Goal: Task Accomplishment & Management: Manage account settings

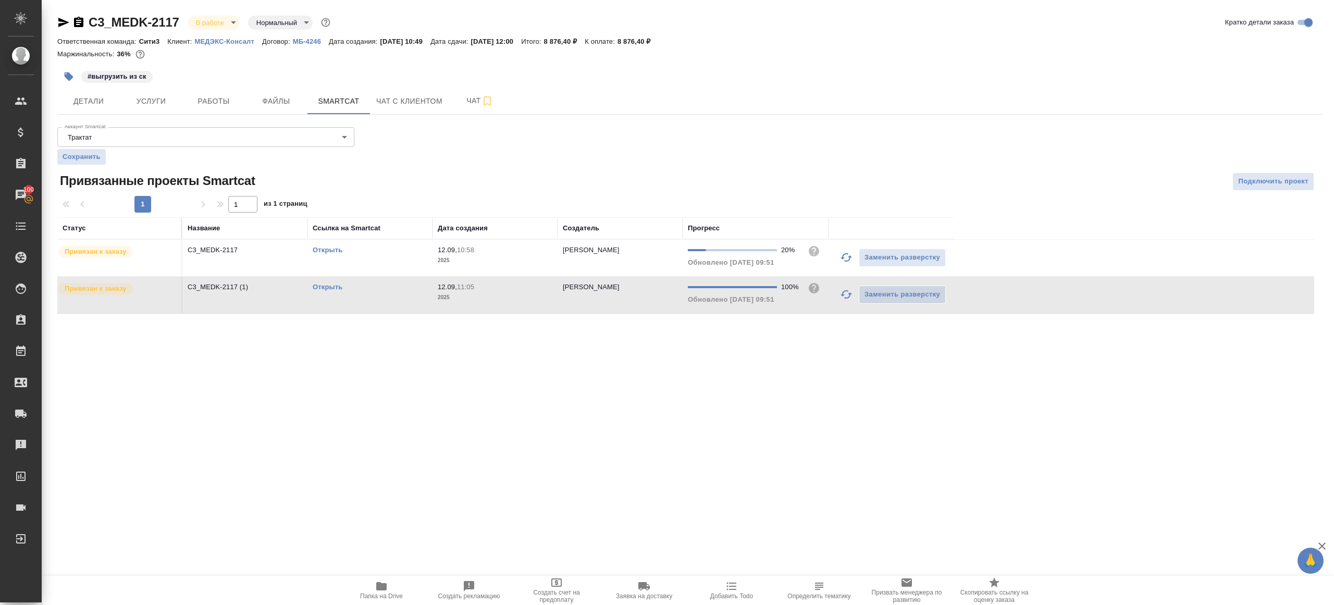
click at [335, 247] on link "Открыть" at bounding box center [328, 250] width 30 height 8
click at [204, 98] on span "Работы" at bounding box center [214, 101] width 50 height 13
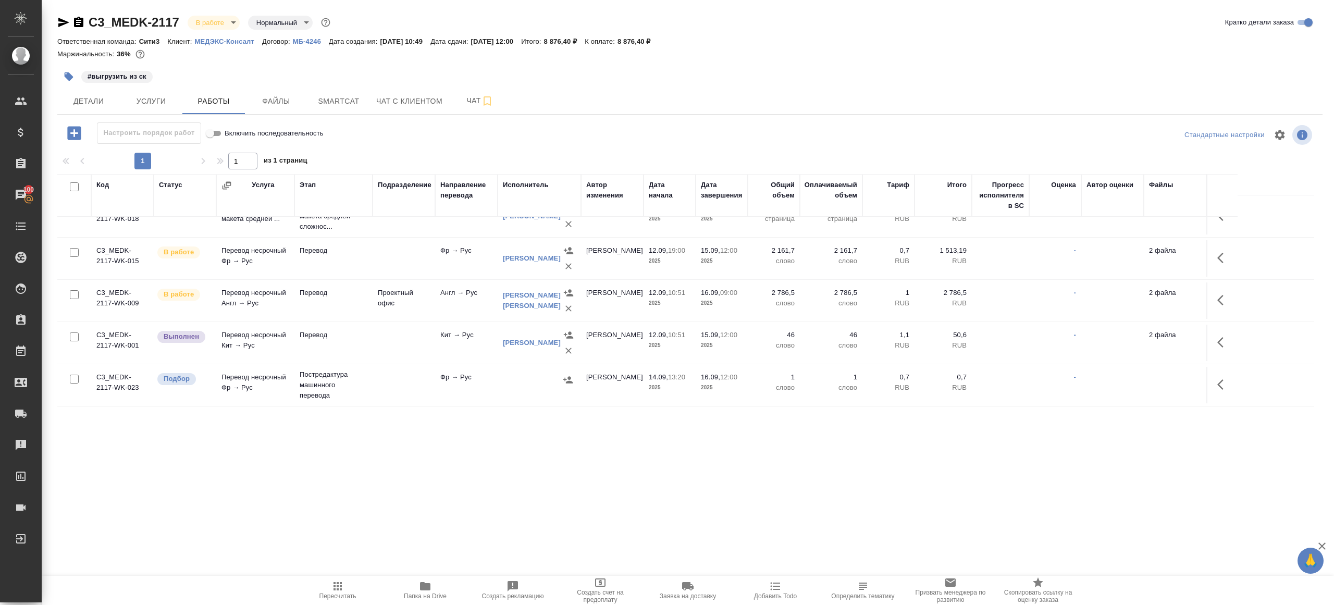
scroll to position [105, 0]
click at [739, 302] on p "2025" at bounding box center [722, 304] width 42 height 10
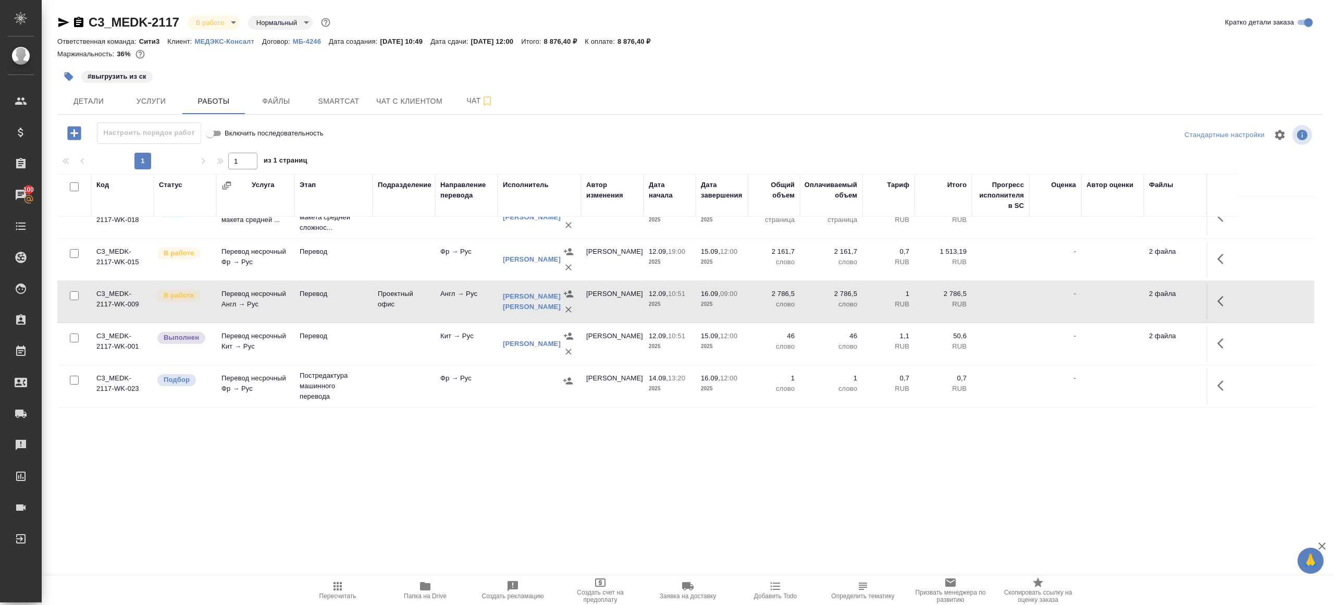
click at [739, 302] on p "2025" at bounding box center [722, 304] width 42 height 10
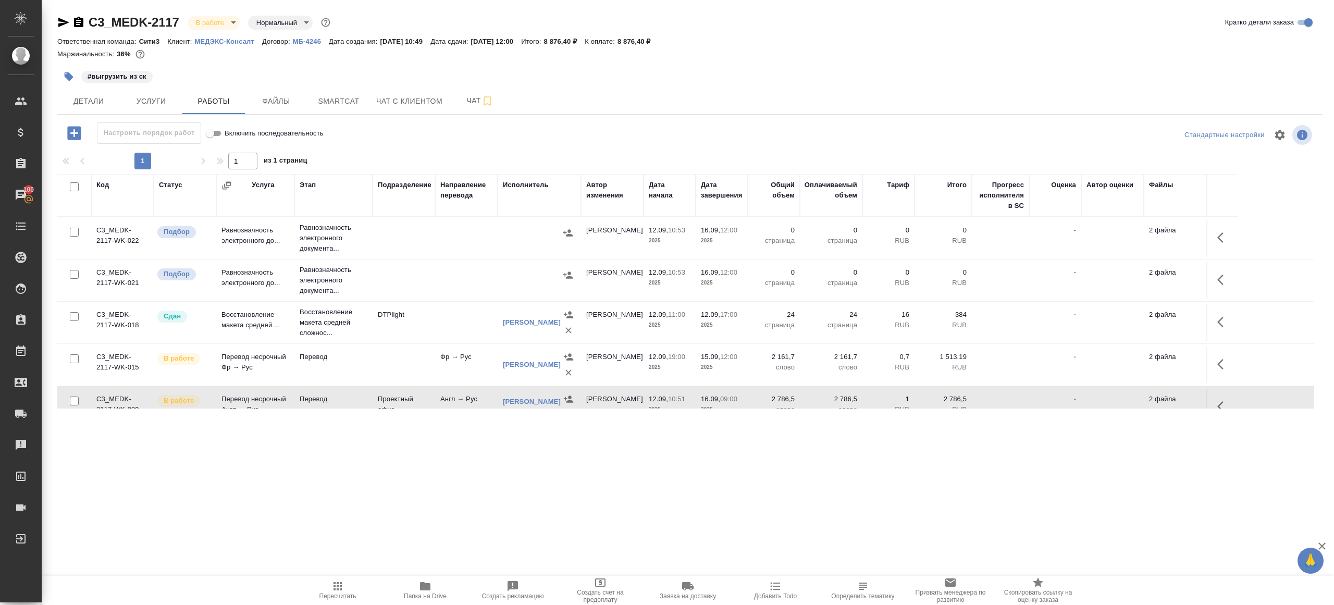
click at [342, 584] on icon "button" at bounding box center [337, 586] width 13 height 13
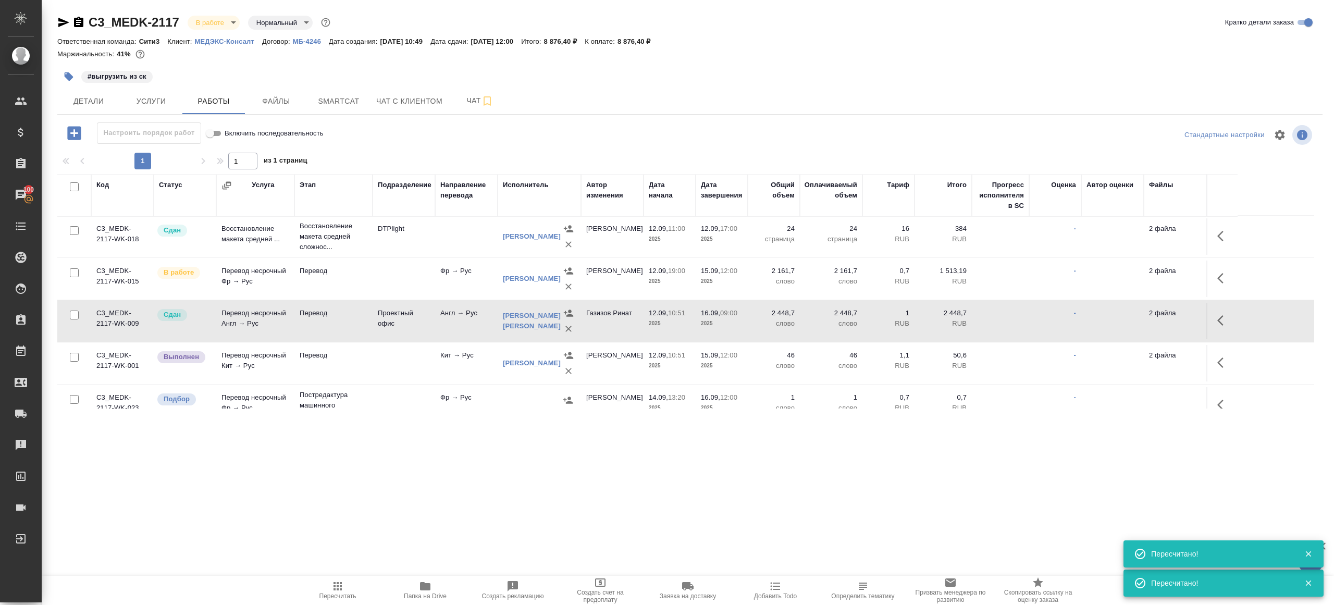
scroll to position [82, 0]
click at [329, 105] on span "Smartcat" at bounding box center [339, 101] width 50 height 13
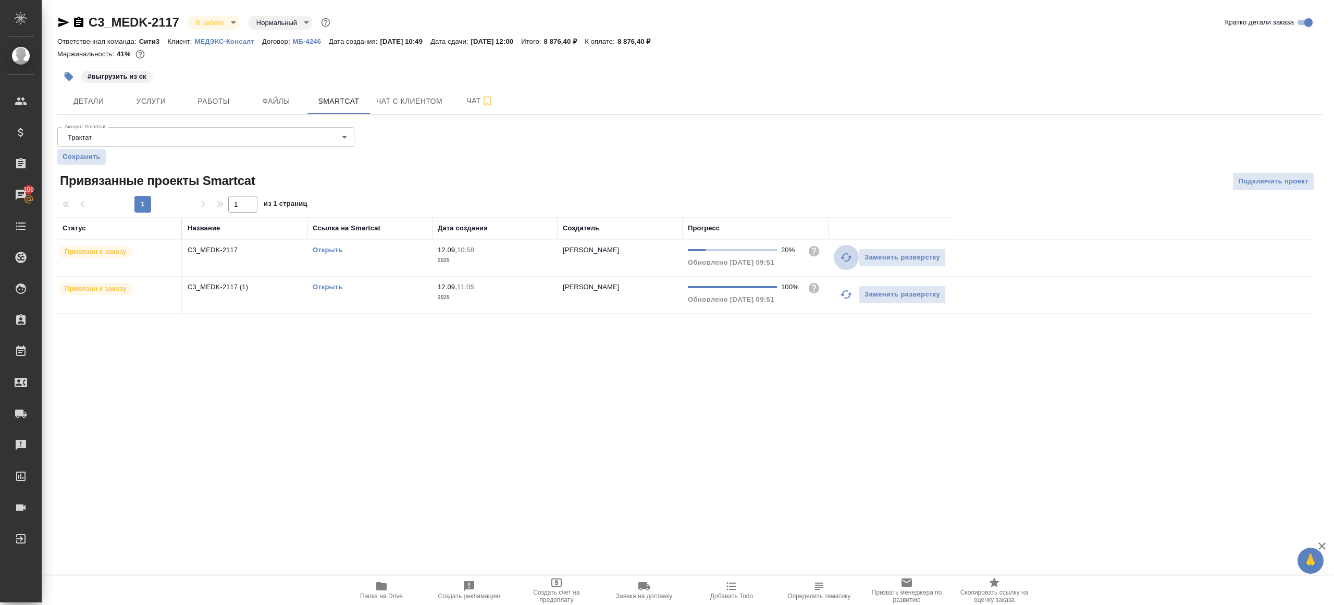
click at [844, 255] on icon "button" at bounding box center [846, 257] width 13 height 13
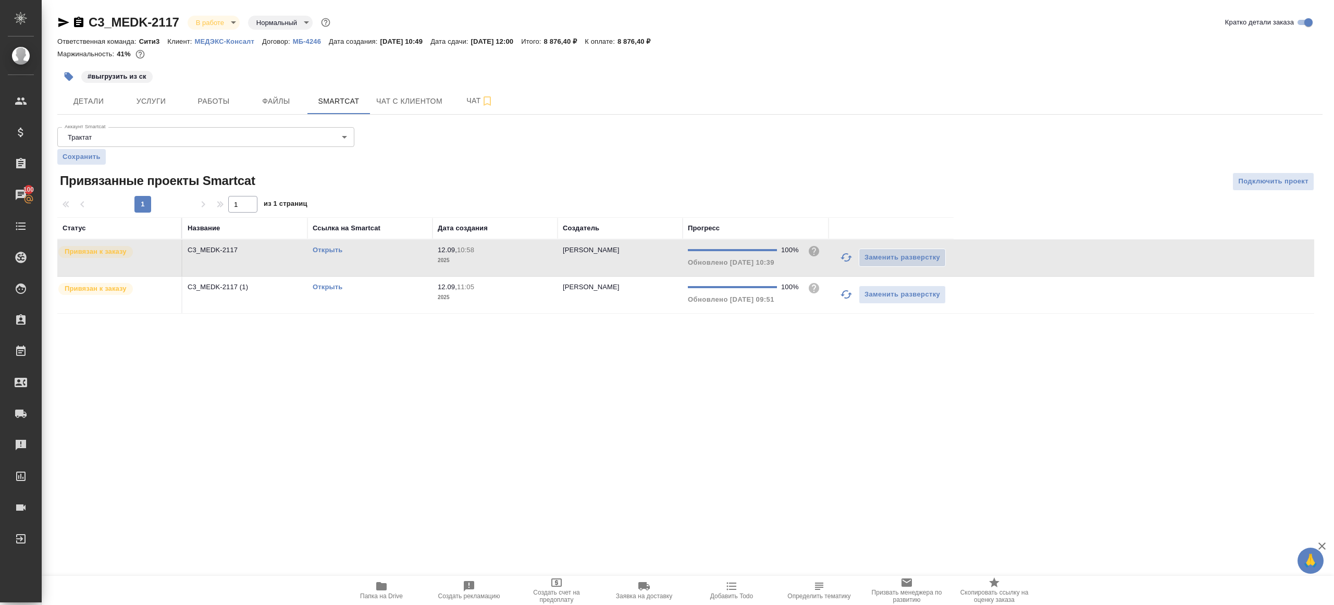
click at [326, 283] on link "Открыть" at bounding box center [328, 287] width 30 height 8
click at [211, 90] on button "Работы" at bounding box center [213, 101] width 63 height 26
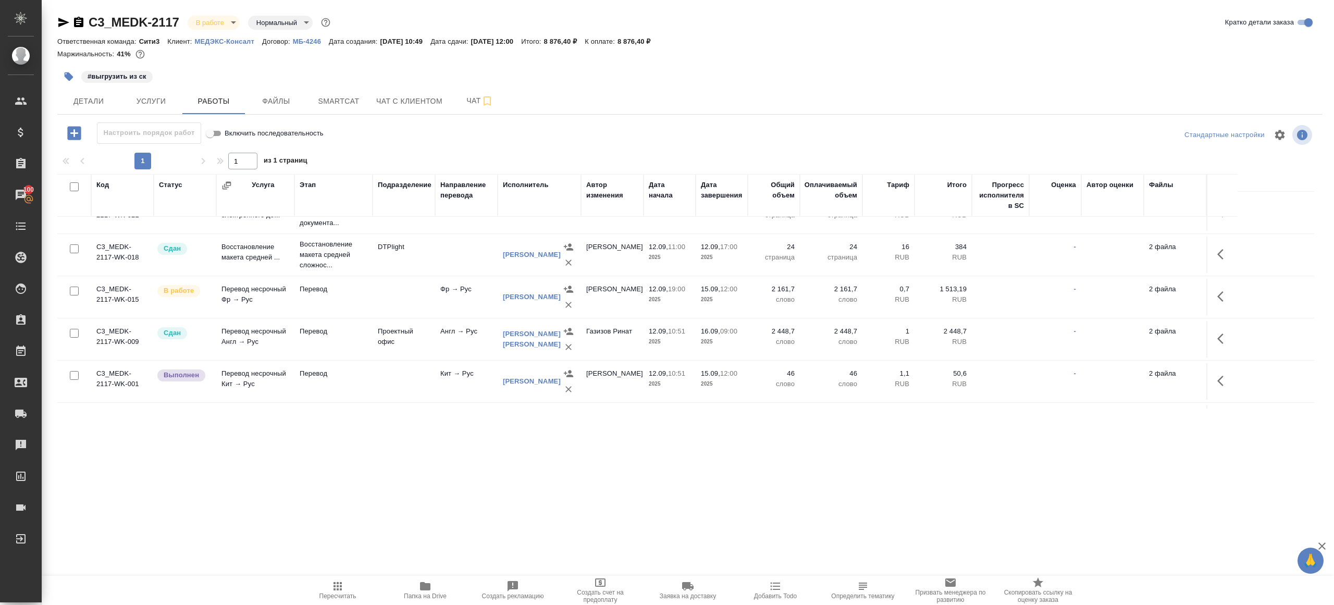
scroll to position [90, 0]
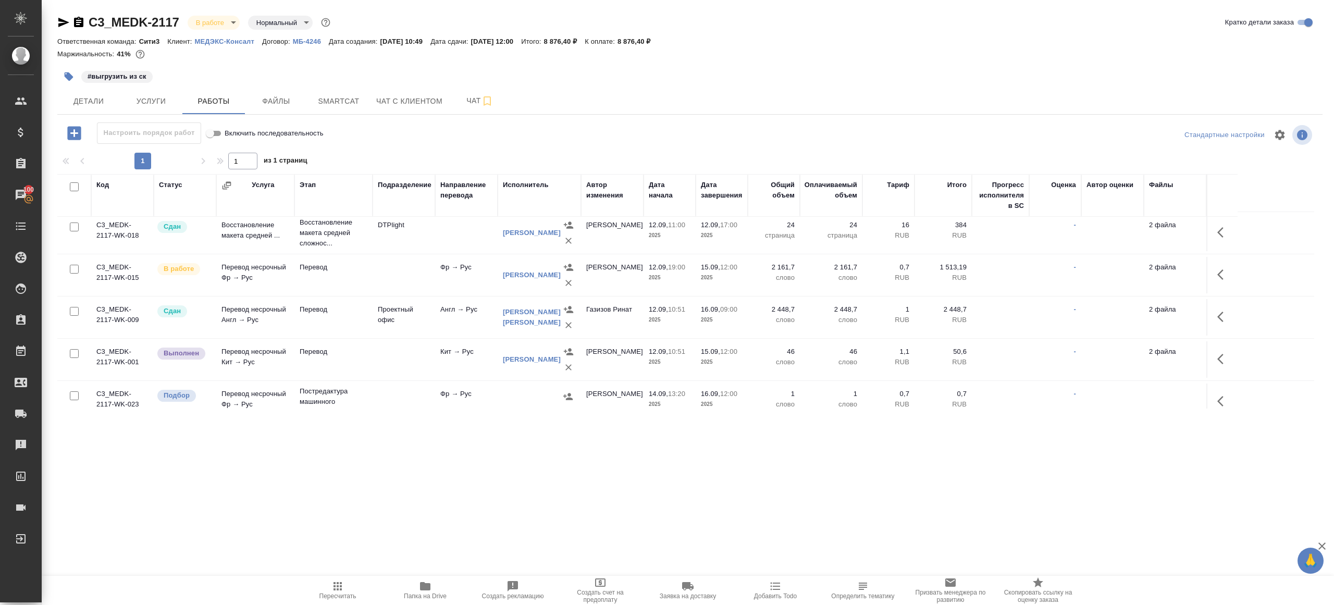
click at [424, 271] on td at bounding box center [404, 275] width 63 height 36
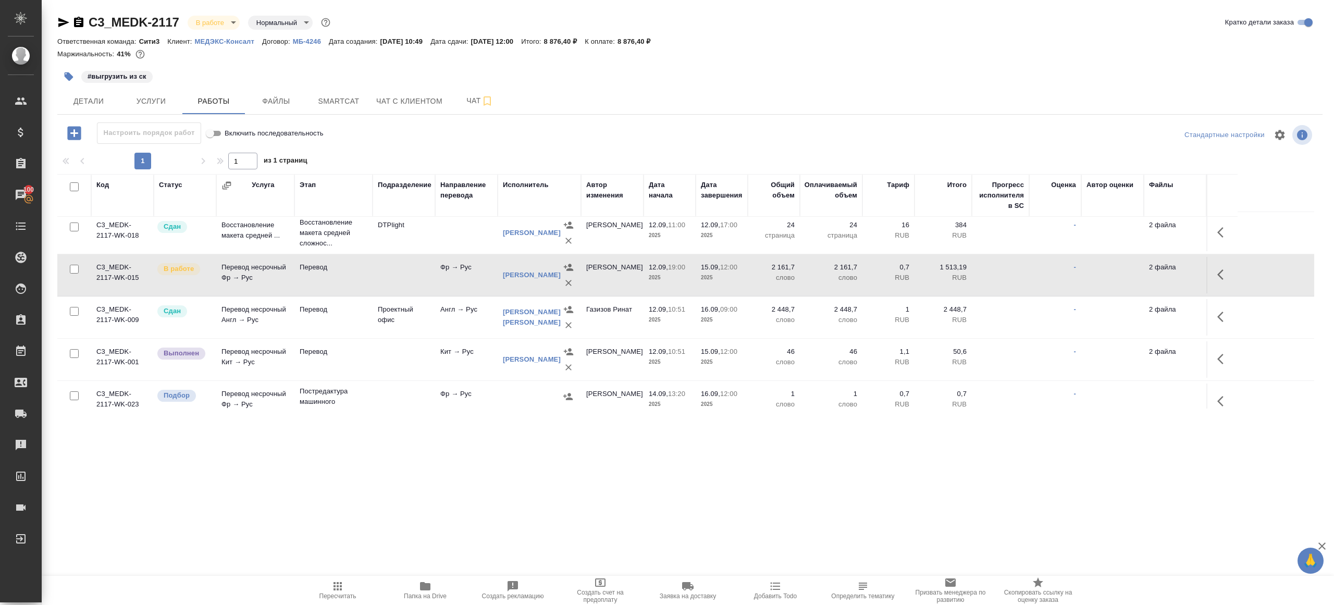
click at [424, 271] on td at bounding box center [404, 275] width 63 height 36
click at [334, 585] on icon "button" at bounding box center [338, 586] width 8 height 8
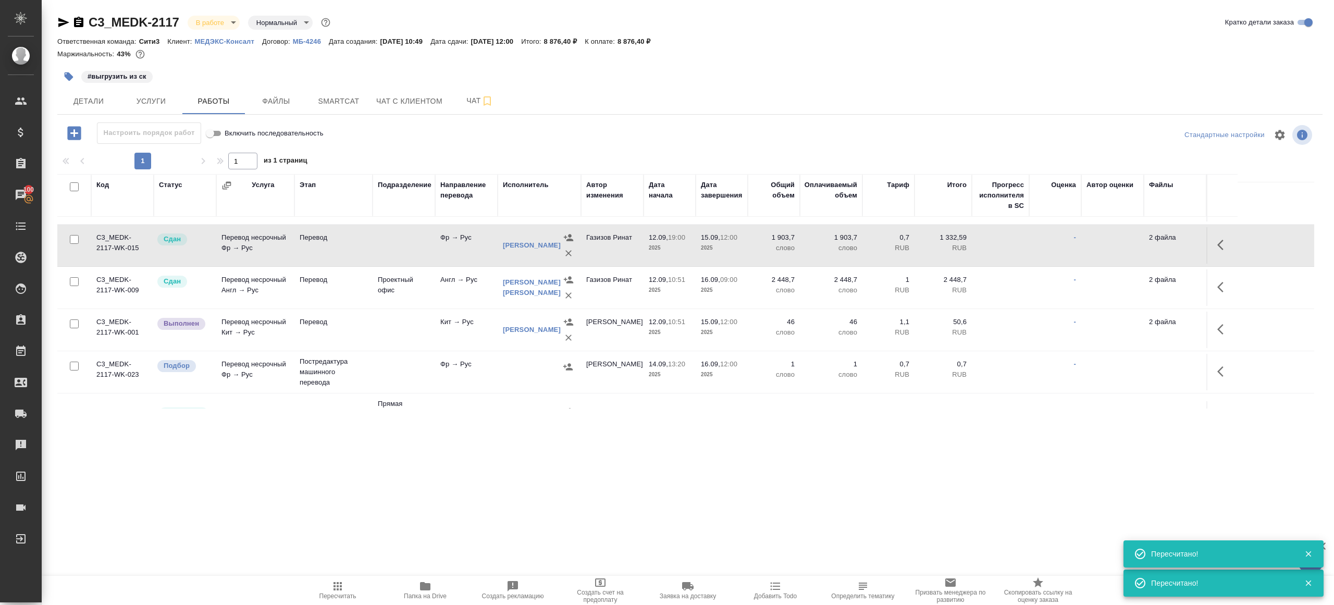
scroll to position [117, 0]
click at [70, 367] on input "checkbox" at bounding box center [74, 368] width 9 height 9
checkbox input "true"
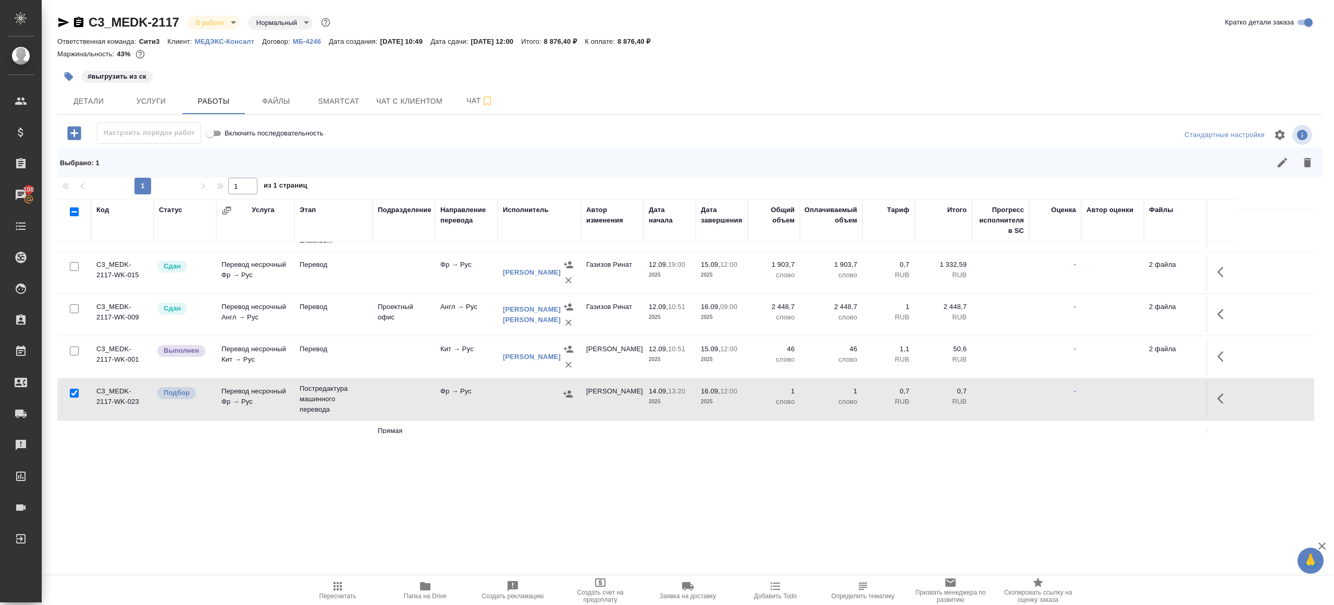
click at [1312, 166] on icon "button" at bounding box center [1307, 162] width 13 height 13
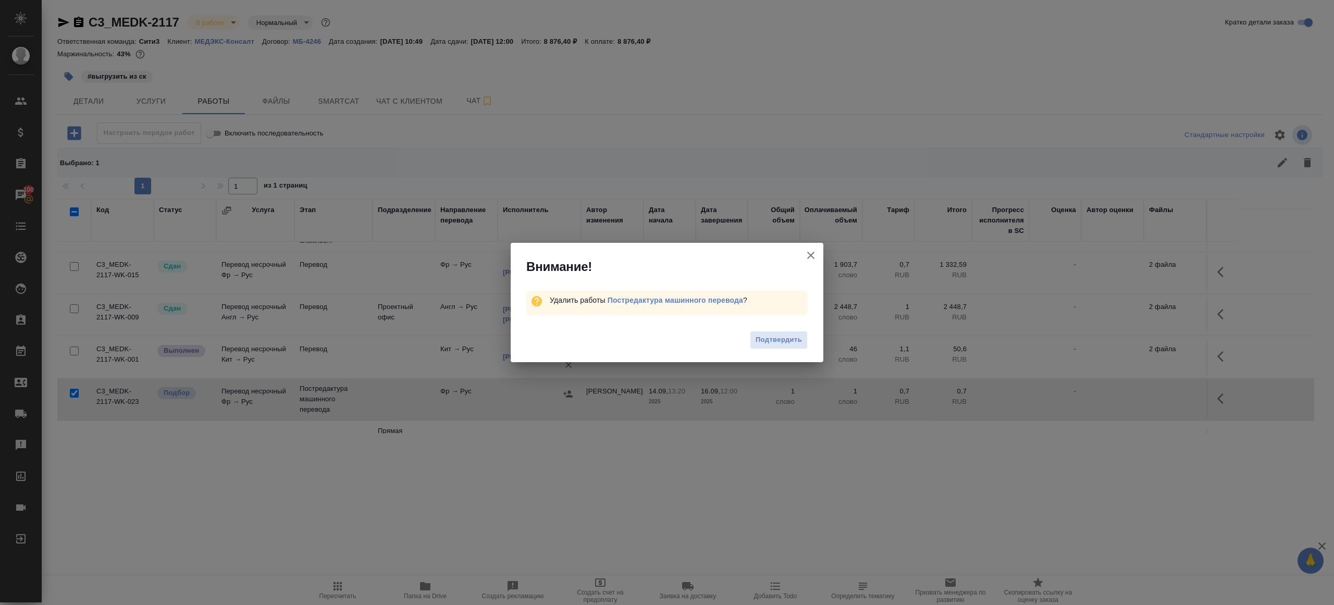
click at [771, 353] on div "Подтвердить" at bounding box center [667, 342] width 313 height 42
click at [771, 348] on button "Подтвердить" at bounding box center [779, 340] width 58 height 18
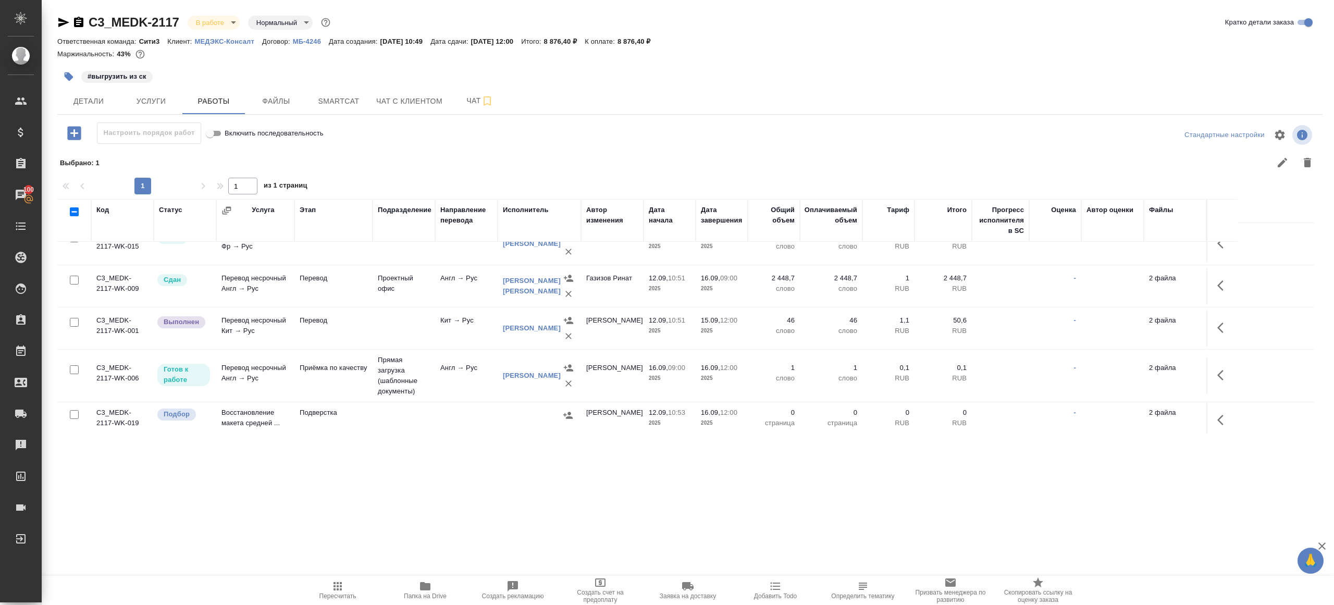
scroll to position [146, 0]
click at [433, 330] on td at bounding box center [404, 328] width 63 height 36
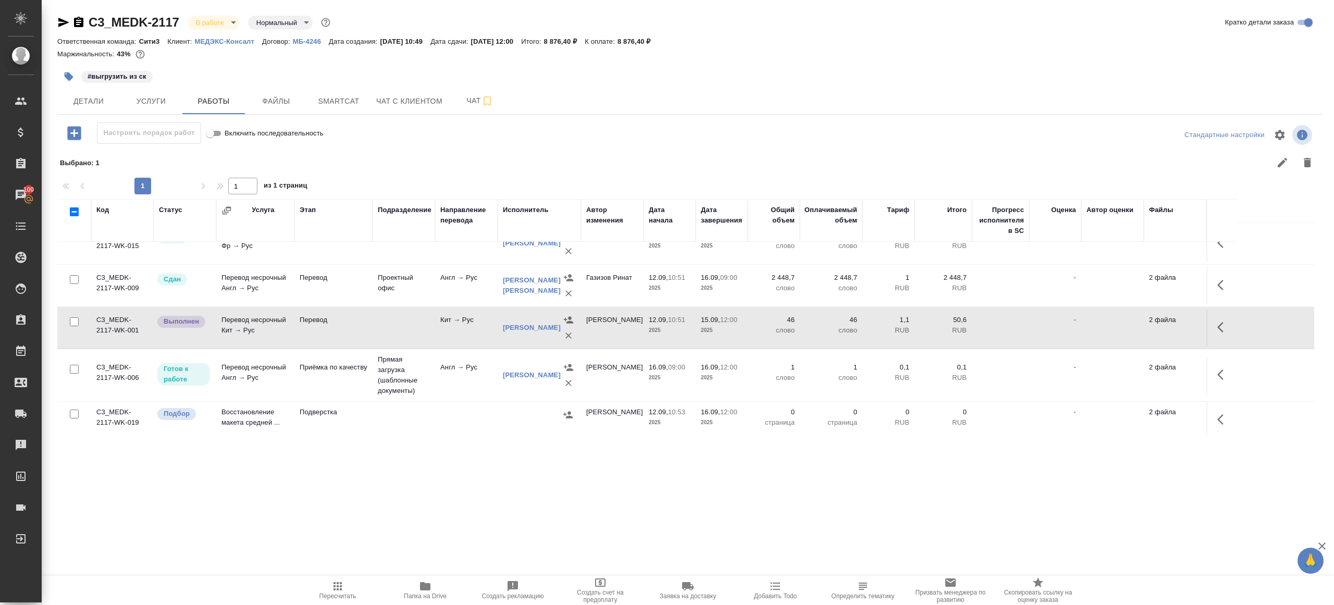
click at [433, 330] on td at bounding box center [404, 328] width 63 height 36
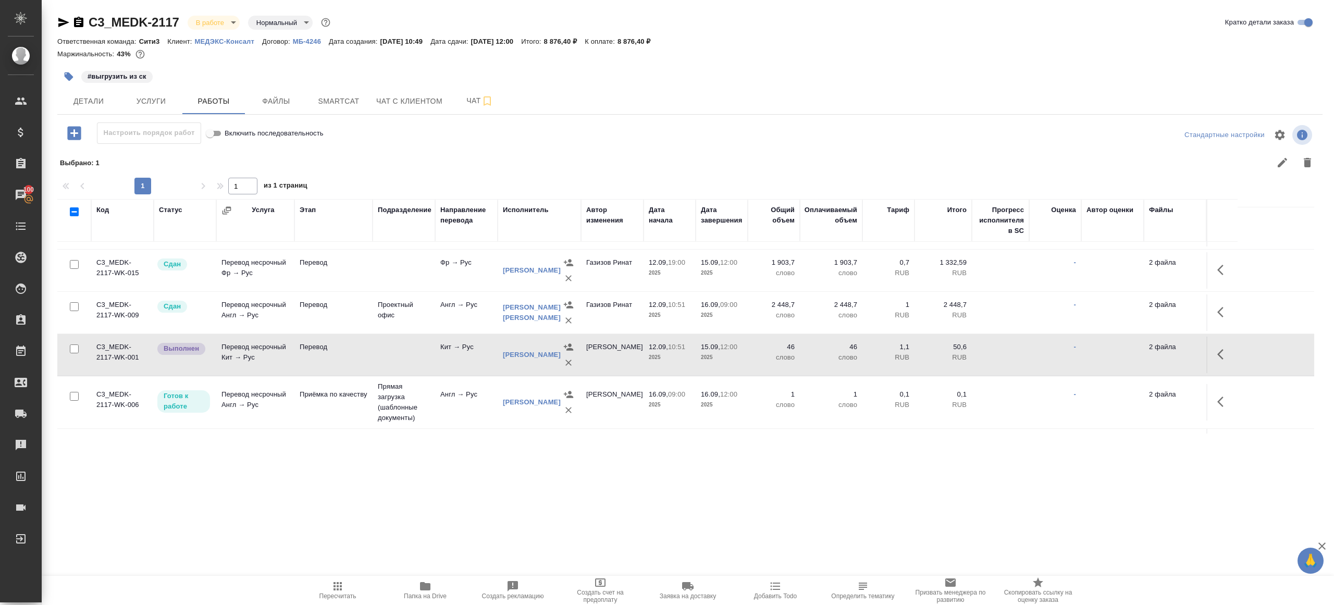
scroll to position [118, 0]
click at [1215, 361] on button "button" at bounding box center [1223, 355] width 25 height 25
click at [1149, 352] on icon "button" at bounding box center [1146, 355] width 9 height 9
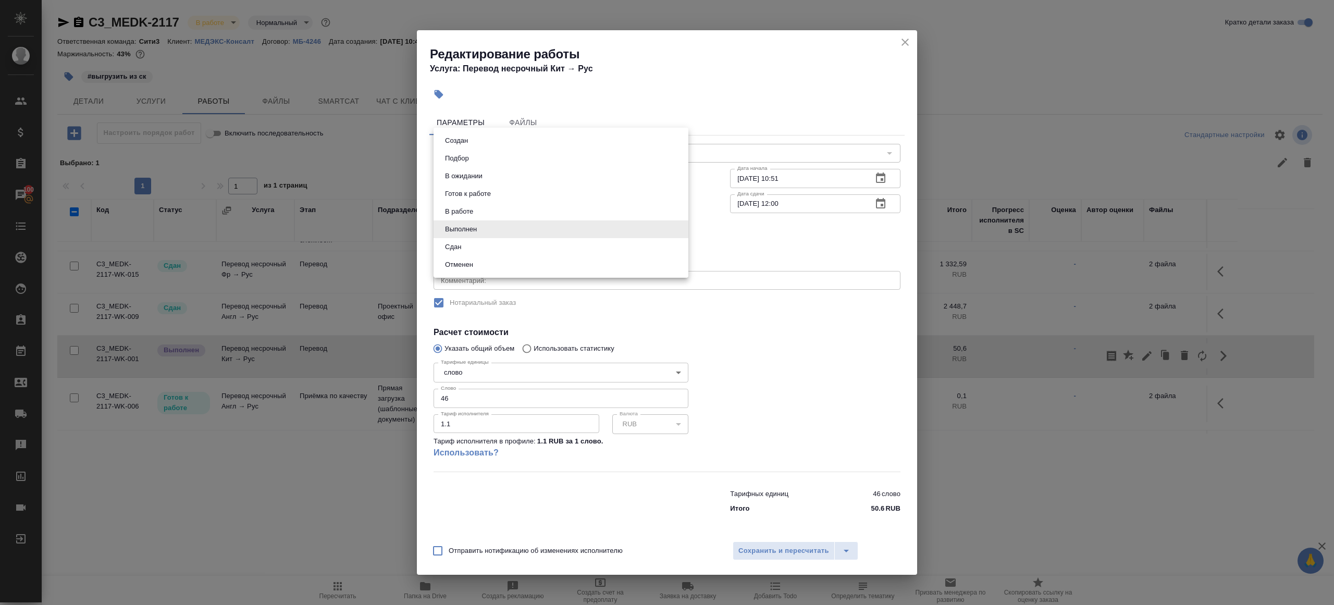
click at [487, 234] on body "🙏 .cls-1 fill:#fff; AWATERA Gazizov Rinat Клиенты Спецификации Заказы 100 Чаты …" at bounding box center [667, 302] width 1334 height 605
click at [486, 254] on li "Сдан" at bounding box center [561, 247] width 255 height 18
type input "closed"
click at [521, 213] on div "Подразделение" at bounding box center [561, 203] width 255 height 19
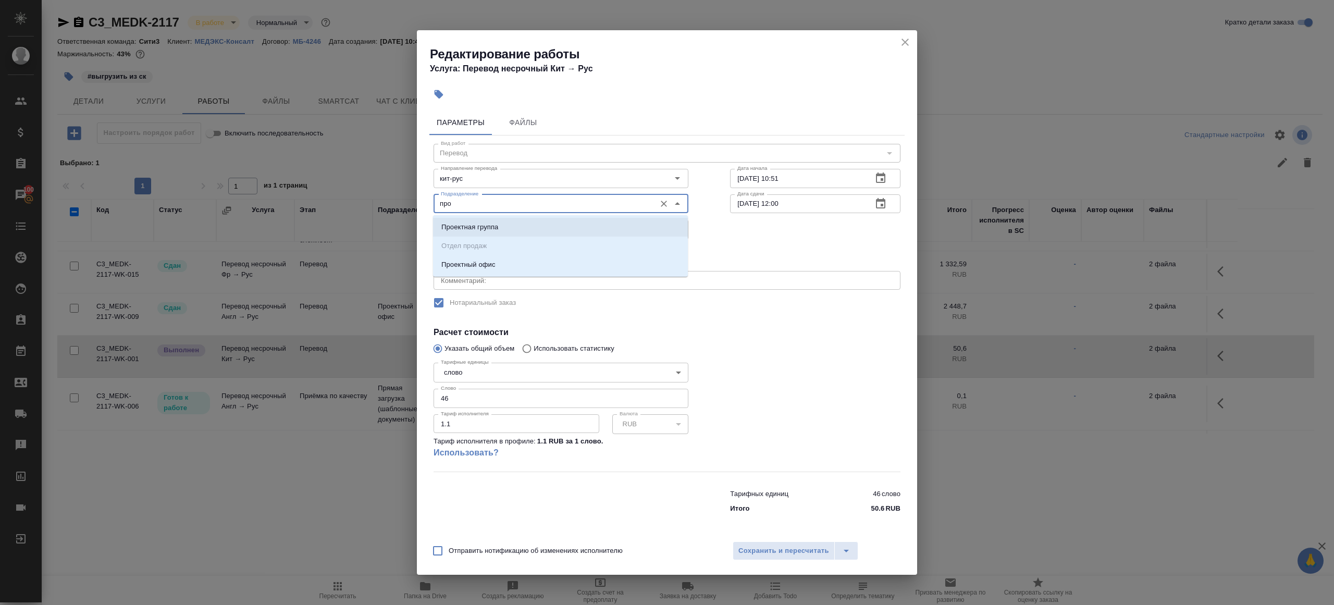
click at [491, 256] on li "Проектный офис" at bounding box center [560, 264] width 255 height 19
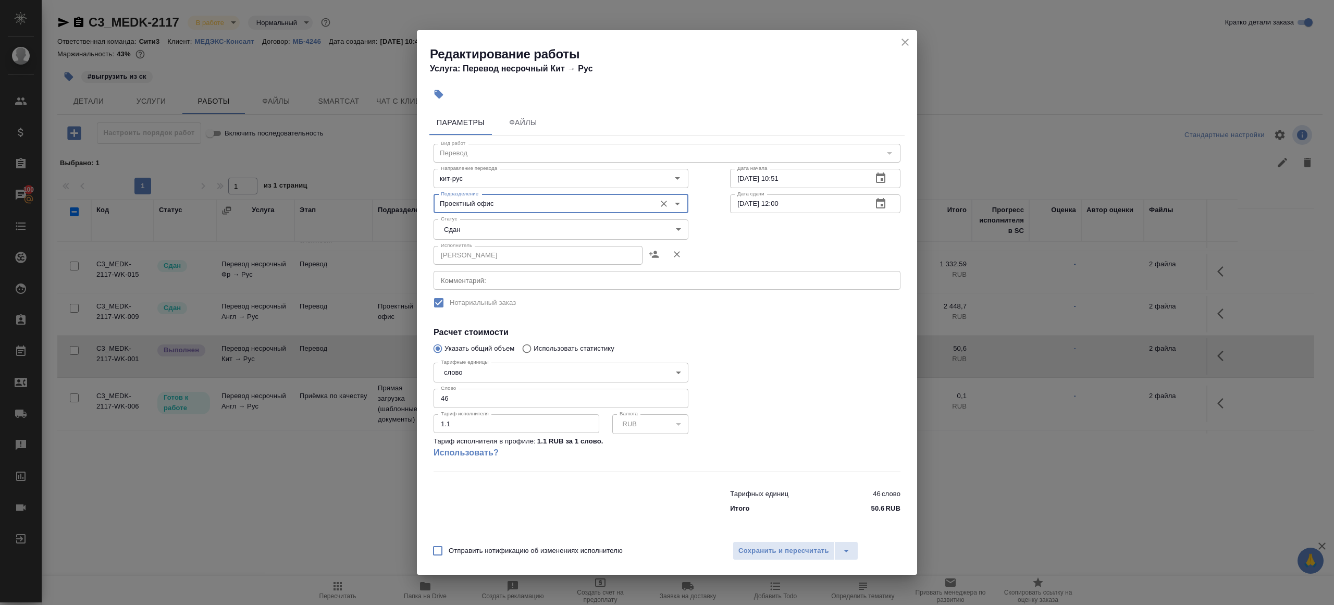
type input "Проектный офис"
click at [732, 535] on div "Отправить нотификацию об изменениях исполнителю Сохранить и пересчитать" at bounding box center [667, 555] width 500 height 40
click at [736, 541] on div "Отправить нотификацию об изменениях исполнителю Сохранить и пересчитать" at bounding box center [667, 555] width 500 height 40
click at [738, 545] on button "Сохранить и пересчитать" at bounding box center [784, 551] width 102 height 19
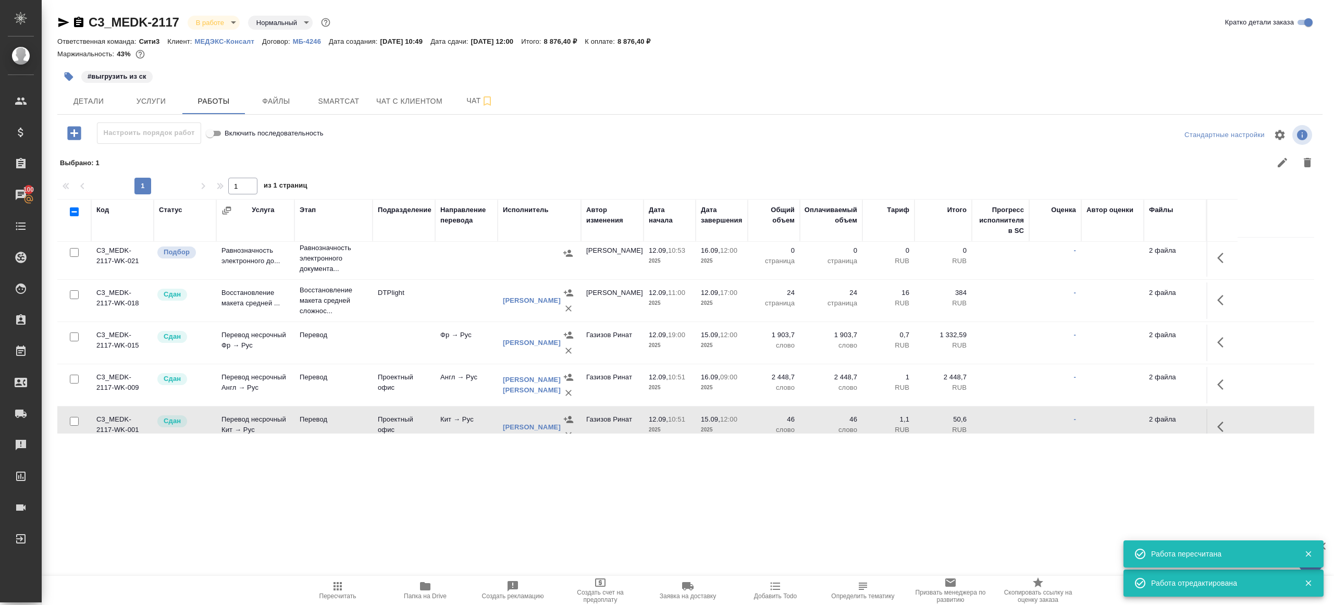
scroll to position [45, 0]
click at [1205, 345] on td "2 файла" at bounding box center [1175, 345] width 63 height 36
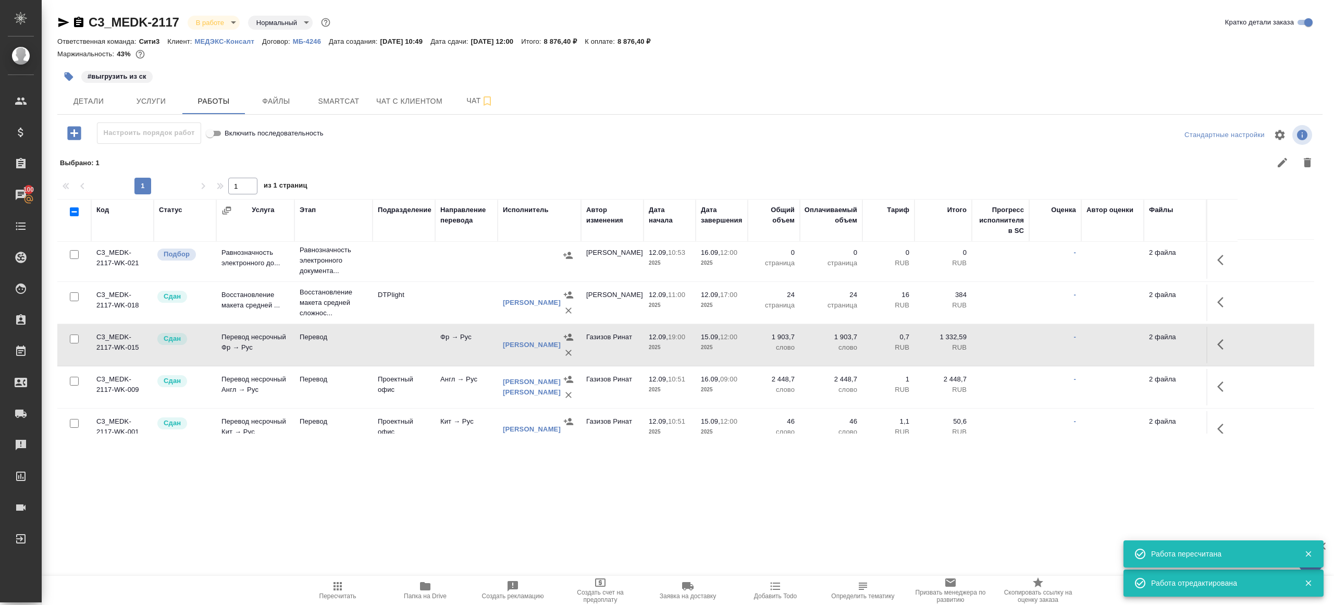
click at [1224, 345] on icon "button" at bounding box center [1224, 344] width 13 height 13
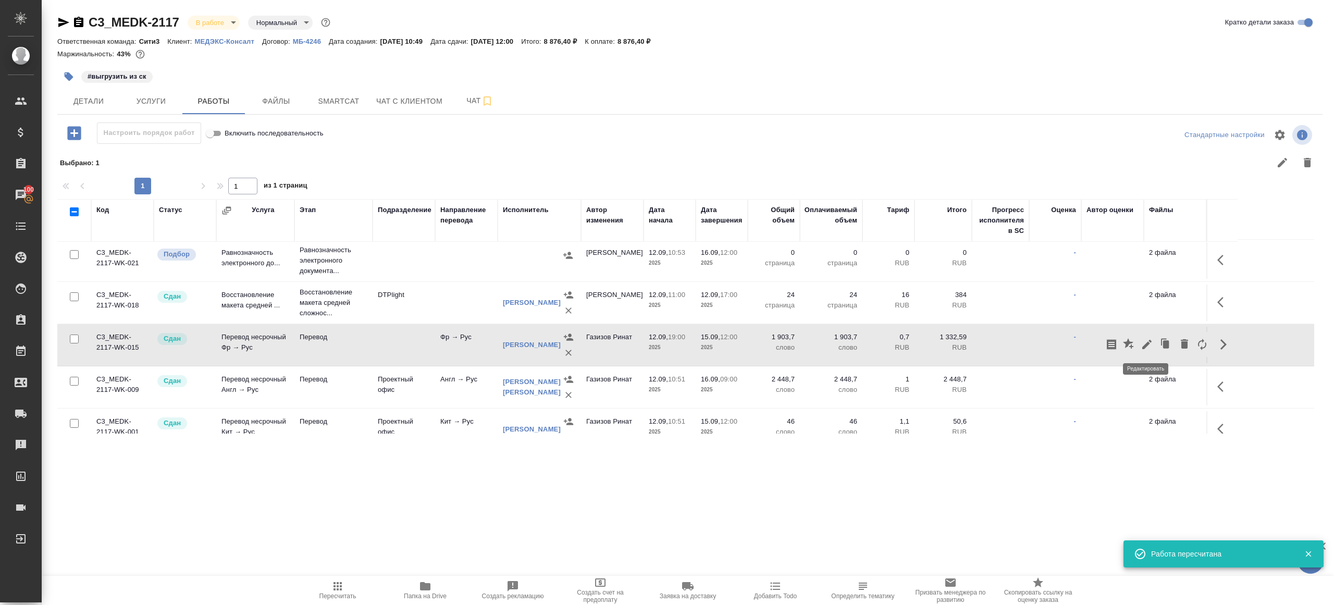
click at [1149, 342] on icon "button" at bounding box center [1146, 344] width 9 height 9
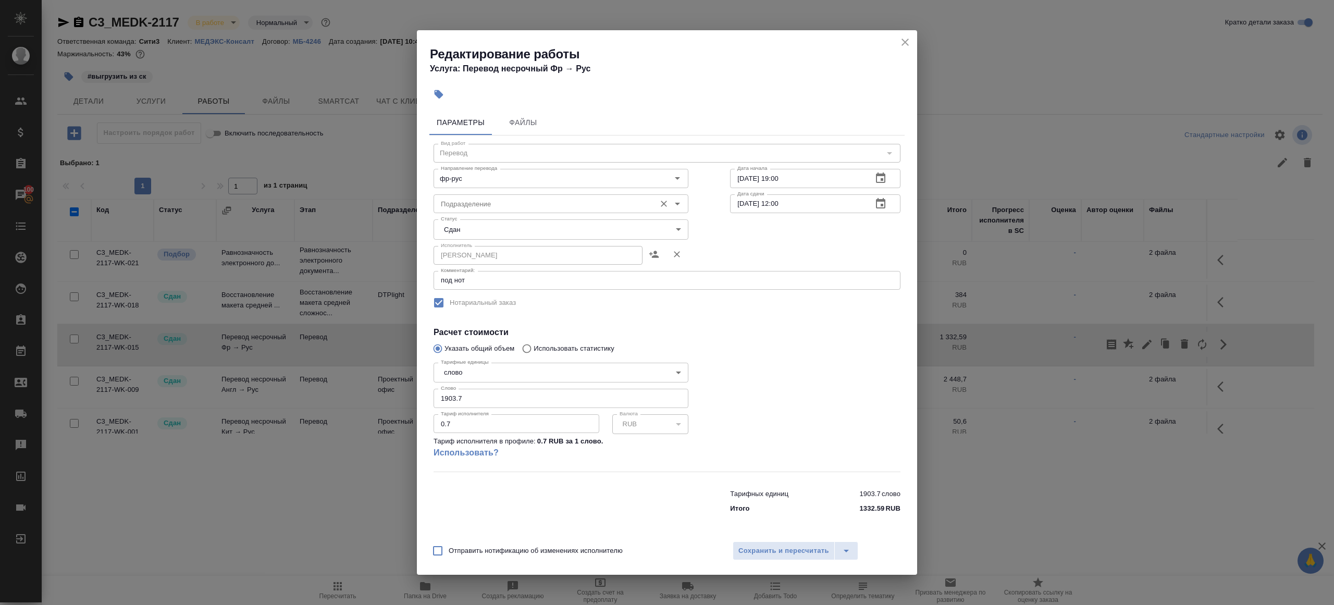
click at [475, 212] on div "Подразделение" at bounding box center [561, 203] width 255 height 19
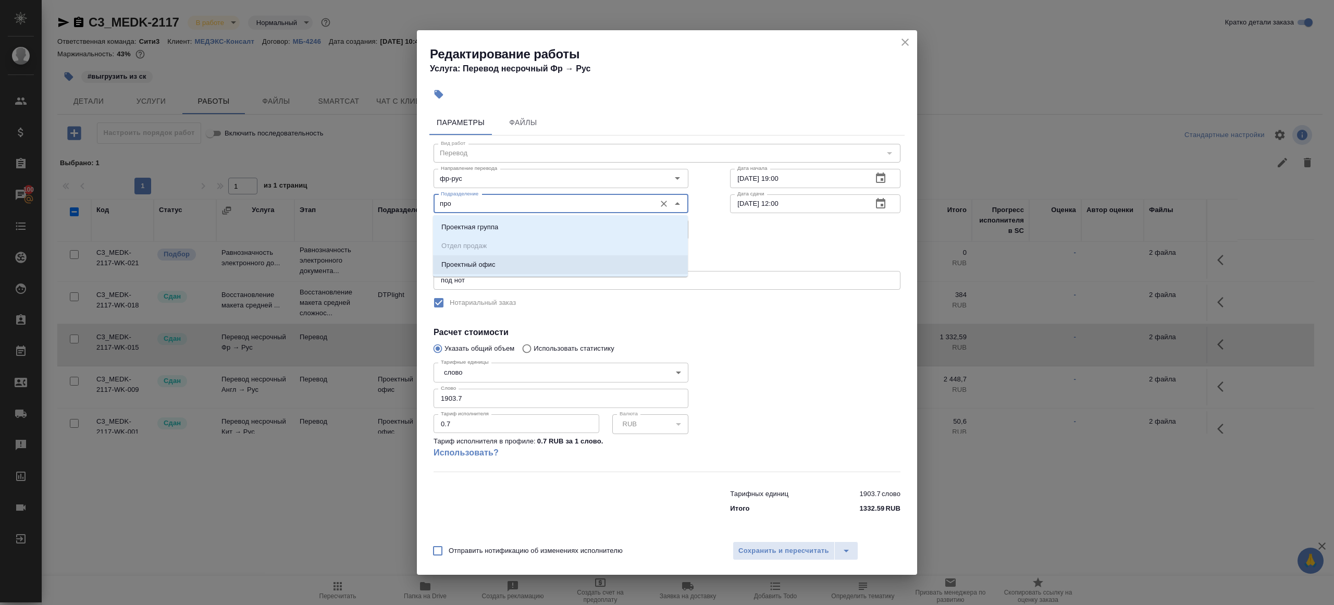
click at [497, 261] on li "Проектный офис" at bounding box center [560, 264] width 255 height 19
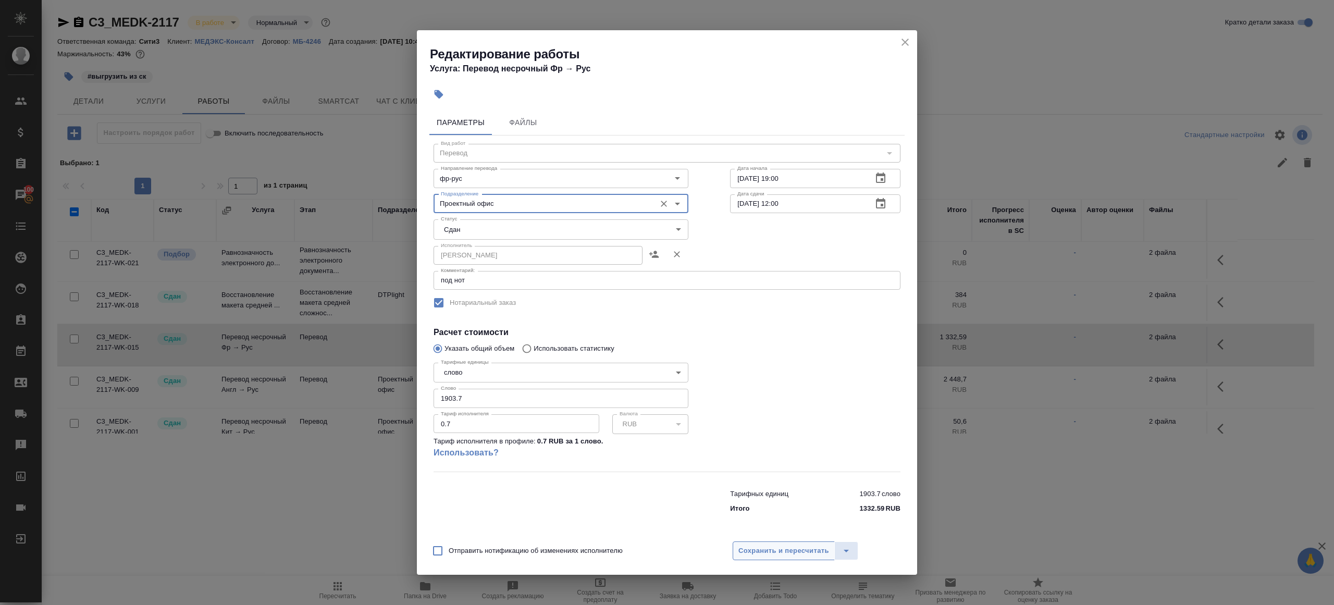
type input "Проектный офис"
click at [755, 548] on span "Сохранить и пересчитать" at bounding box center [784, 551] width 91 height 12
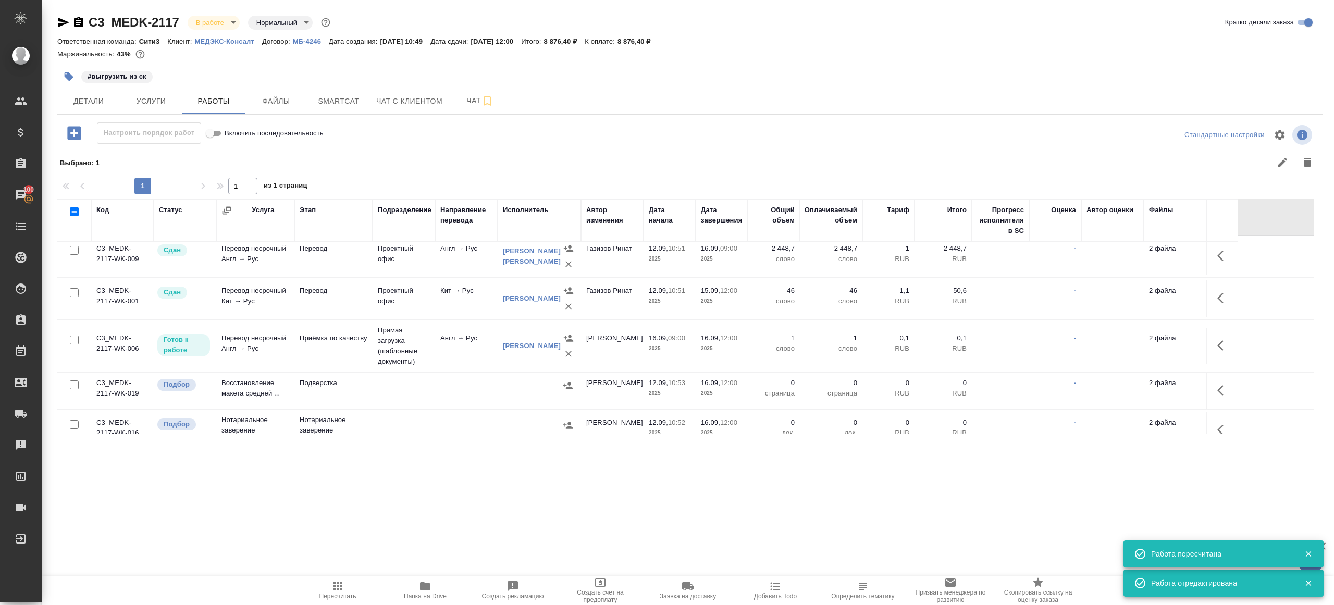
scroll to position [192, 0]
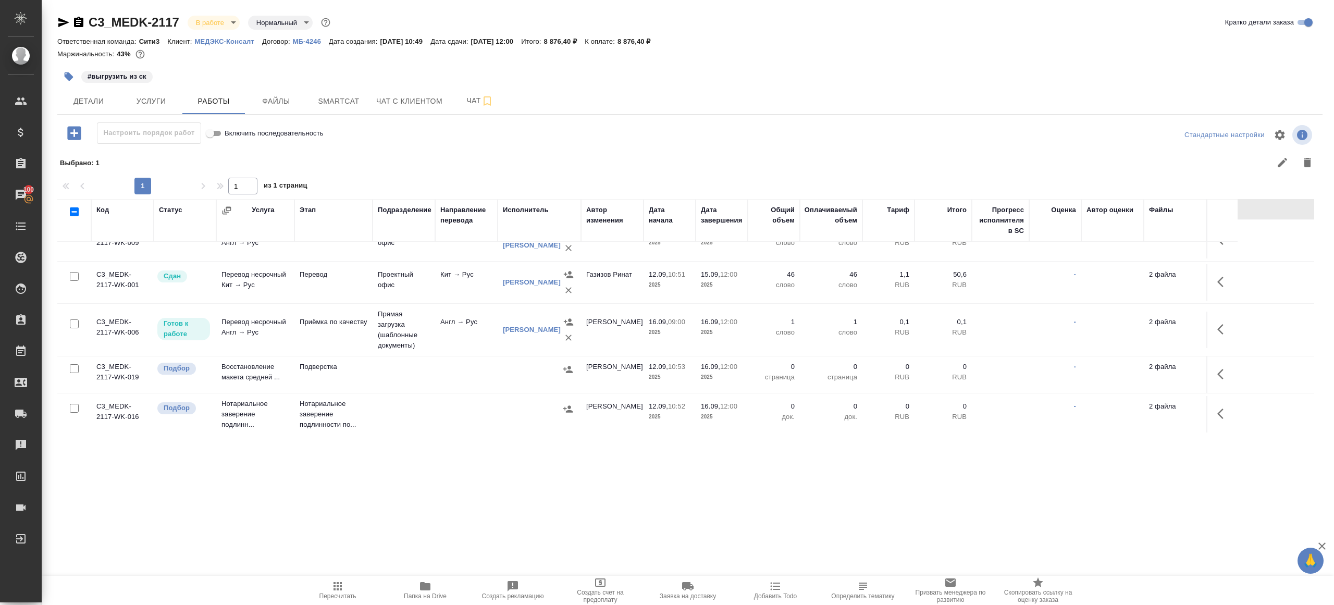
click at [1228, 377] on icon "button" at bounding box center [1224, 374] width 13 height 13
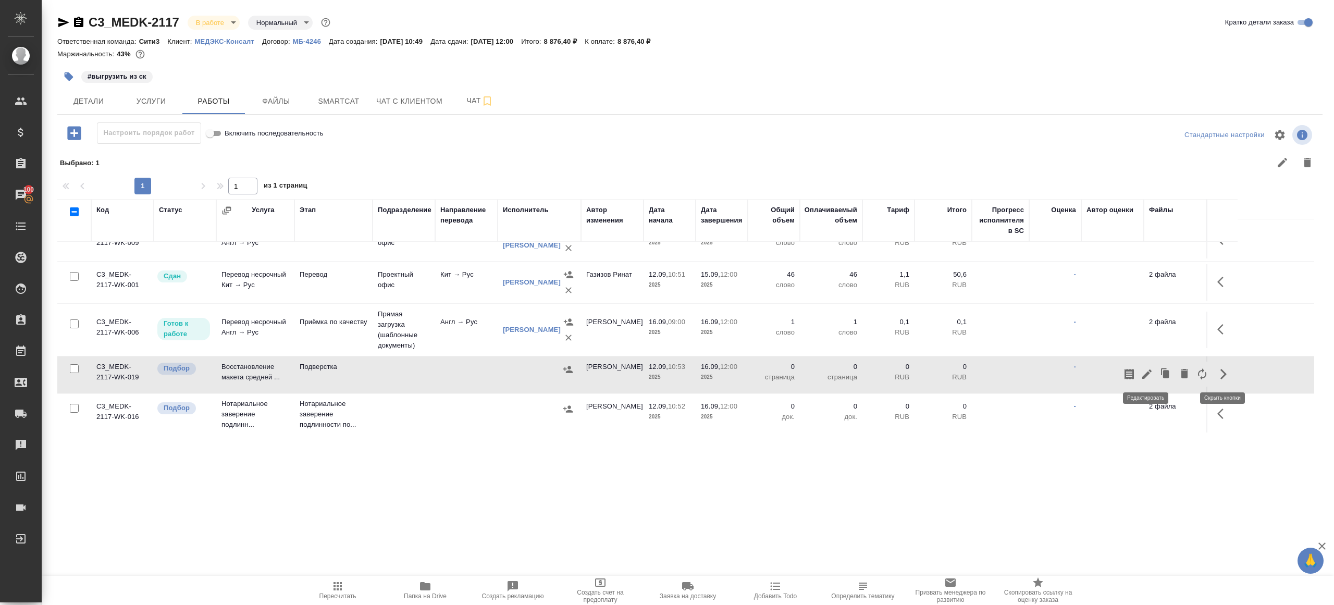
click at [1146, 368] on icon "button" at bounding box center [1147, 374] width 13 height 13
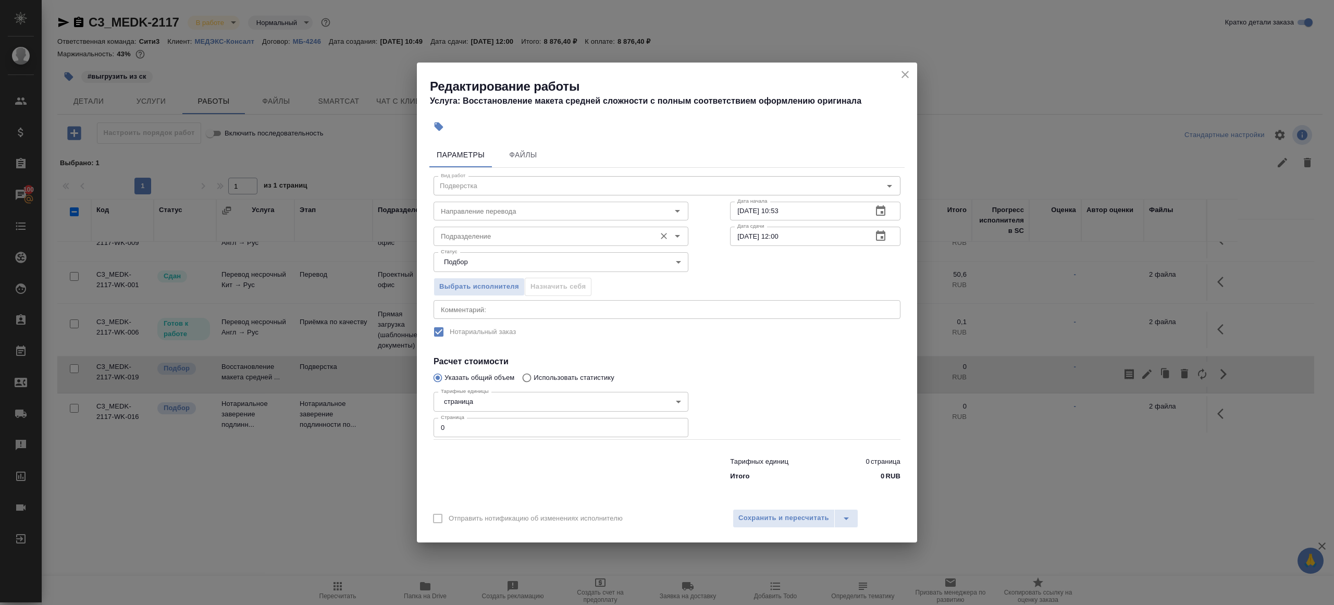
click at [498, 230] on input "Подразделение" at bounding box center [544, 236] width 214 height 13
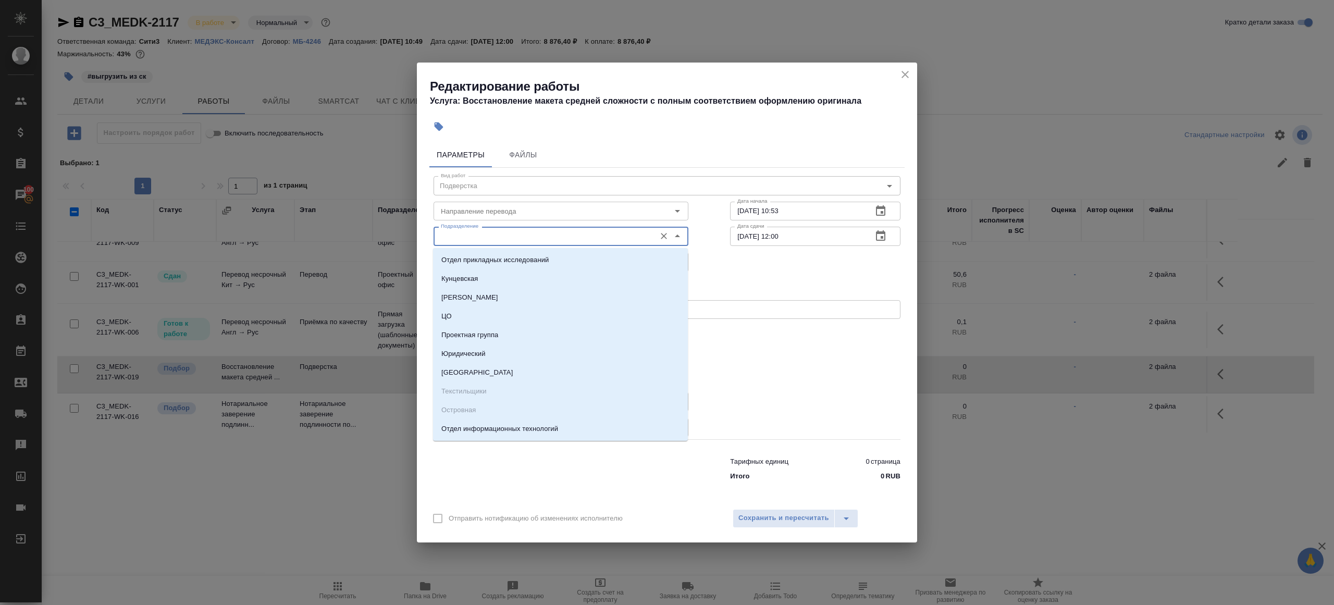
click at [940, 206] on div "Редактирование работы Услуга: Восстановление макета средней сложности с полным …" at bounding box center [667, 302] width 1334 height 605
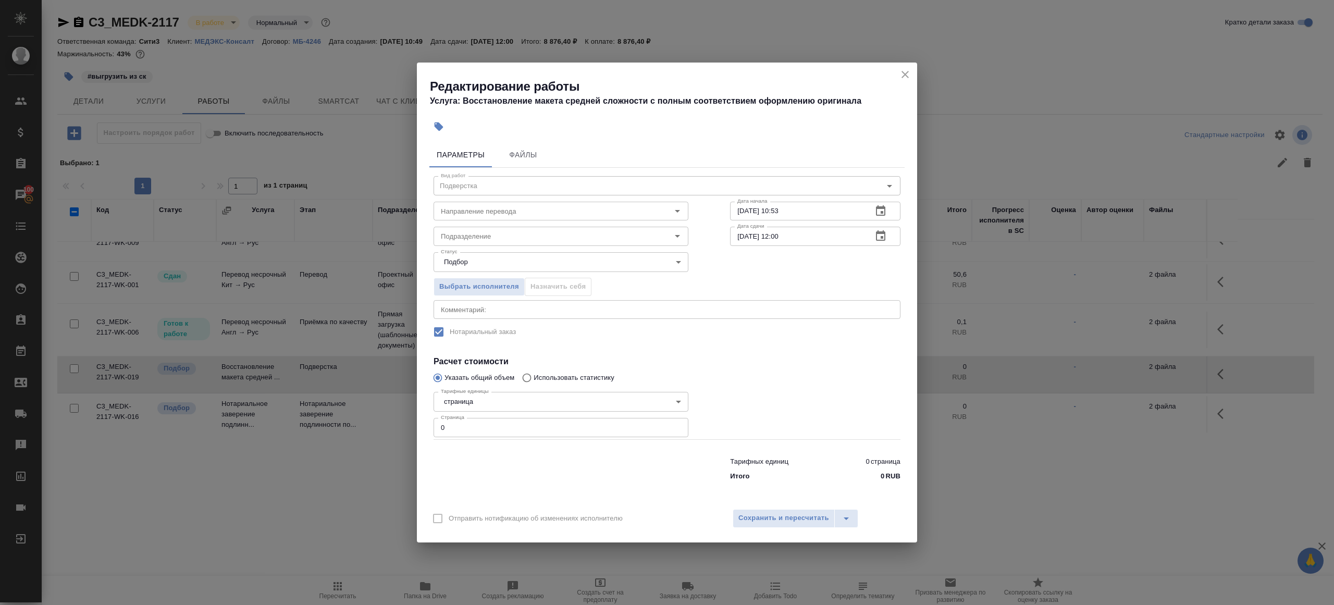
click at [906, 69] on icon "close" at bounding box center [905, 74] width 13 height 13
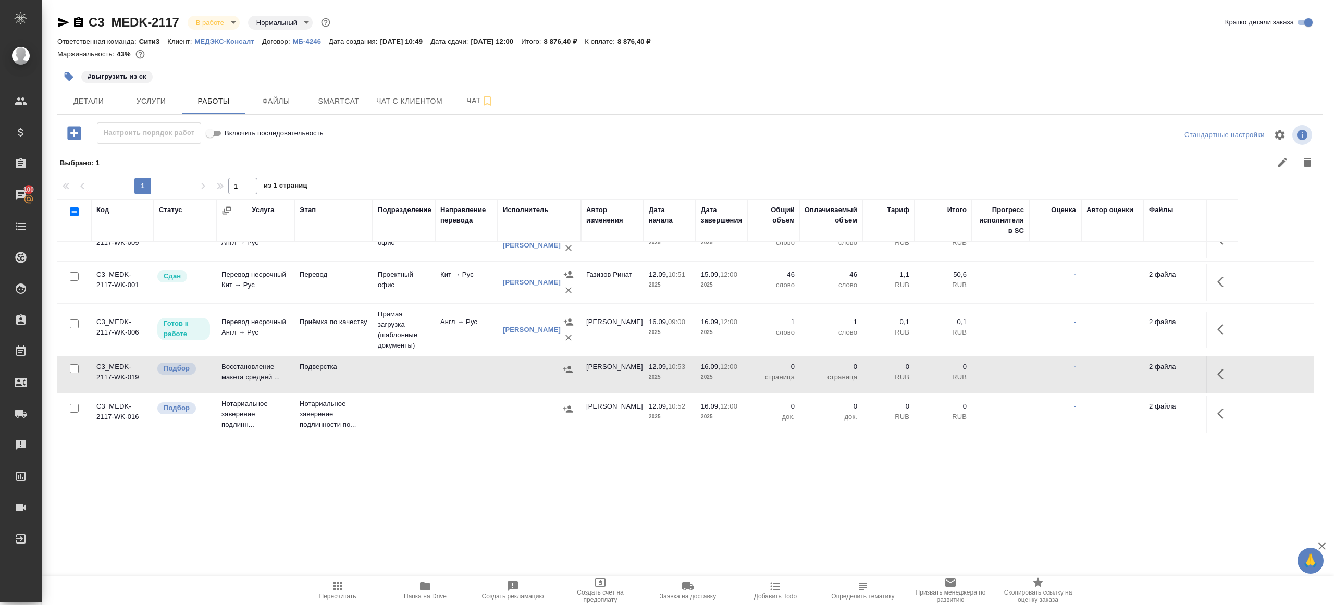
click at [448, 588] on span "Папка на Drive" at bounding box center [425, 590] width 75 height 20
click at [1219, 376] on icon "button" at bounding box center [1224, 374] width 13 height 13
click at [1149, 370] on icon "button" at bounding box center [1146, 374] width 9 height 9
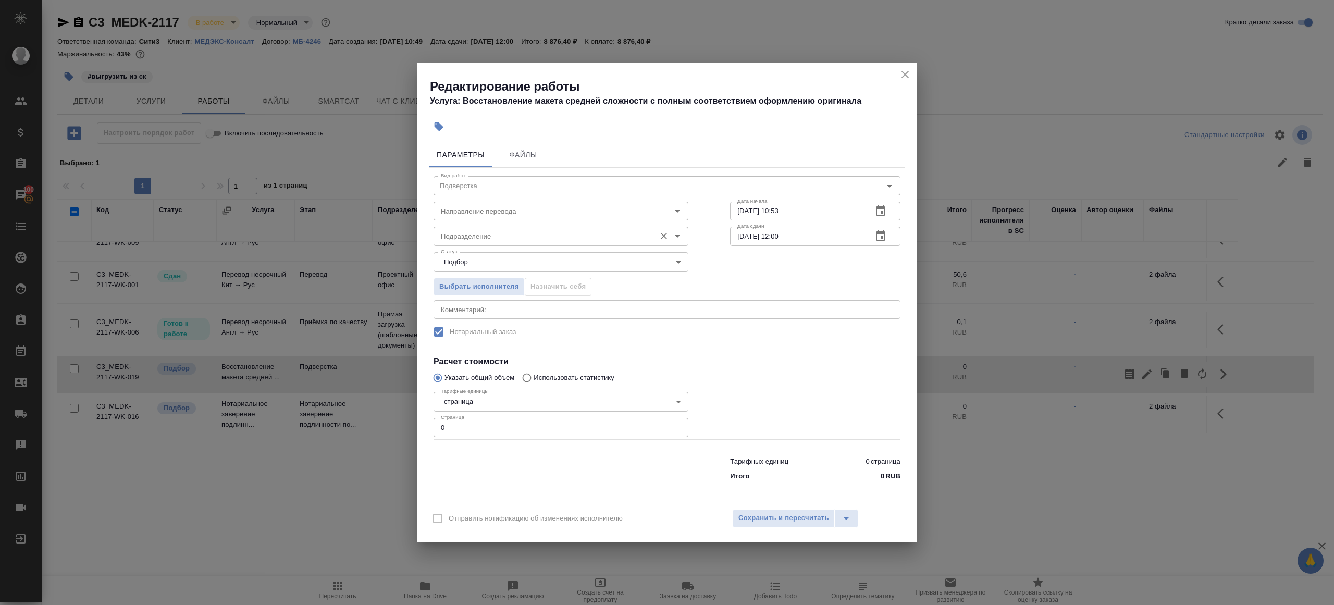
click at [572, 238] on input "Подразделение" at bounding box center [544, 236] width 214 height 13
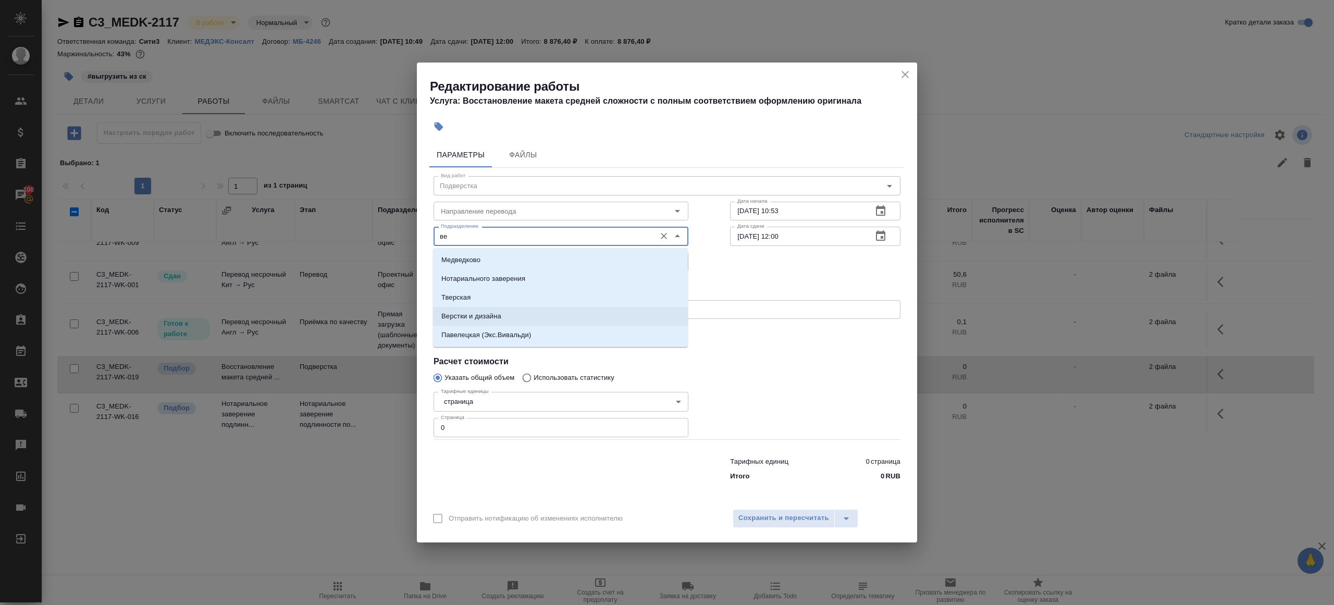
click at [528, 313] on li "Верстки и дизайна" at bounding box center [560, 316] width 255 height 19
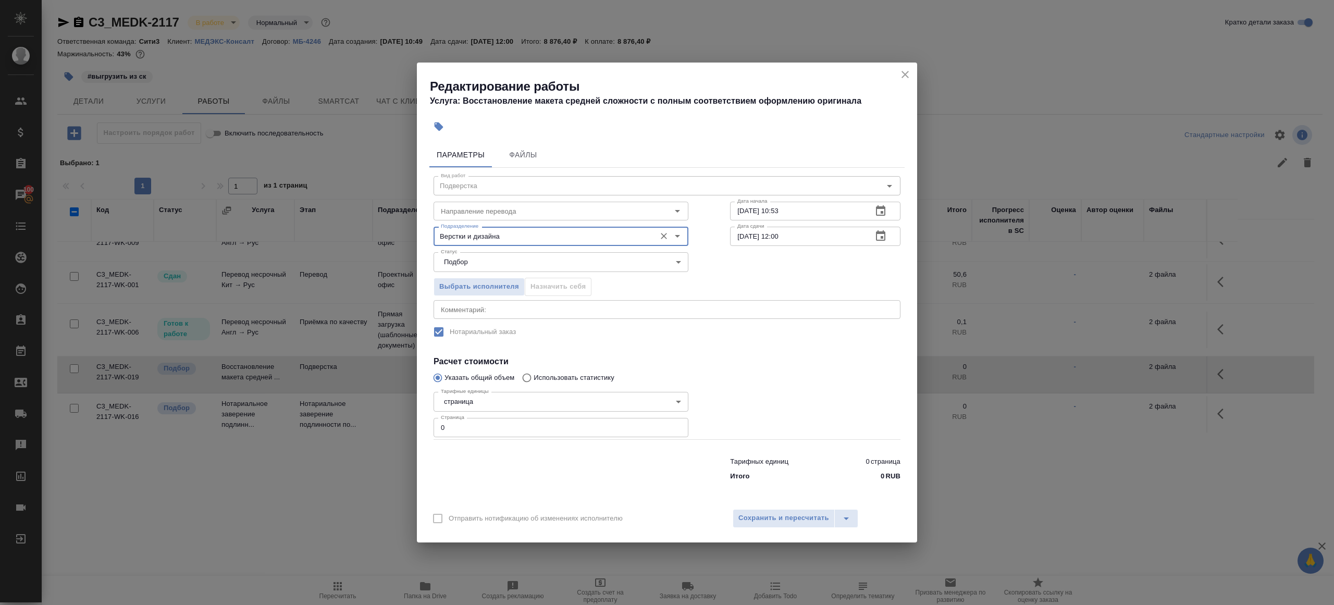
type input "Верстки и дизайна"
click at [482, 432] on input "0" at bounding box center [561, 427] width 255 height 19
type input "24"
click at [733, 391] on div at bounding box center [815, 413] width 212 height 93
click at [569, 308] on textarea at bounding box center [667, 309] width 452 height 8
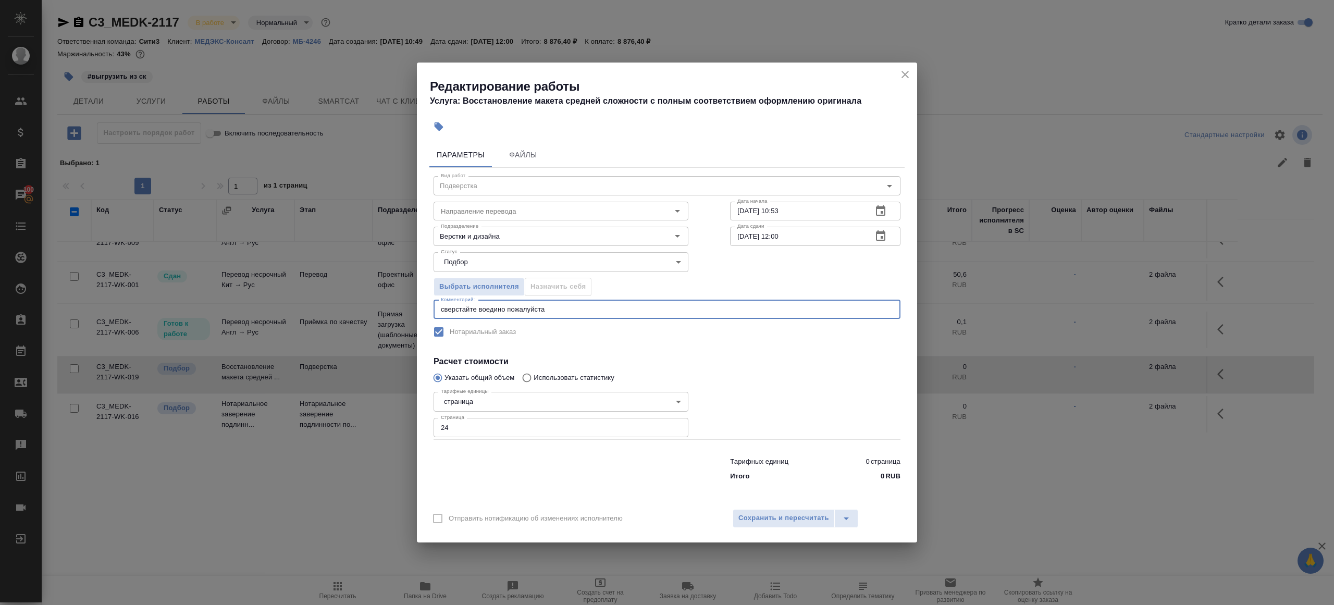
paste textarea "https://drive.awatera.com/apps/files/files?dir=/Shares/%D0%9C%D0%95%D0%94%D0%AD…"
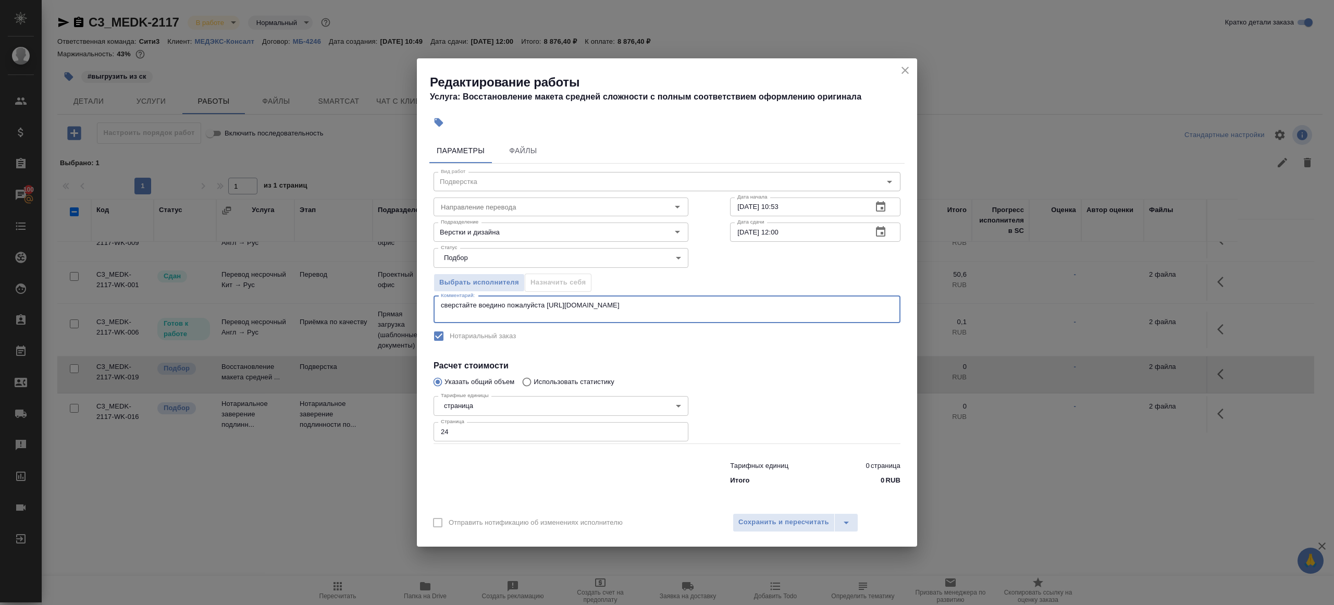
type textarea "сверстайте воедино пожалуйста https://drive.awatera.com/apps/files/files?dir=/S…"
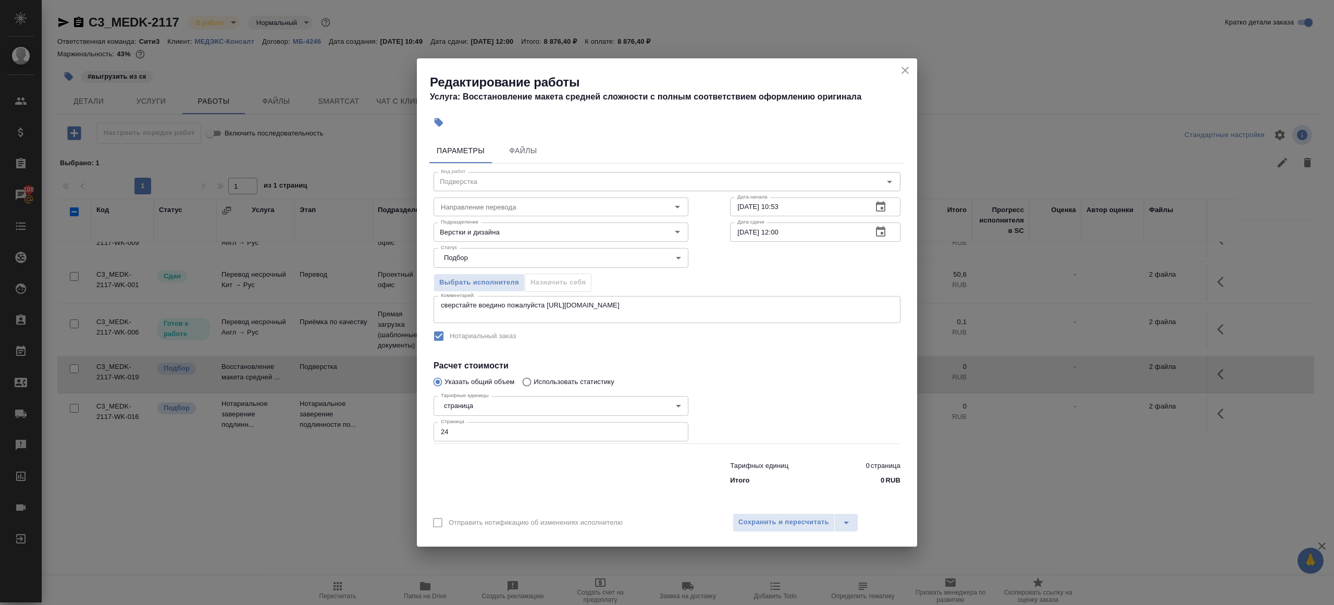
click at [728, 368] on h4 "Расчет стоимости" at bounding box center [667, 366] width 467 height 13
click at [745, 209] on input "12.09.2025 10:53" at bounding box center [797, 207] width 134 height 19
click at [787, 208] on input "15.09.2025 10:53" at bounding box center [797, 207] width 134 height 19
drag, startPoint x: 777, startPoint y: 206, endPoint x: 846, endPoint y: 206, distance: 68.8
click at [846, 206] on input "15.09.2025 10:53" at bounding box center [797, 207] width 134 height 19
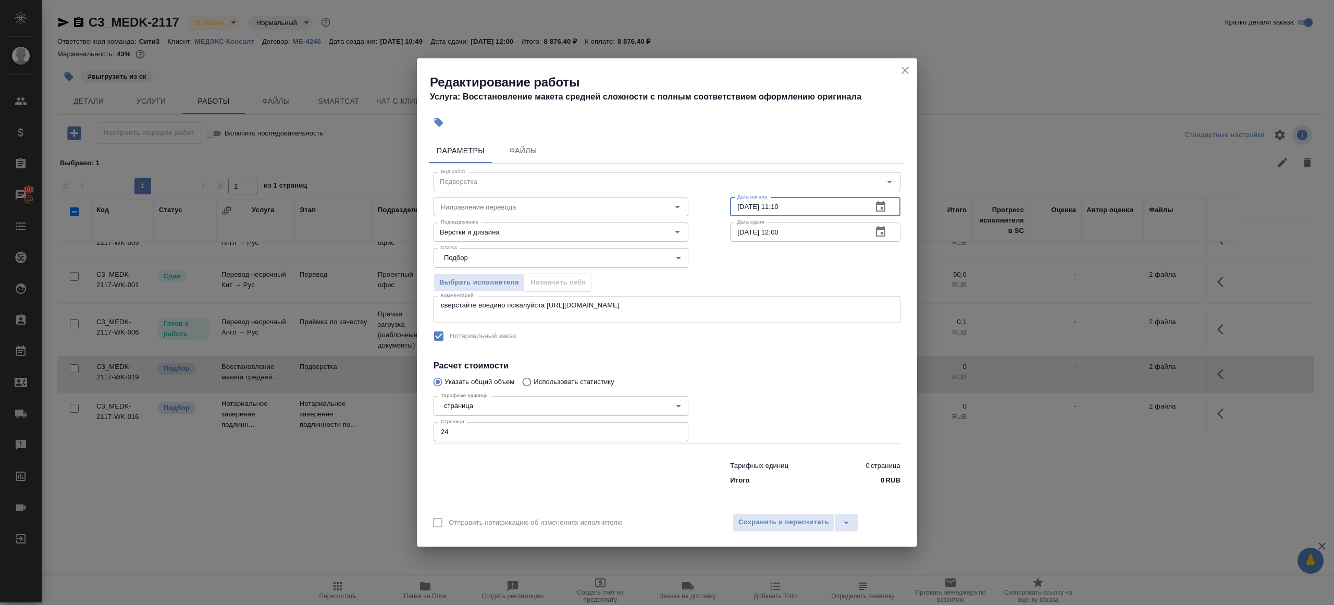
click at [796, 202] on input "15.09.2025 11:10" at bounding box center [797, 207] width 134 height 19
click at [795, 201] on input "15.09.2025 11:10" at bounding box center [797, 207] width 134 height 19
click at [789, 206] on input "15.09.2025 11:10" at bounding box center [797, 207] width 134 height 19
type input "15.09.2025 11:00"
click at [777, 224] on input "16.09.2025 12:00" at bounding box center [797, 232] width 134 height 19
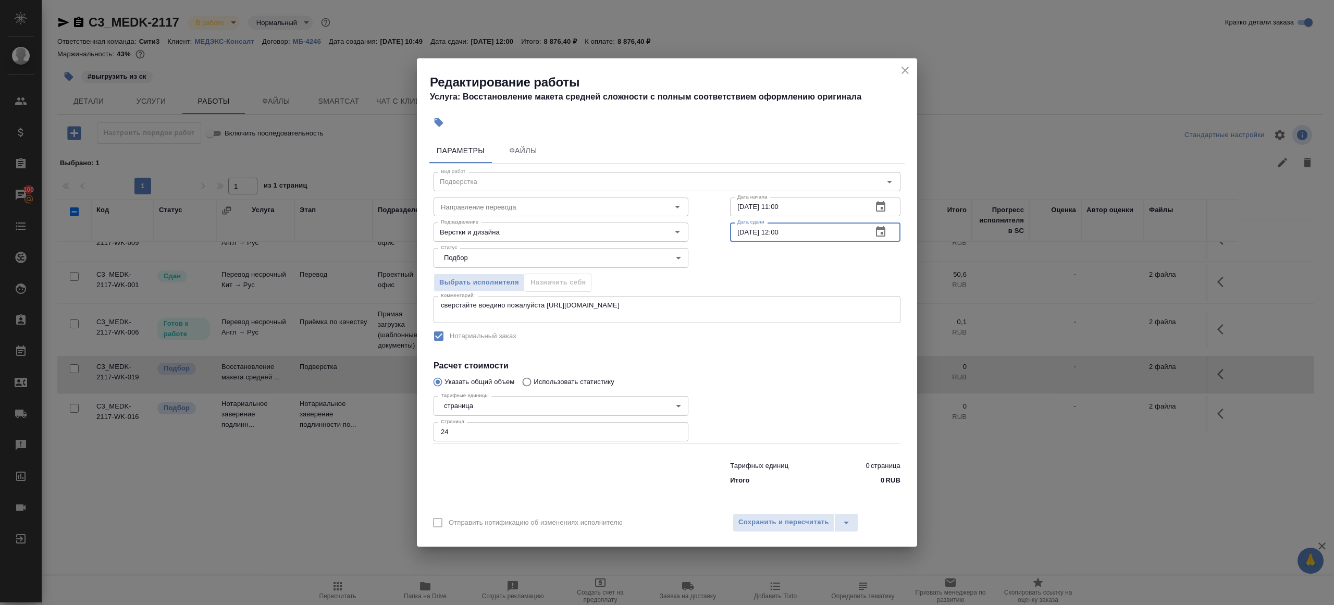
paste input "5.09.2025 11"
click at [780, 231] on input "15.09.2025 11:00" at bounding box center [797, 232] width 134 height 19
type input "15.09.2025 14:00"
click at [776, 525] on span "Сохранить и пересчитать" at bounding box center [784, 523] width 91 height 12
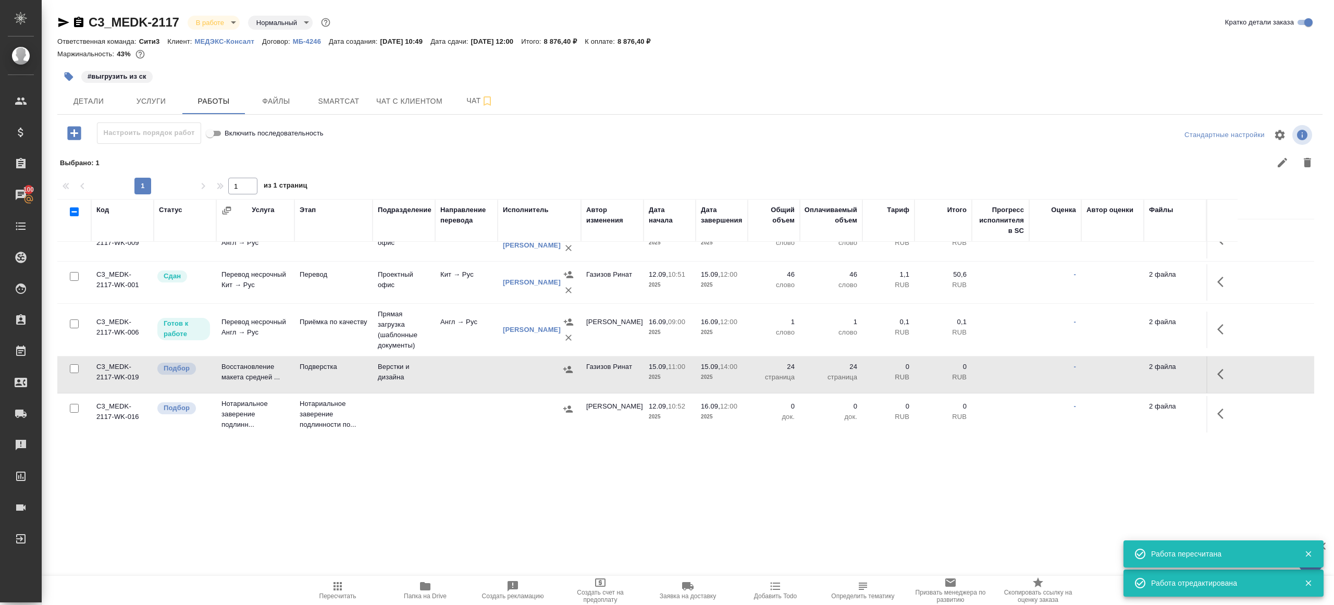
click at [59, 69] on button "button" at bounding box center [68, 76] width 23 height 23
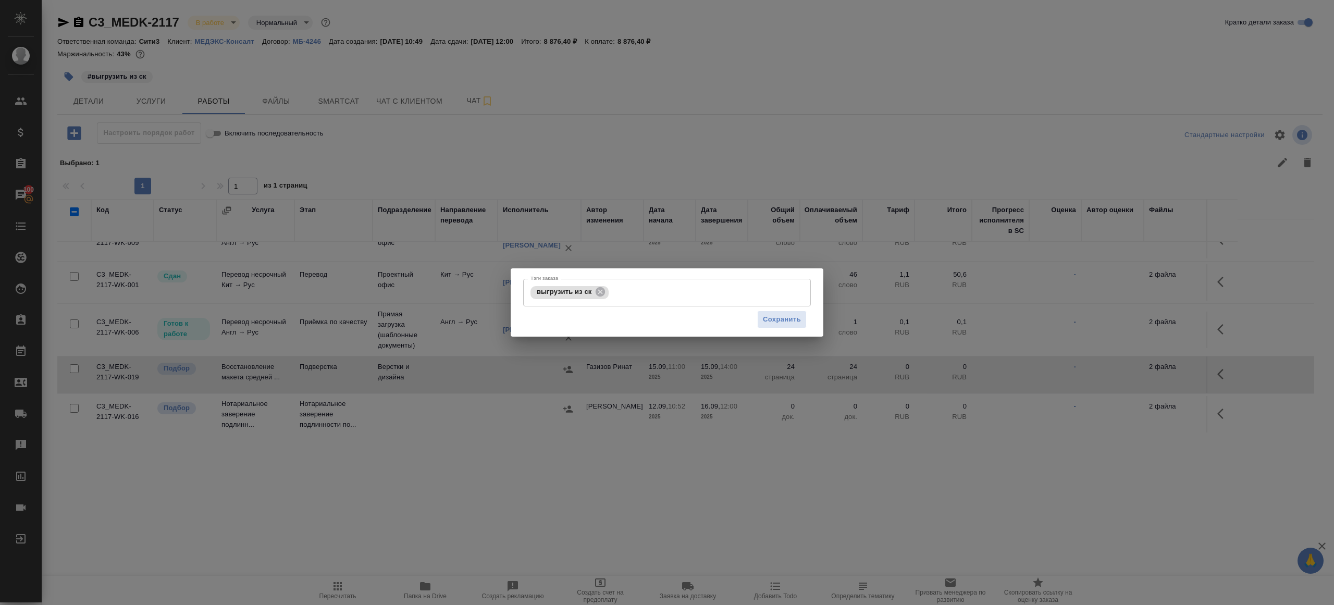
click at [678, 278] on div "Тэги заказа выгрузить из ск Тэги заказа Сохранить" at bounding box center [667, 302] width 313 height 69
click at [674, 286] on input "Тэги заказа" at bounding box center [698, 293] width 175 height 18
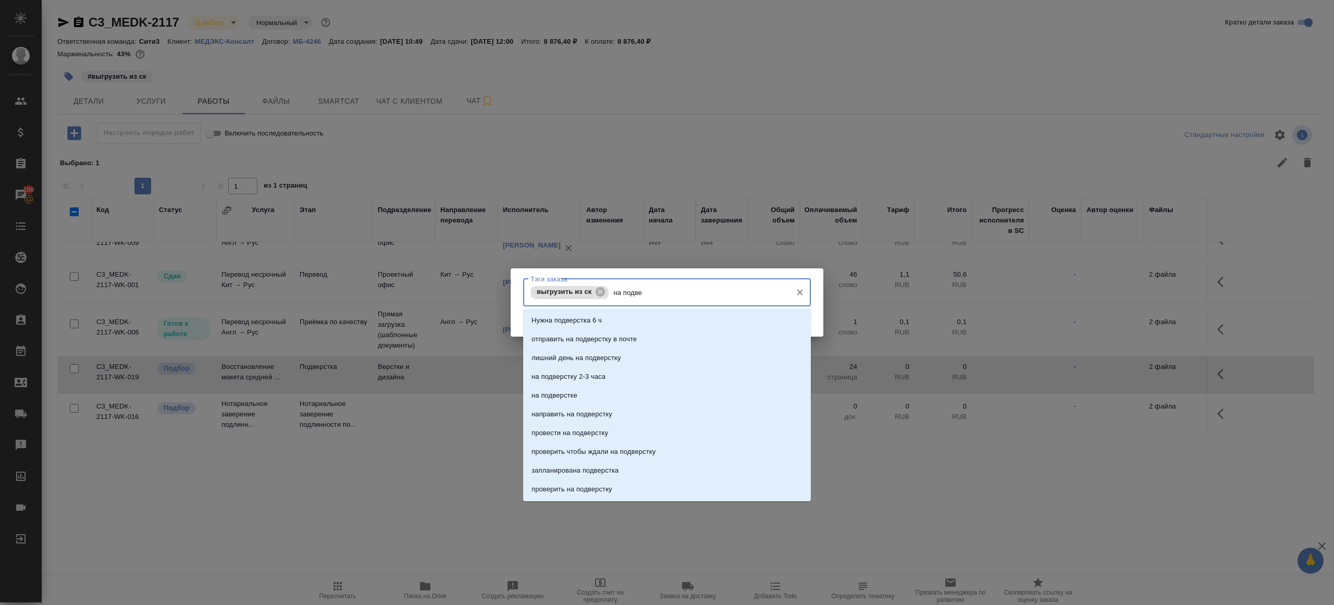
type input "на подвер"
click at [593, 394] on li "на подверстке" at bounding box center [667, 395] width 288 height 19
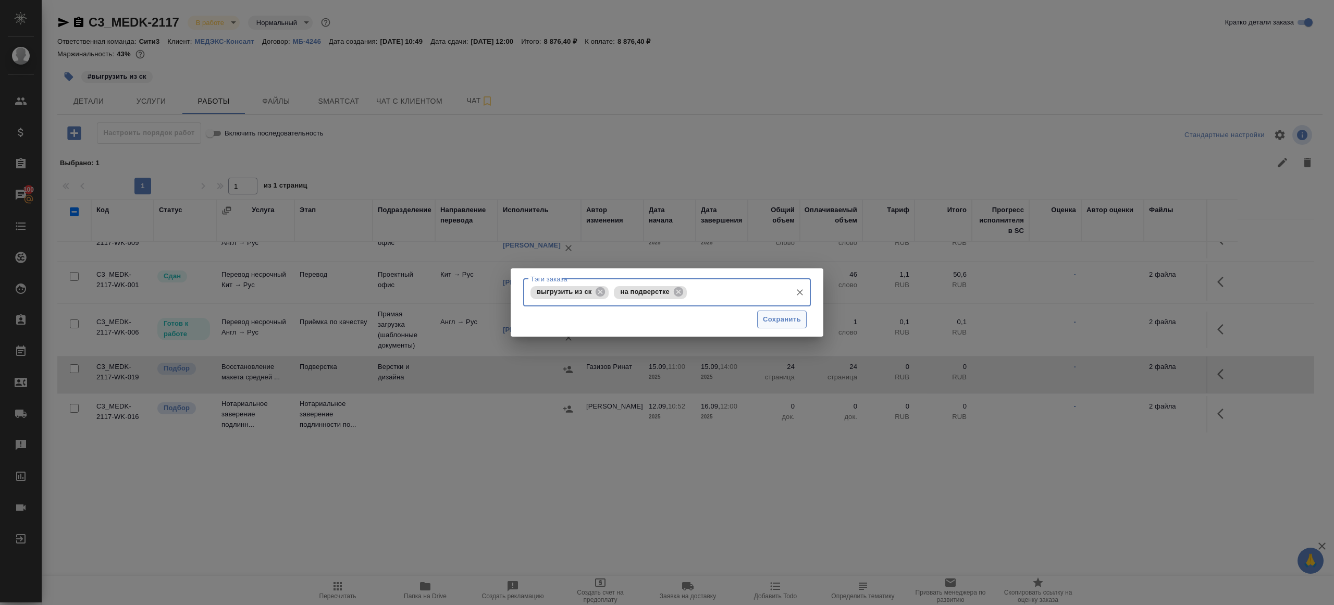
click at [789, 327] on button "Сохранить" at bounding box center [782, 320] width 50 height 18
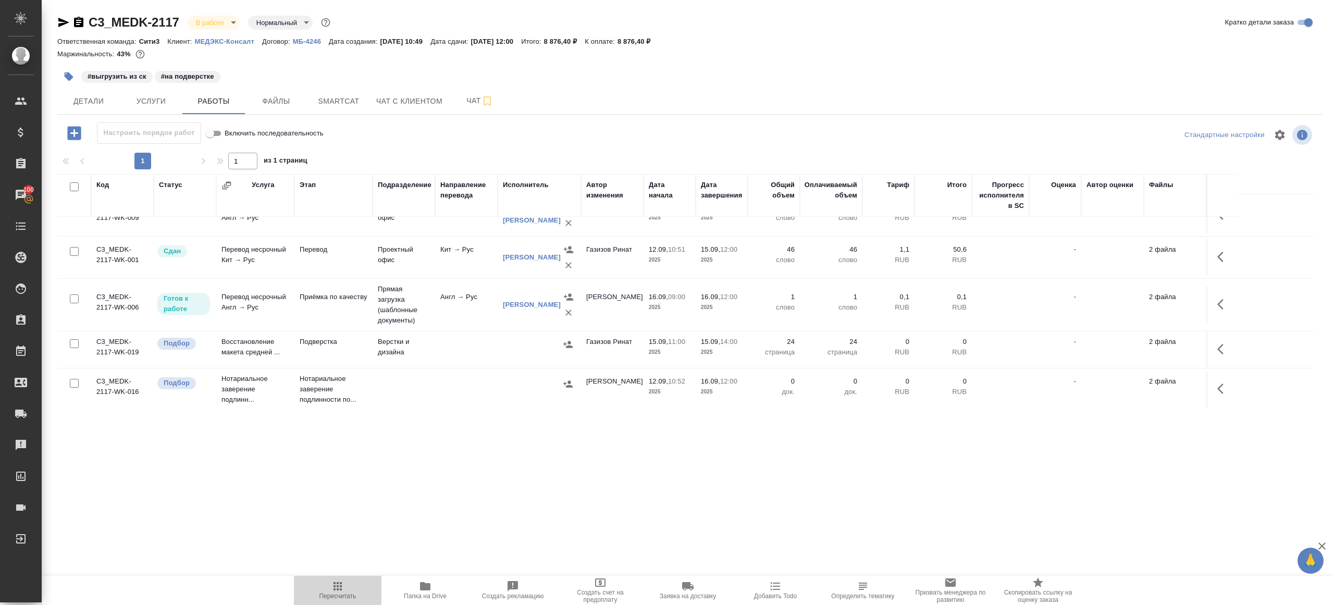
click at [334, 582] on icon "button" at bounding box center [337, 586] width 13 height 13
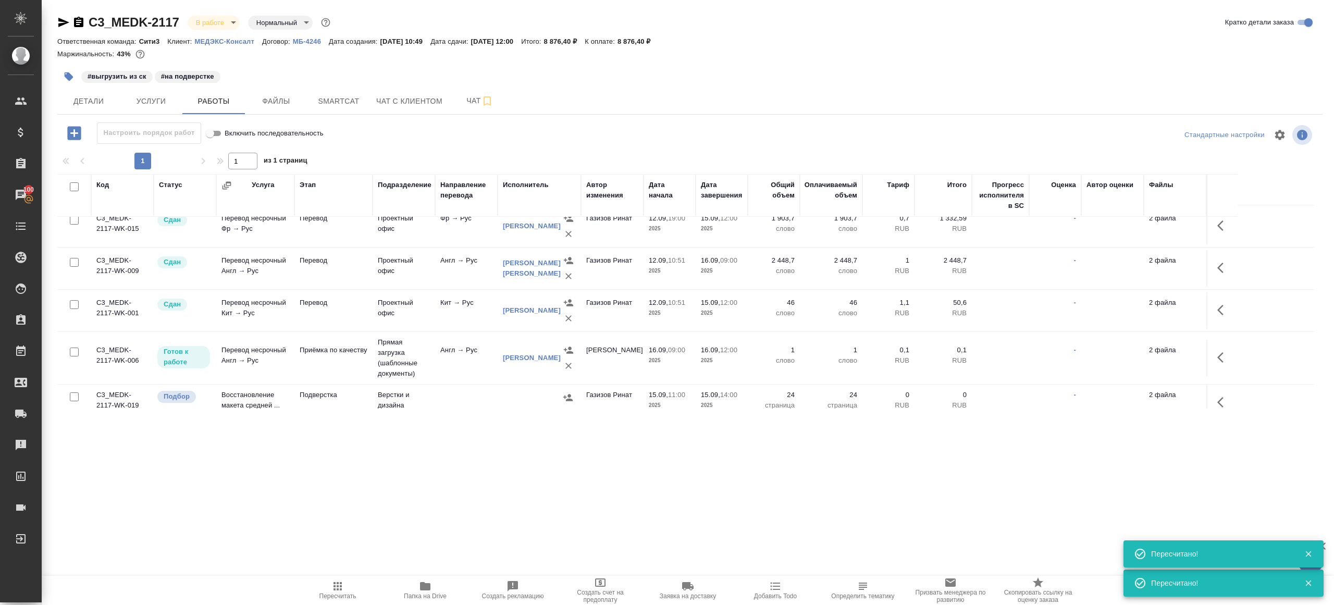
scroll to position [0, 0]
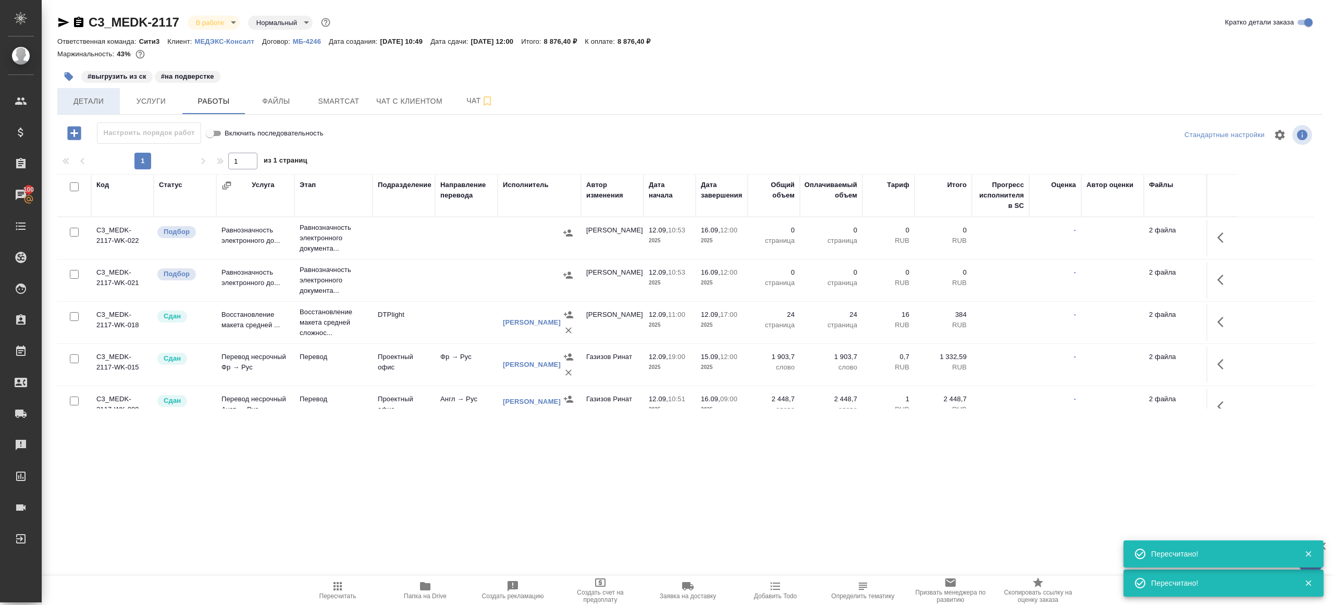
click at [91, 110] on button "Детали" at bounding box center [88, 101] width 63 height 26
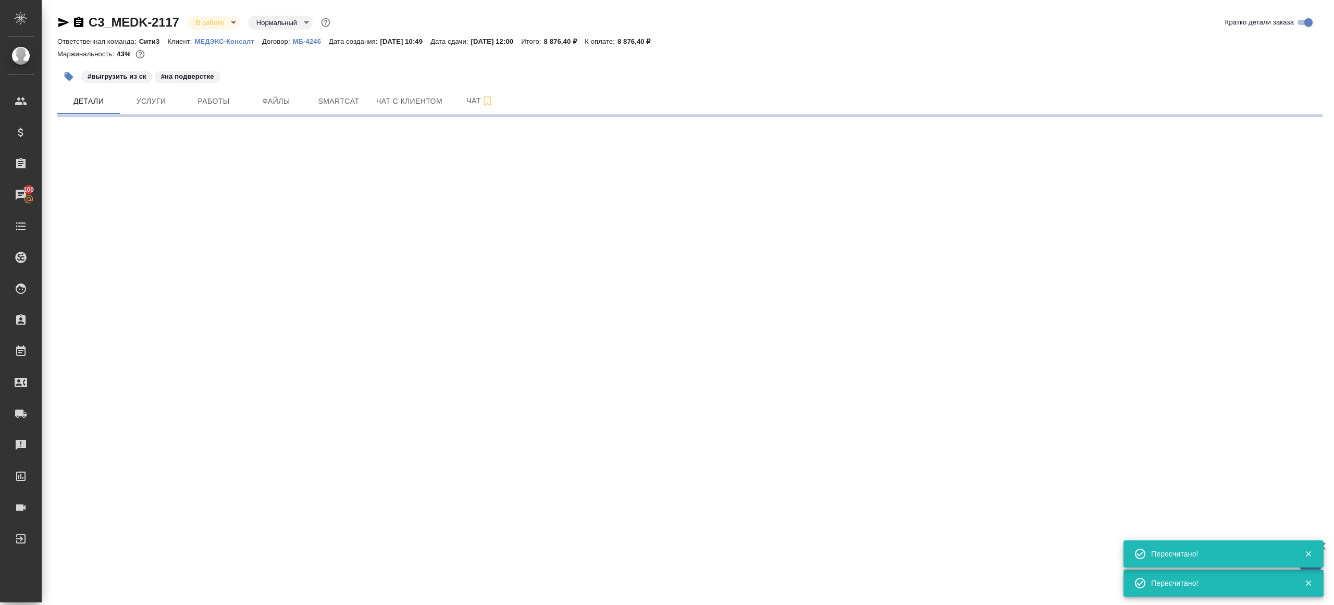
select select "RU"
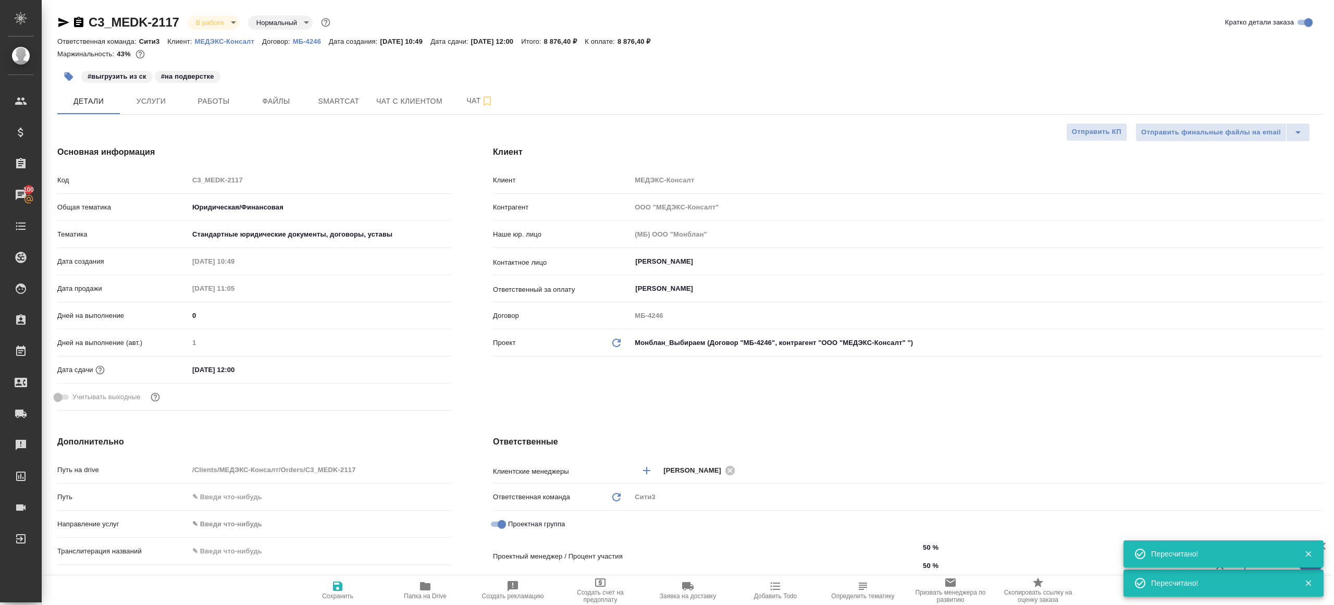
type input "Газизов Ринат"
type input "Chernova Anna"
click at [219, 90] on button "Работы" at bounding box center [213, 101] width 63 height 26
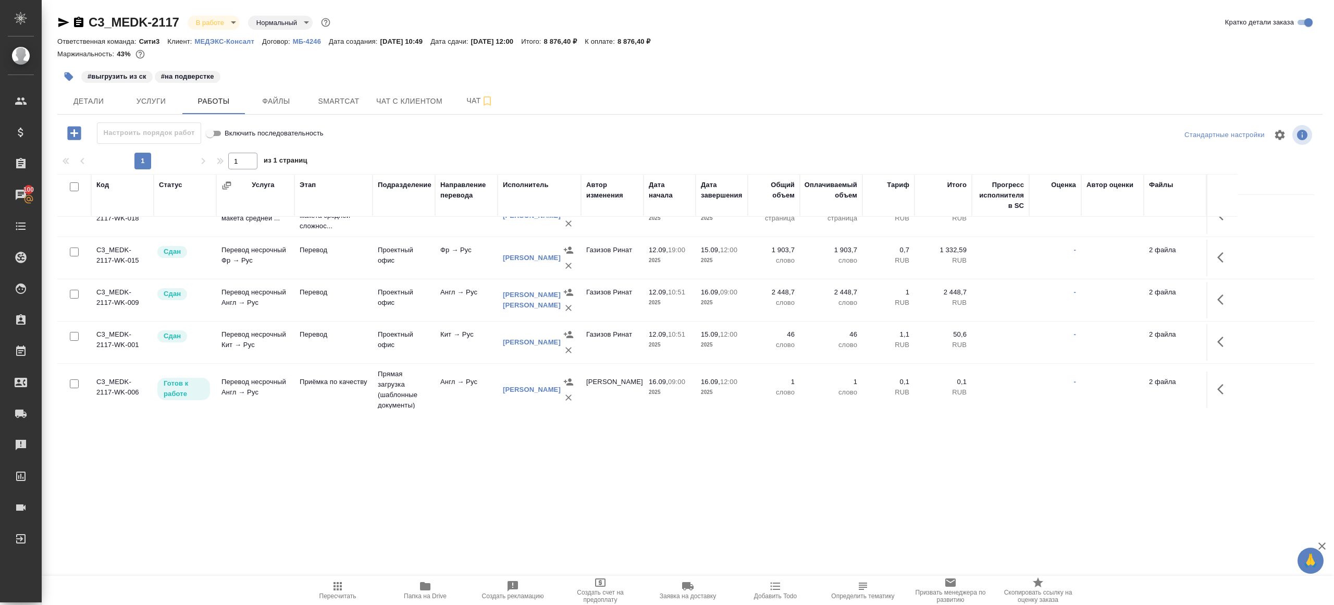
scroll to position [192, 0]
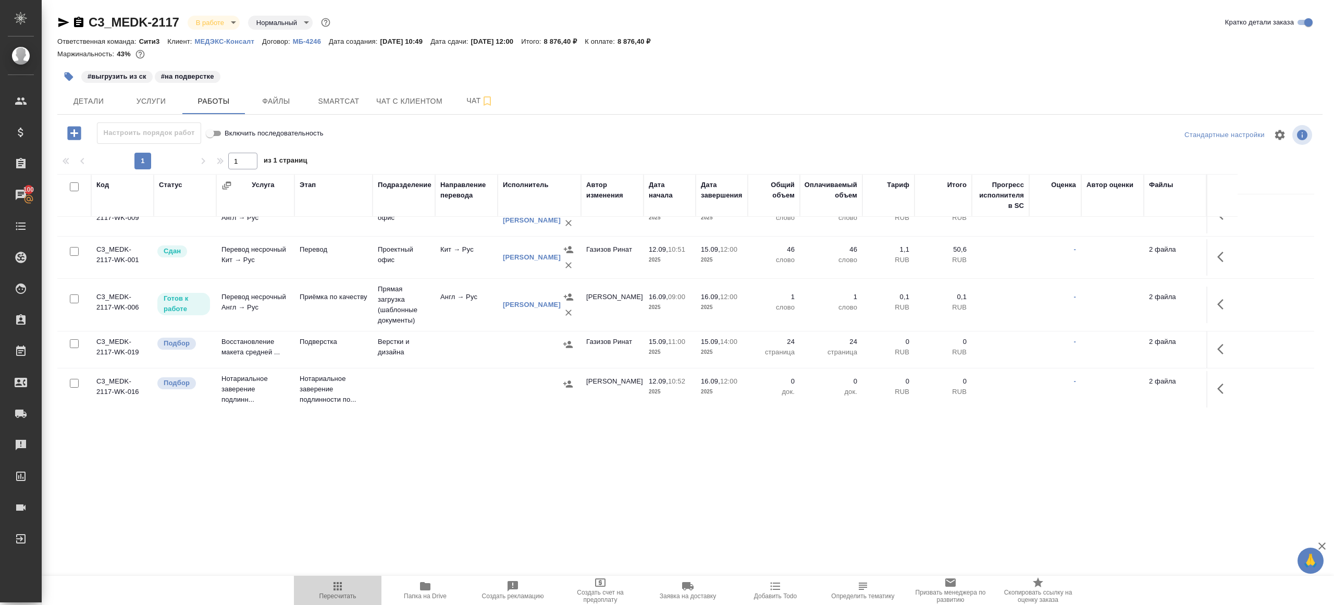
click at [339, 582] on icon "button" at bounding box center [337, 586] width 13 height 13
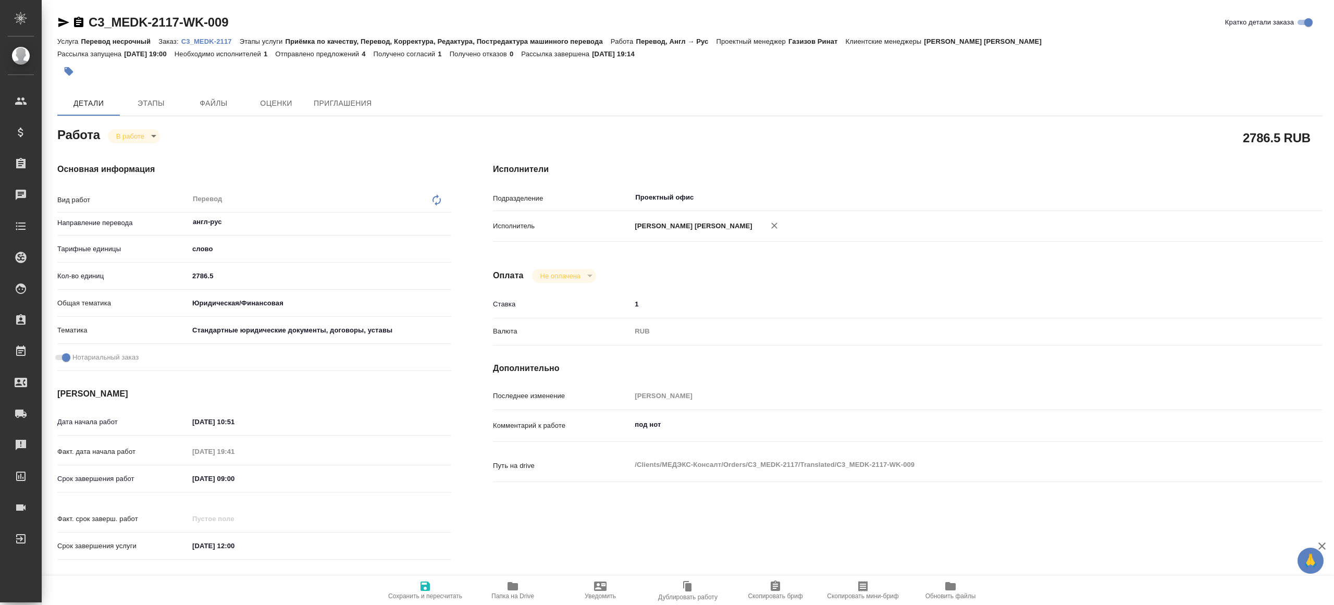
type textarea "x"
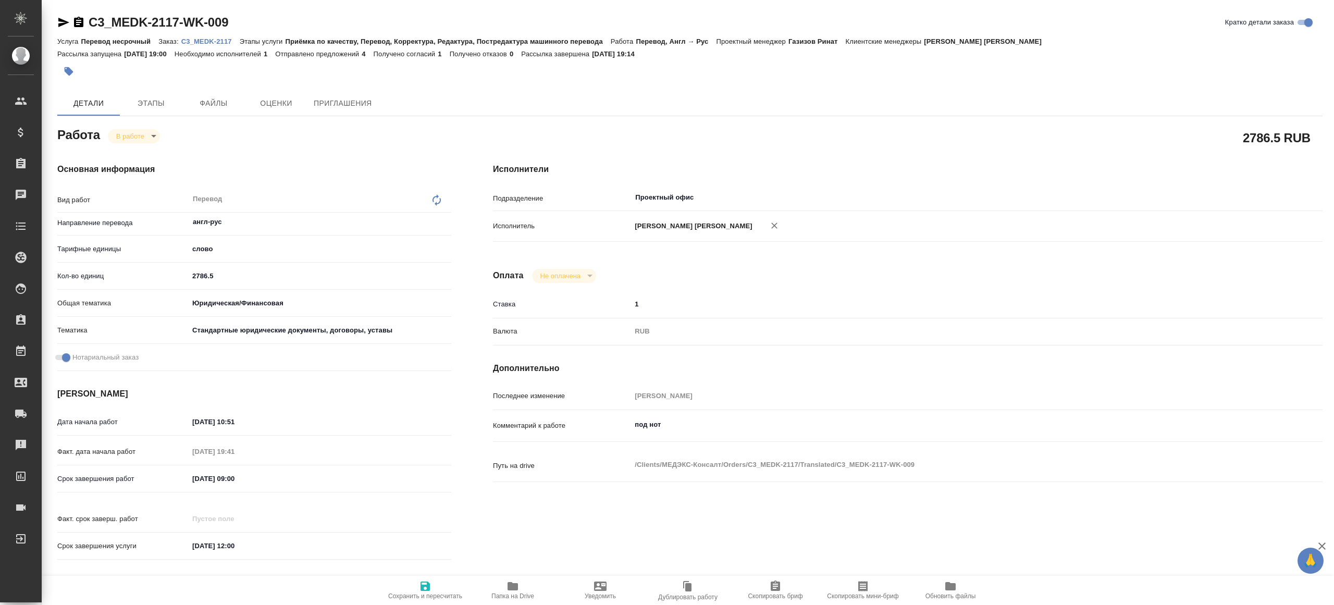
type textarea "x"
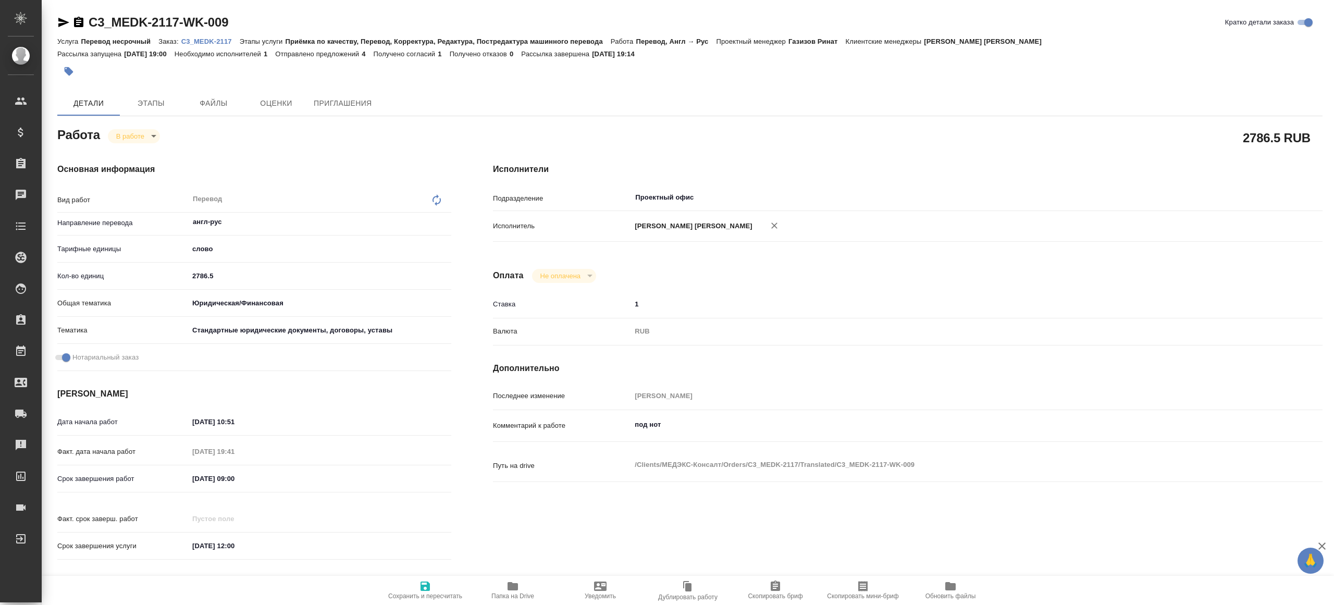
type textarea "x"
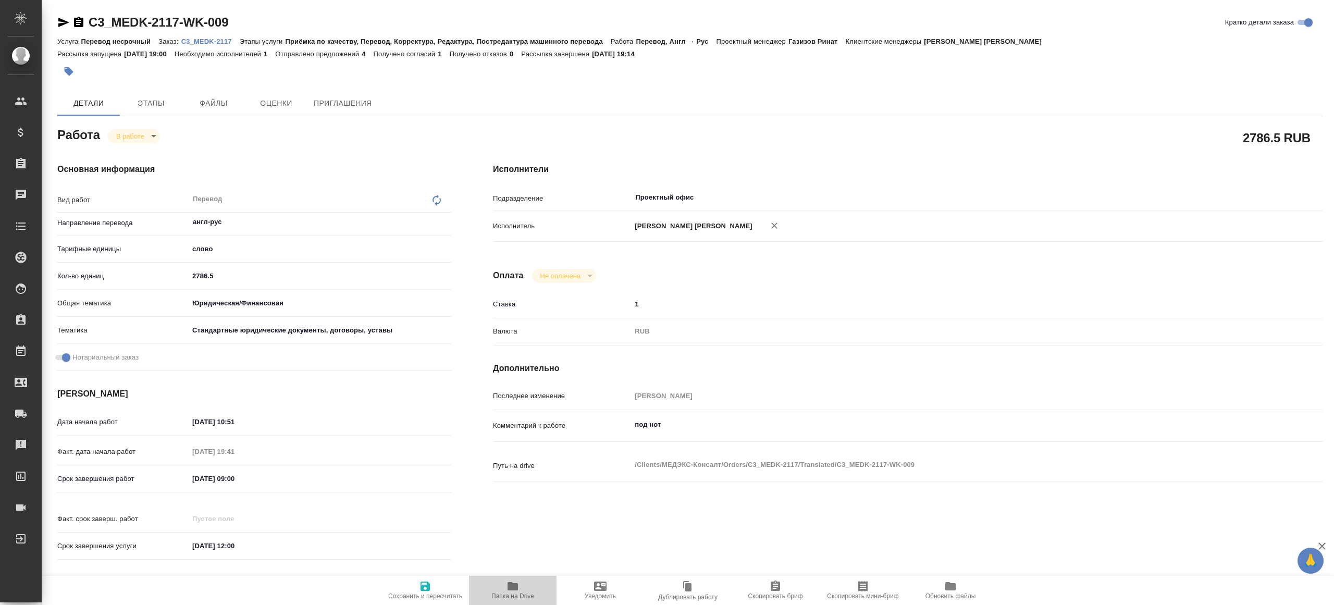
type textarea "x"
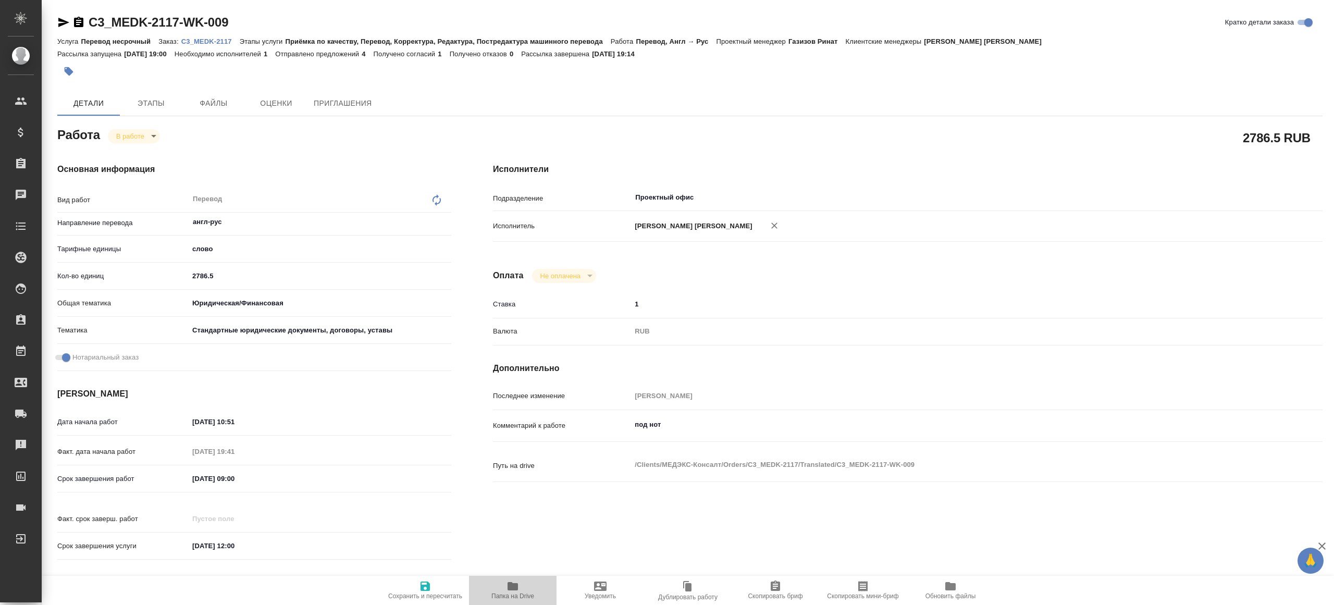
click at [524, 600] on span "Папка на Drive" at bounding box center [512, 596] width 43 height 7
type textarea "x"
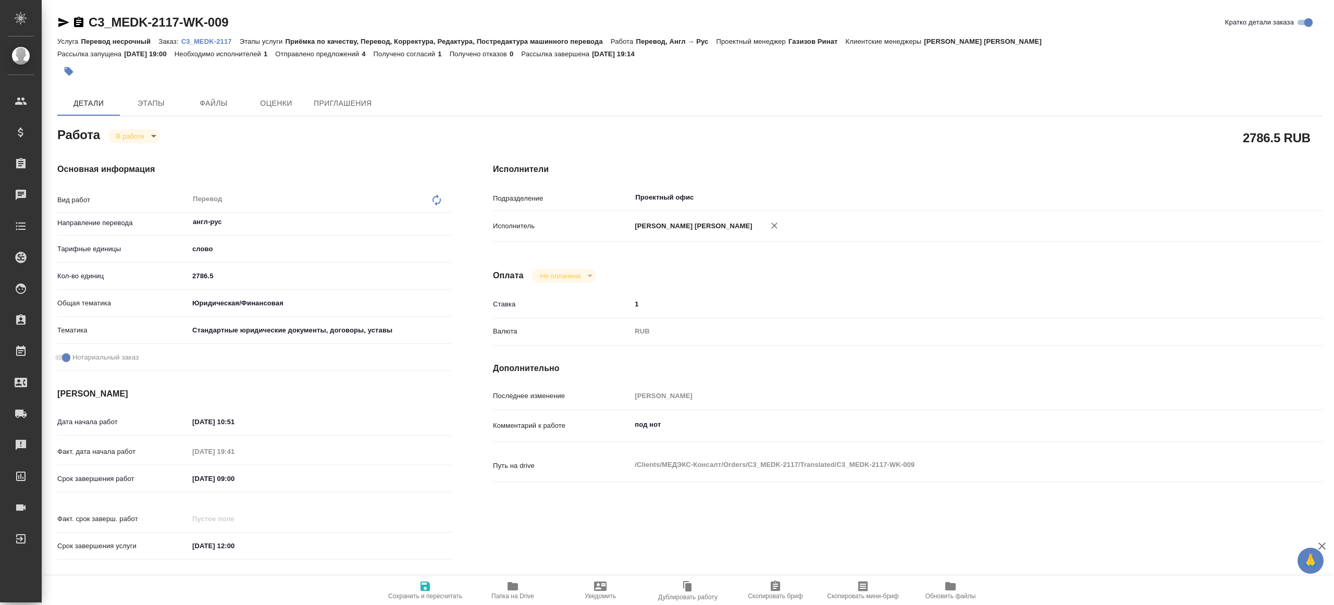
type textarea "x"
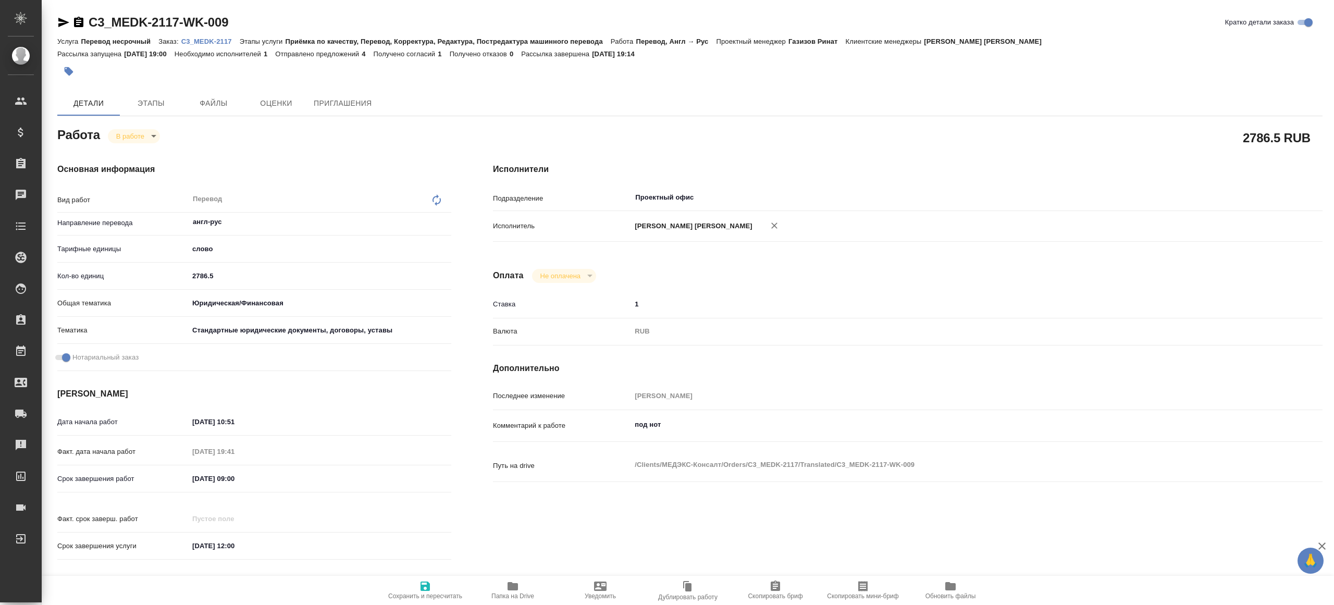
type textarea "x"
click at [222, 271] on input "2786.5" at bounding box center [320, 275] width 263 height 15
paste input "448.7"
type textarea "x"
type input "2448.7"
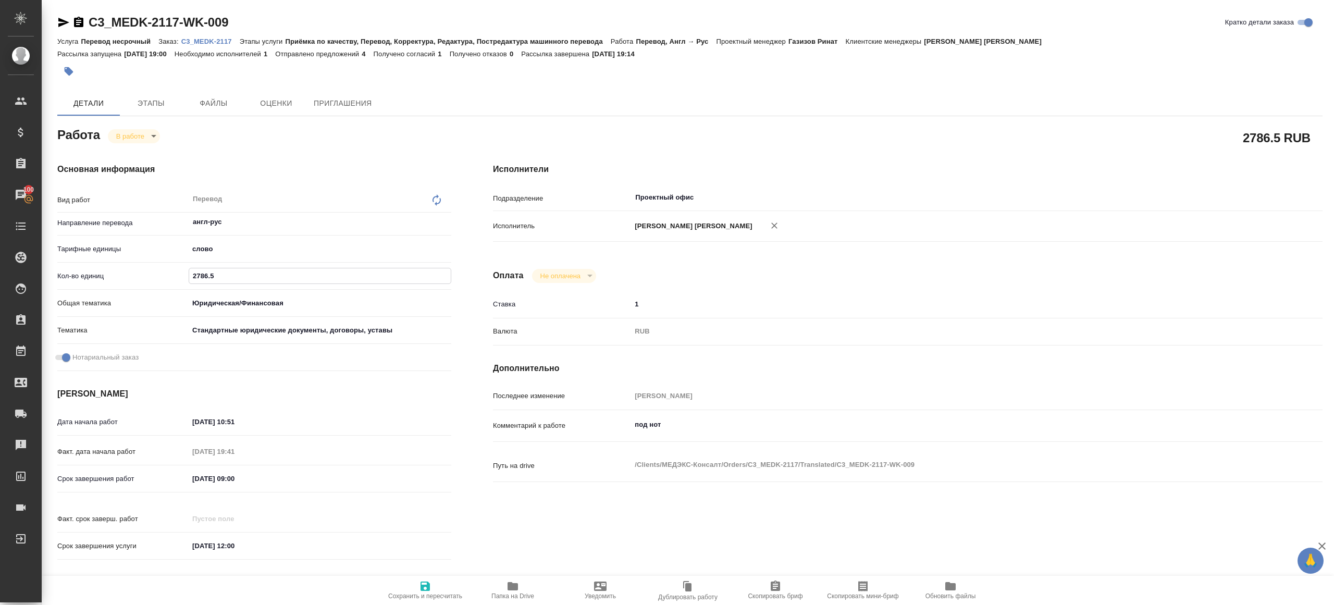
type textarea "x"
type input "2448.7"
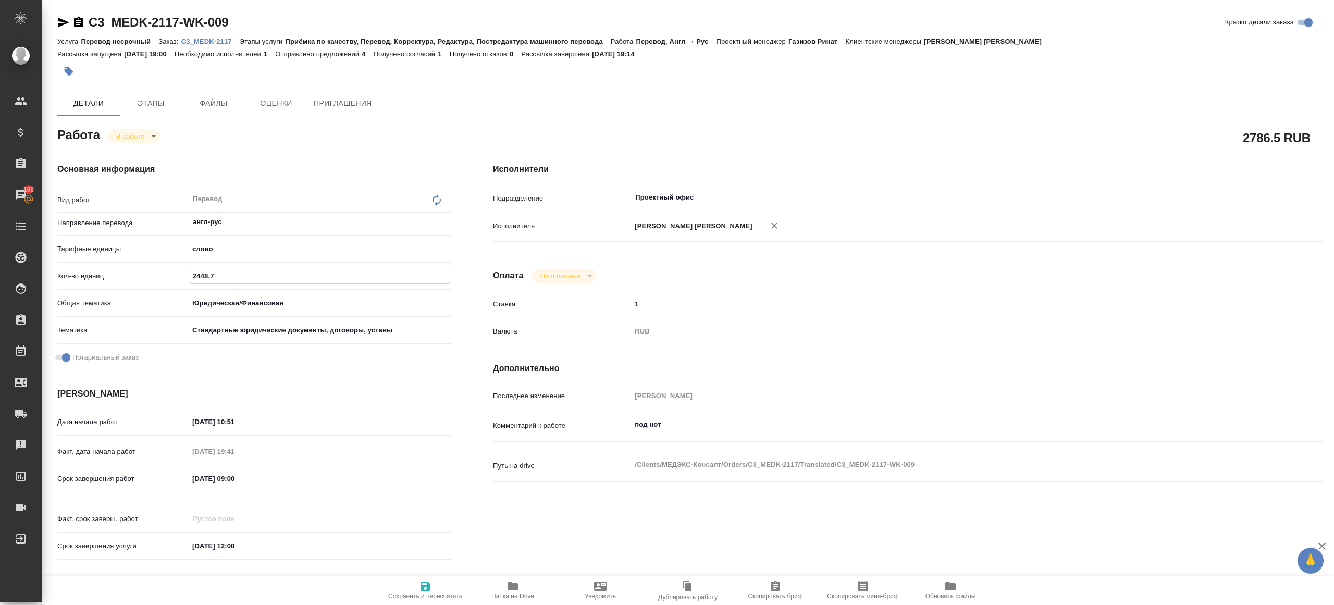
click at [422, 593] on span "Сохранить и пересчитать" at bounding box center [425, 596] width 74 height 7
type textarea "x"
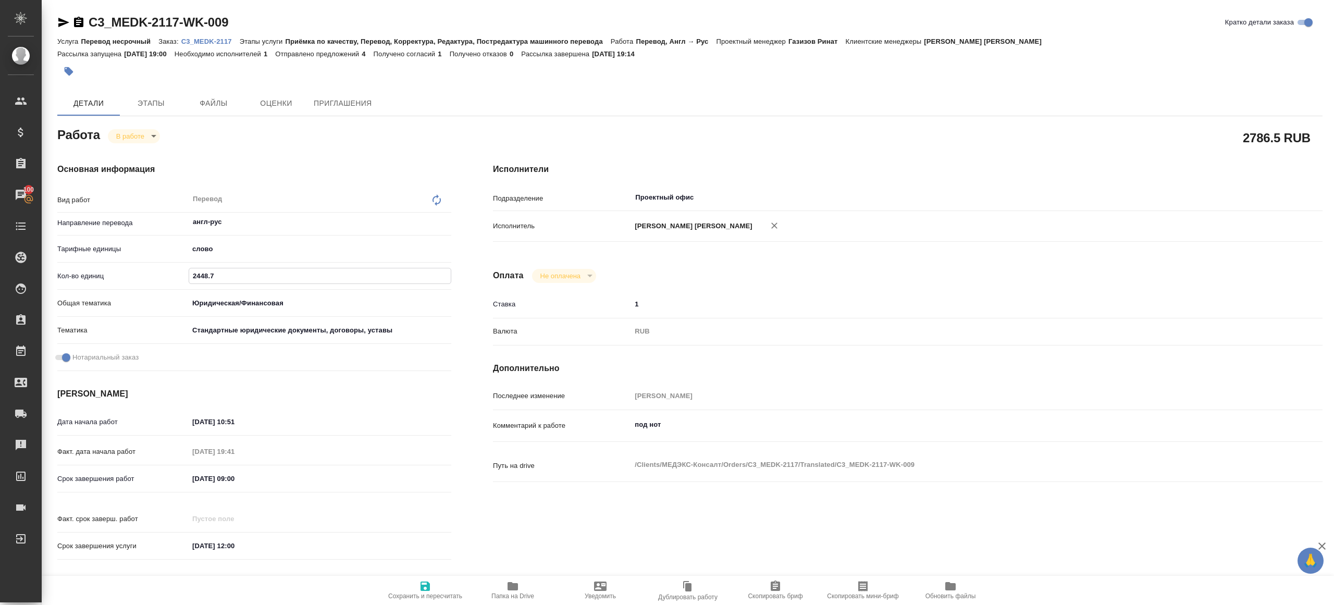
type textarea "x"
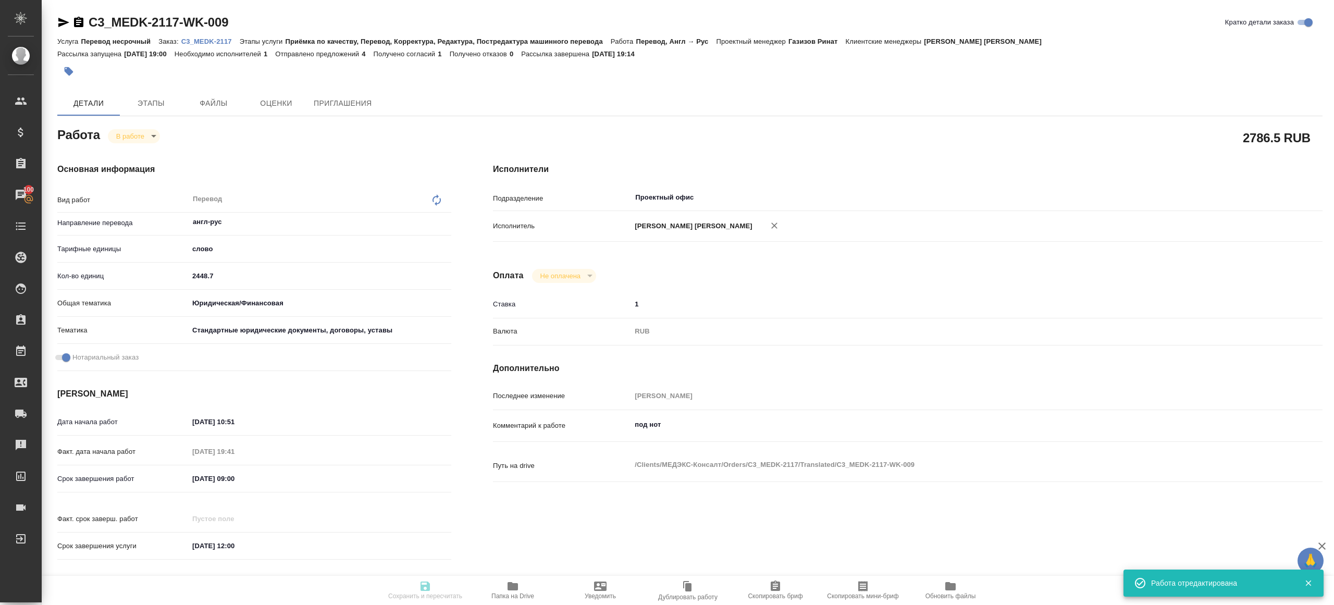
type textarea "x"
type input "inProgress"
type textarea "Перевод"
type textarea "x"
type input "англ-рус"
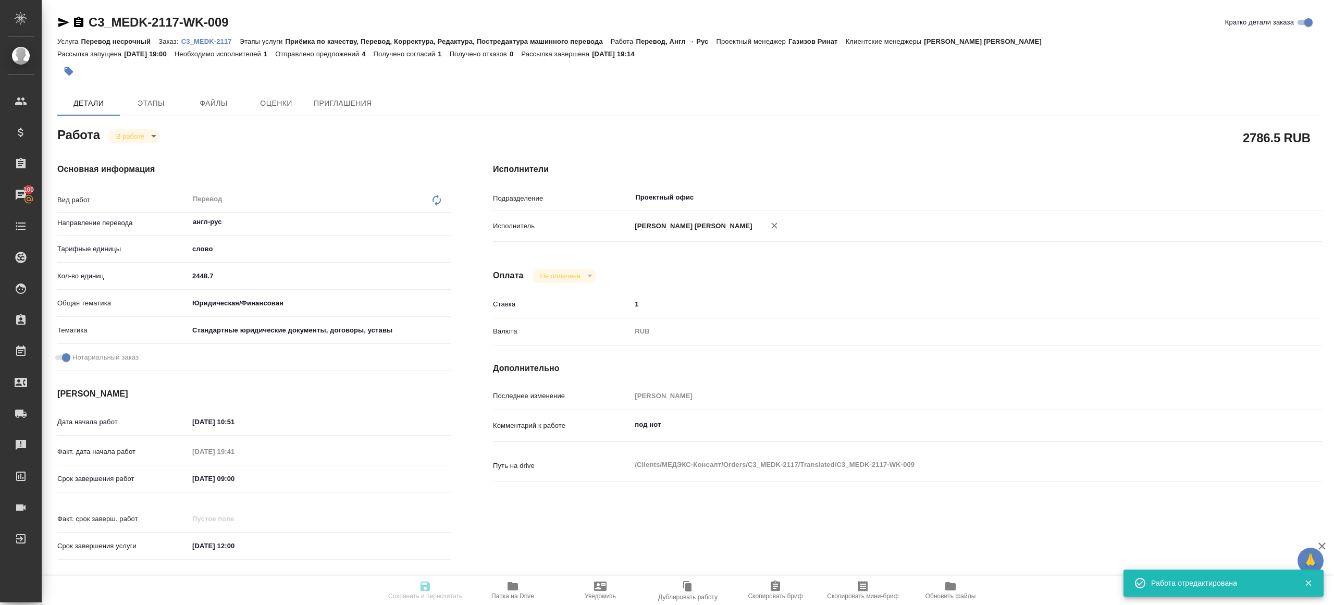
type input "5a8b1489cc6b4906c91bfd90"
type input "2448.7"
type input "yr-fn"
type input "5f647205b73bc97568ca66bf"
checkbox input "true"
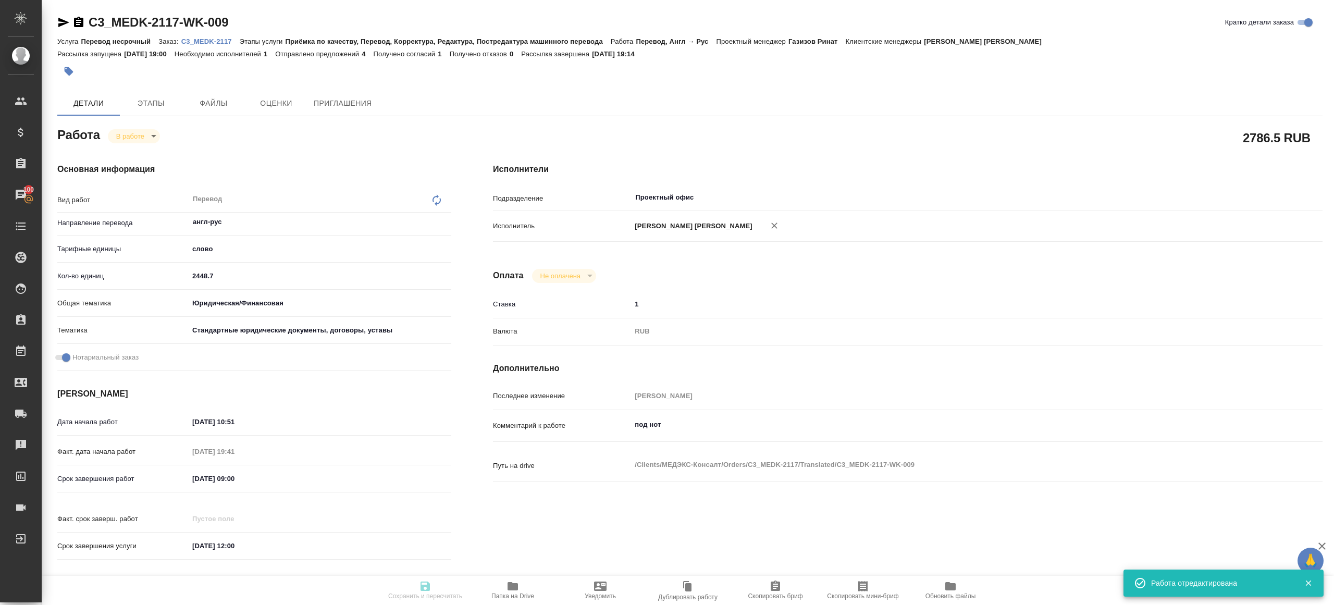
type input "12.09.2025 10:51"
type input "12.09.2025 19:41"
type input "16.09.2025 09:00"
type input "16.09.2025 12:00"
type input "Проектный офис"
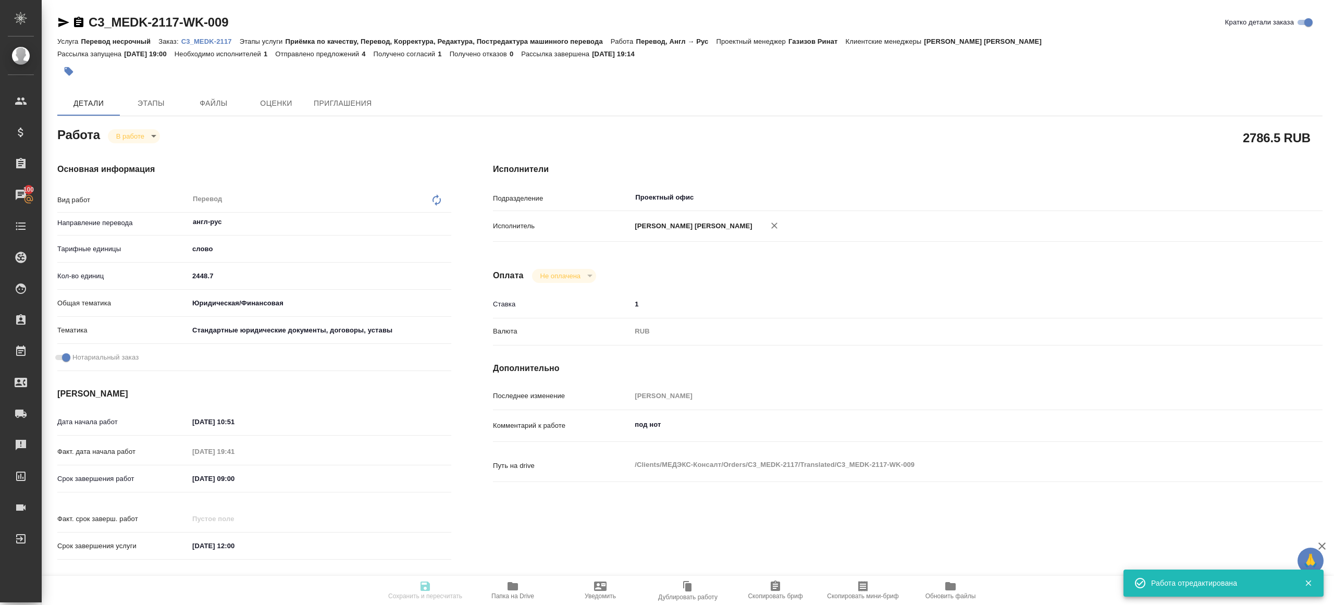
type input "notPayed"
type input "1"
type input "RUB"
type input "Газизов Ринат"
type textarea "под нот"
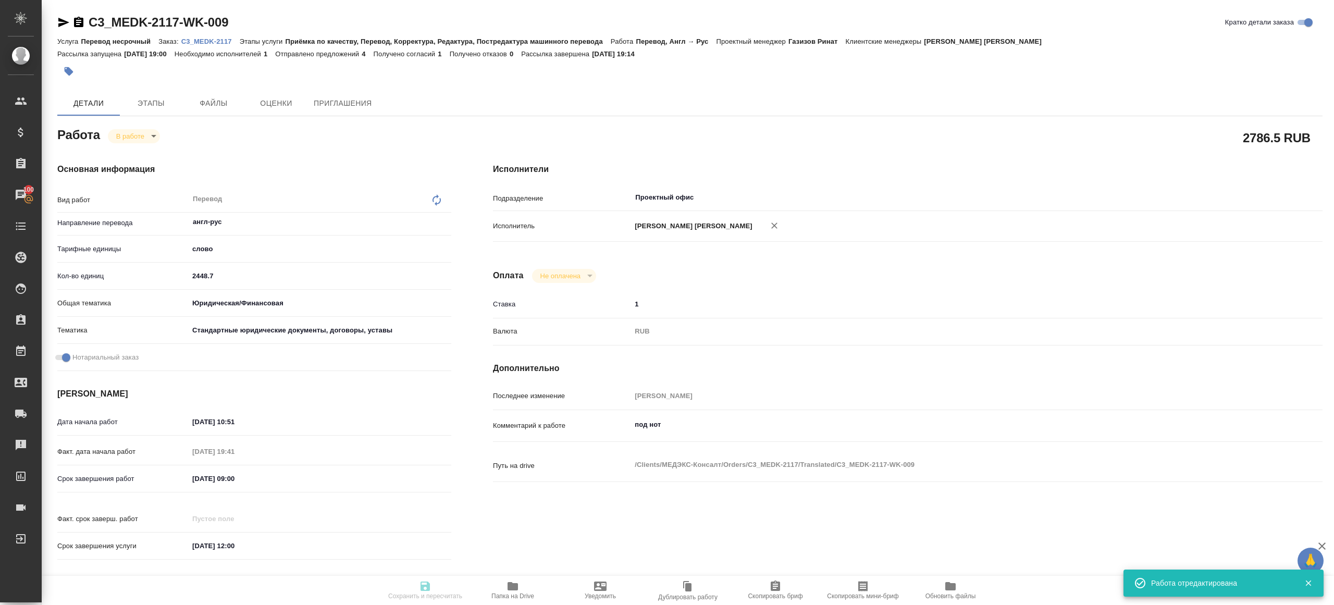
type textarea "x"
type textarea "/Clients/МЕДЭКС-Консалт/Orders/C3_MEDK-2117/Translated/C3_MEDK-2117-WK-009"
type textarea "x"
type input "C3_MEDK-2117"
type input "Перевод несрочный"
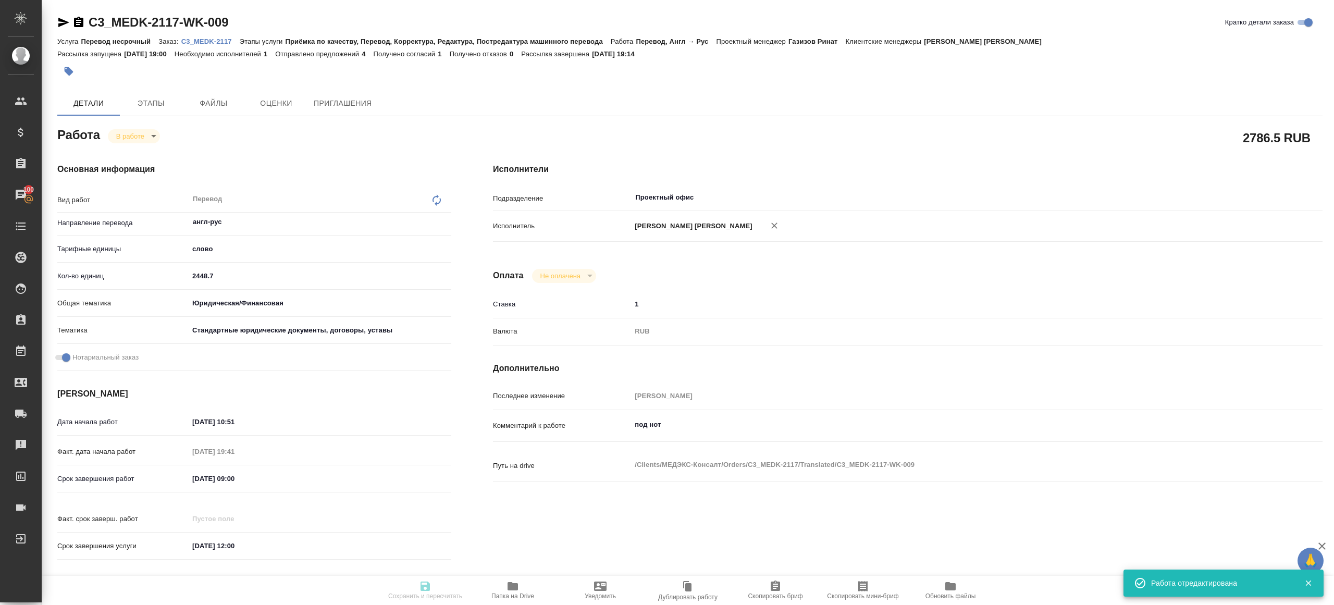
type input "Приёмка по качеству, Перевод, Корректура, Редактура, Постредактура машинного пе…"
type input "Никитина Татьяна"
type input "[PERSON_NAME]"
type input "/Clients/МЕДЭКС-Консалт/Orders/C3_MEDK-2117"
type textarea "x"
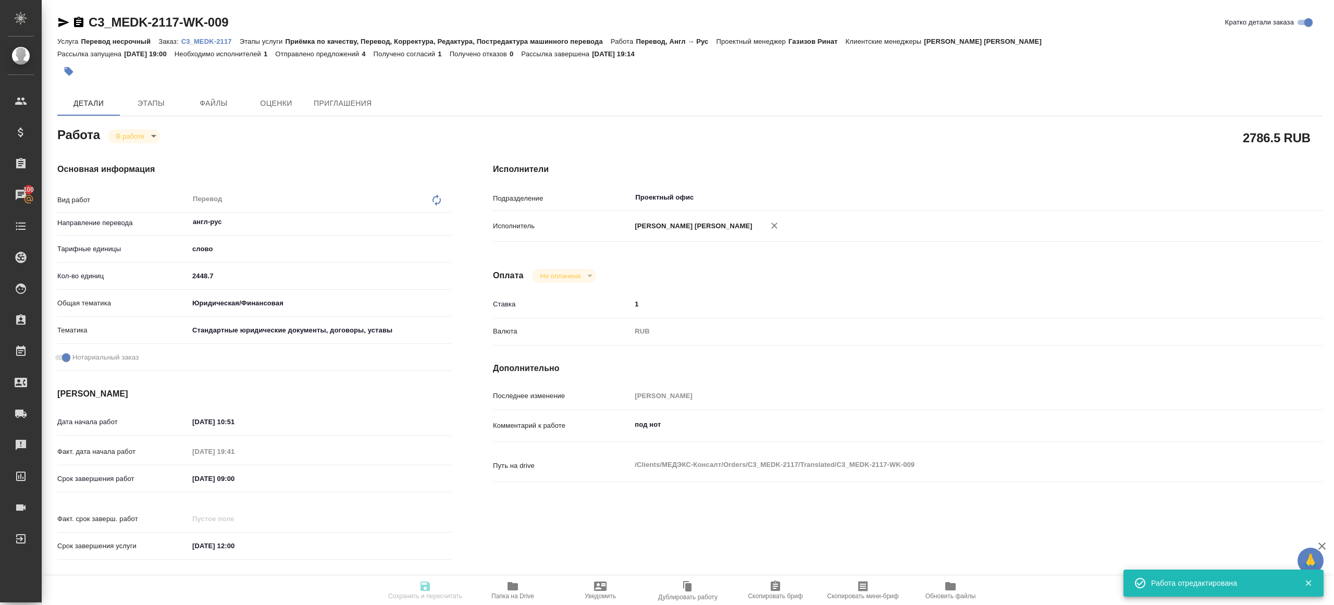
type textarea "x"
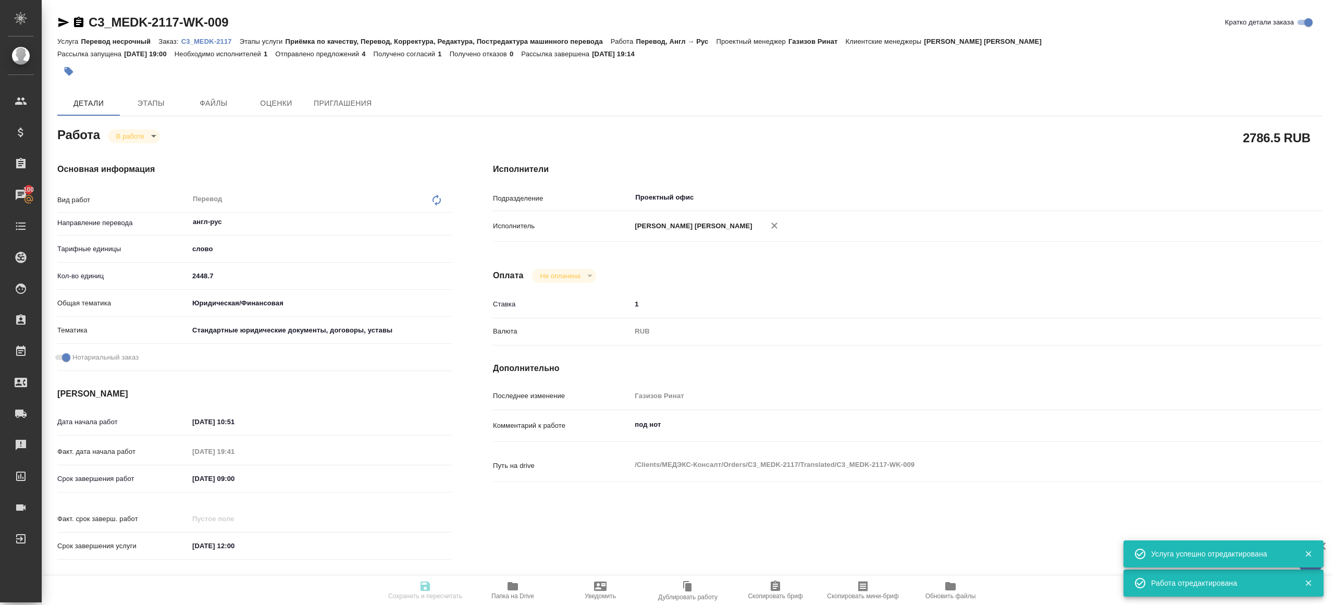
type textarea "x"
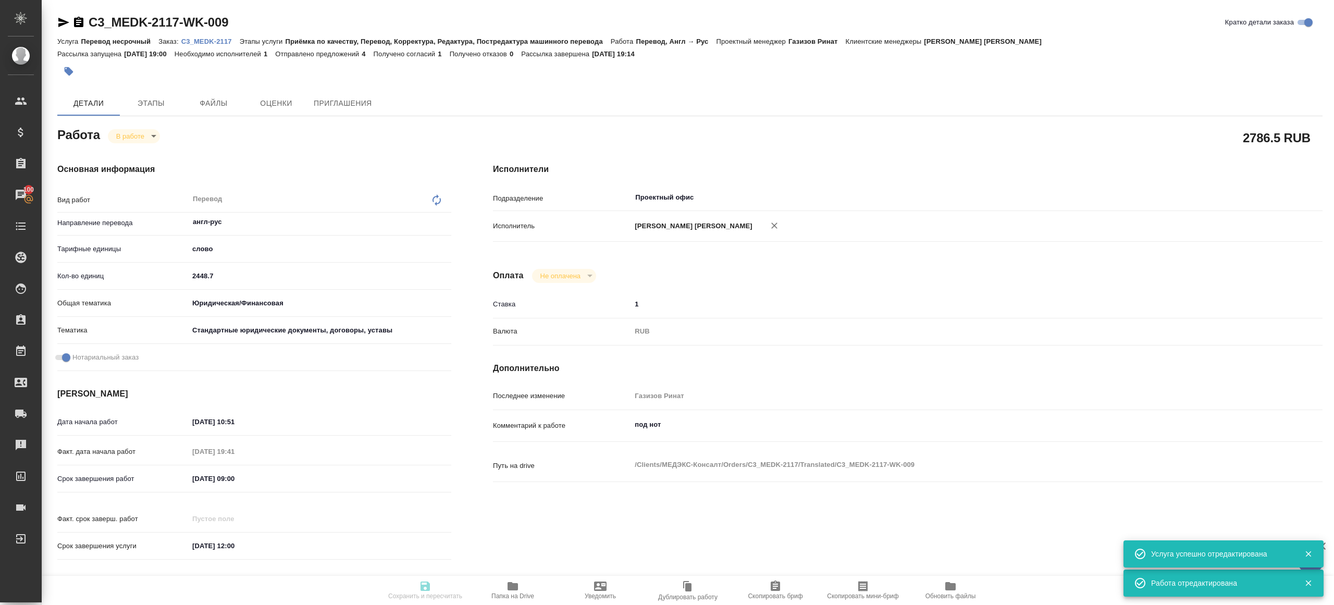
type textarea "x"
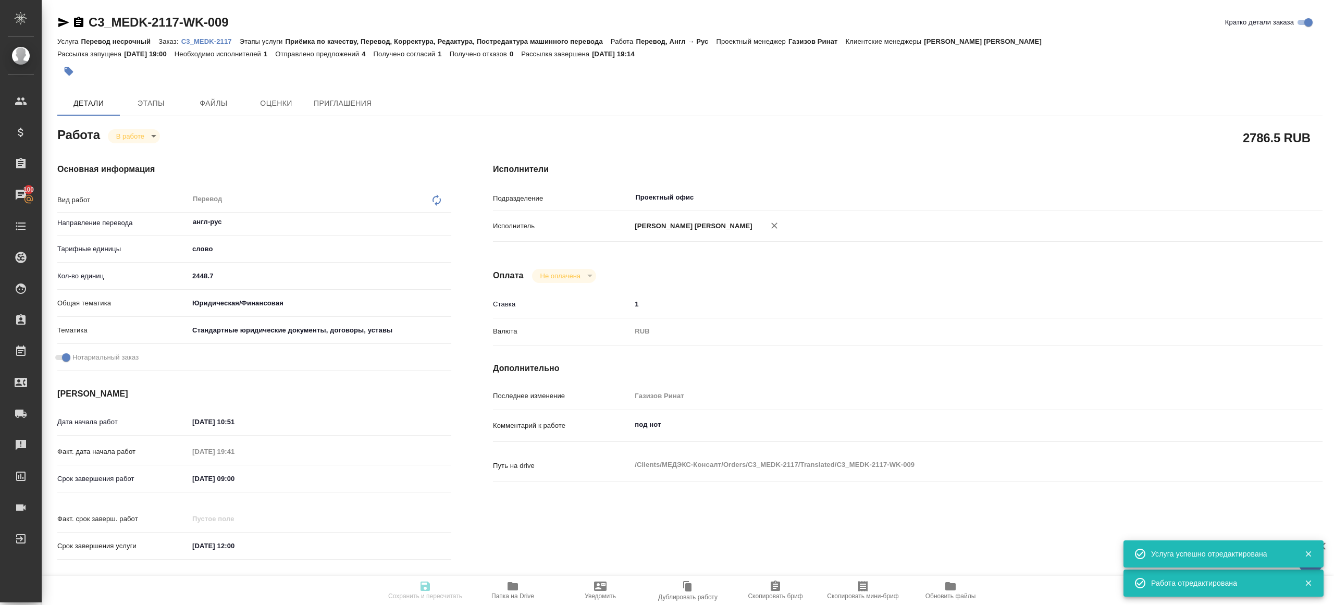
type textarea "x"
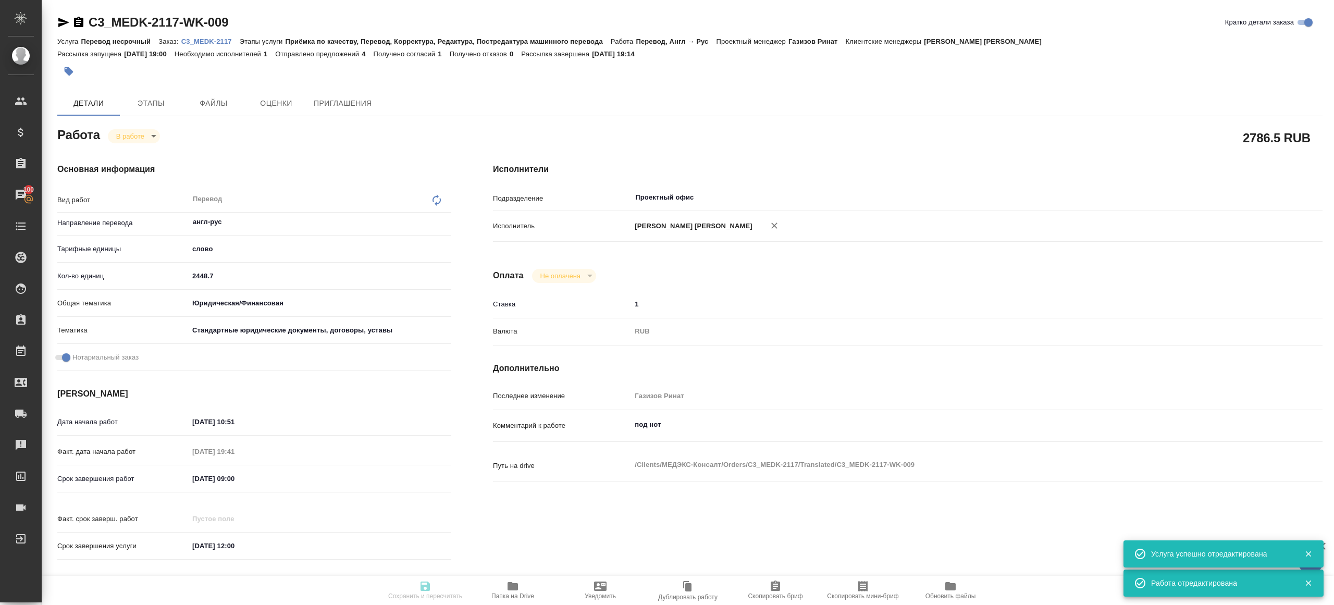
type textarea "x"
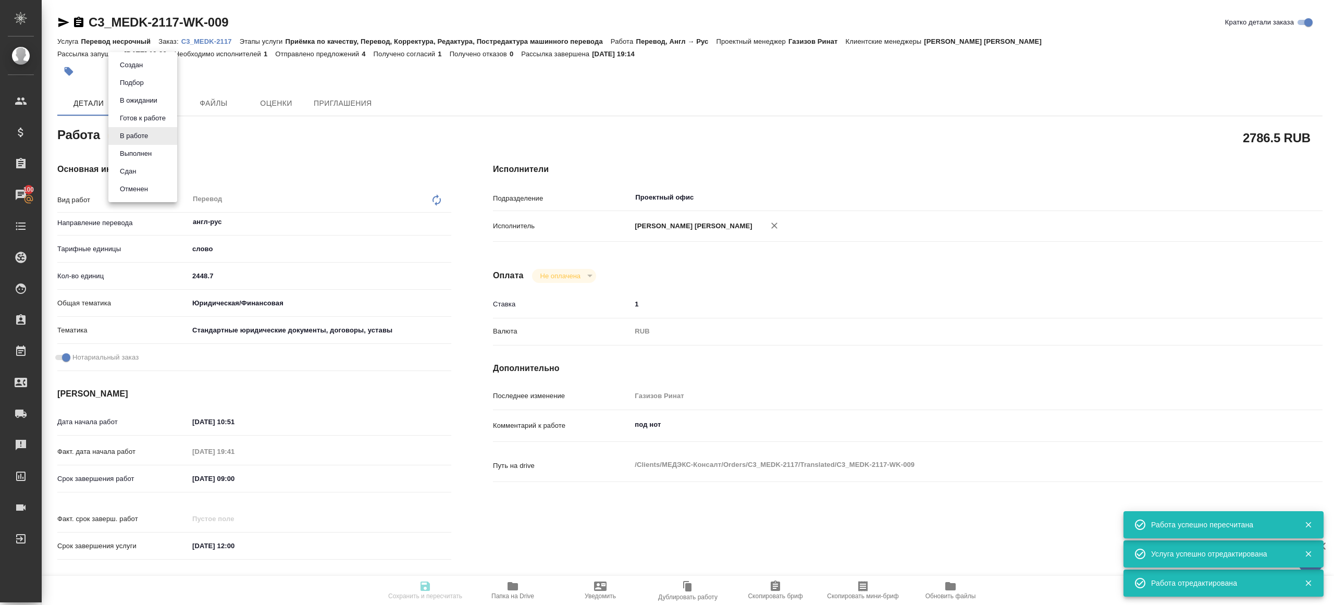
type input "inProgress"
type textarea "Перевод"
type textarea "x"
type input "англ-рус"
type input "5a8b1489cc6b4906c91bfd90"
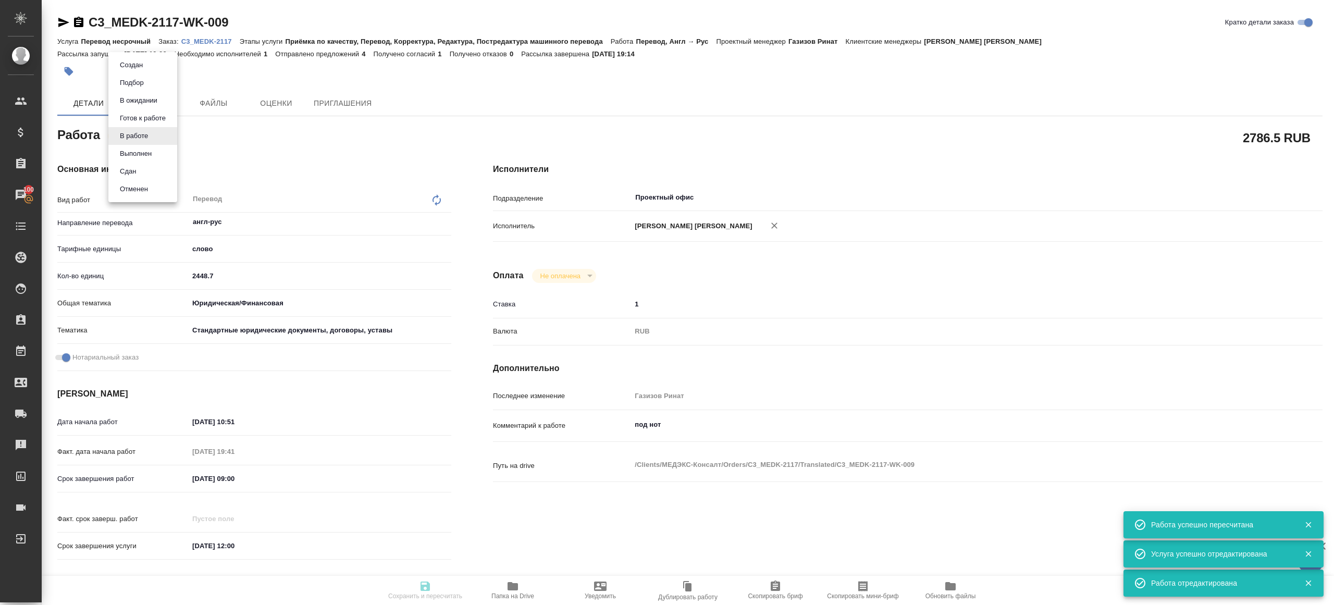
type input "2448.7"
type input "yr-fn"
type input "5f647205b73bc97568ca66bf"
checkbox input "true"
type input "12.09.2025 10:51"
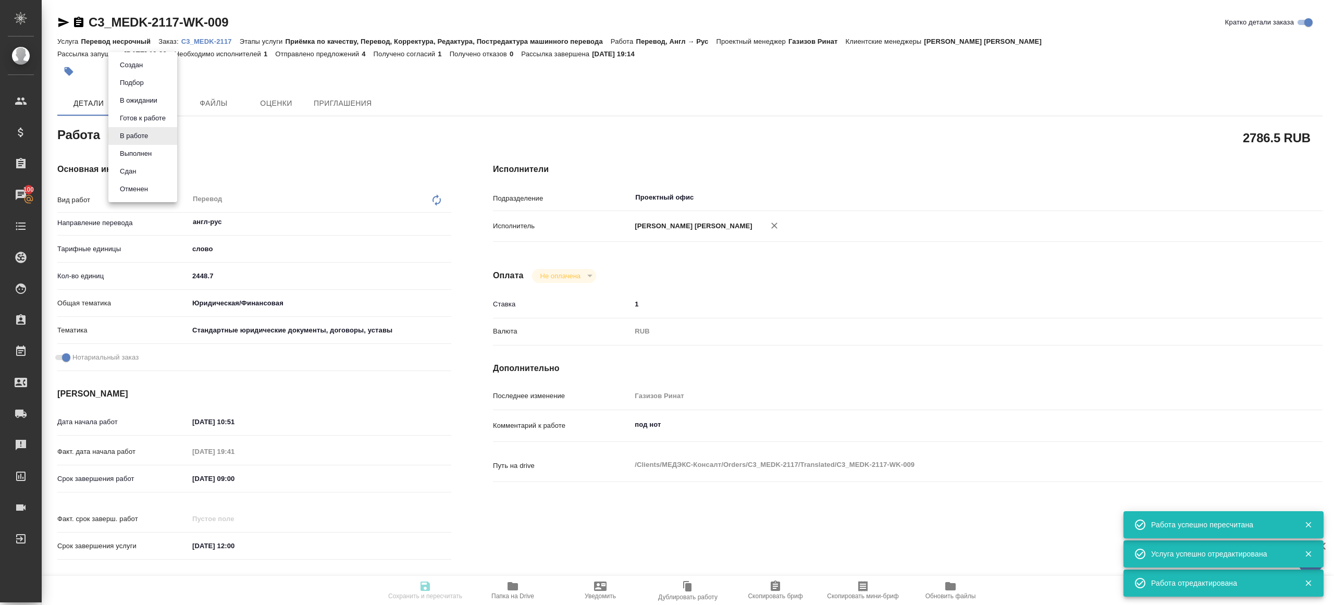
type input "12.09.2025 19:41"
type input "16.09.2025 09:00"
type input "16.09.2025 12:00"
type input "Проектный офис"
type input "notPayed"
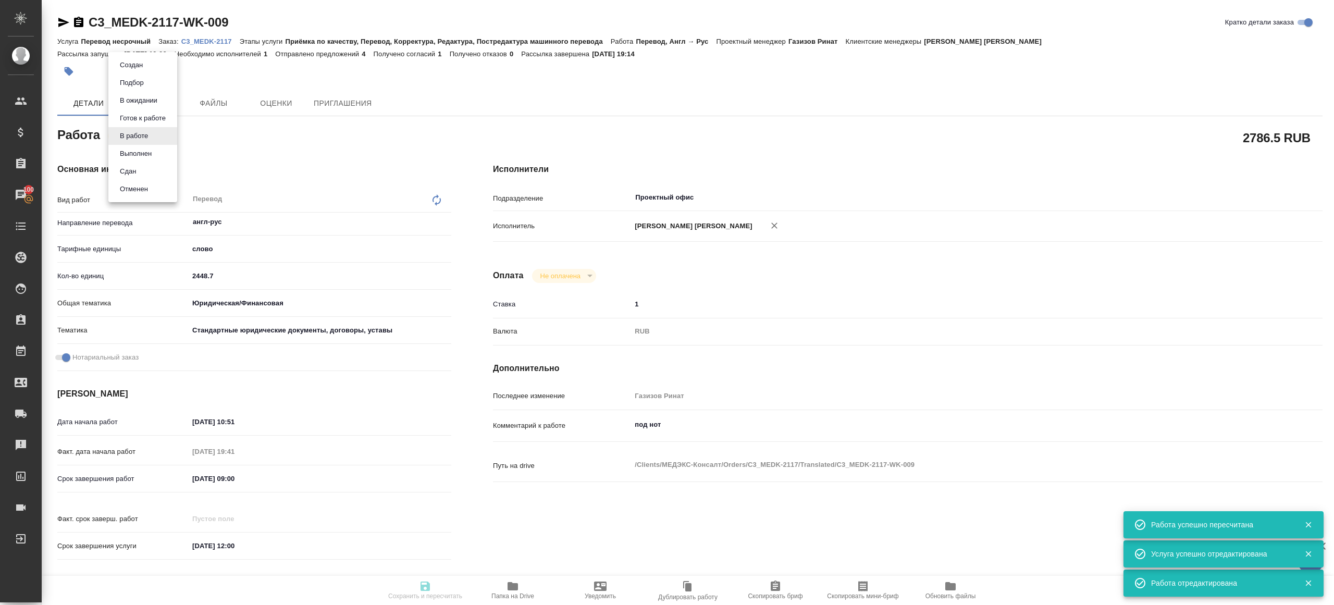
type input "1"
type input "RUB"
type input "Газизов Ринат"
type textarea "под нот"
type textarea "x"
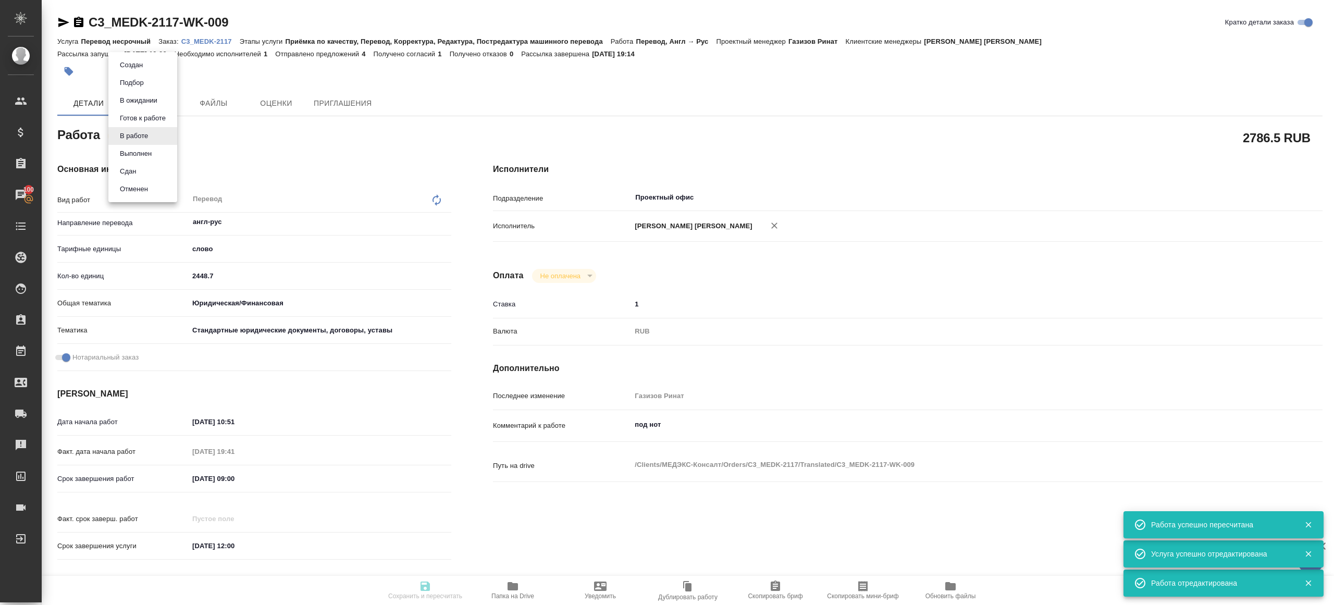
type textarea "/Clients/МЕДЭКС-Консалт/Orders/C3_MEDK-2117/Translated/C3_MEDK-2117-WK-009"
type textarea "x"
type input "C3_MEDK-2117"
type input "Перевод несрочный"
type input "Приёмка по качеству, Перевод, Корректура, Редактура, Постредактура машинного пе…"
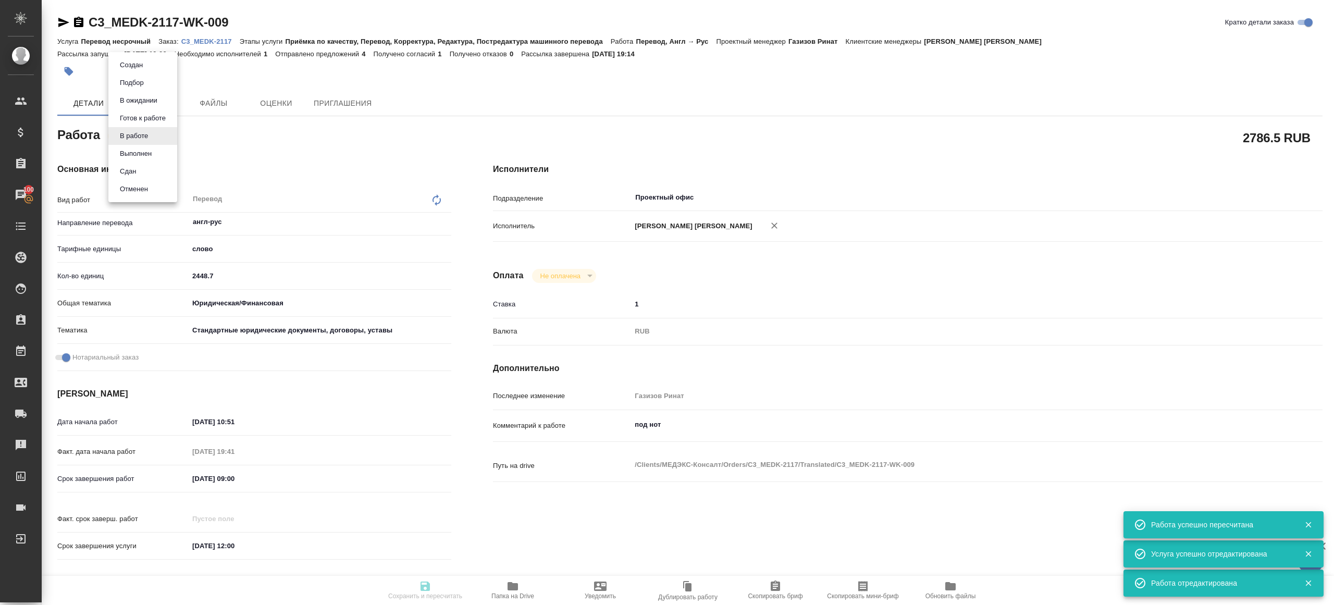
type input "Никитина Татьяна"
type input "Малофеева Екатерина"
type input "/Clients/МЕДЭКС-Консалт/Orders/C3_MEDK-2117"
type textarea "x"
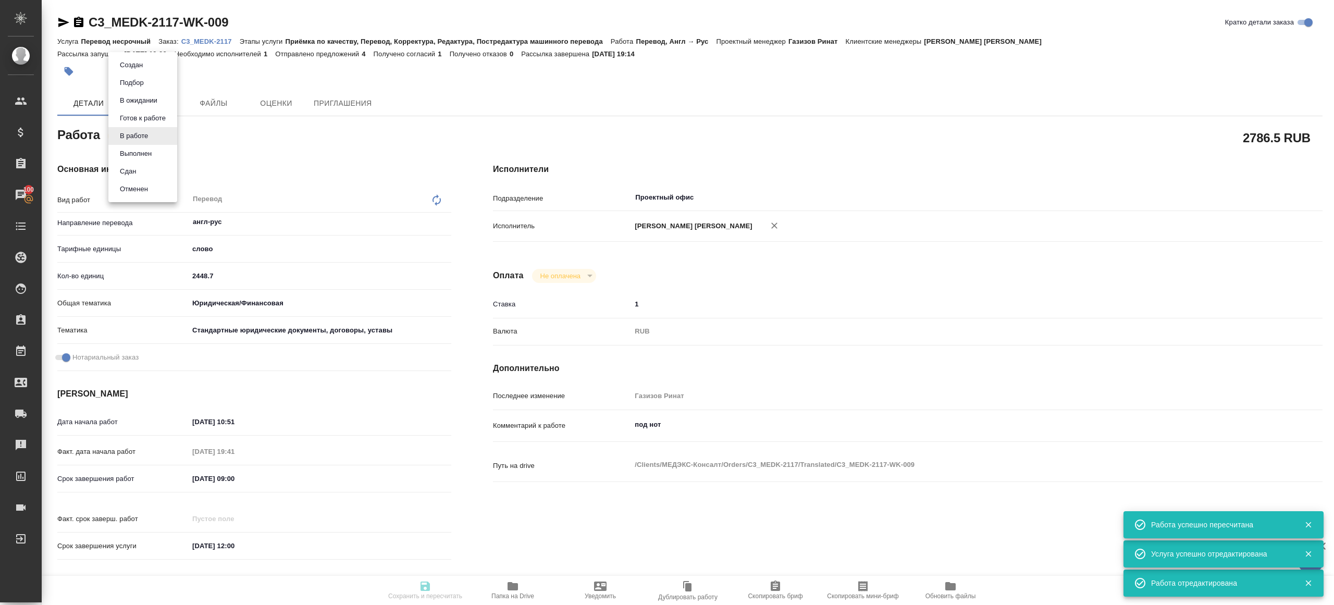
type textarea "x"
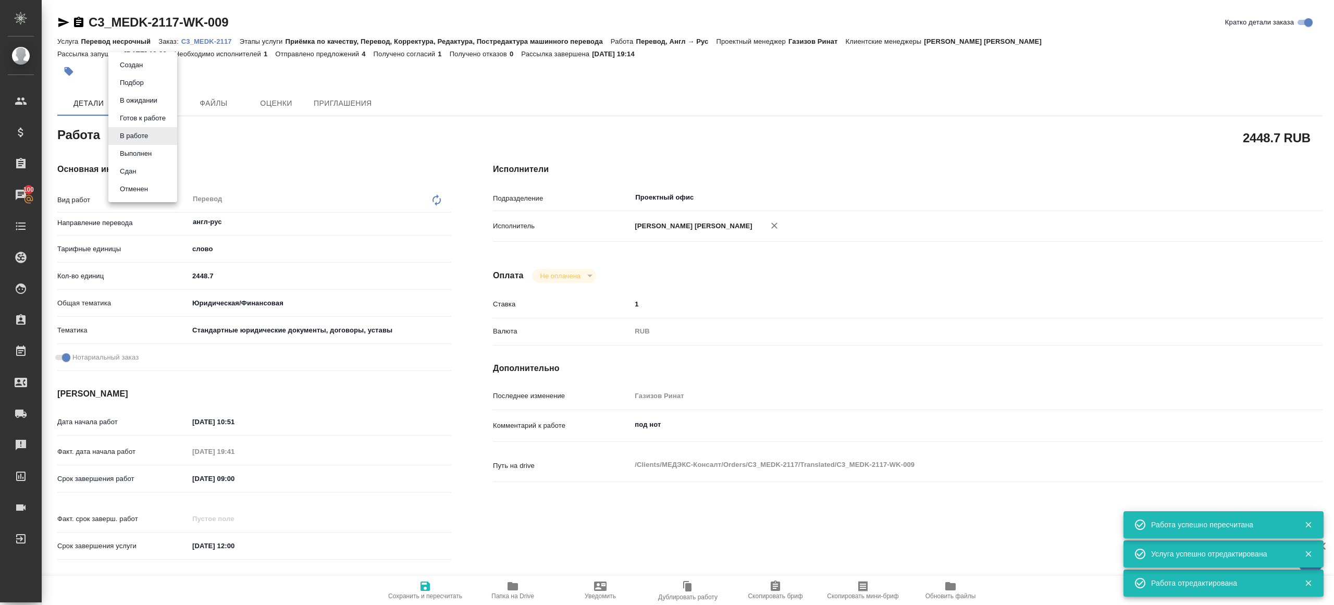
type textarea "x"
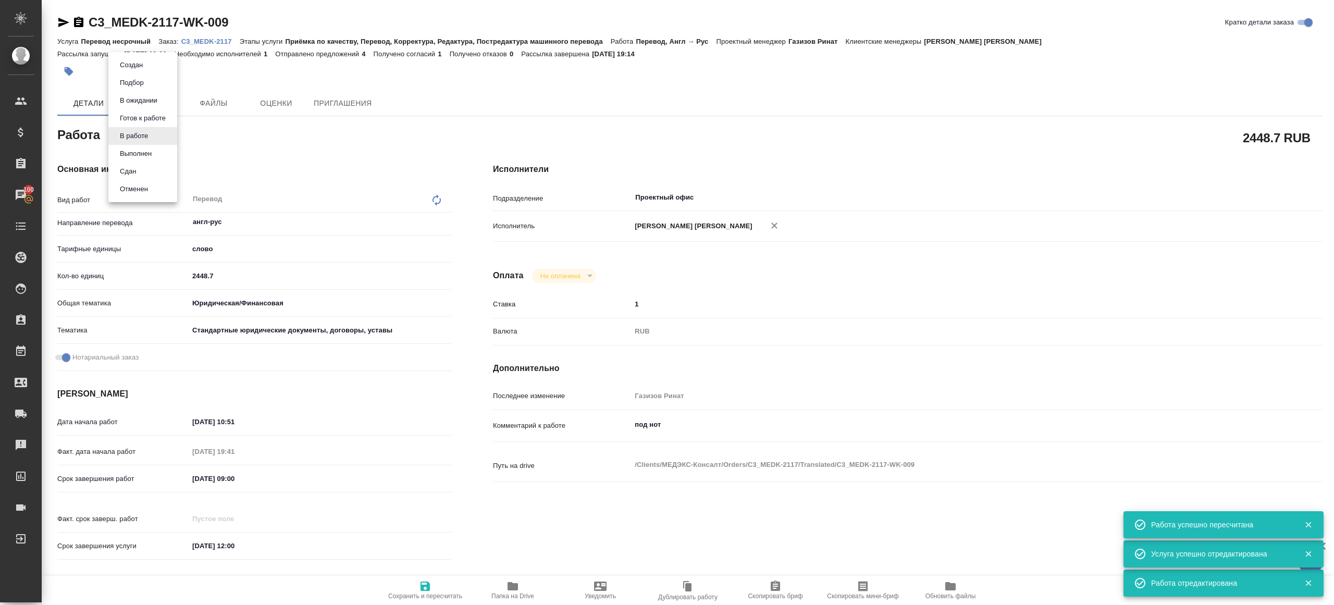
type textarea "x"
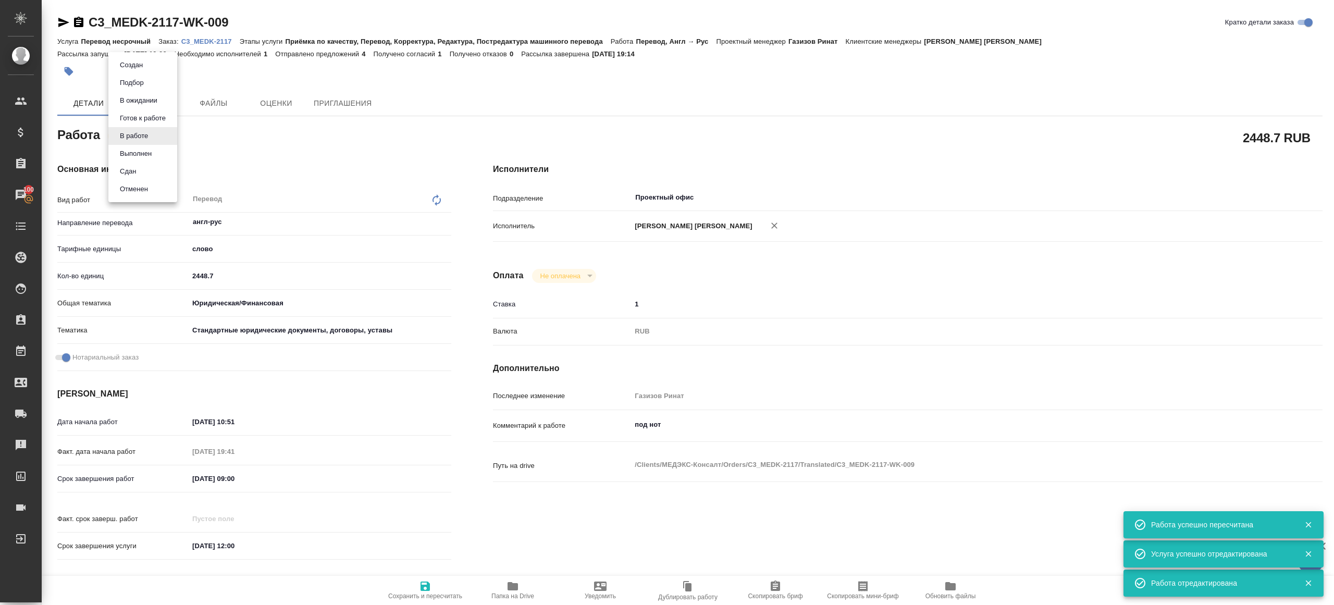
type textarea "x"
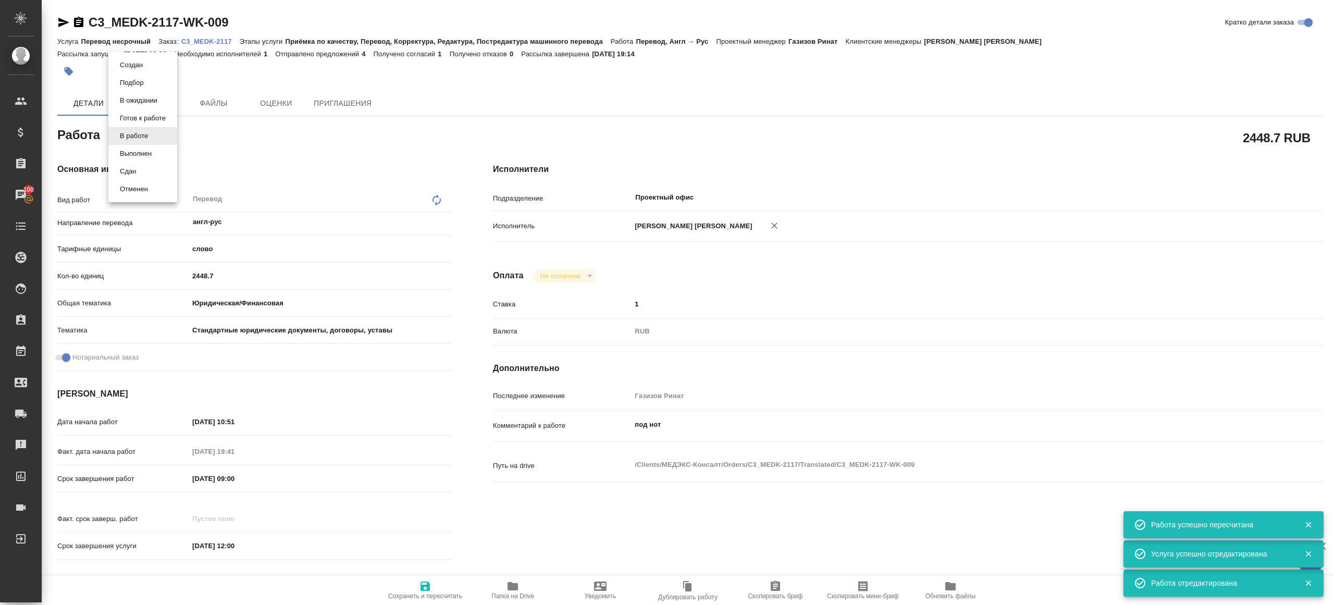
click at [137, 173] on button "Сдан" at bounding box center [128, 171] width 22 height 11
type textarea "x"
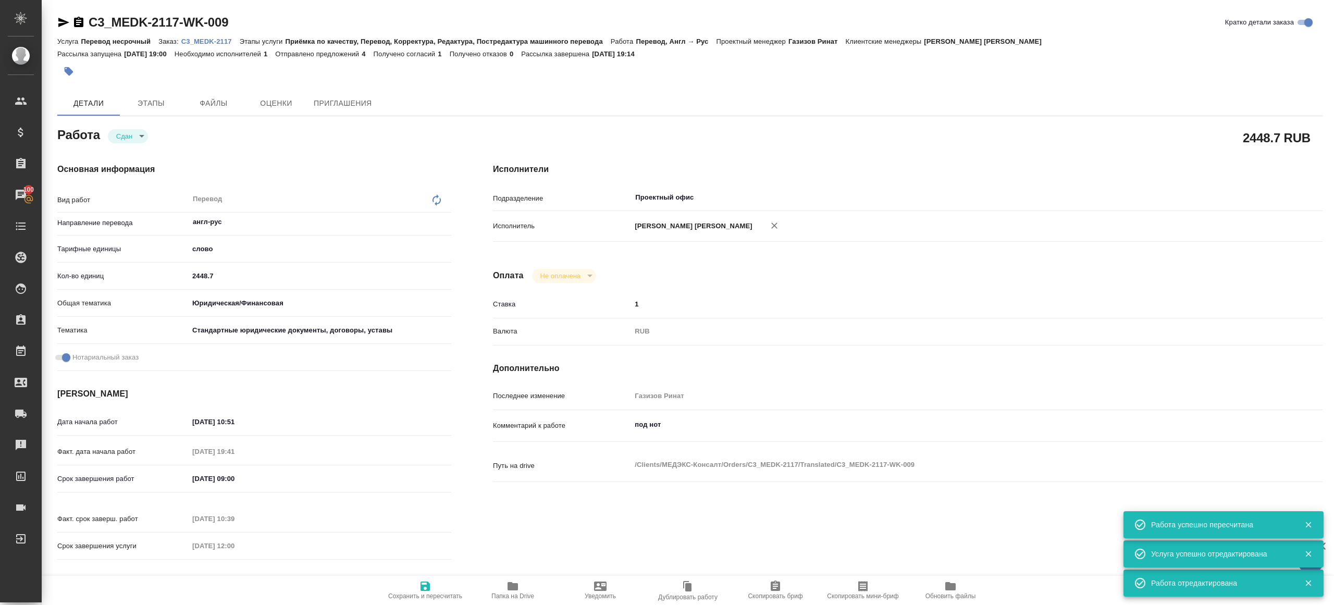
type textarea "x"
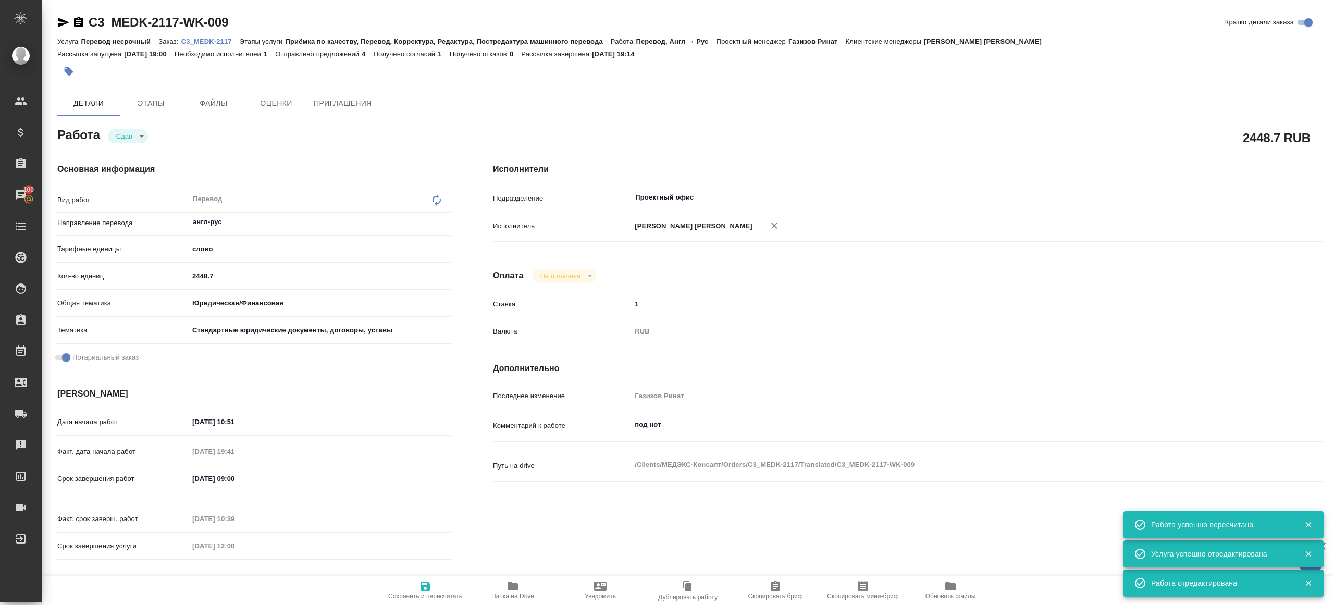
type textarea "x"
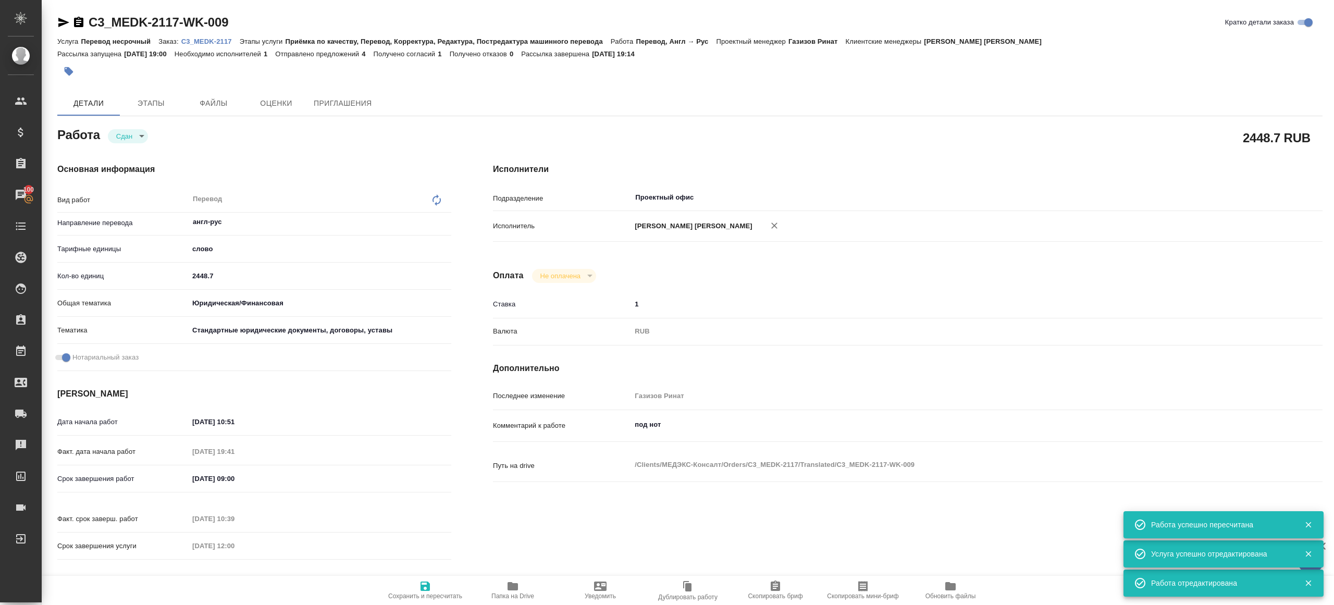
type textarea "x"
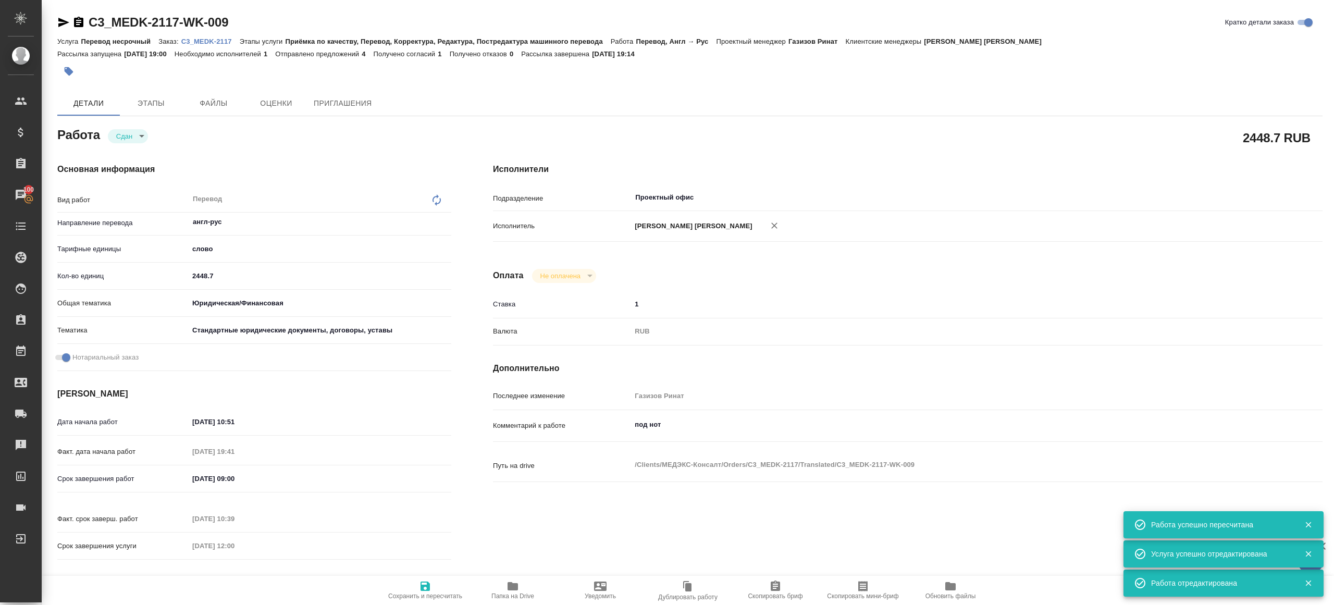
type textarea "x"
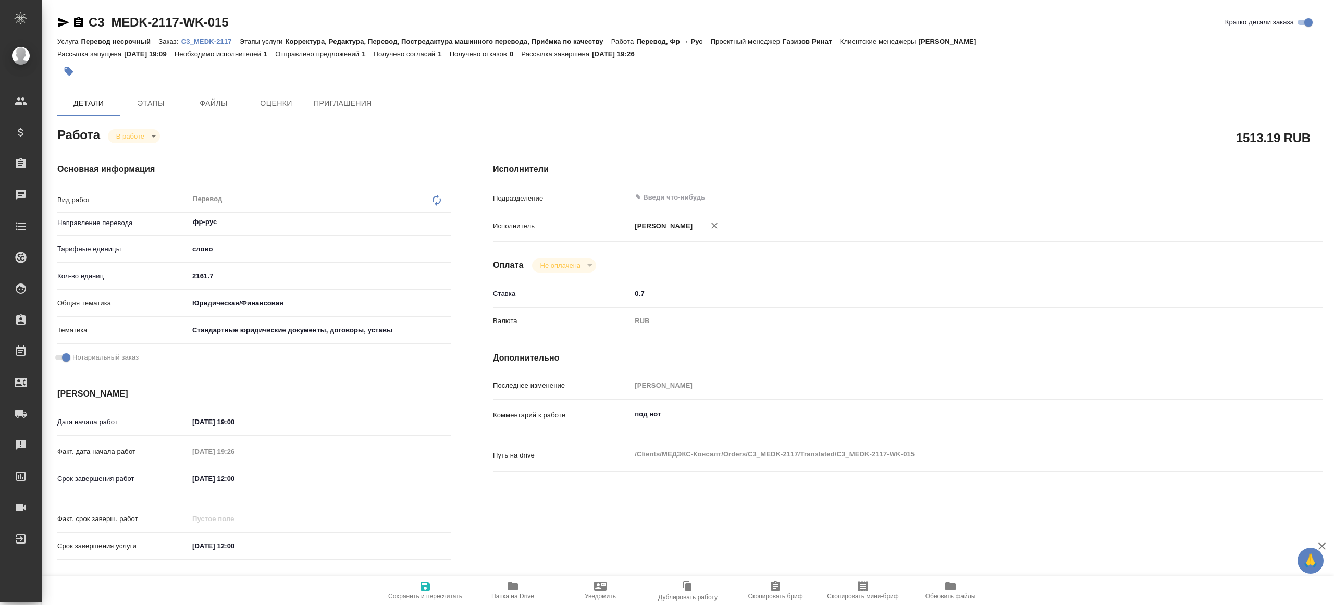
type textarea "x"
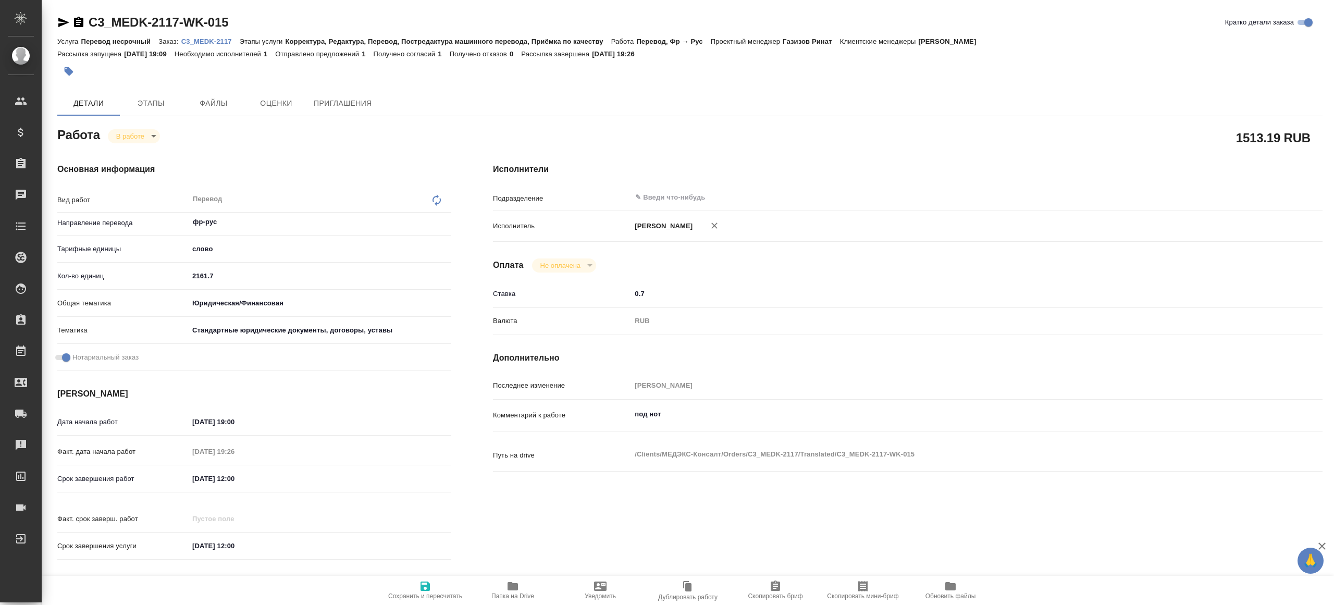
type textarea "x"
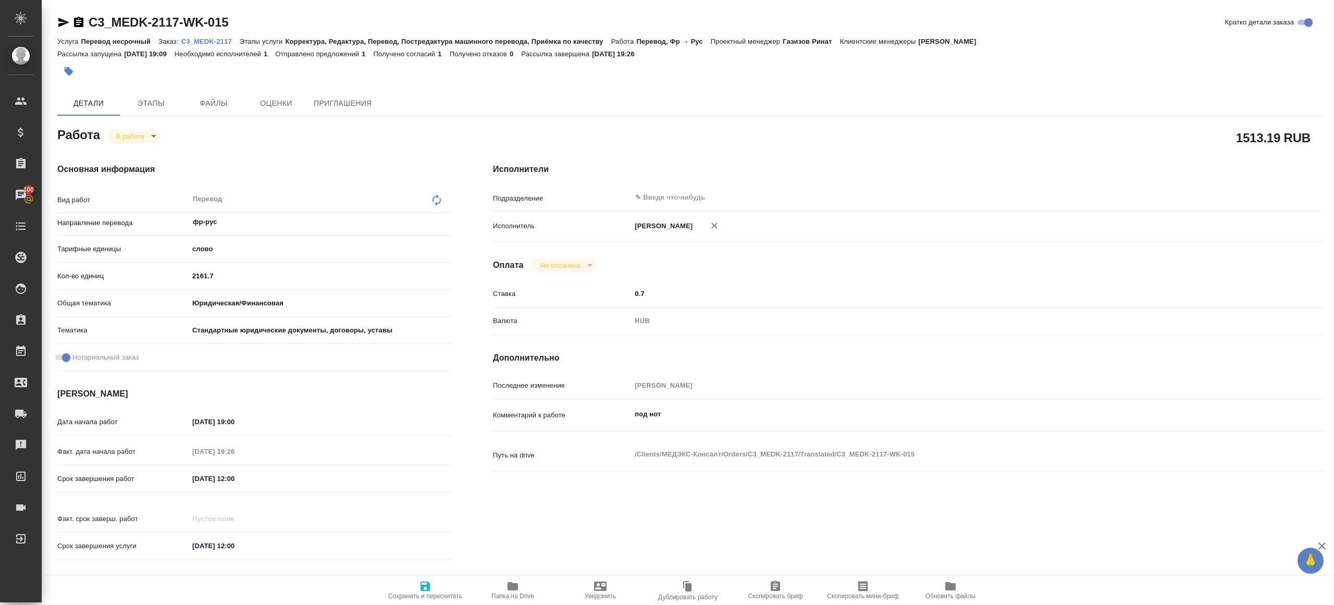
click at [229, 273] on input "2161.7" at bounding box center [320, 275] width 263 height 15
paste input "1903"
type textarea "x"
type input "1903.7"
type textarea "x"
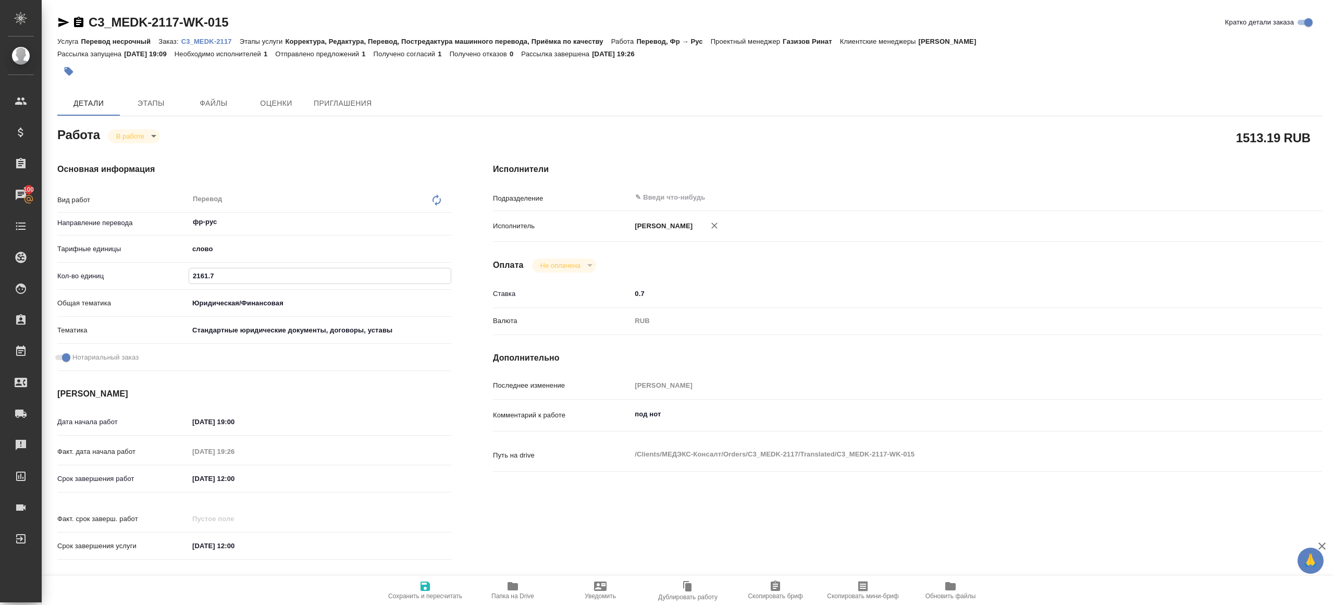
type textarea "x"
type input "1903.7"
click at [409, 587] on span "Сохранить и пересчитать" at bounding box center [425, 590] width 75 height 20
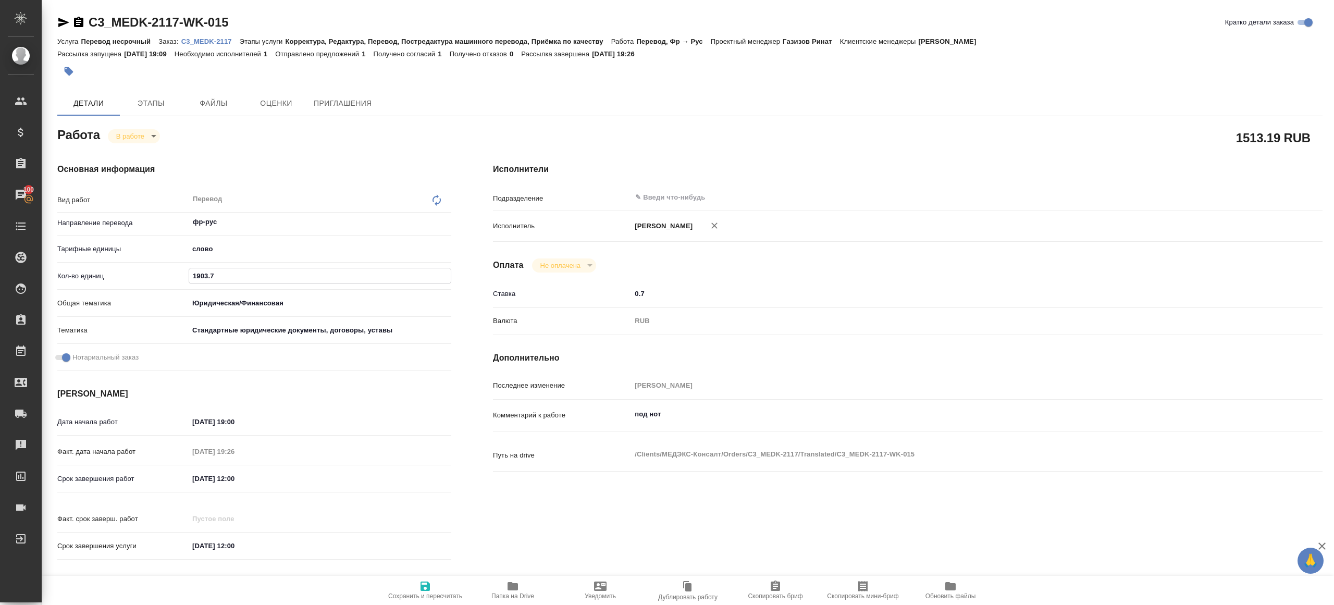
type textarea "x"
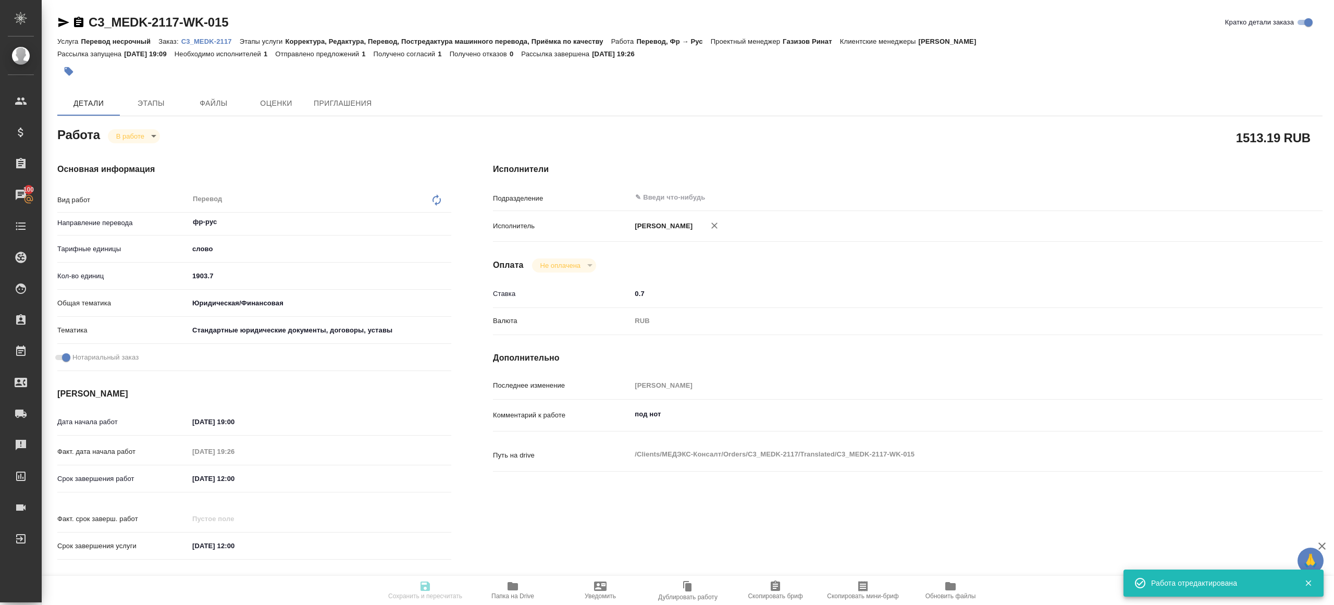
type textarea "x"
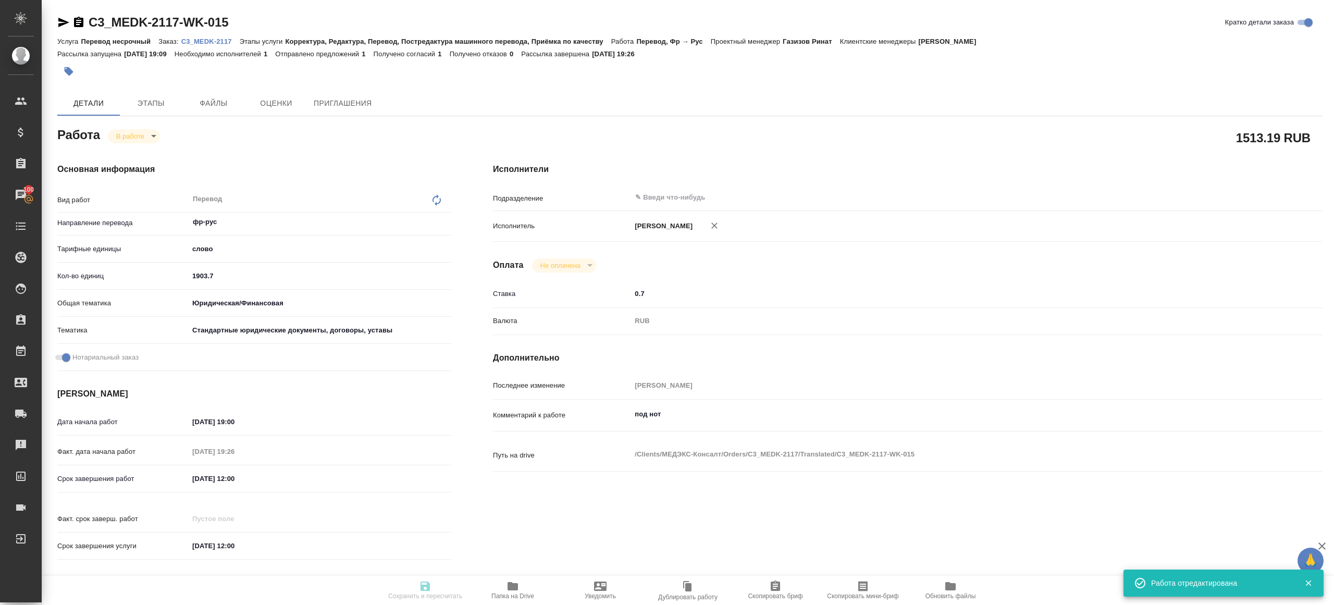
type input "inProgress"
type textarea "Перевод"
type textarea "x"
type input "фр-рус"
type input "5a8b1489cc6b4906c91bfd90"
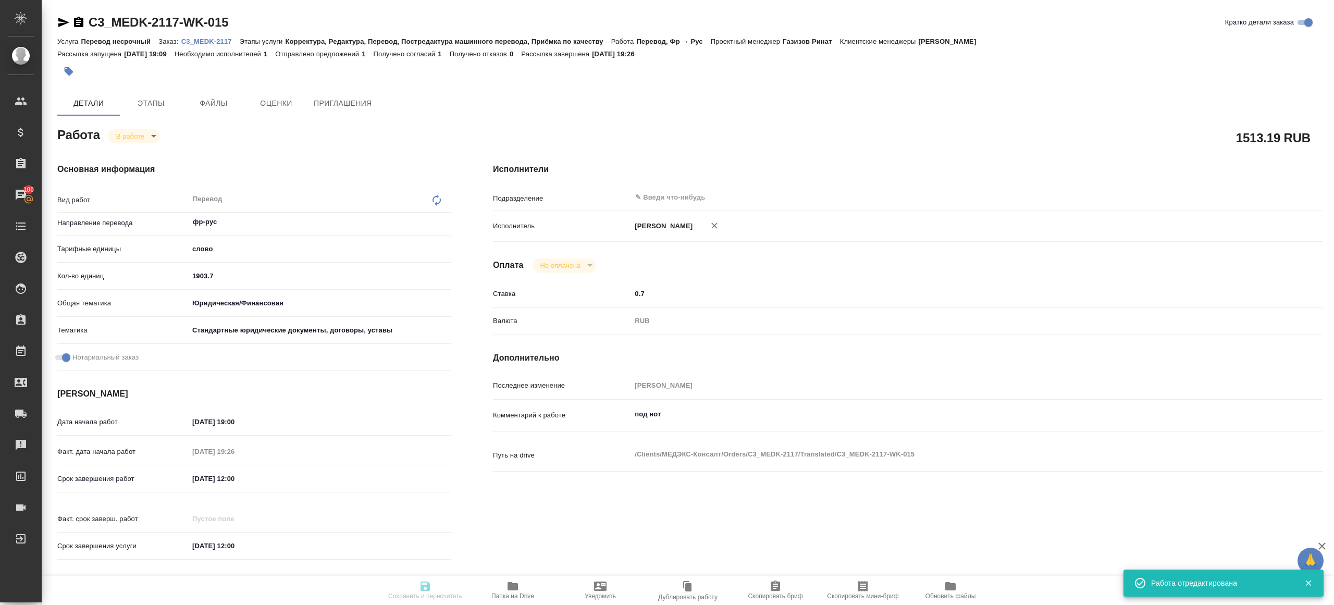
type input "1903.7"
type input "yr-fn"
type input "5f647205b73bc97568ca66bf"
checkbox input "true"
type input "12.09.2025 19:00"
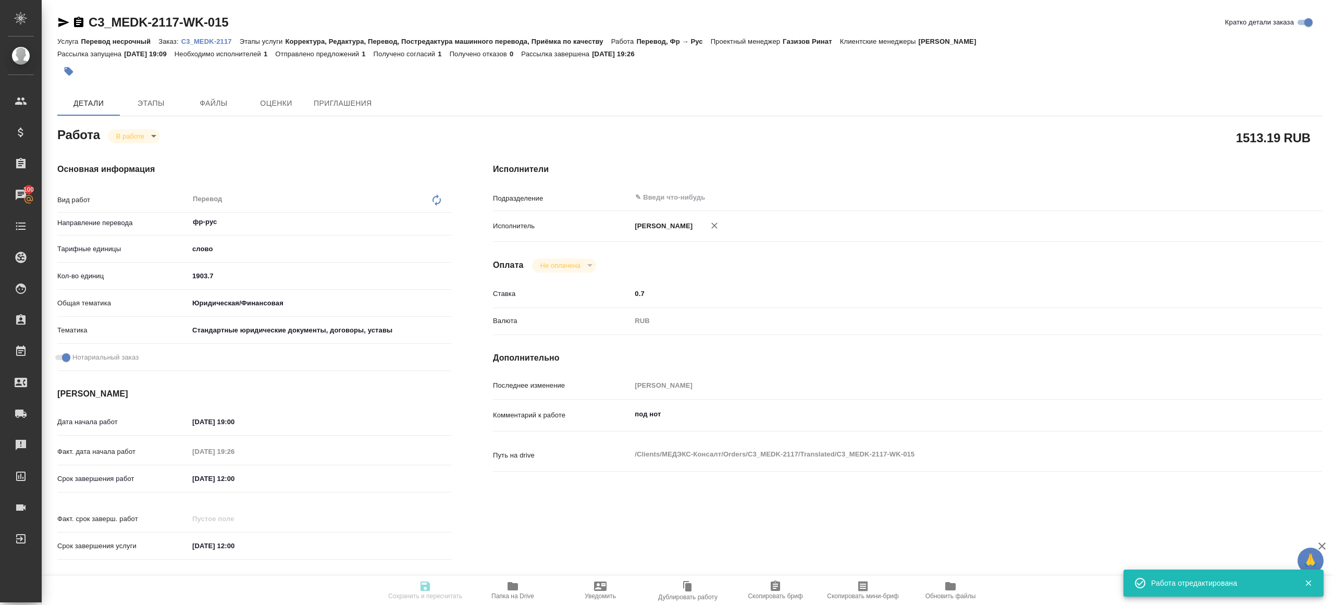
type input "12.09.2025 19:26"
type input "15.09.2025 12:00"
type input "16.09.2025 12:00"
type input "notPayed"
type input "0.7"
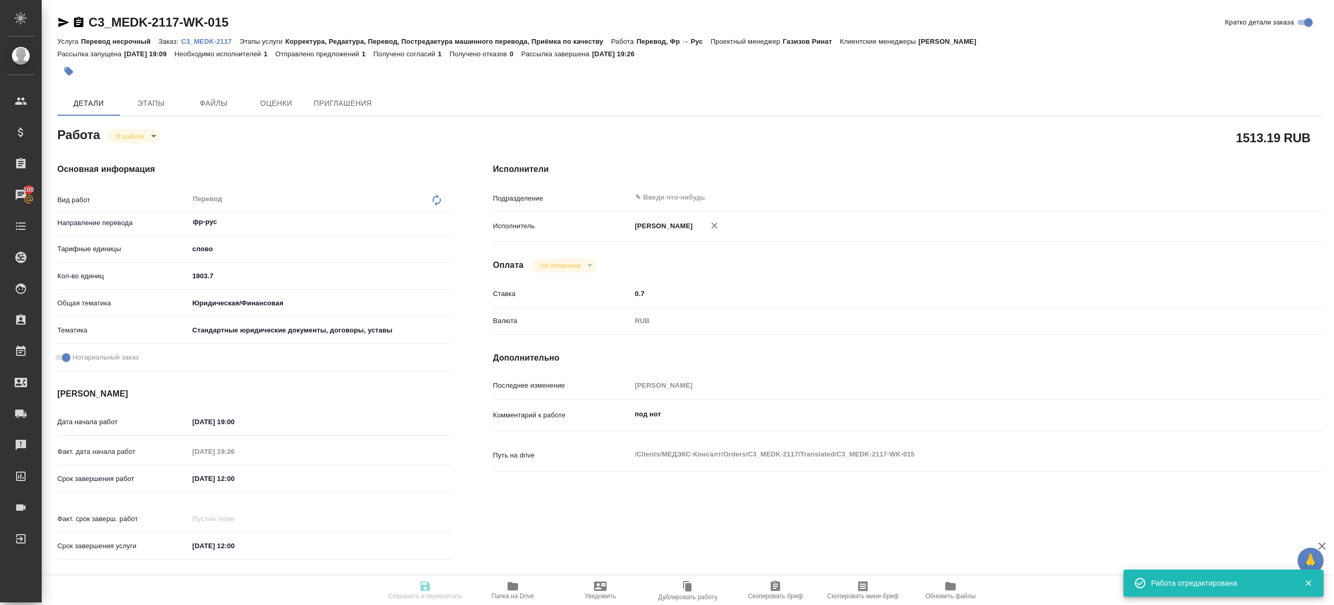
type input "RUB"
type input "Газизов Ринат"
type textarea "под нот"
type textarea "x"
type textarea "/Clients/МЕДЭКС-Консалт/Orders/C3_MEDK-2117/Translated/C3_MEDK-2117-WK-015"
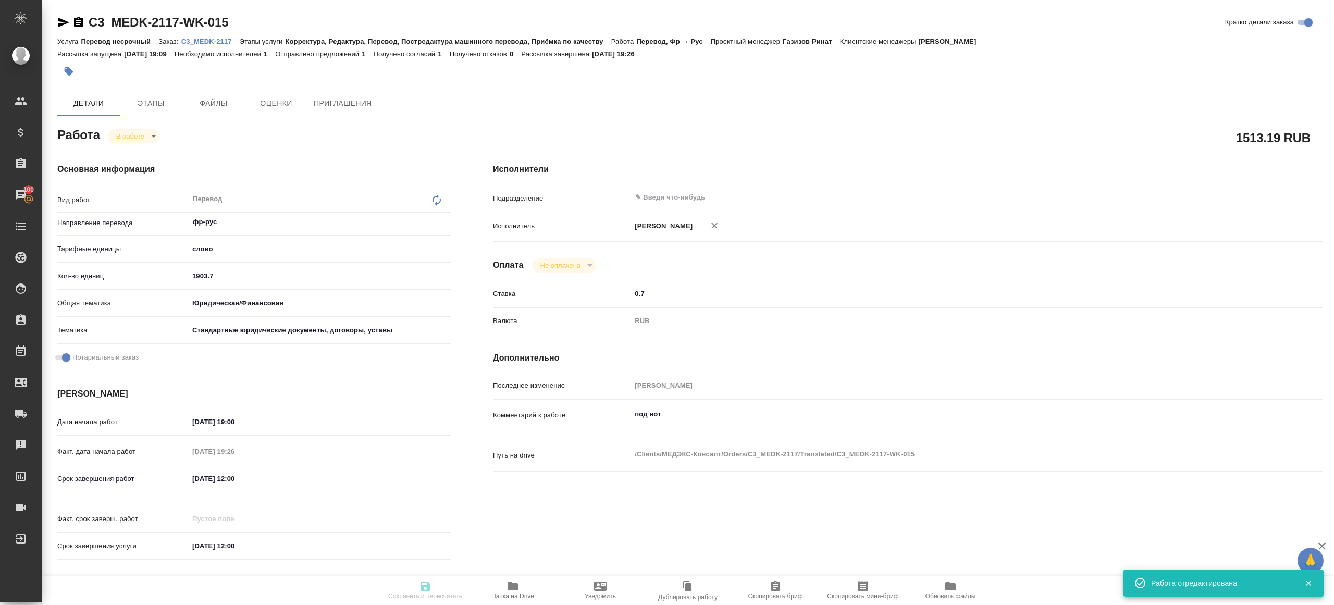
type textarea "x"
type input "C3_MEDK-2117"
type input "Перевод несрочный"
type input "Корректура, Редактура, Перевод, Постредактура машинного перевода, Приёмка по ка…"
type input "Никитина Татьяна"
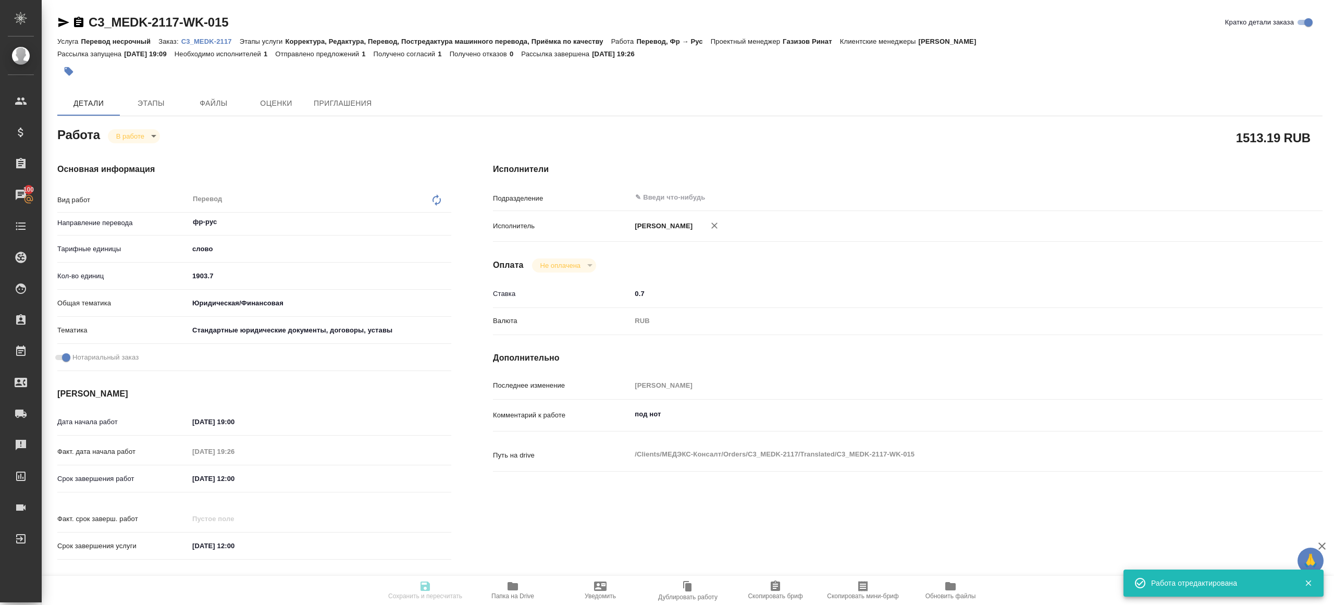
type input "[PERSON_NAME]"
type input "/Clients/МЕДЭКС-Консалт/Orders/C3_MEDK-2117"
type textarea "x"
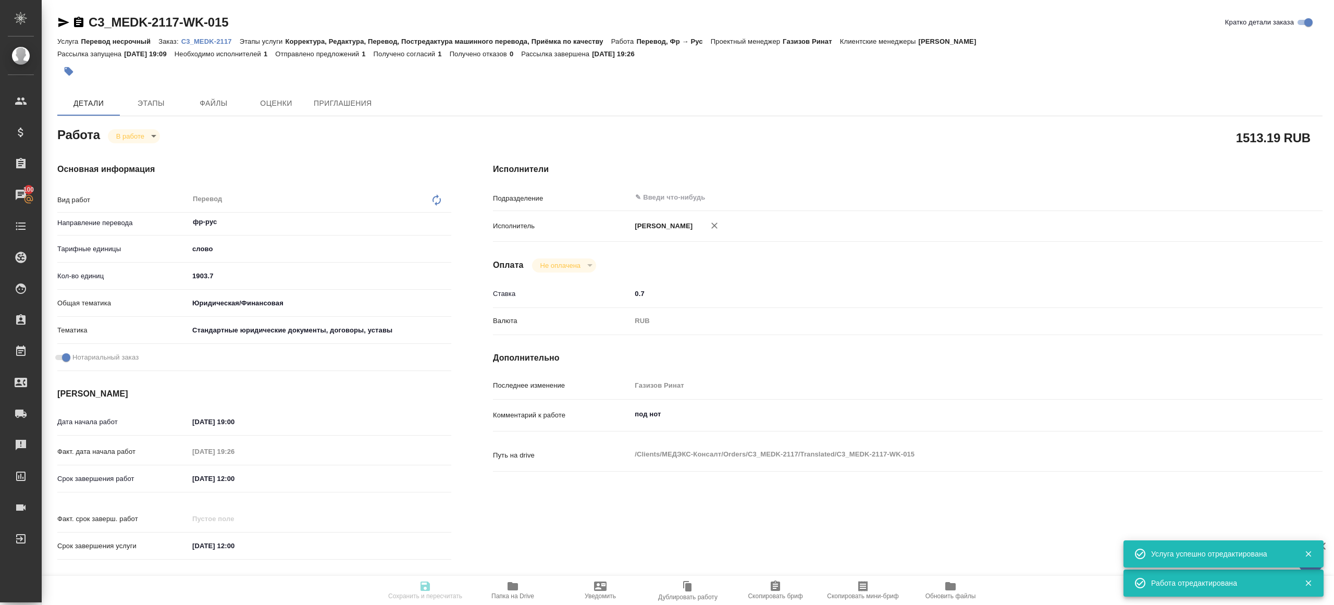
type textarea "x"
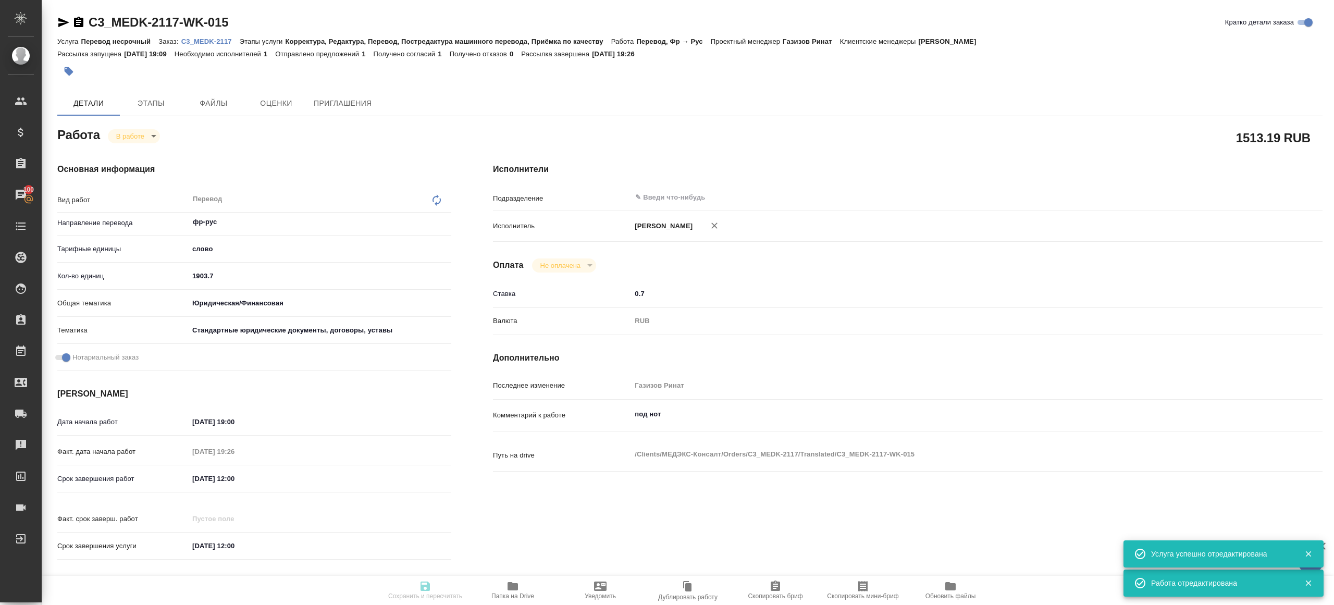
type textarea "x"
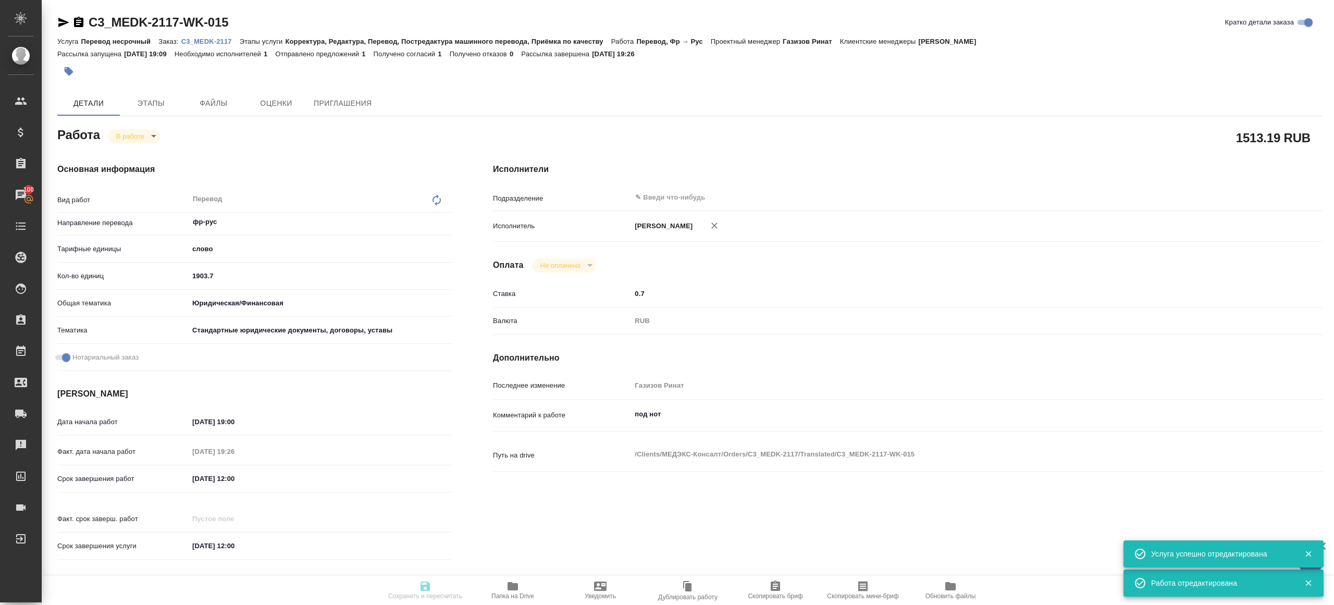
type textarea "x"
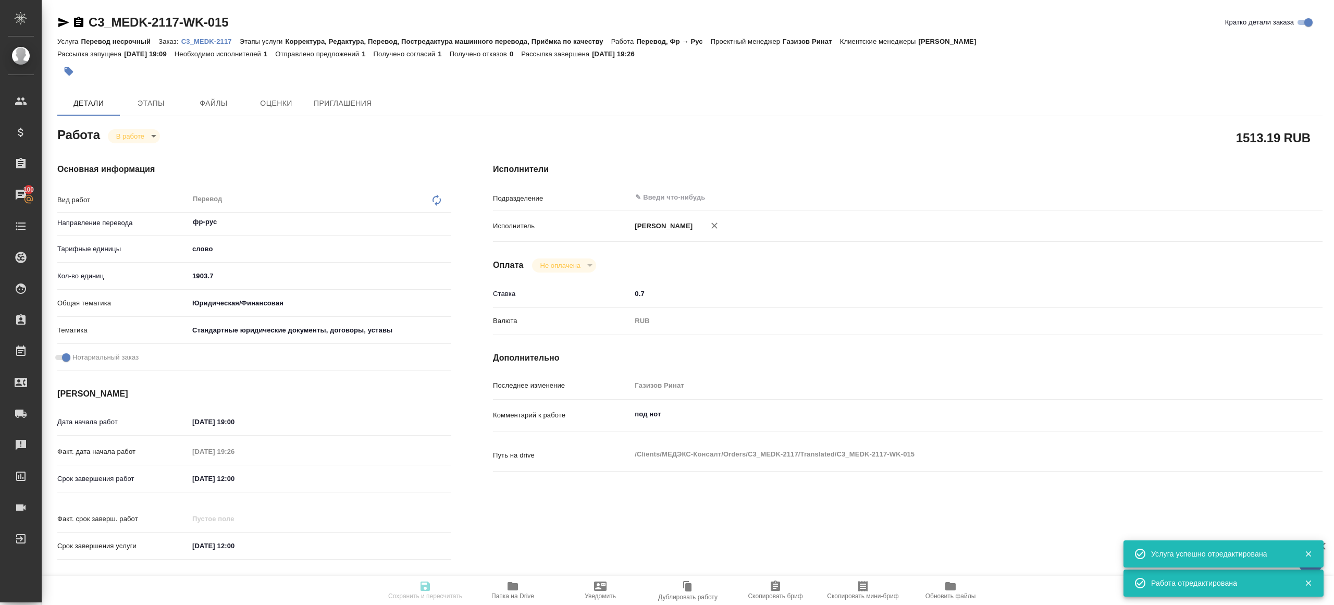
type textarea "x"
type input "inProgress"
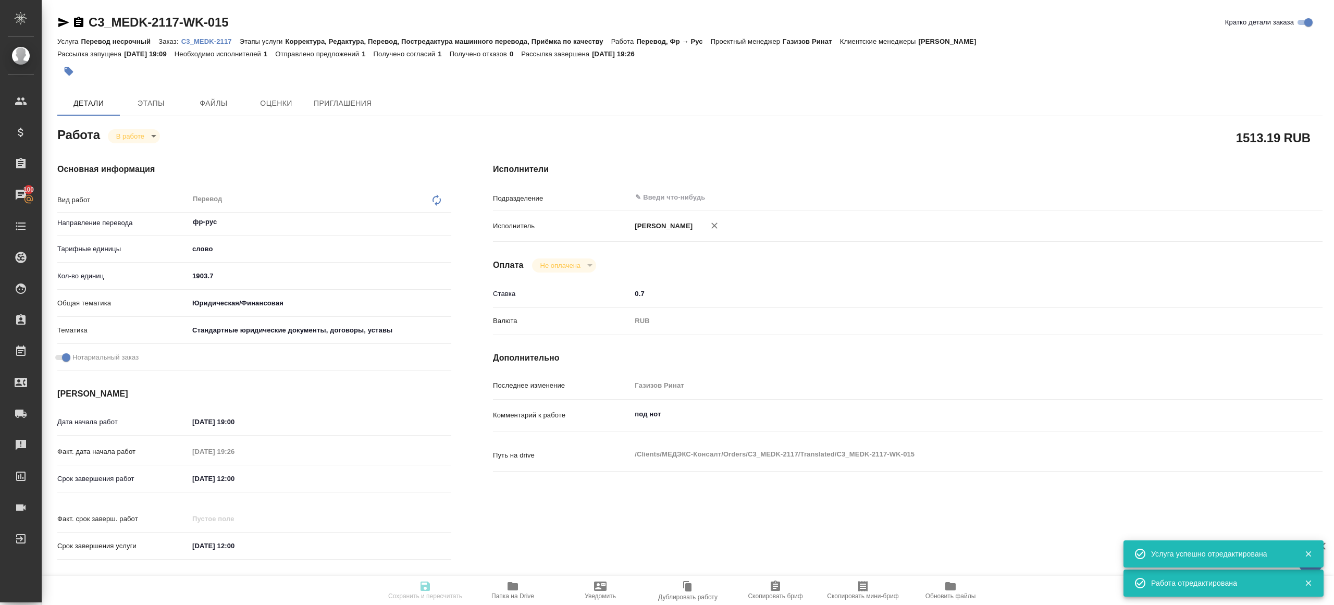
type textarea "Перевод"
type textarea "x"
type input "фр-рус"
type input "5a8b1489cc6b4906c91bfd90"
type input "1903.7"
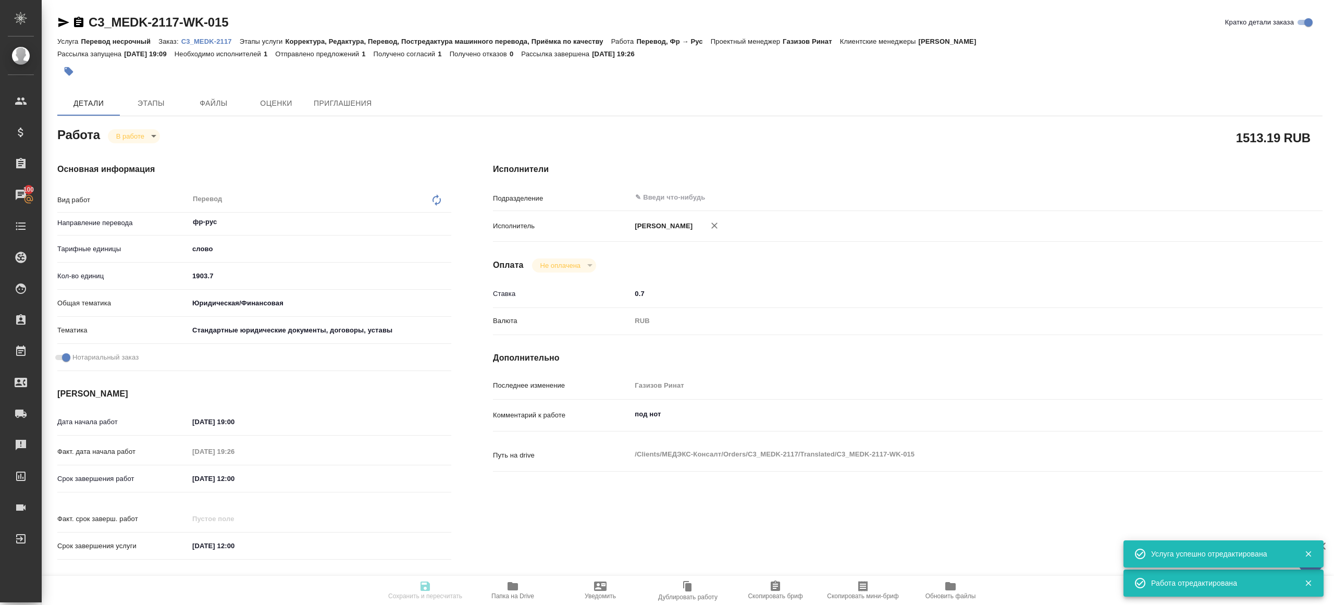
type input "yr-fn"
type input "5f647205b73bc97568ca66bf"
checkbox input "true"
type input "12.09.2025 19:00"
type input "12.09.2025 19:26"
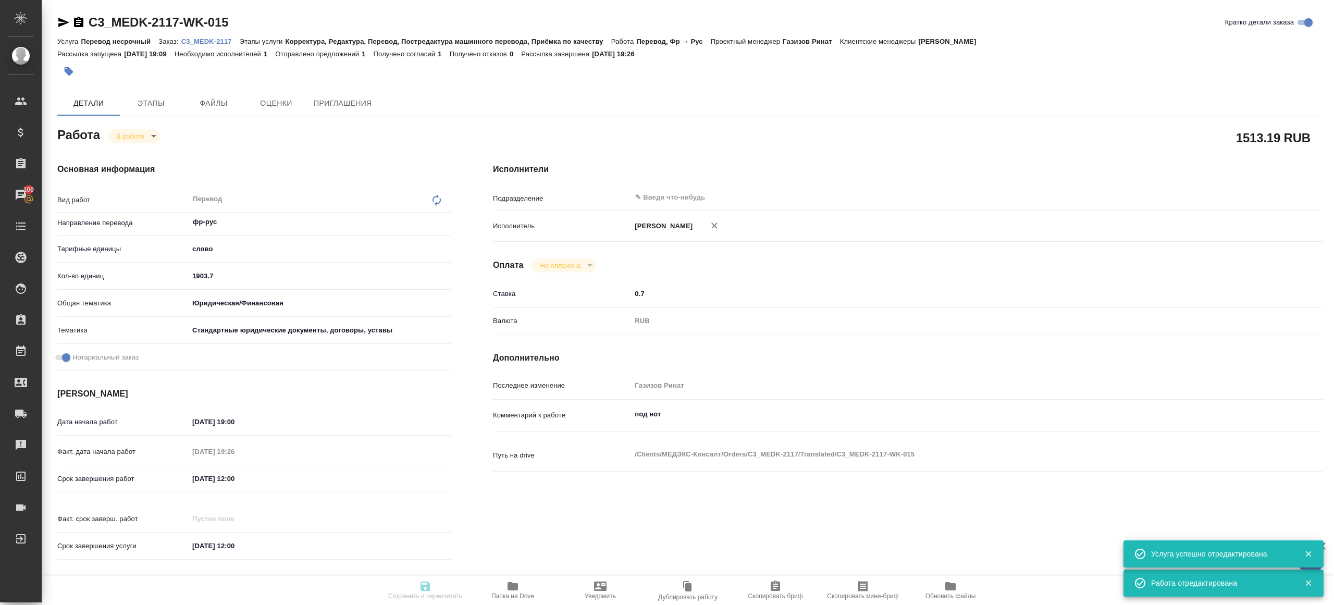
type input "15.09.2025 12:00"
type input "16.09.2025 12:00"
type input "notPayed"
type input "0.7"
type input "RUB"
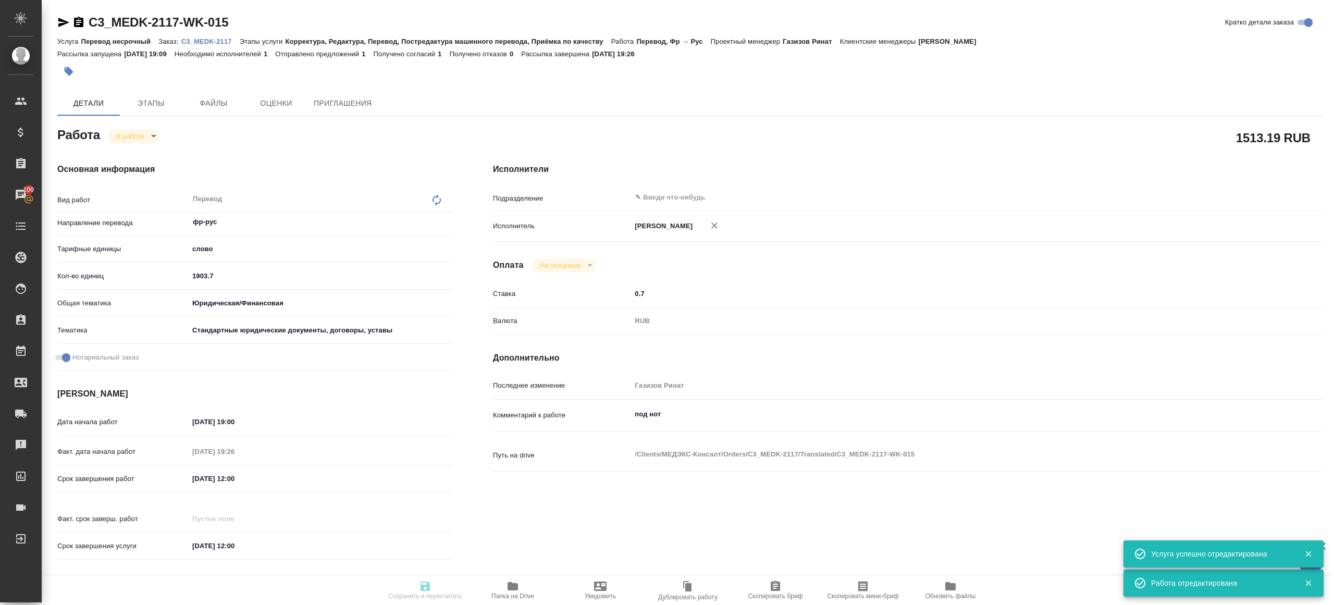
type input "Газизов Ринат"
type textarea "под нот"
type textarea "x"
type textarea "/Clients/МЕДЭКС-Консалт/Orders/C3_MEDK-2117/Translated/C3_MEDK-2117-WK-015"
type textarea "x"
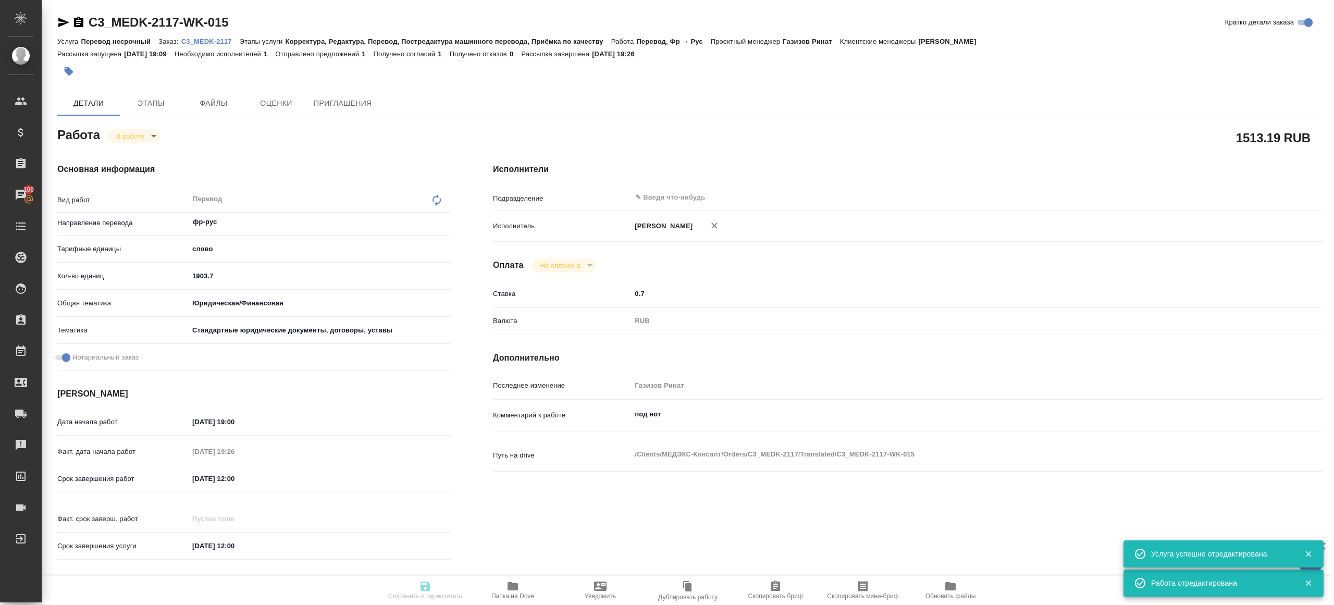
type input "C3_MEDK-2117"
type input "Перевод несрочный"
type input "Корректура, Редактура, Перевод, Постредактура машинного перевода, Приёмка по ка…"
type input "Никитина Татьяна"
type input "[PERSON_NAME]"
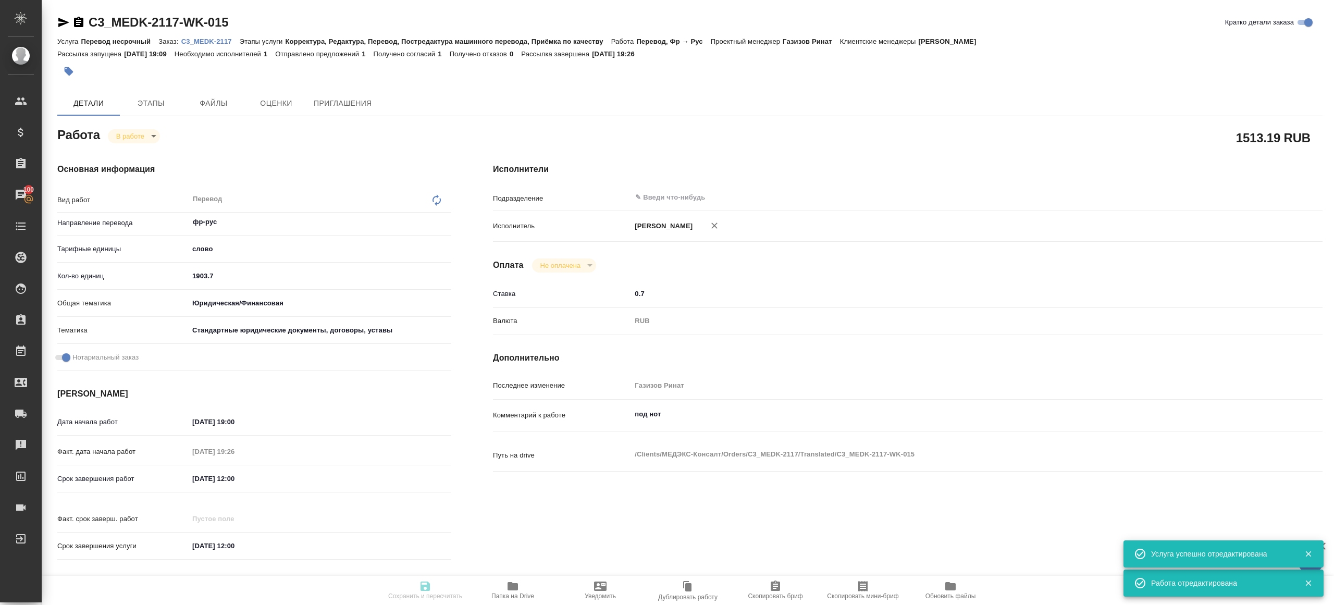
type input "/Clients/МЕДЭКС-Консалт/Orders/C3_MEDK-2117"
type textarea "x"
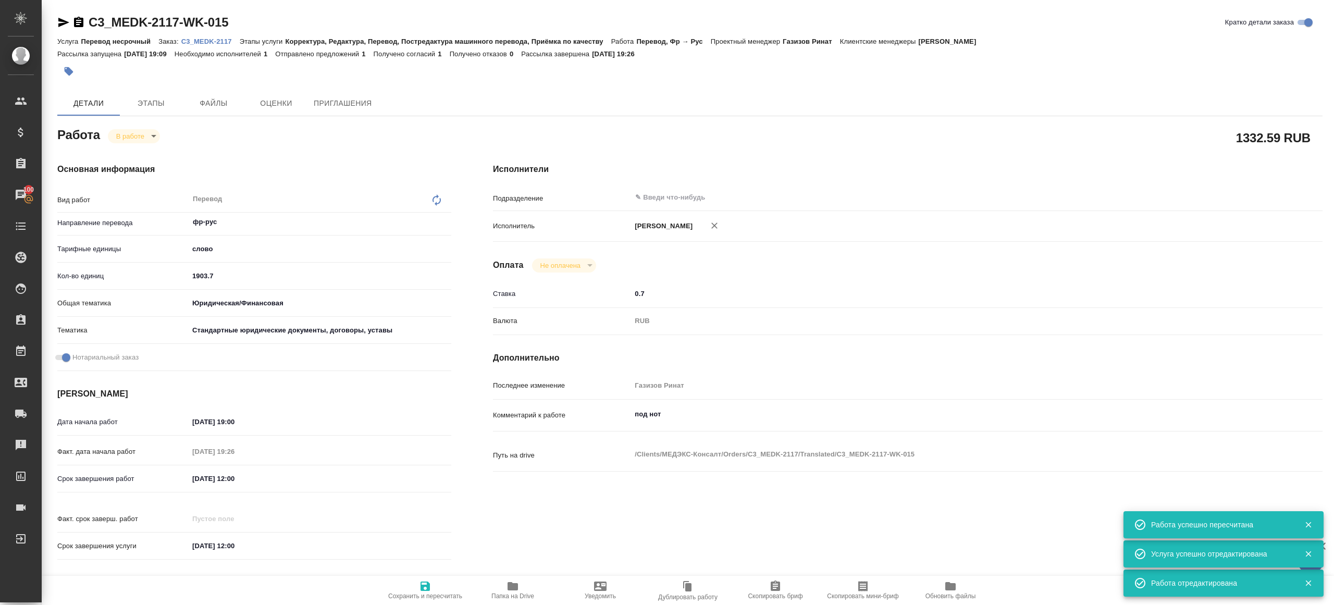
type textarea "x"
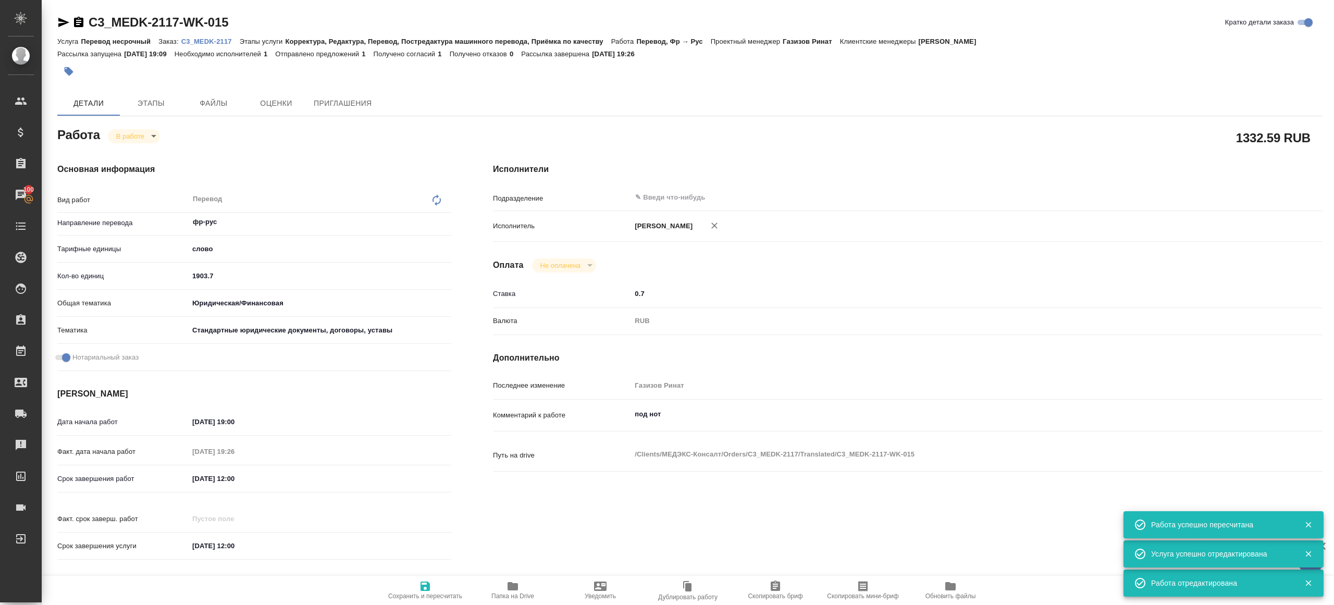
type textarea "x"
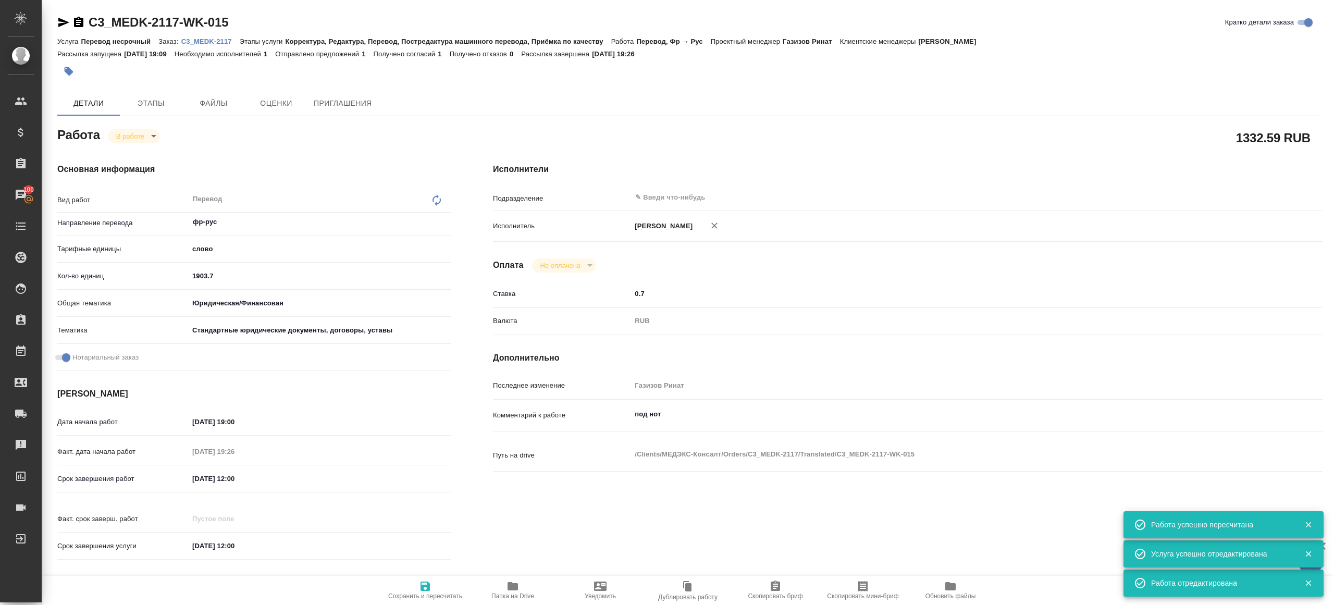
type textarea "x"
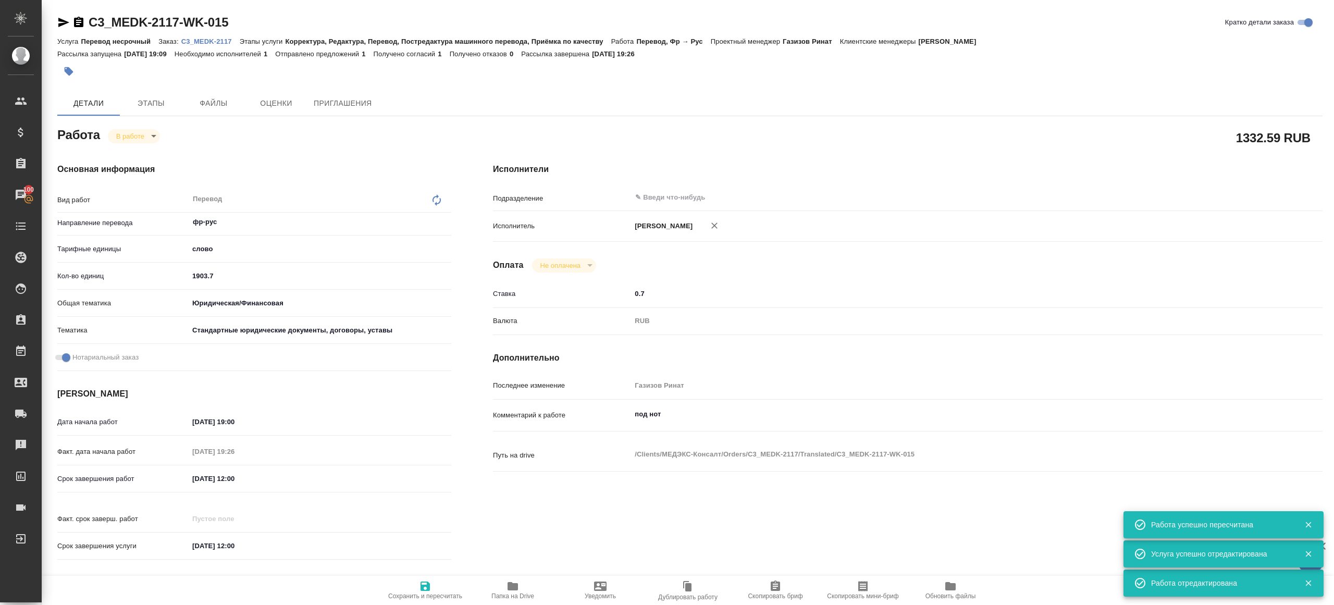
type textarea "x"
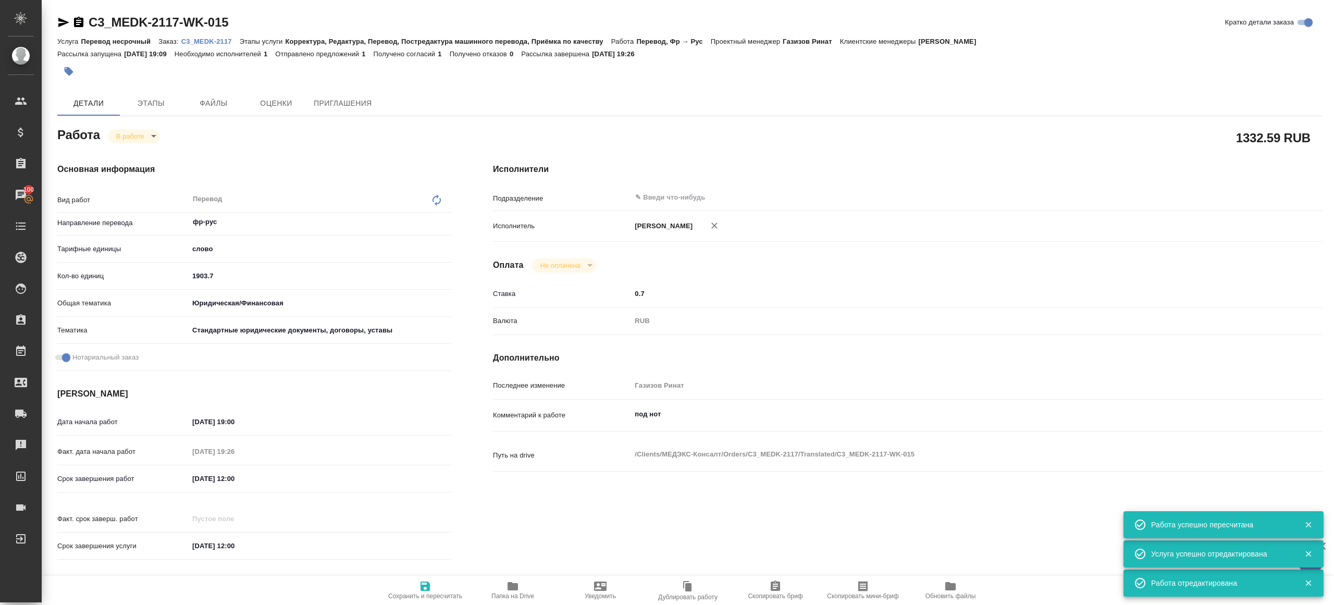
click at [515, 589] on icon "button" at bounding box center [513, 586] width 10 height 8
type textarea "x"
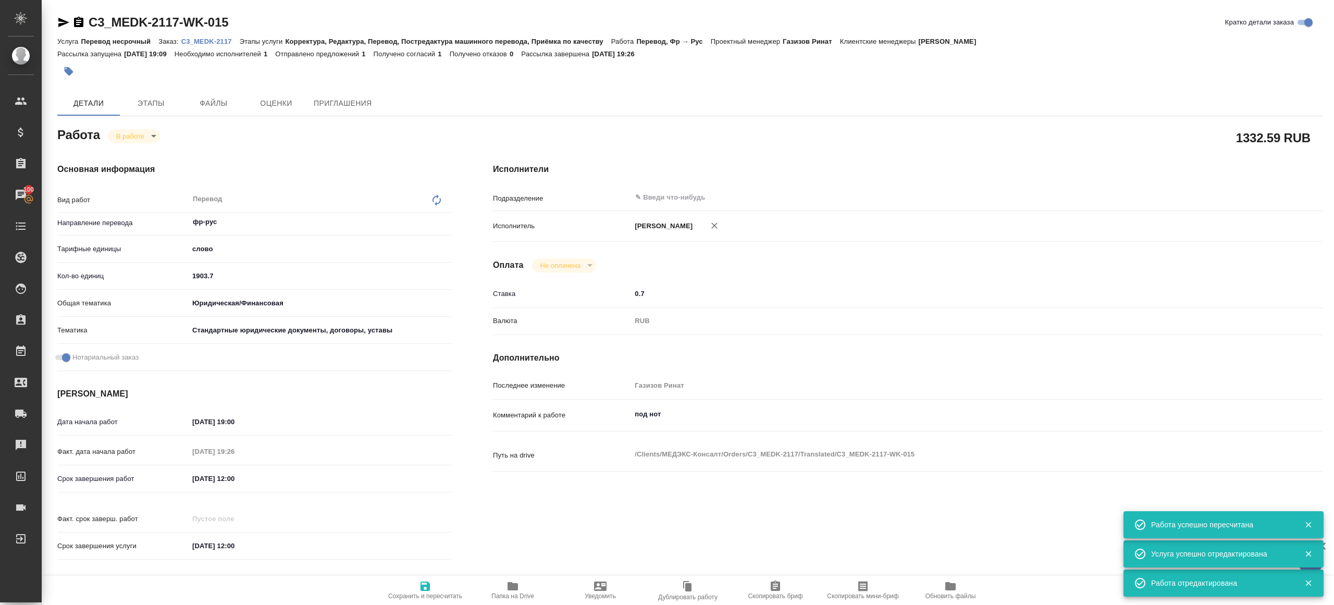
type textarea "x"
click at [145, 133] on body "🙏 .cls-1 fill:#fff; AWATERA Gazizov Rinat Клиенты Спецификации Заказы 100 Чаты …" at bounding box center [667, 302] width 1334 height 605
click at [153, 179] on li "Сдан" at bounding box center [142, 172] width 69 height 18
type textarea "x"
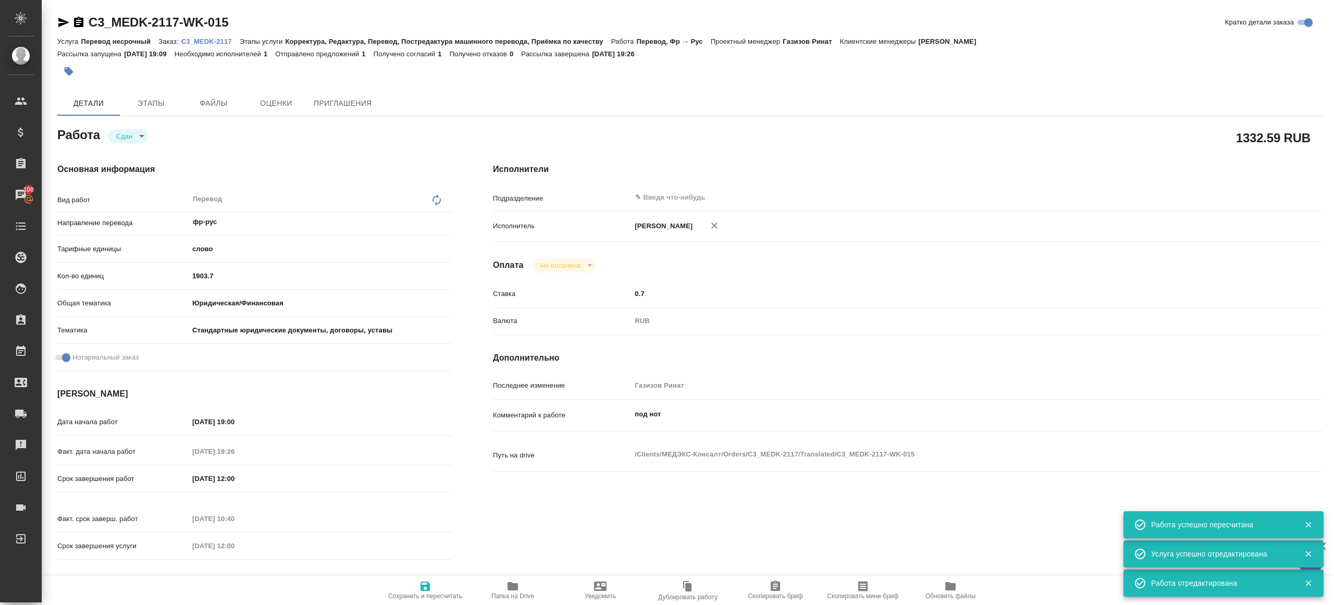
type textarea "x"
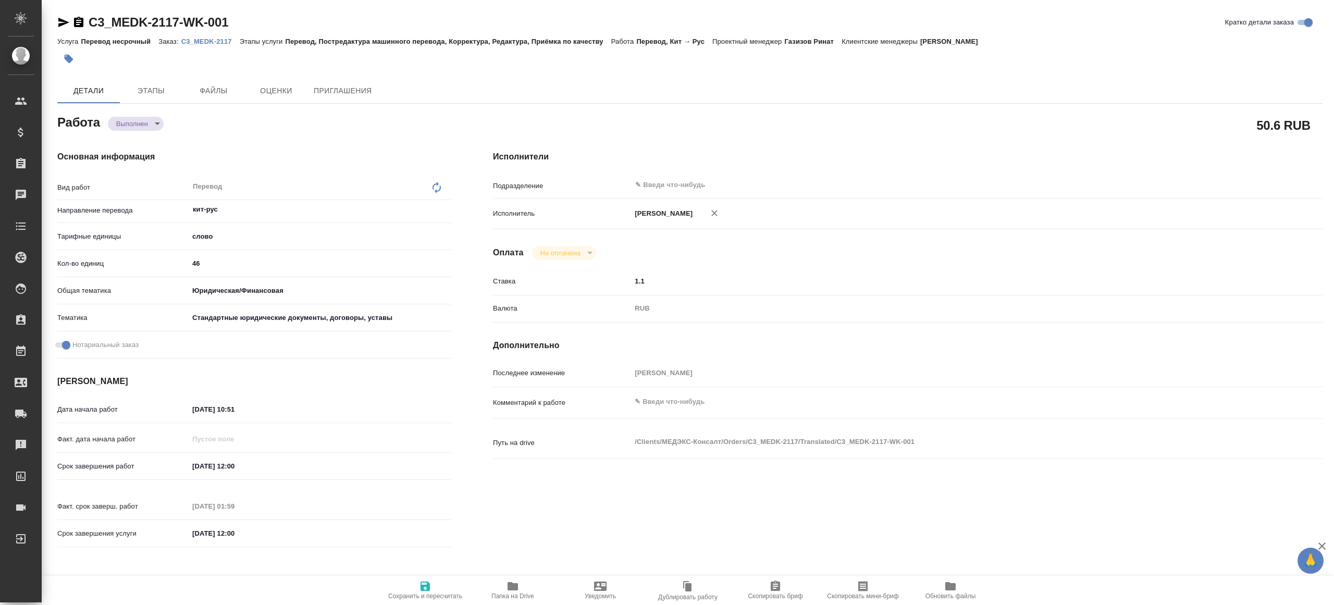
type textarea "x"
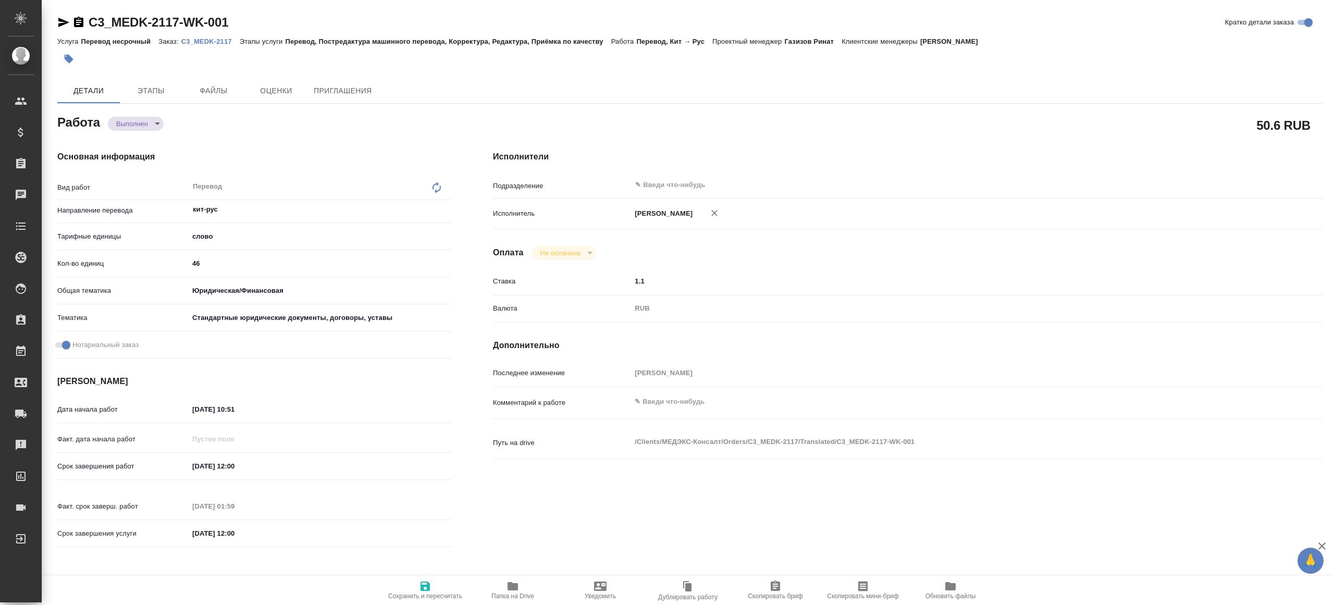
type textarea "x"
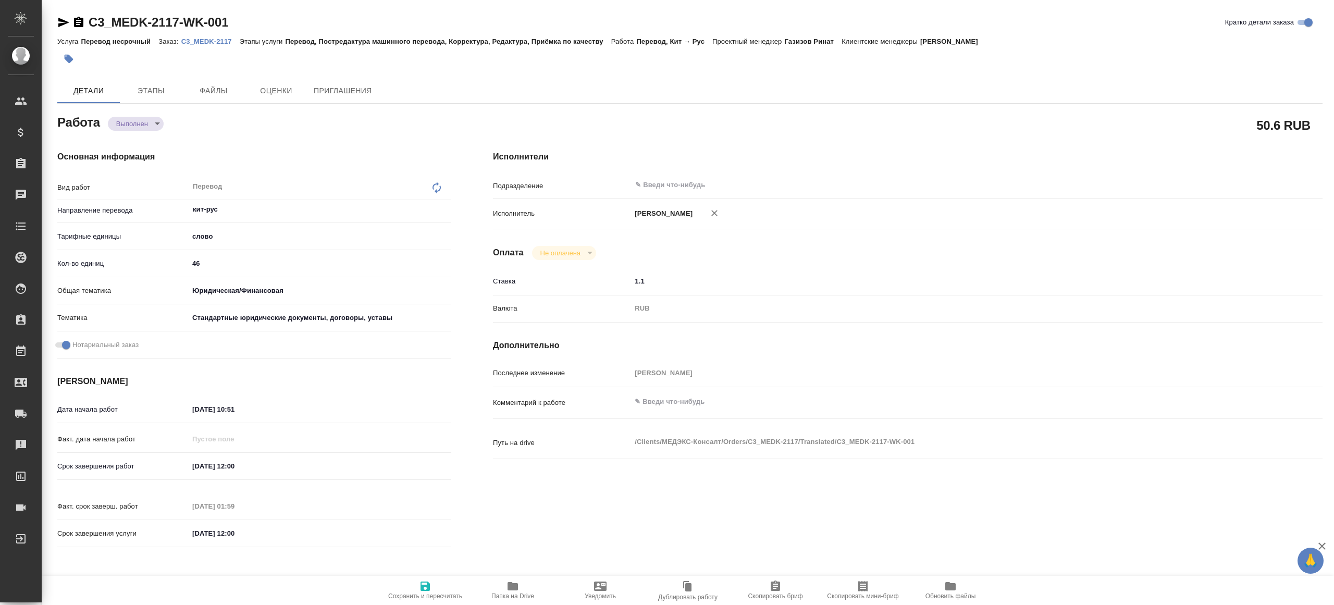
type textarea "x"
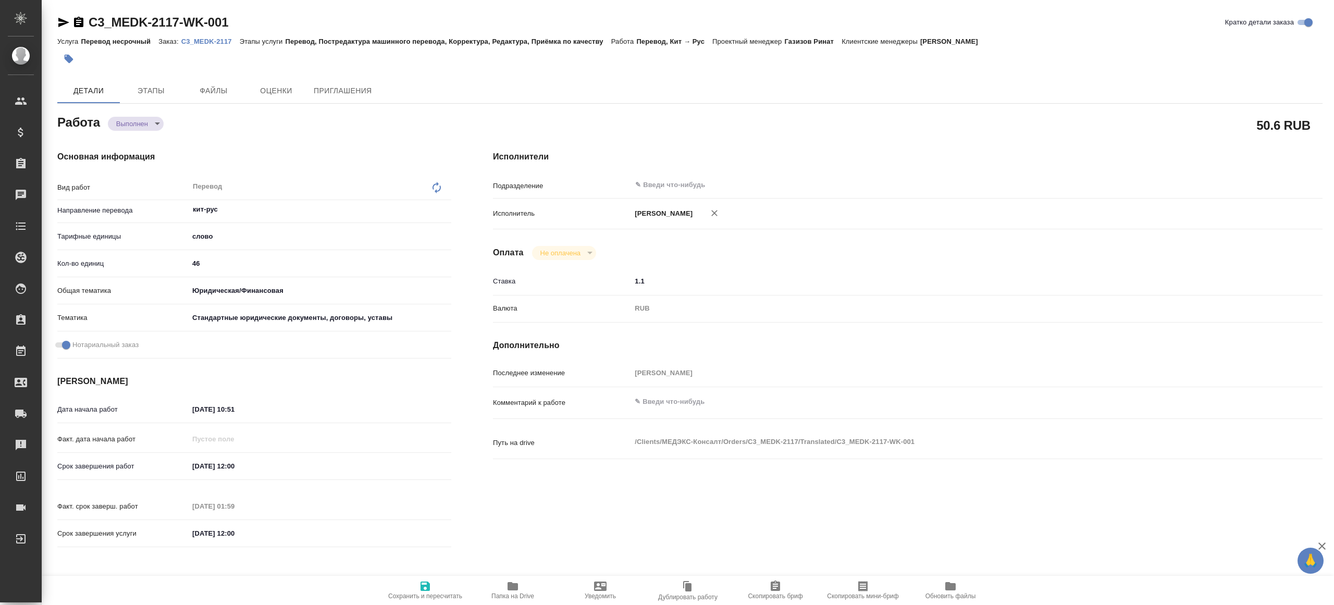
type textarea "x"
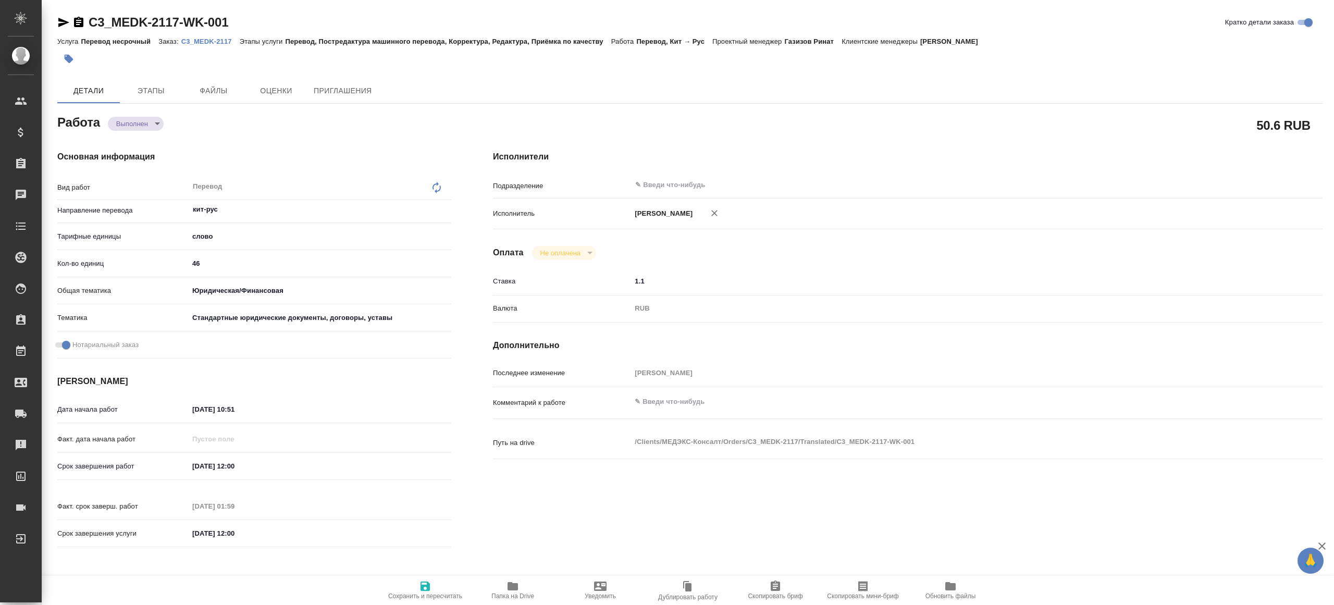
click at [518, 584] on icon "button" at bounding box center [513, 586] width 10 height 8
type textarea "x"
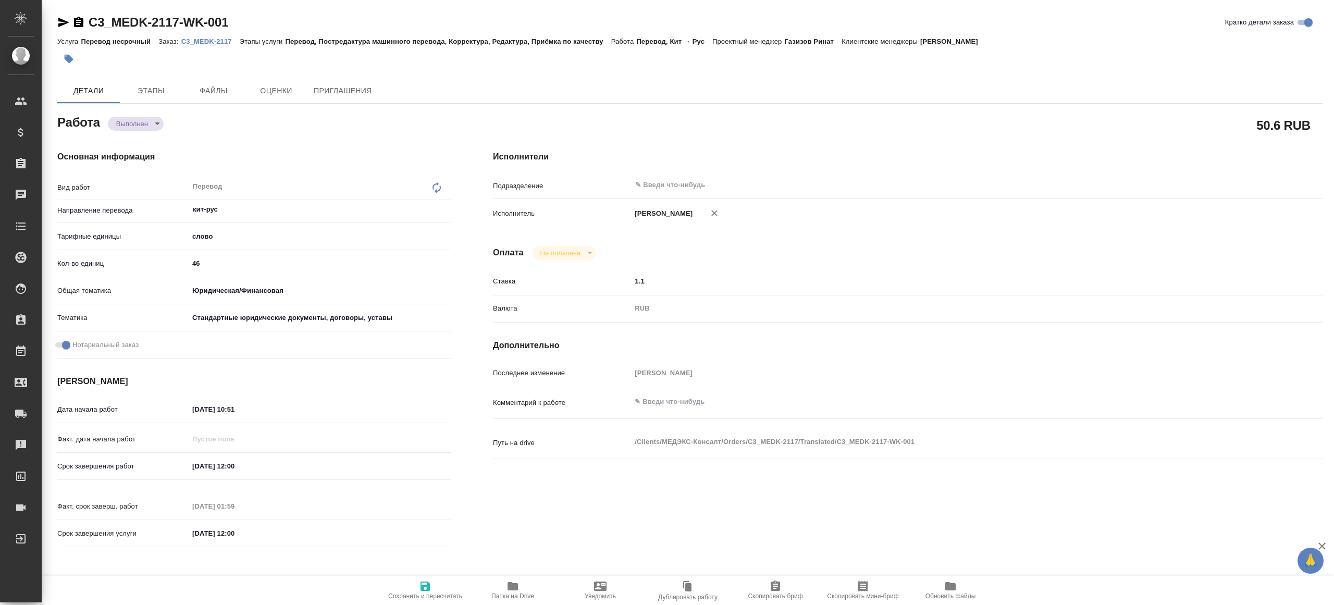
type textarea "x"
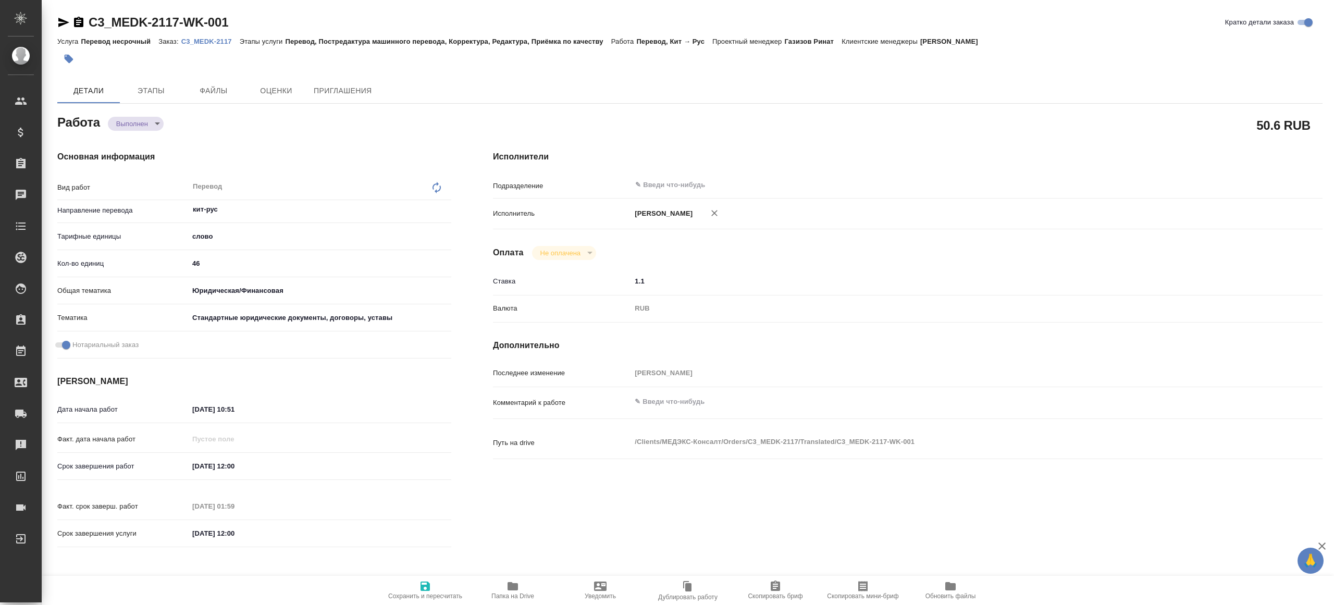
type textarea "x"
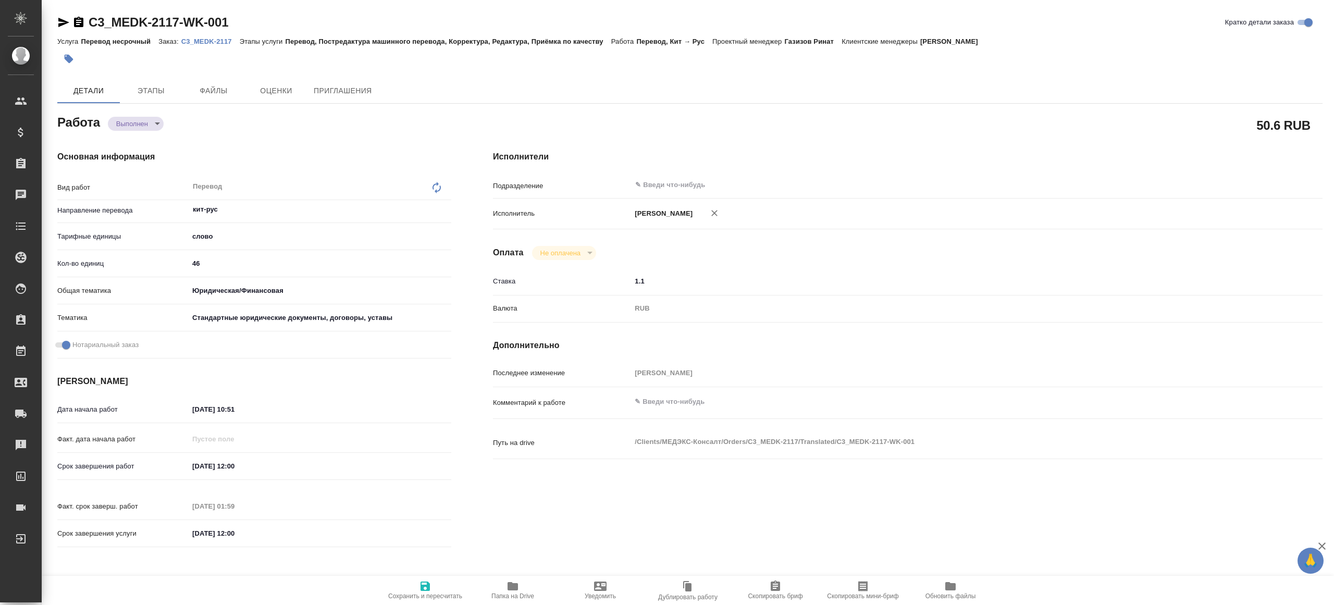
type textarea "x"
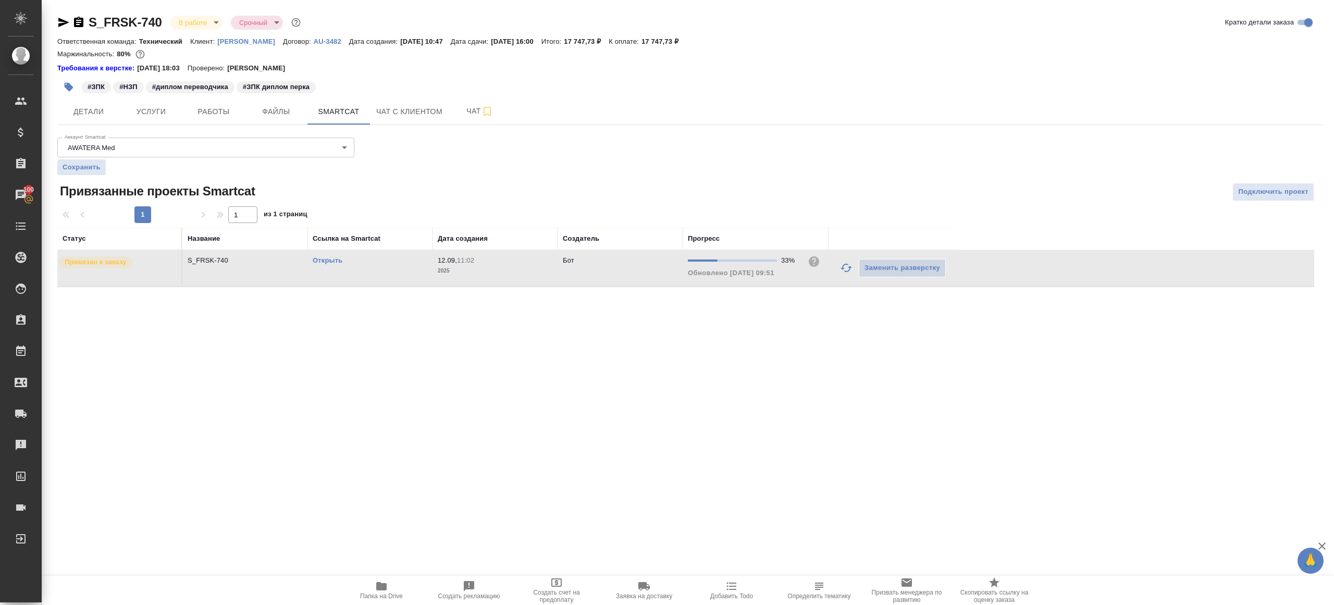
click at [330, 260] on link "Открыть" at bounding box center [328, 260] width 30 height 8
click at [203, 113] on span "Работы" at bounding box center [214, 111] width 50 height 13
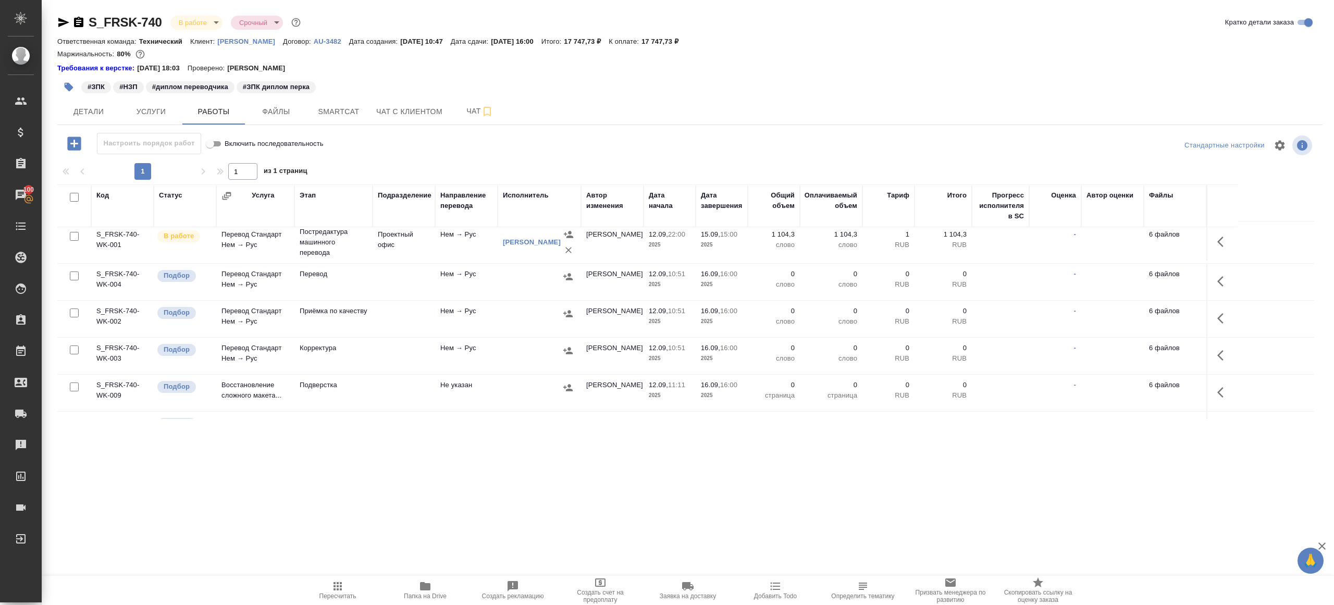
scroll to position [53, 0]
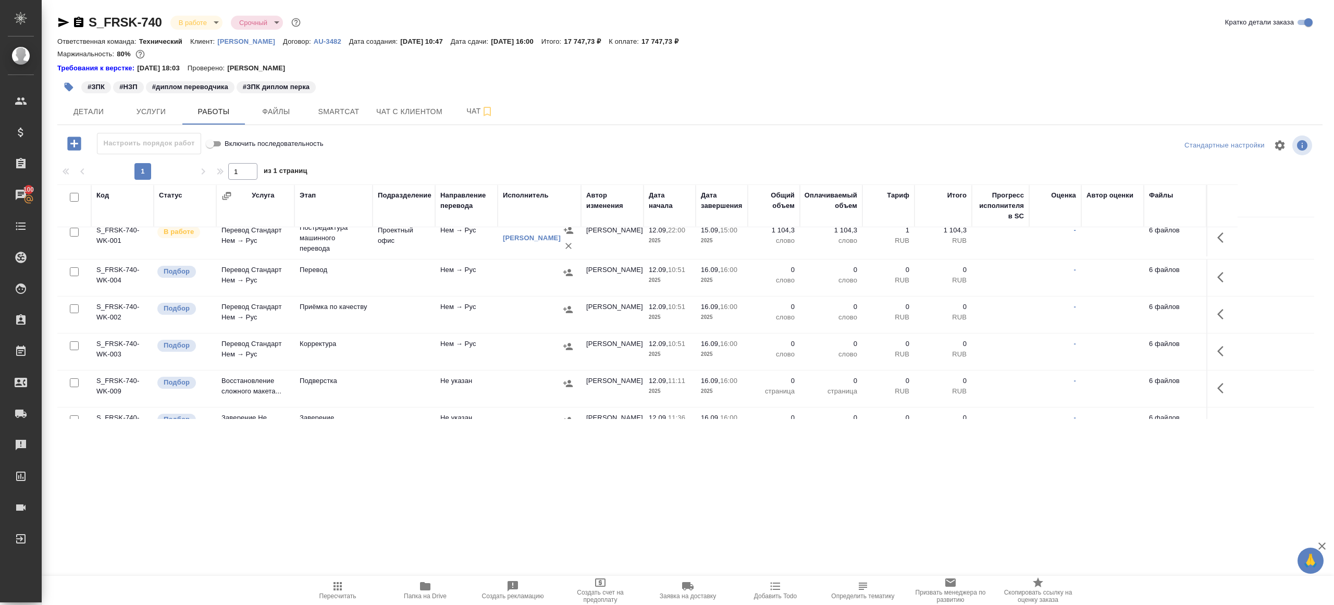
click at [75, 306] on input "checkbox" at bounding box center [74, 308] width 9 height 9
checkbox input "true"
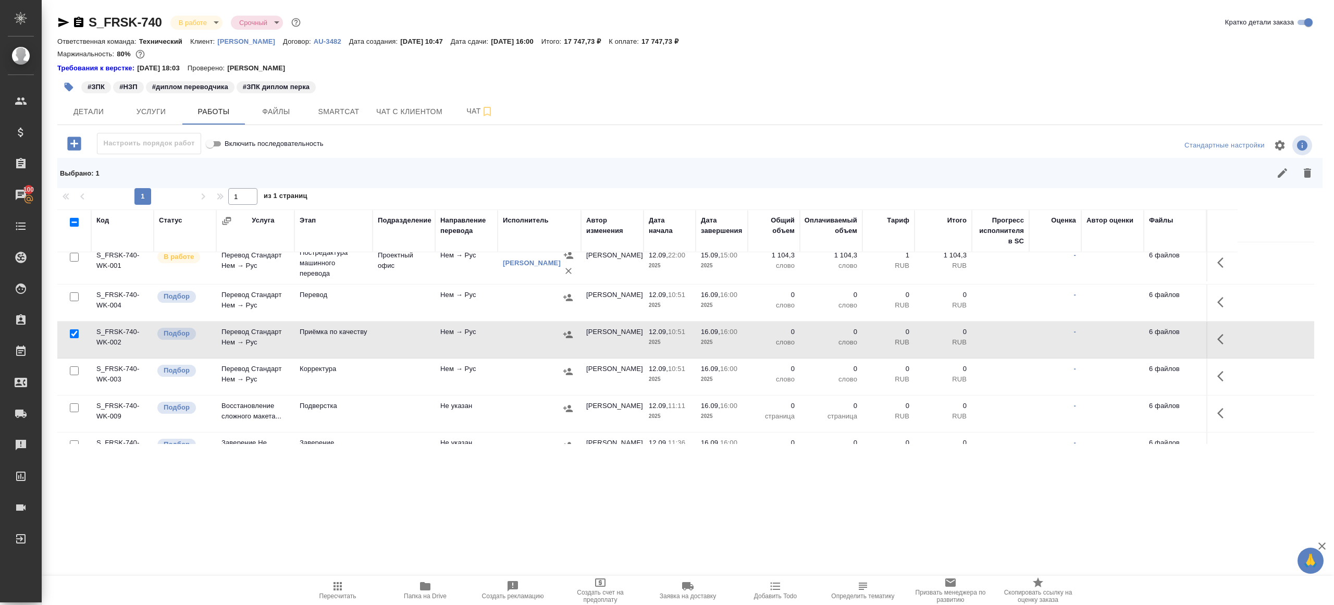
click at [73, 295] on input "checkbox" at bounding box center [74, 296] width 9 height 9
checkbox input "true"
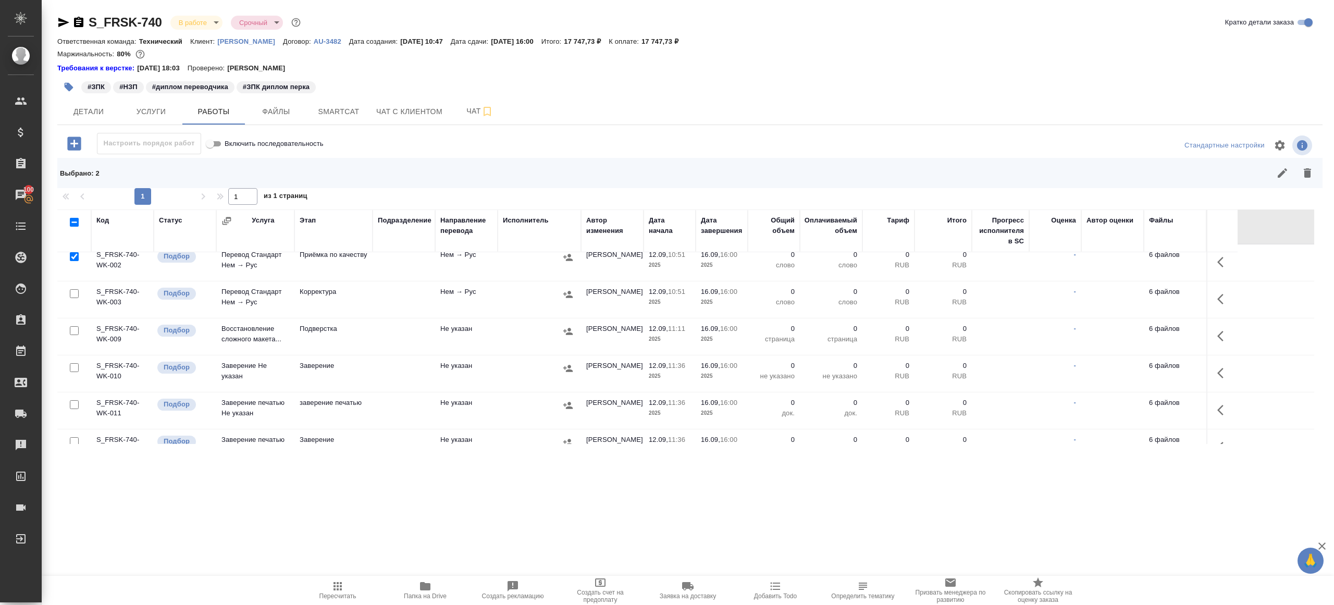
scroll to position [0, 0]
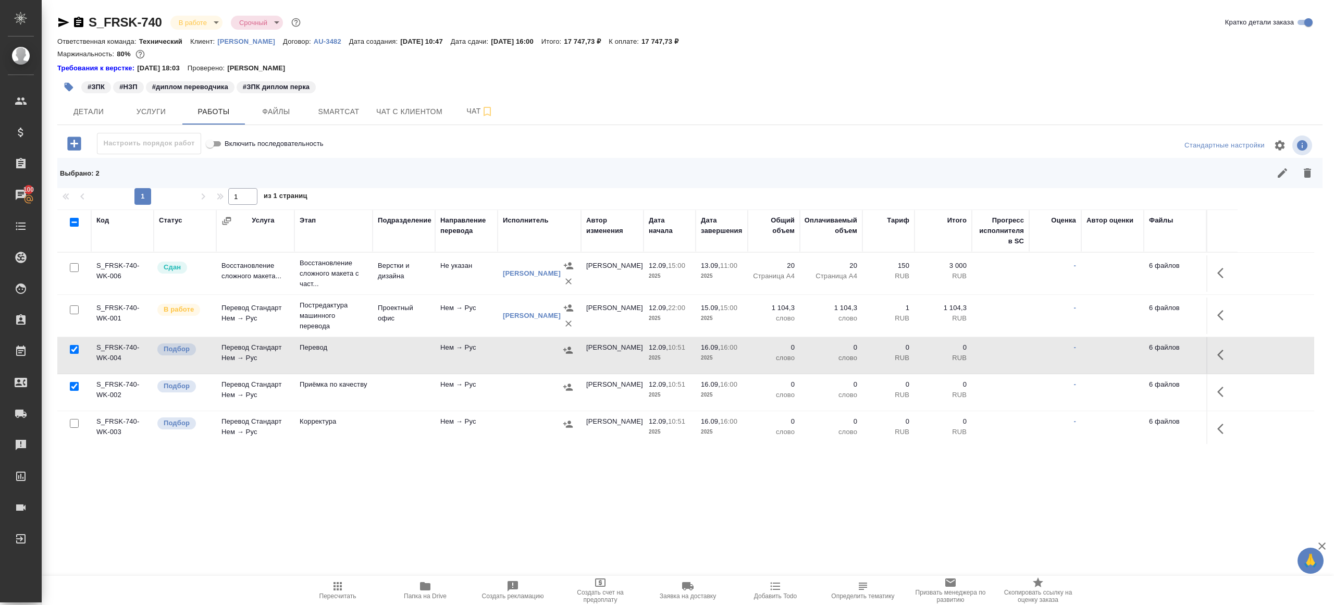
click at [1310, 181] on button "button" at bounding box center [1307, 173] width 25 height 25
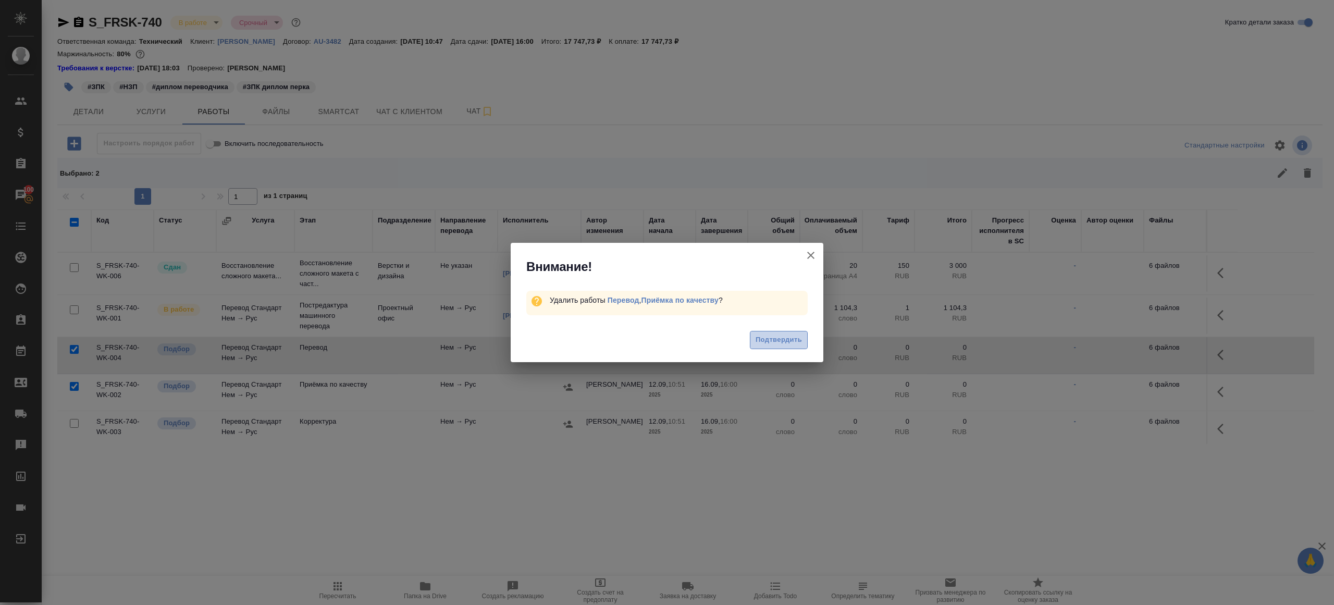
click at [776, 335] on span "Подтвердить" at bounding box center [779, 340] width 46 height 12
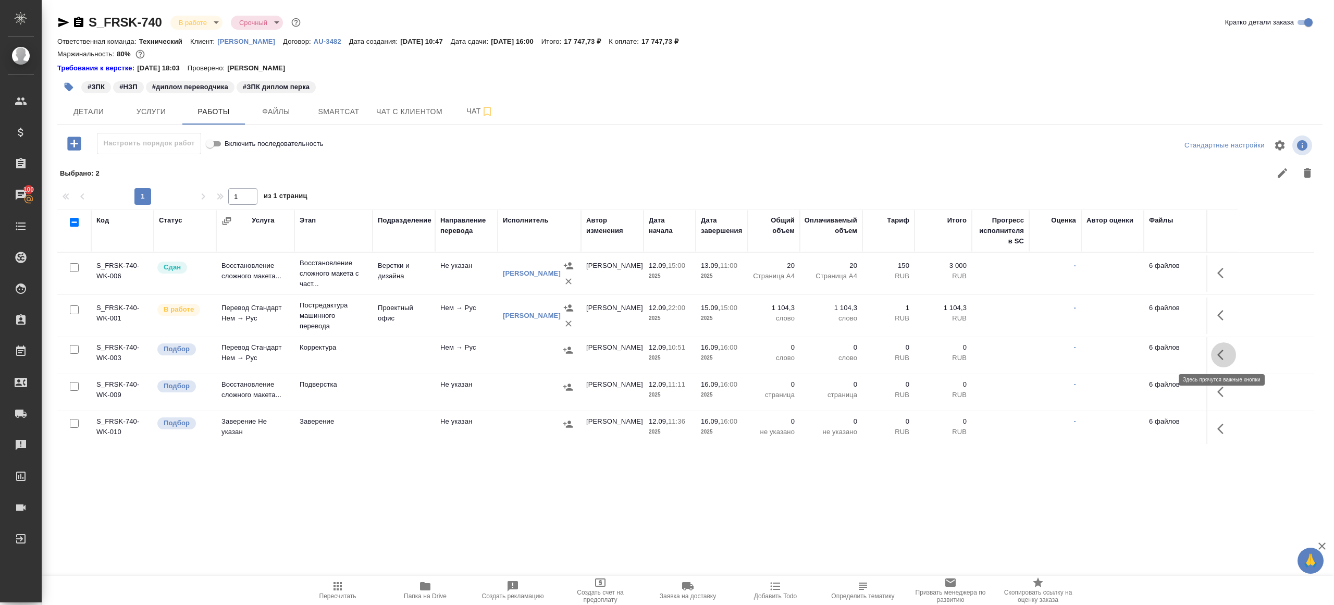
click at [1227, 349] on icon "button" at bounding box center [1224, 355] width 13 height 13
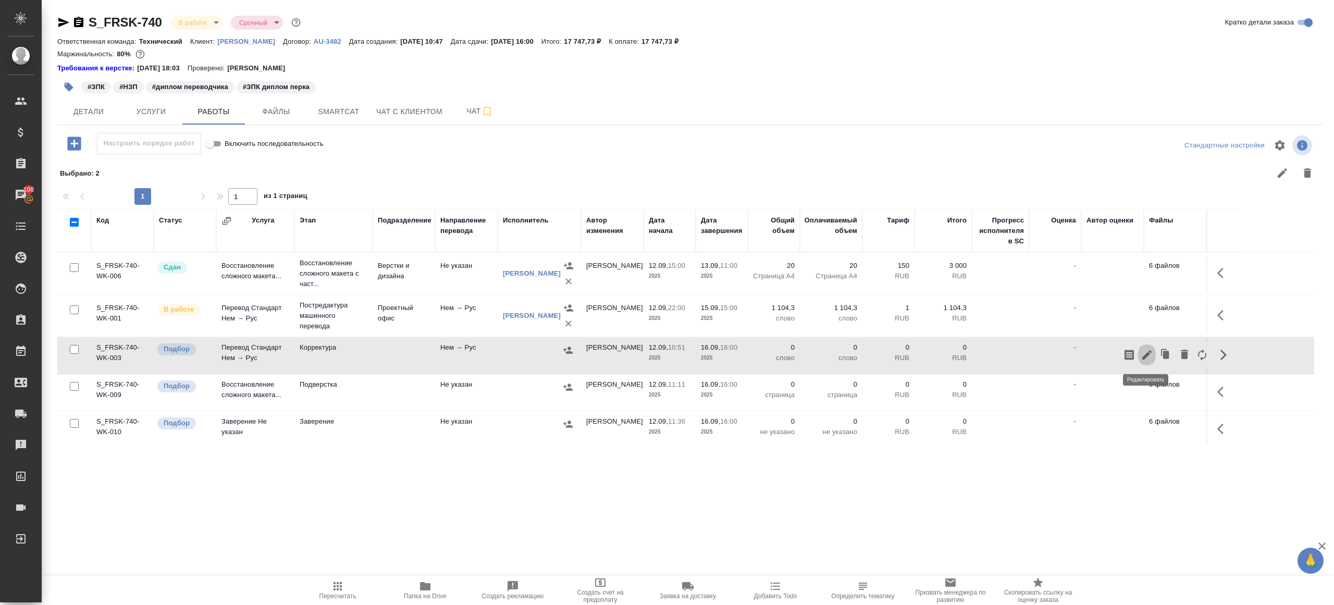
click at [1142, 349] on icon "button" at bounding box center [1147, 355] width 13 height 13
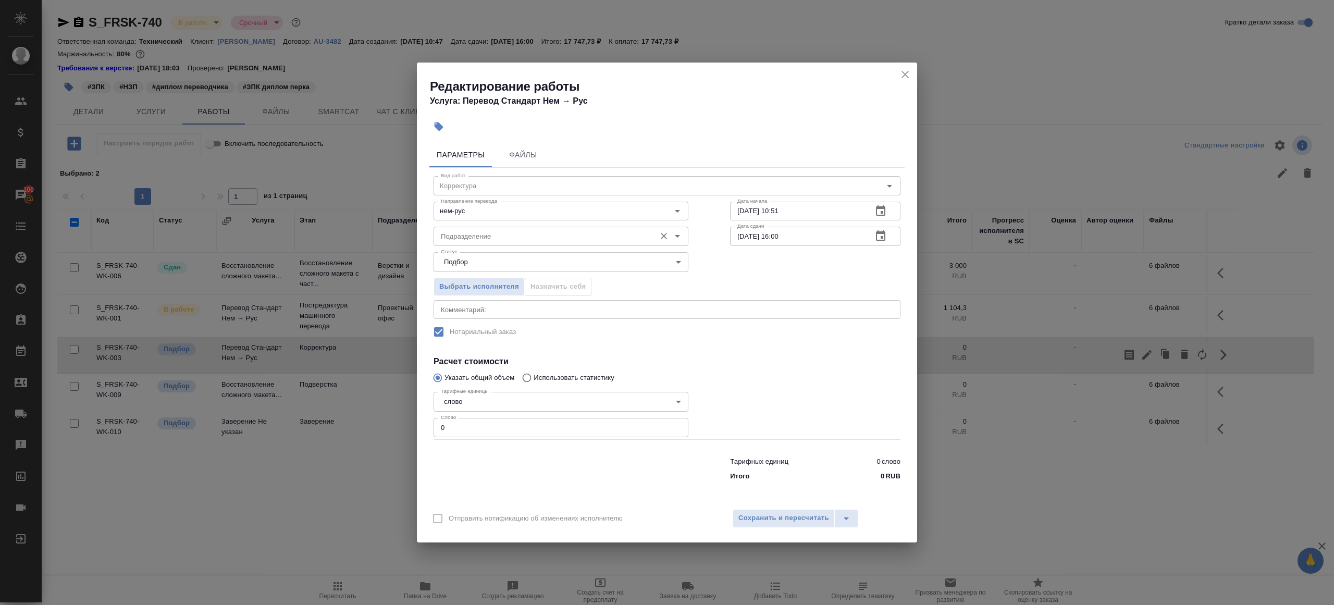
click at [494, 234] on input "Подразделение" at bounding box center [544, 236] width 214 height 13
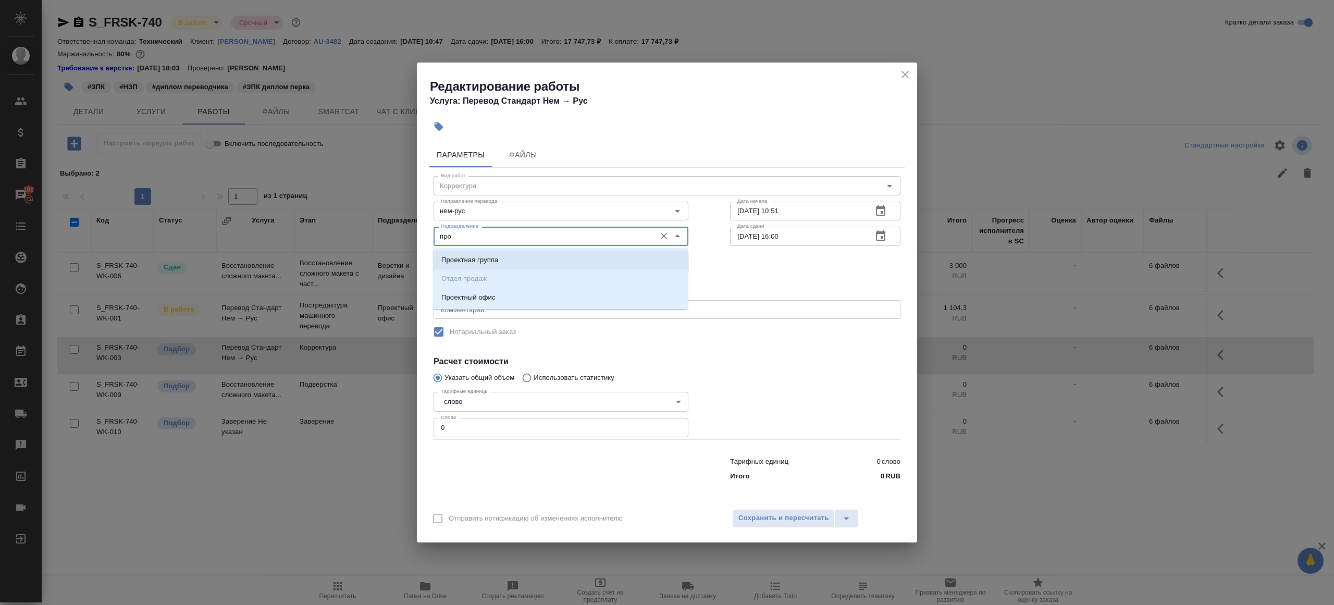
click at [496, 293] on p "Проектный офис" at bounding box center [468, 297] width 54 height 10
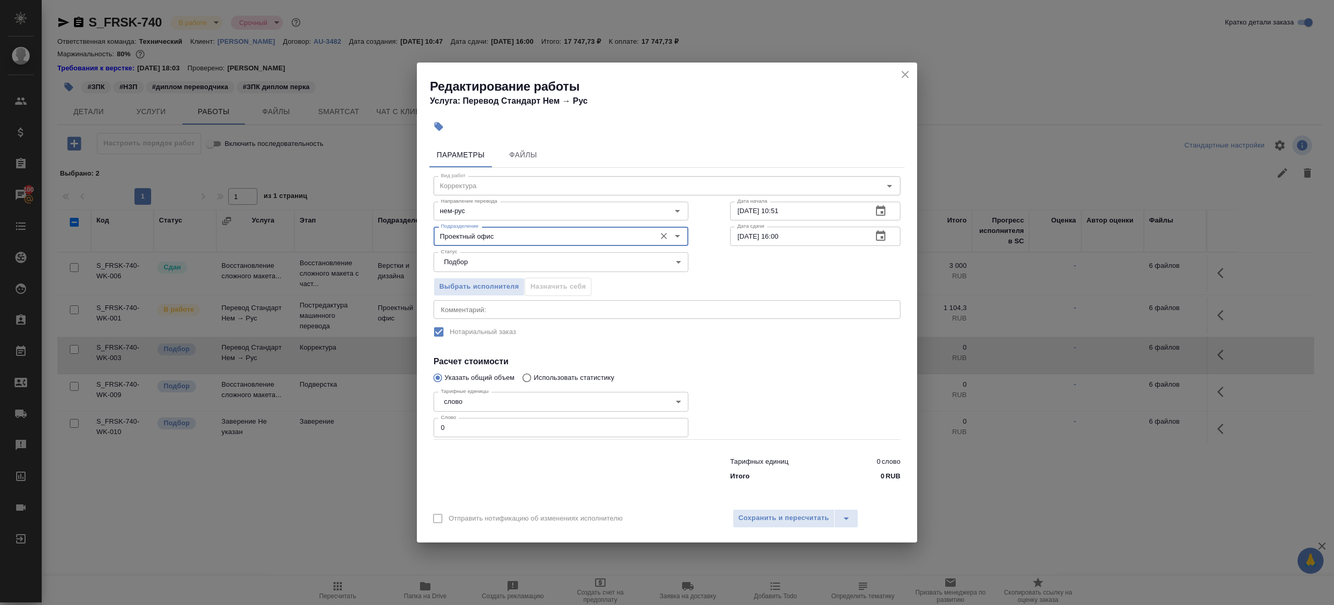
type input "Проектный офис"
click at [485, 444] on div "Тарифных единиц 0 слово Итого 0 RUB" at bounding box center [667, 467] width 509 height 71
click at [485, 432] on input "0" at bounding box center [561, 427] width 255 height 19
paste input "1587.4"
type input "1587.4"
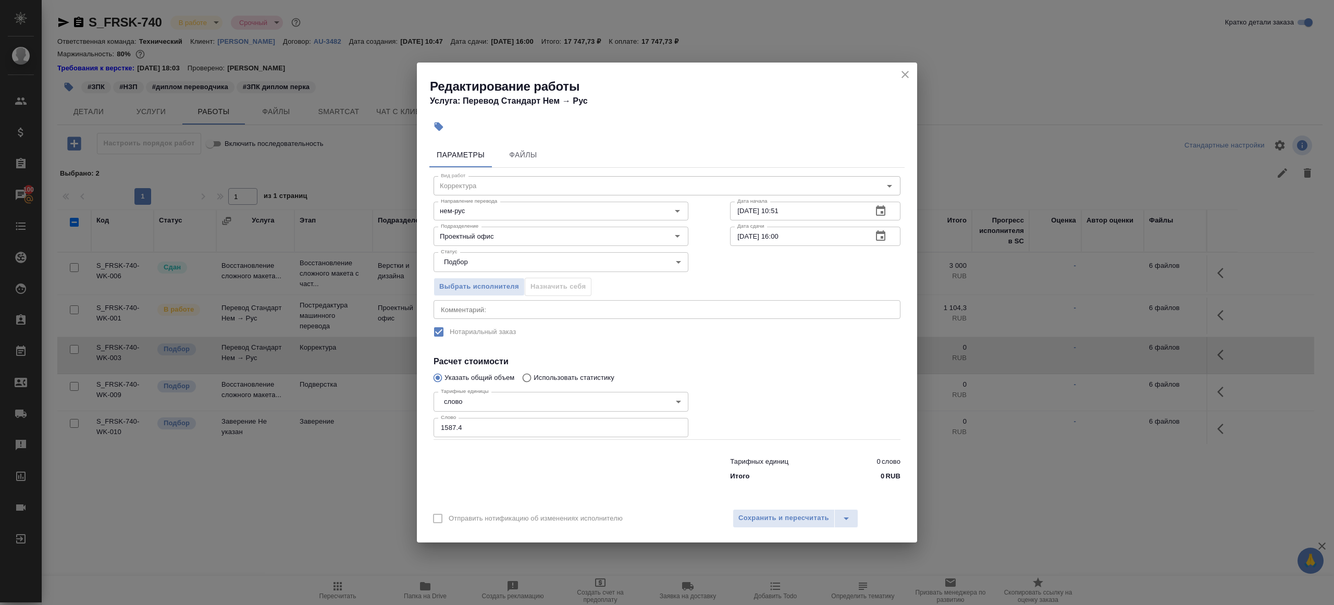
click at [538, 464] on div at bounding box center [561, 467] width 297 height 42
click at [744, 212] on input "12.09.2025 10:51" at bounding box center [797, 211] width 134 height 19
type input "[DATE] 10:51"
click at [819, 244] on input "[DATE] 16:00" at bounding box center [797, 236] width 134 height 19
paste input "5.09.2025 10:51"
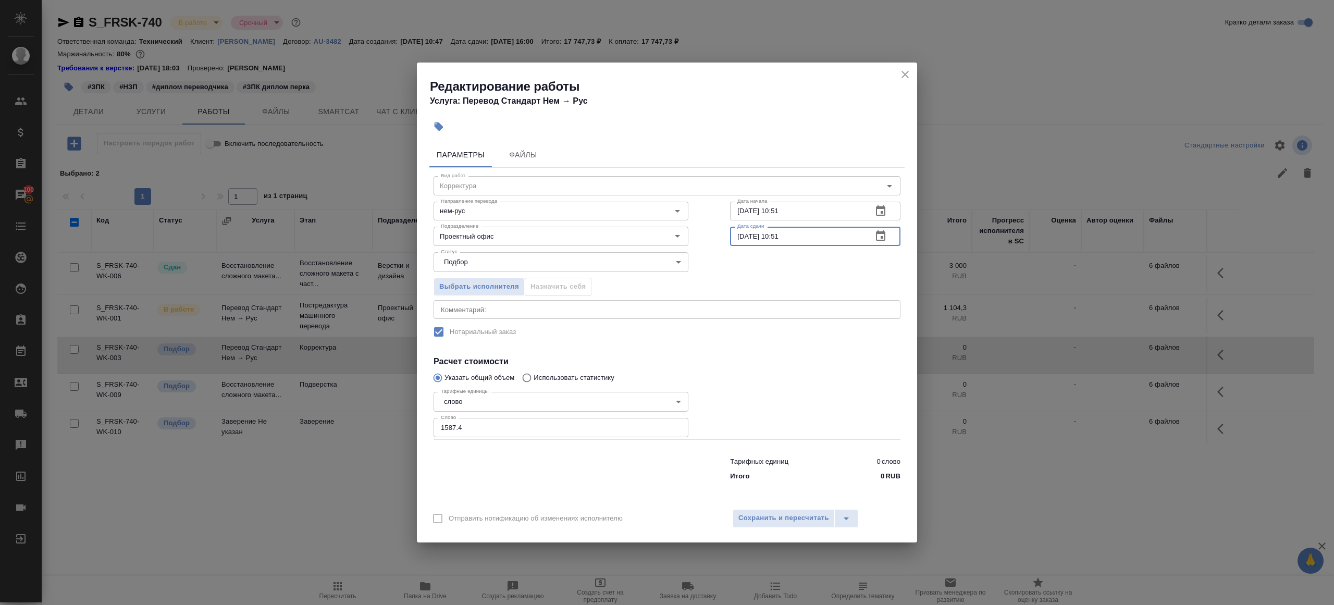
drag, startPoint x: 777, startPoint y: 237, endPoint x: 846, endPoint y: 237, distance: 68.8
click at [846, 237] on input "[DATE] 10:51" at bounding box center [797, 236] width 134 height 19
type input "[DATE] 15:00"
click at [784, 517] on span "Сохранить и пересчитать" at bounding box center [784, 518] width 91 height 12
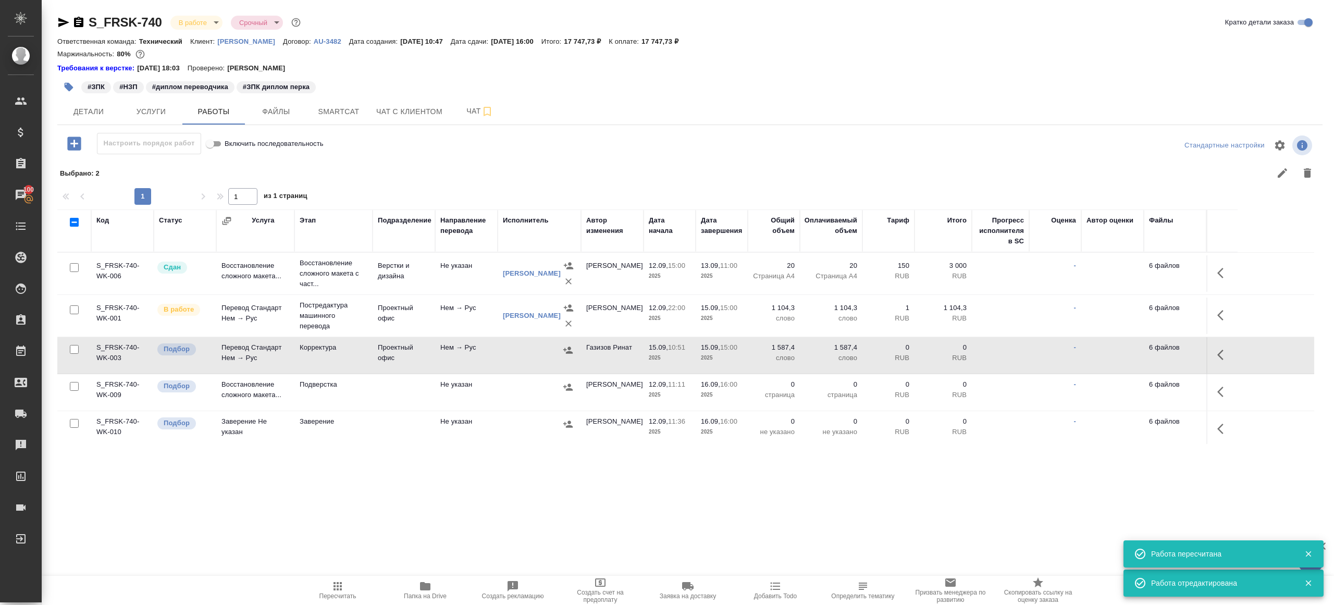
click at [1210, 390] on td at bounding box center [1222, 392] width 31 height 36
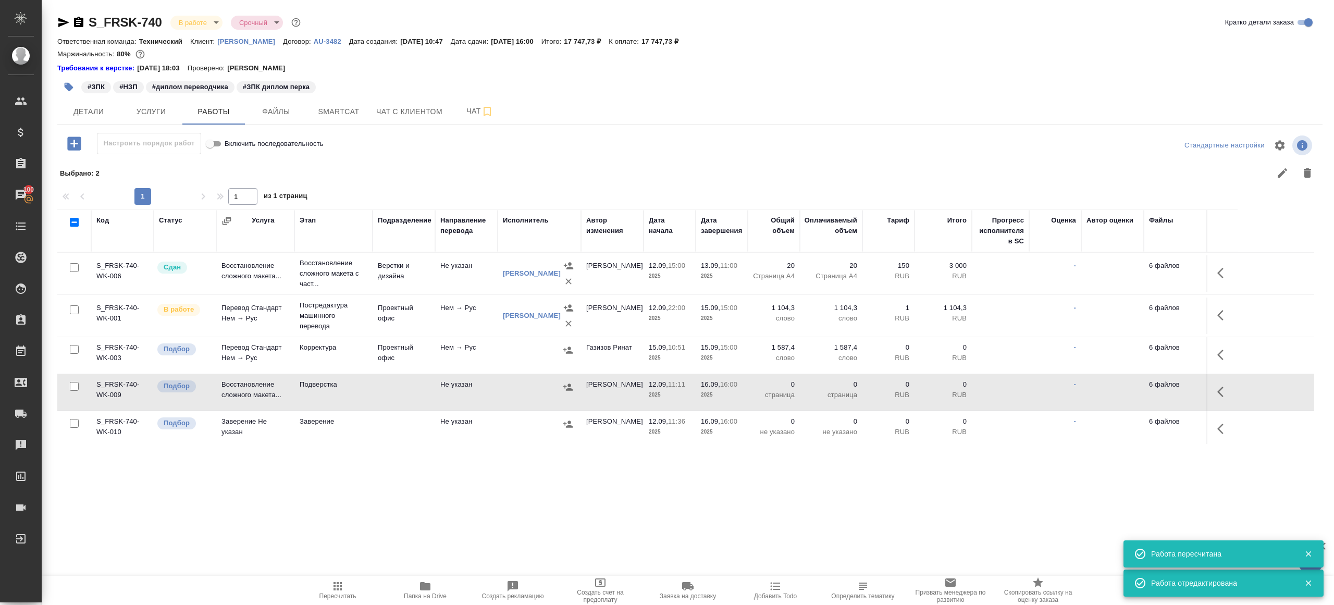
click at [1236, 389] on td at bounding box center [1222, 392] width 31 height 36
click at [1215, 389] on button "button" at bounding box center [1223, 391] width 25 height 25
click at [416, 602] on button "Папка на Drive" at bounding box center [426, 590] width 88 height 29
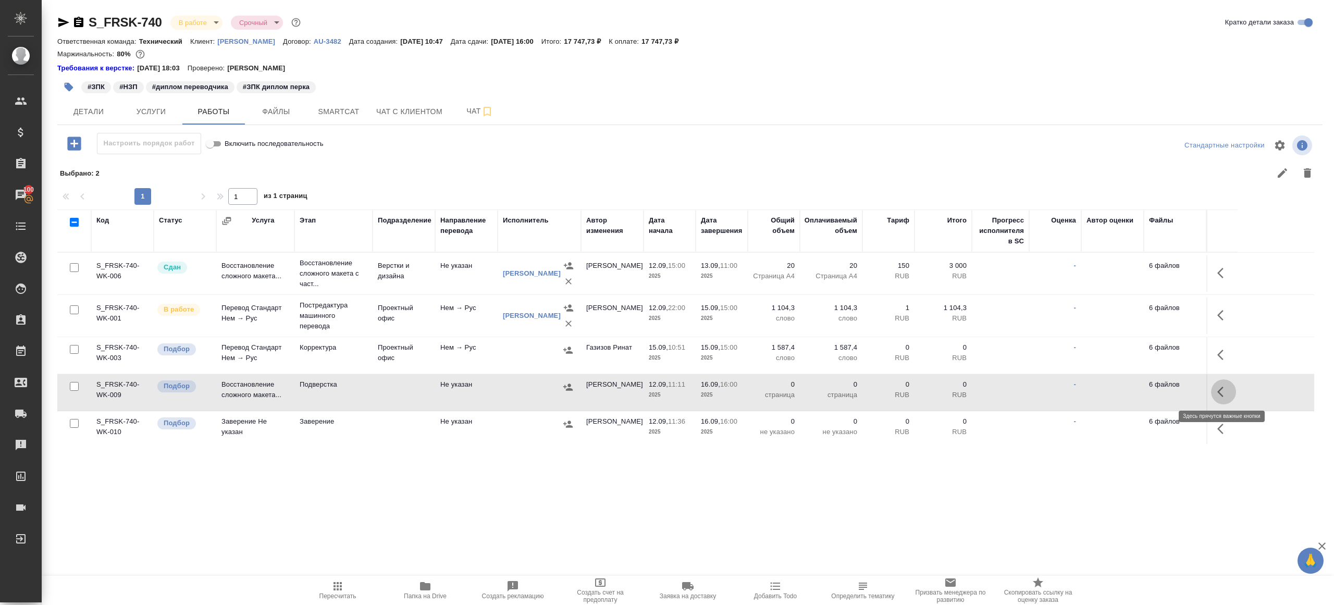
click at [1221, 387] on icon "button" at bounding box center [1224, 392] width 13 height 13
click at [1150, 386] on icon "button" at bounding box center [1147, 392] width 13 height 13
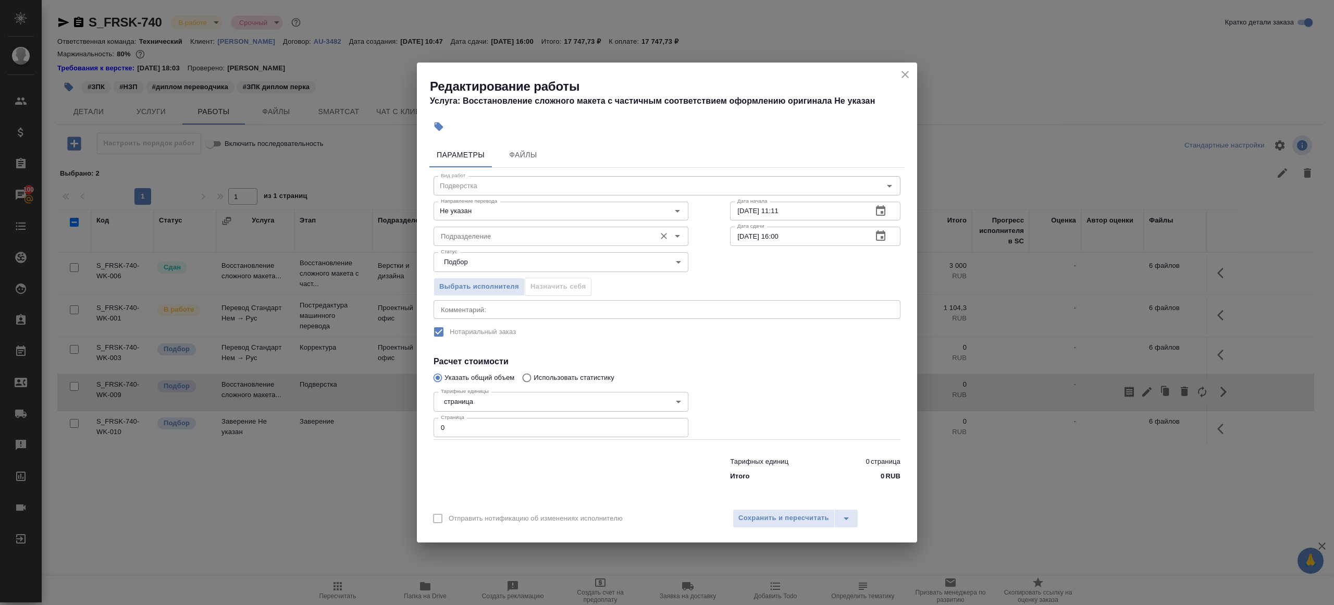
click at [474, 243] on div "Подразделение" at bounding box center [561, 236] width 255 height 19
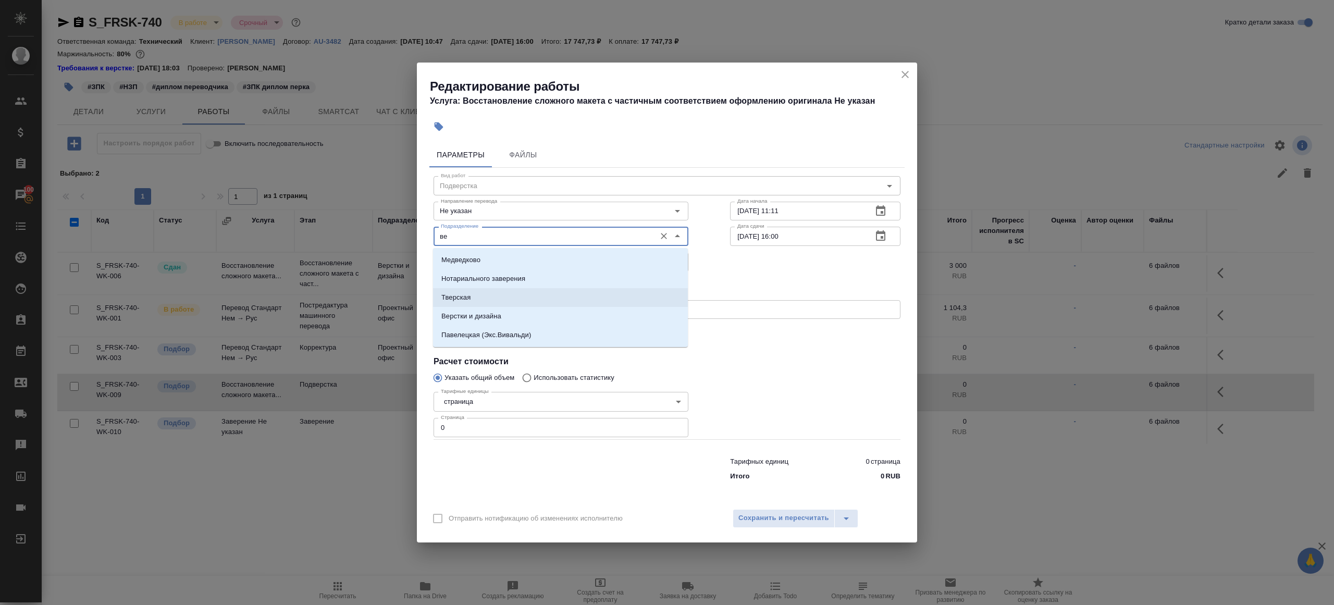
click at [496, 308] on li "Верстки и дизайна" at bounding box center [560, 316] width 255 height 19
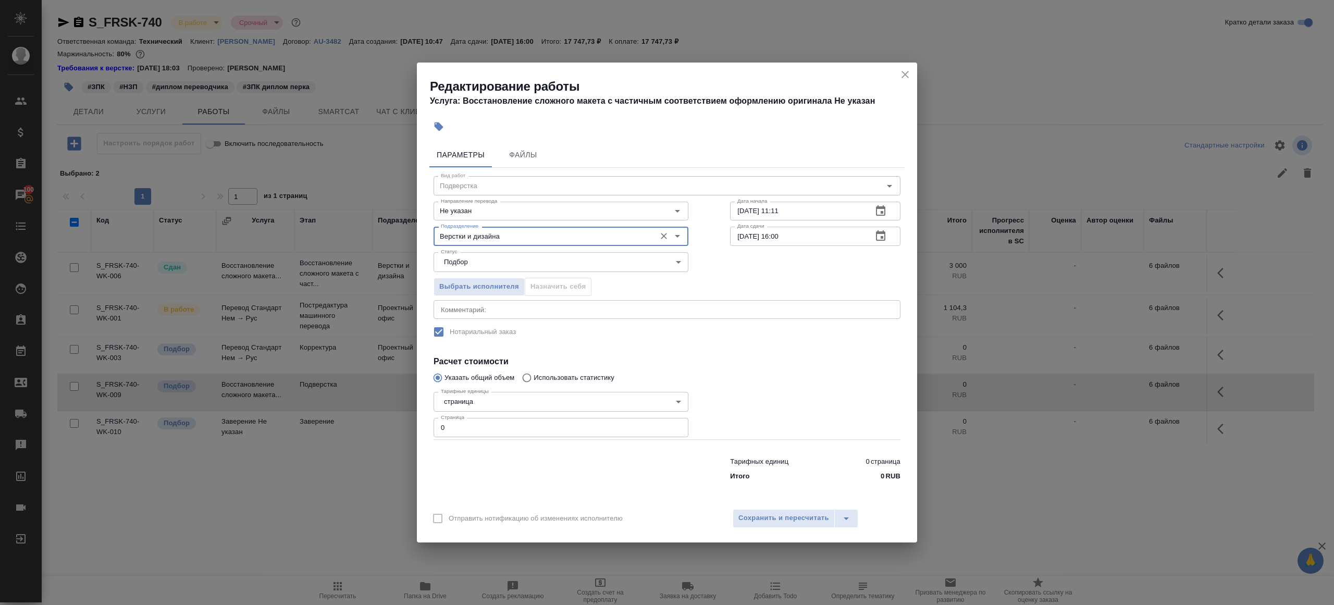
type input "Верстки и дизайна"
click at [491, 432] on input "0" at bounding box center [561, 427] width 255 height 19
click at [440, 431] on input "0" at bounding box center [561, 427] width 255 height 19
type input "20"
click at [468, 452] on div at bounding box center [561, 467] width 297 height 42
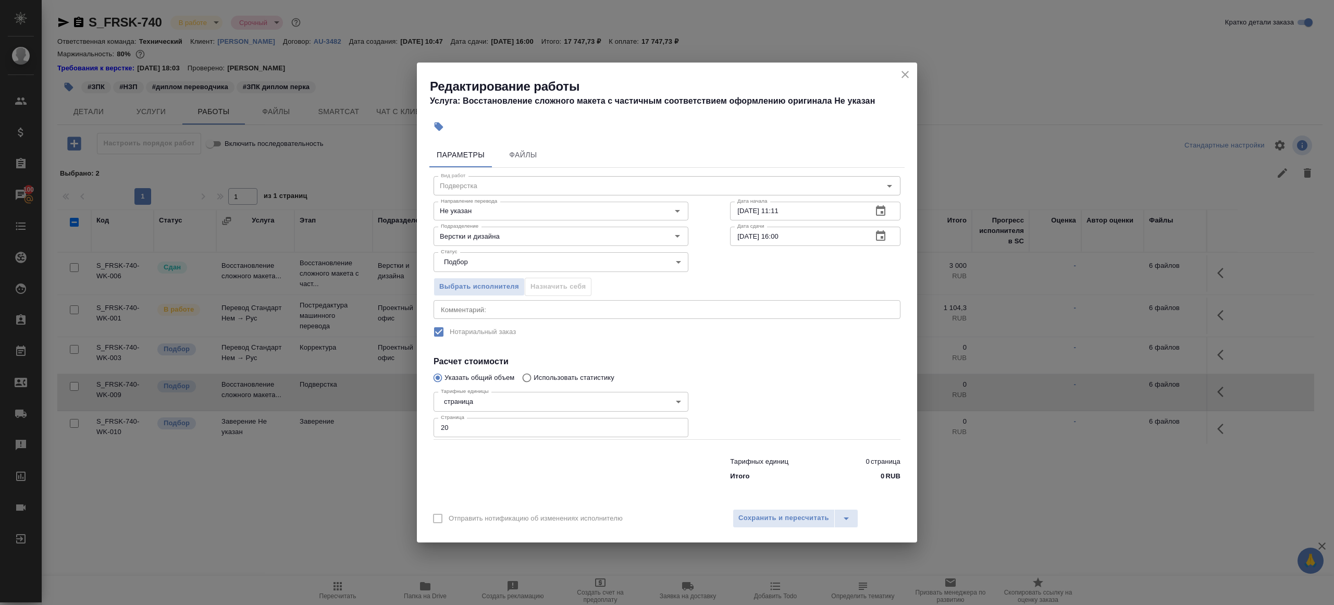
click at [810, 232] on input "[DATE] 16:00" at bounding box center [797, 236] width 134 height 19
click at [746, 234] on input "[DATE] 16:00" at bounding box center [797, 236] width 134 height 19
click at [834, 214] on input "12.09.2025 11:11" at bounding box center [797, 211] width 134 height 19
click at [744, 210] on input "12.09.2025 11:11" at bounding box center [797, 211] width 134 height 19
drag, startPoint x: 778, startPoint y: 209, endPoint x: 837, endPoint y: 209, distance: 58.9
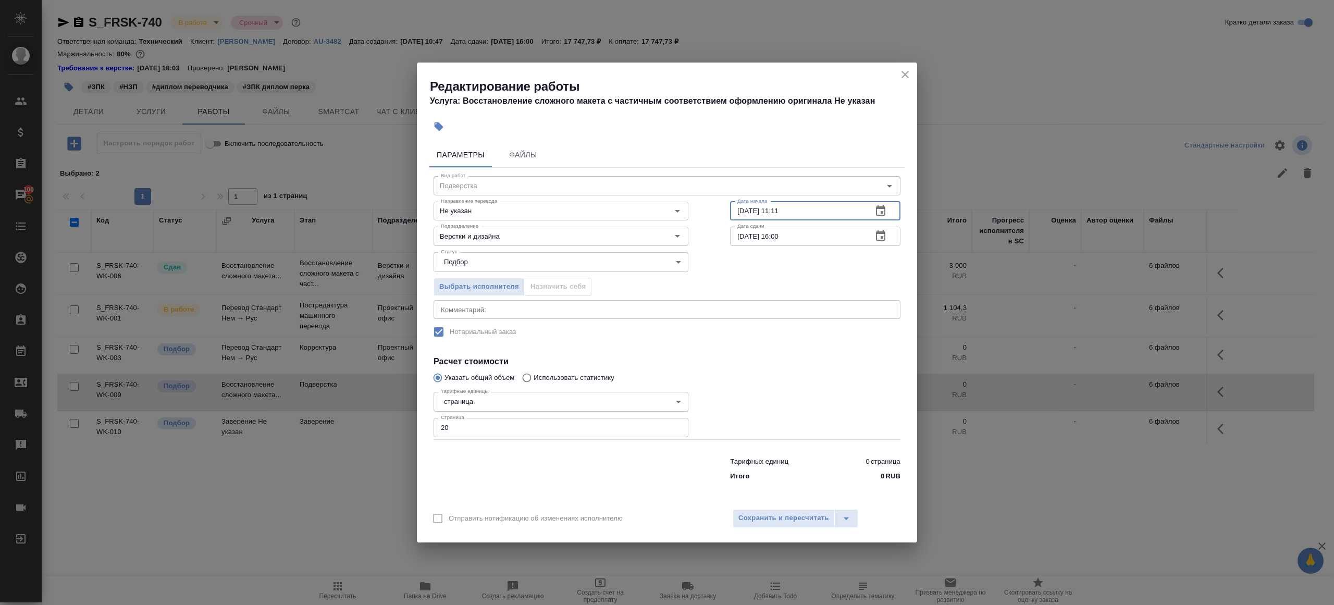
click at [837, 209] on input "15.09.2025 11:11" at bounding box center [797, 211] width 134 height 19
type input "15.09.2025 16:00"
click at [804, 241] on input "16.09.2025 16:00" at bounding box center [797, 236] width 134 height 19
paste input "5"
click at [779, 234] on input "15.09.2025 16:00" at bounding box center [797, 236] width 134 height 19
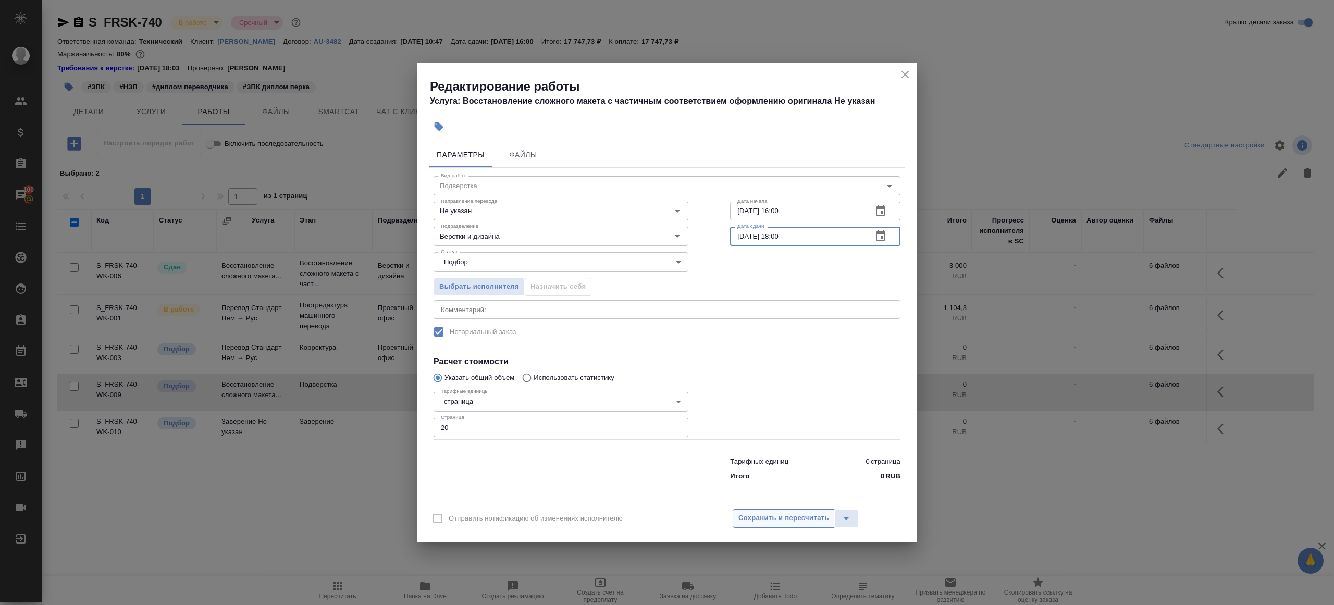
type input "15.09.2025 18:00"
click at [765, 524] on span "Сохранить и пересчитать" at bounding box center [784, 518] width 91 height 12
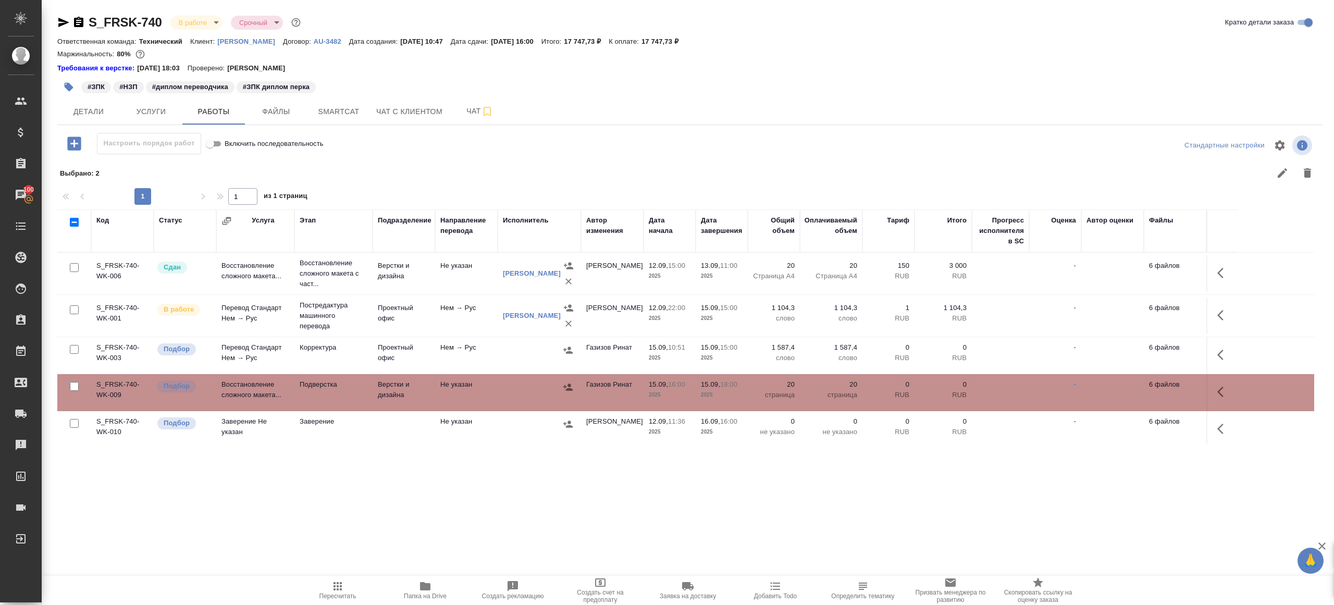
click at [526, 352] on div at bounding box center [539, 350] width 73 height 16
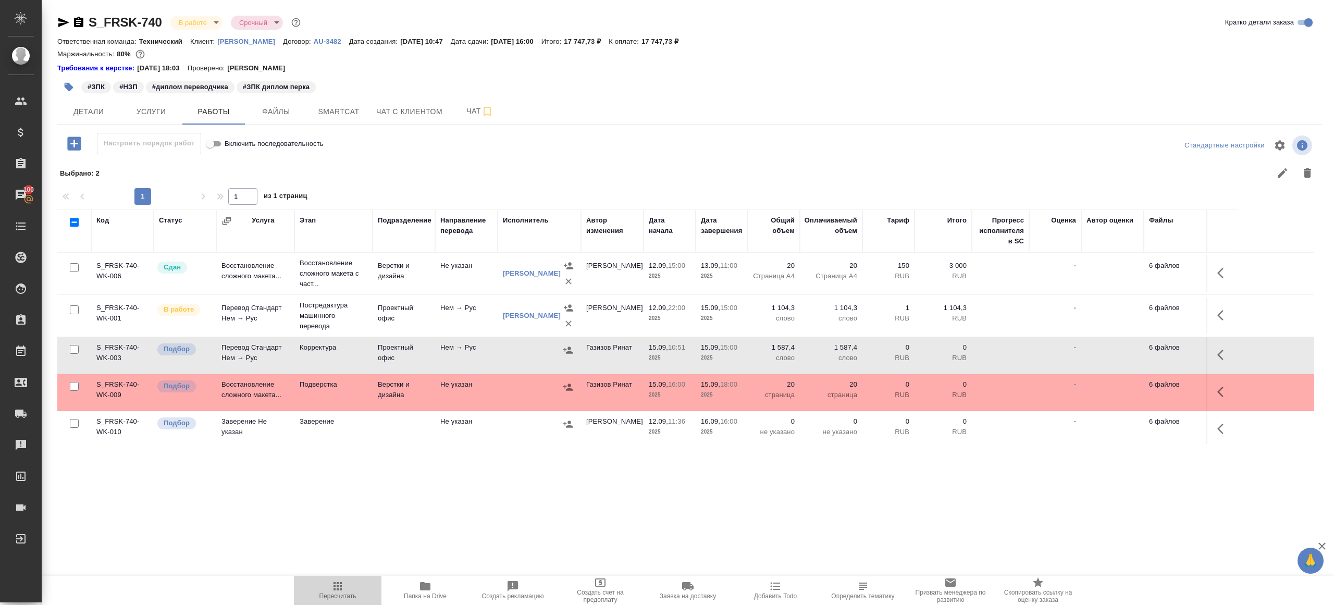
click at [336, 596] on span "Пересчитать" at bounding box center [338, 596] width 37 height 7
click at [473, 546] on div ".cls-1 fill:#fff; AWATERA Gazizov Rinat Клиенты Спецификации Заказы 100 Чаты To…" at bounding box center [667, 302] width 1334 height 605
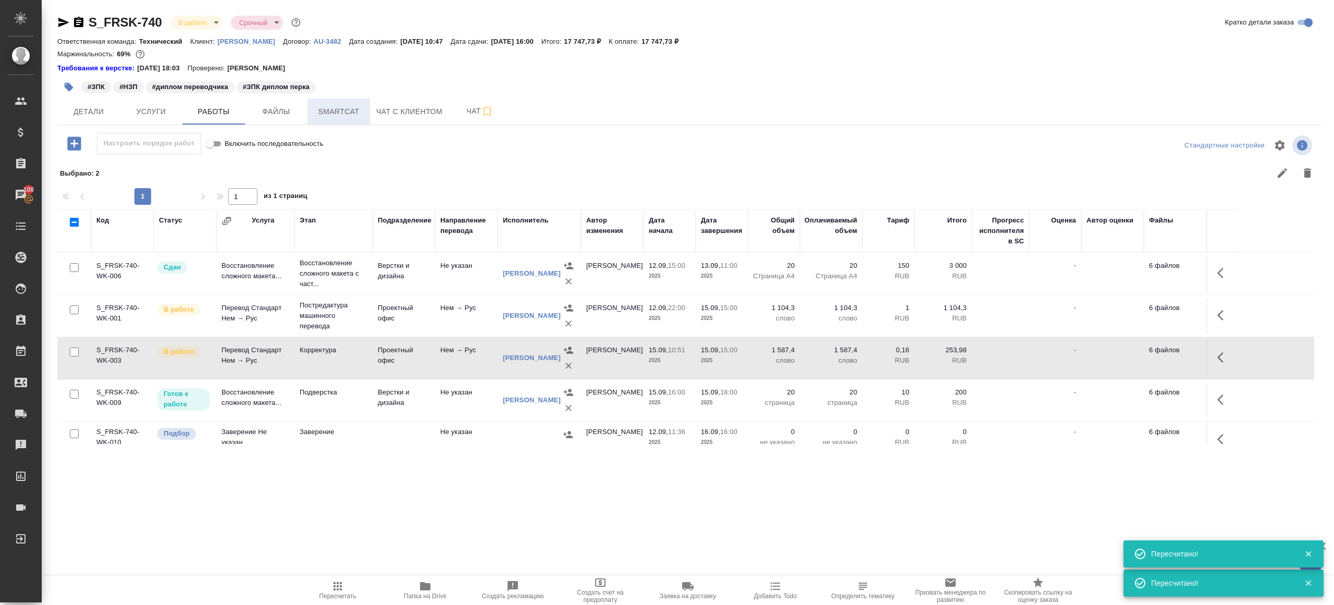
click at [316, 104] on button "Smartcat" at bounding box center [339, 112] width 63 height 26
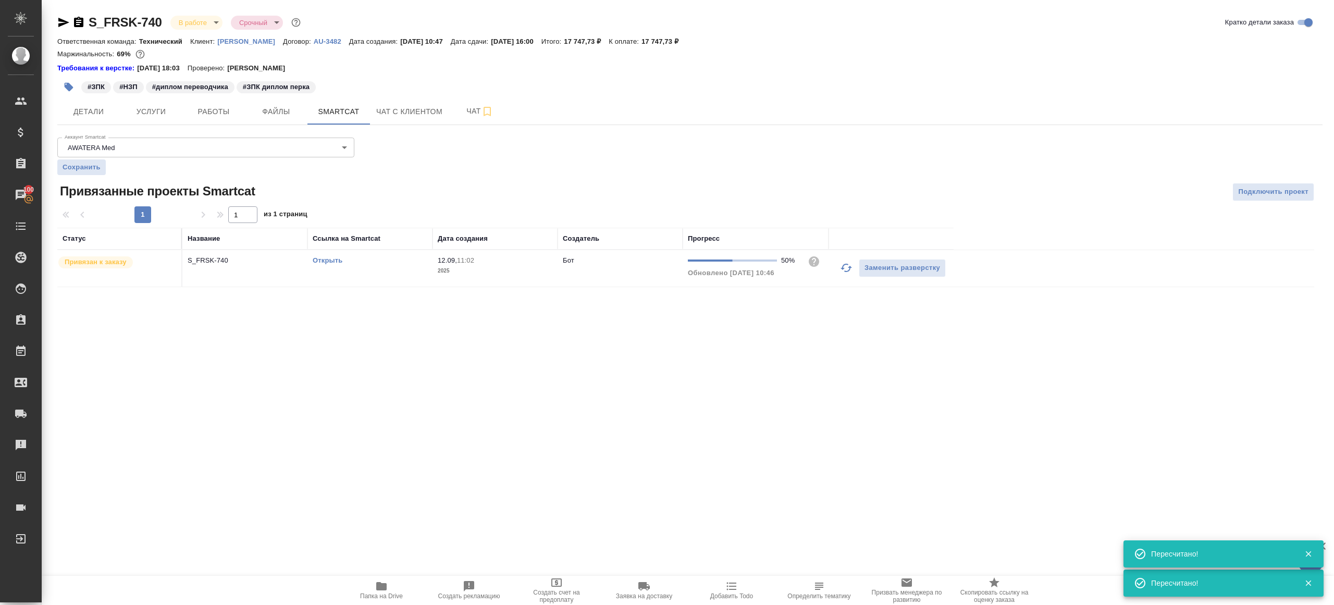
click at [331, 261] on link "Открыть" at bounding box center [328, 260] width 30 height 8
click at [475, 264] on span "12.09, 11:02" at bounding box center [495, 260] width 115 height 10
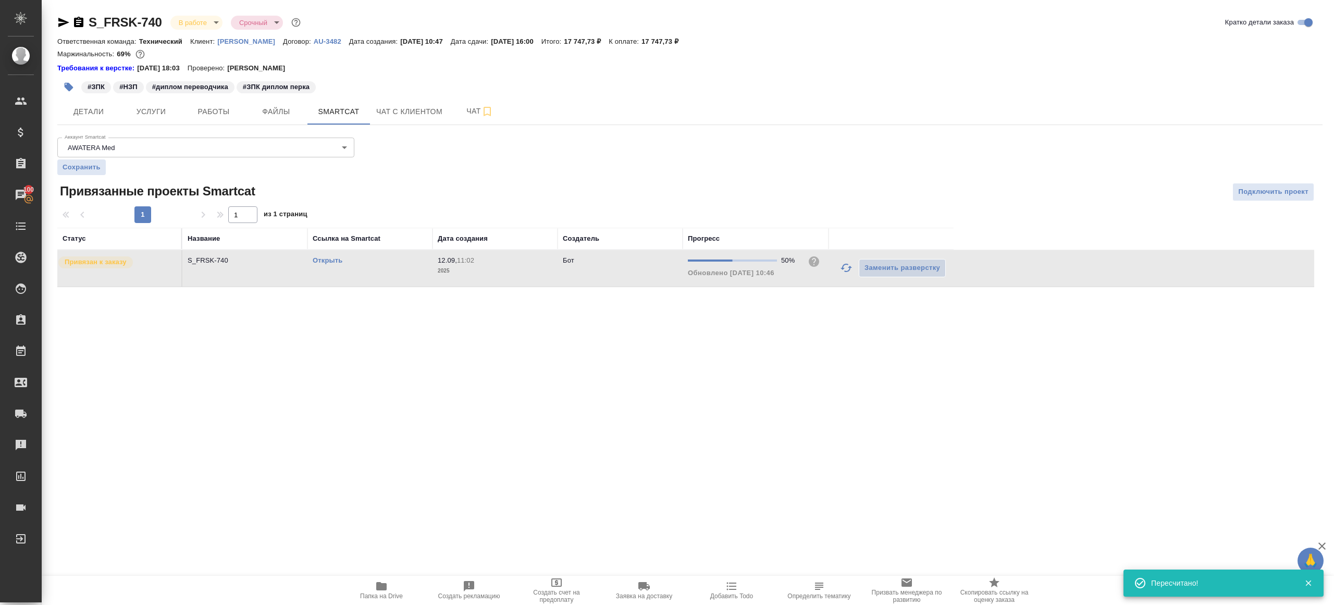
click at [475, 264] on span "12.09, 11:02" at bounding box center [495, 260] width 115 height 10
click at [192, 120] on button "Работы" at bounding box center [213, 112] width 63 height 26
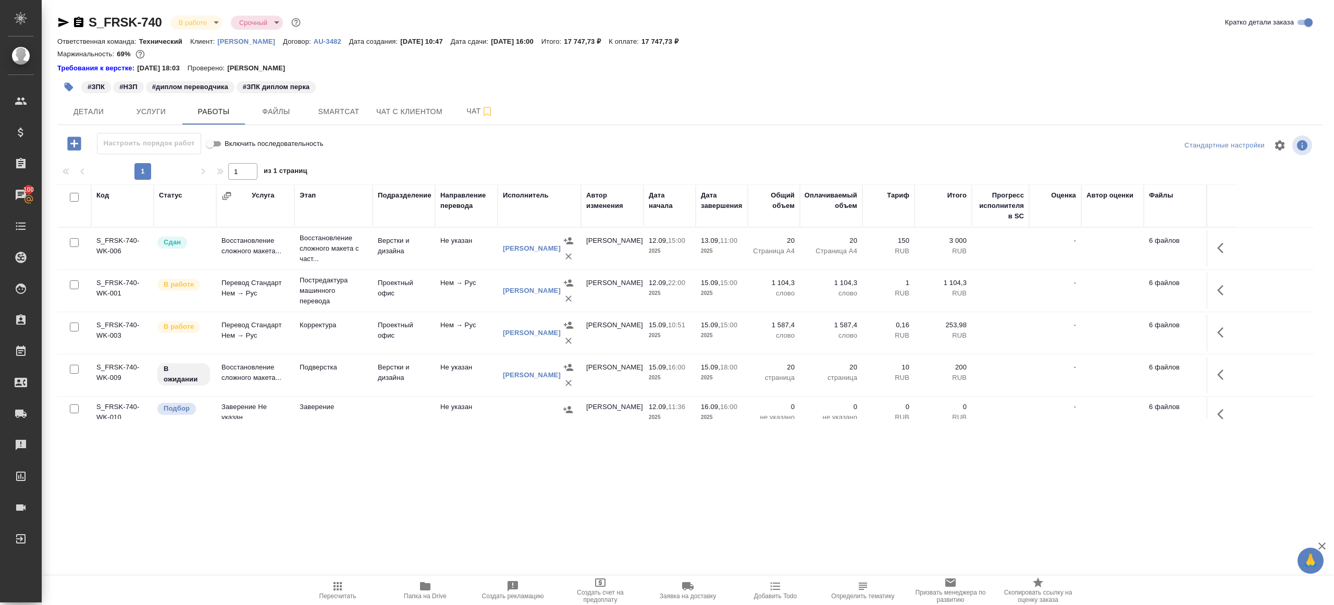
click at [1231, 289] on button "button" at bounding box center [1223, 290] width 25 height 25
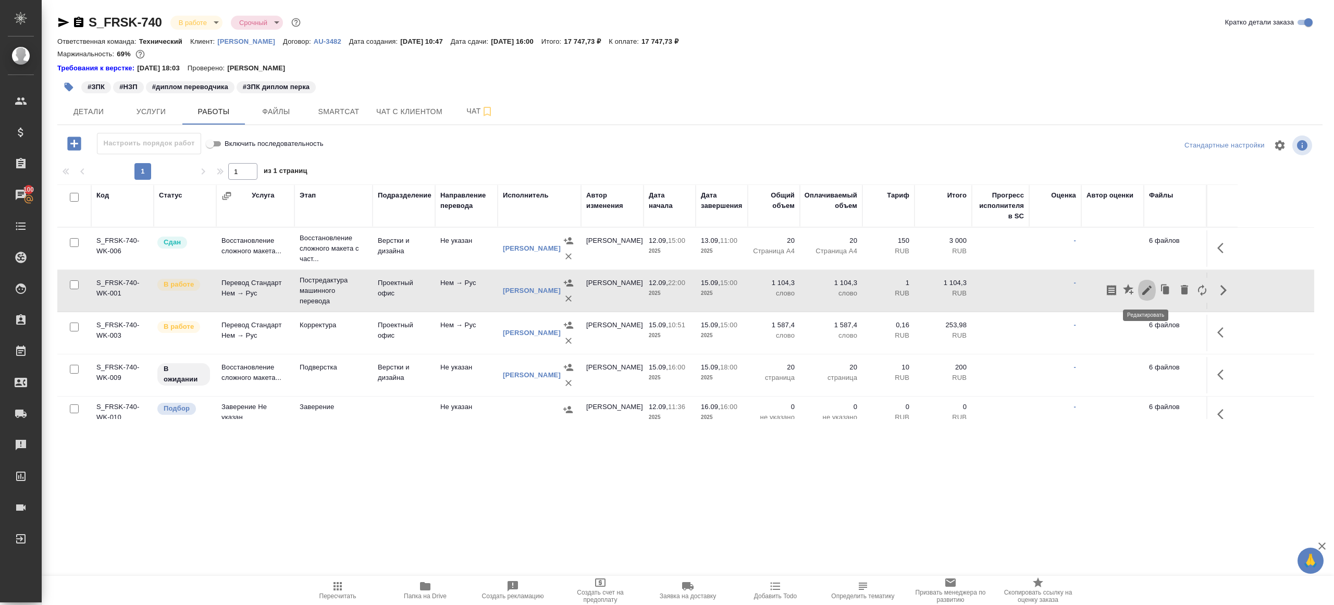
click at [1149, 286] on icon "button" at bounding box center [1147, 290] width 13 height 13
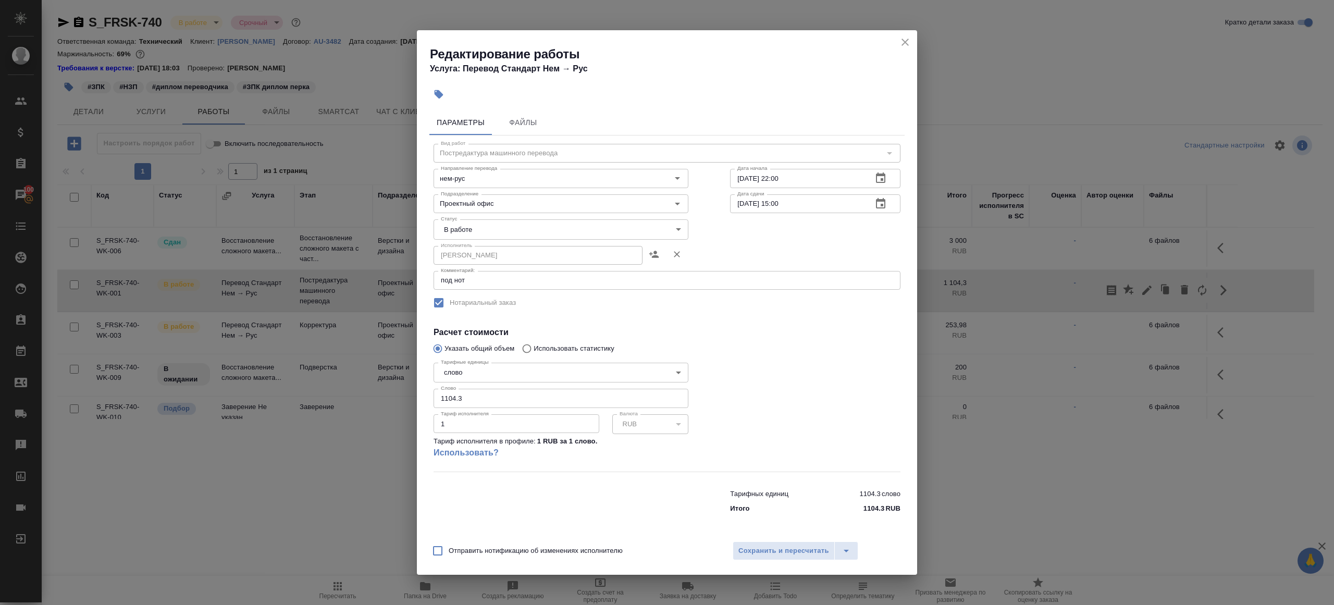
click at [488, 224] on body "🙏 .cls-1 fill:#fff; AWATERA Gazizov Rinat Клиенты Спецификации Заказы 100 Чаты …" at bounding box center [667, 302] width 1334 height 605
click at [488, 241] on li "Выполнен" at bounding box center [561, 247] width 255 height 18
type input "completed"
click at [796, 562] on div "Отправить нотификацию об изменениях исполнителю Сохранить и пересчитать" at bounding box center [667, 555] width 500 height 40
click at [798, 551] on span "Сохранить и пересчитать" at bounding box center [784, 551] width 91 height 12
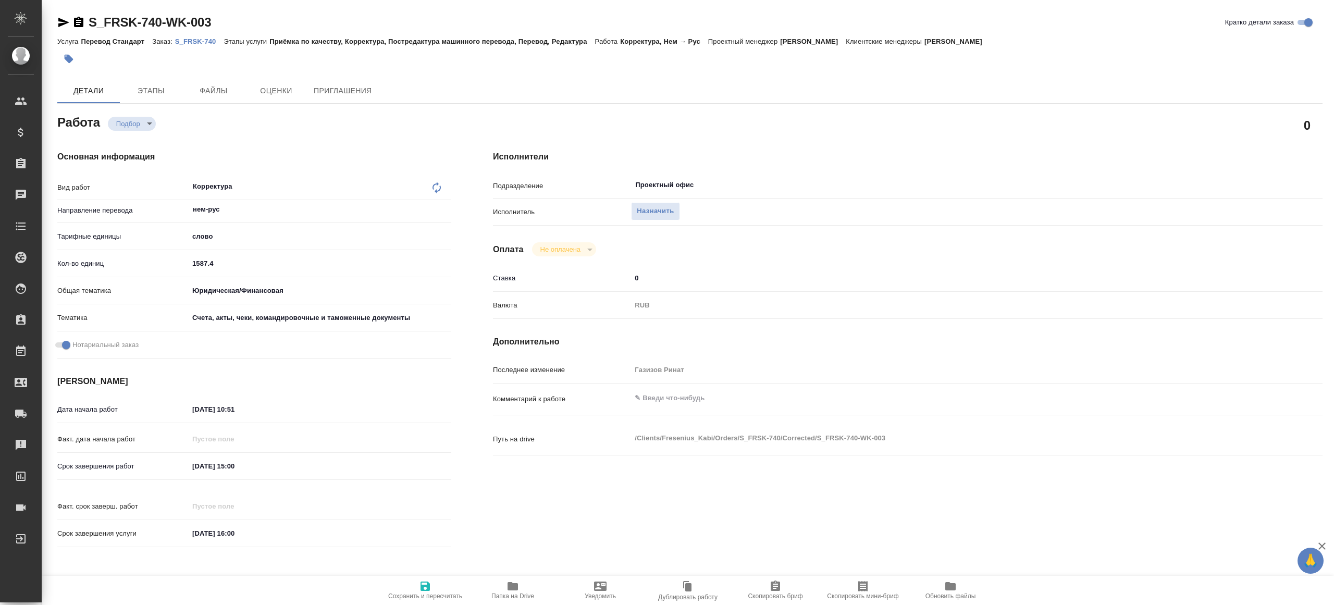
type textarea "x"
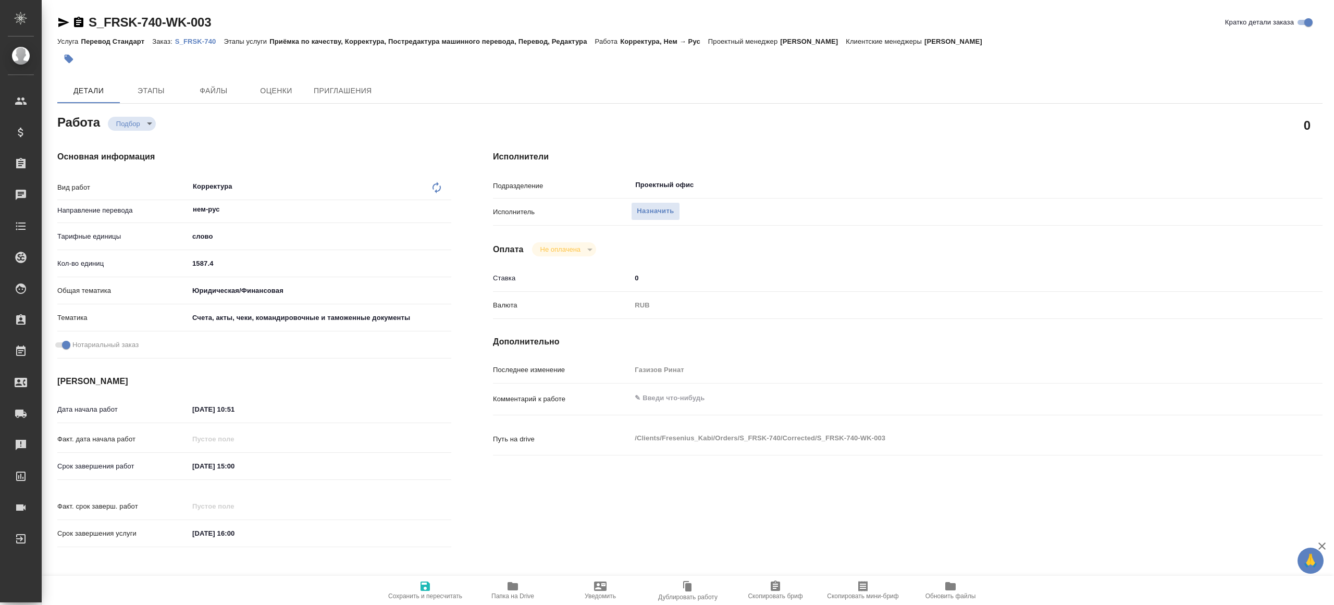
type textarea "x"
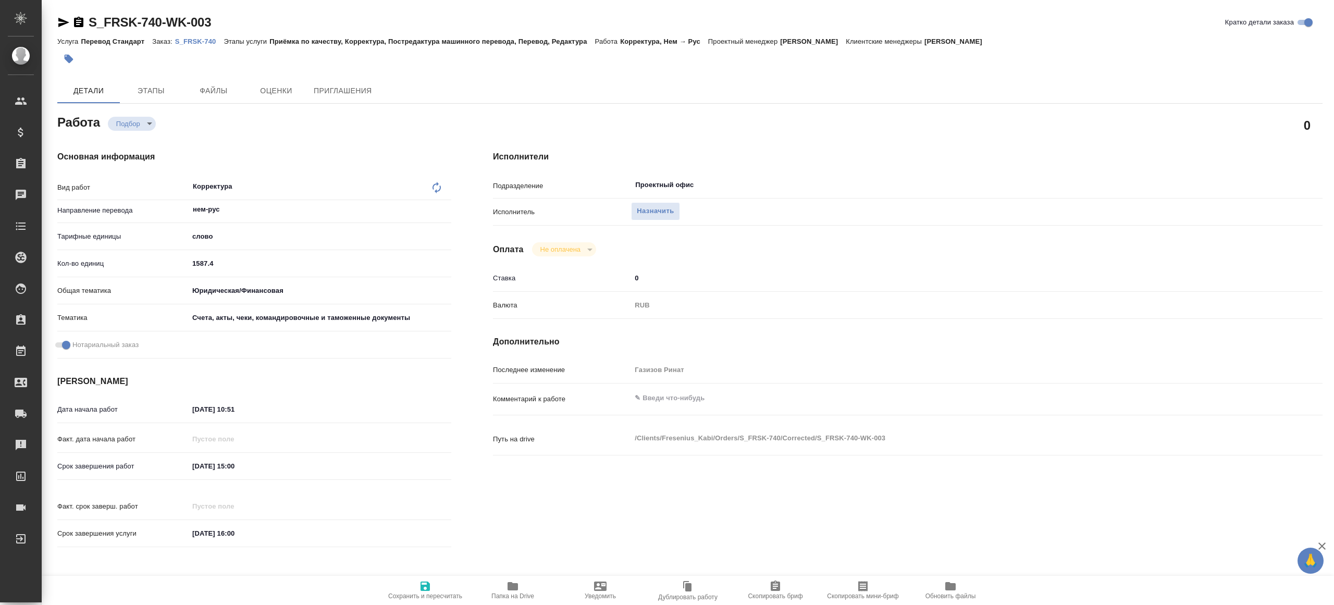
type textarea "x"
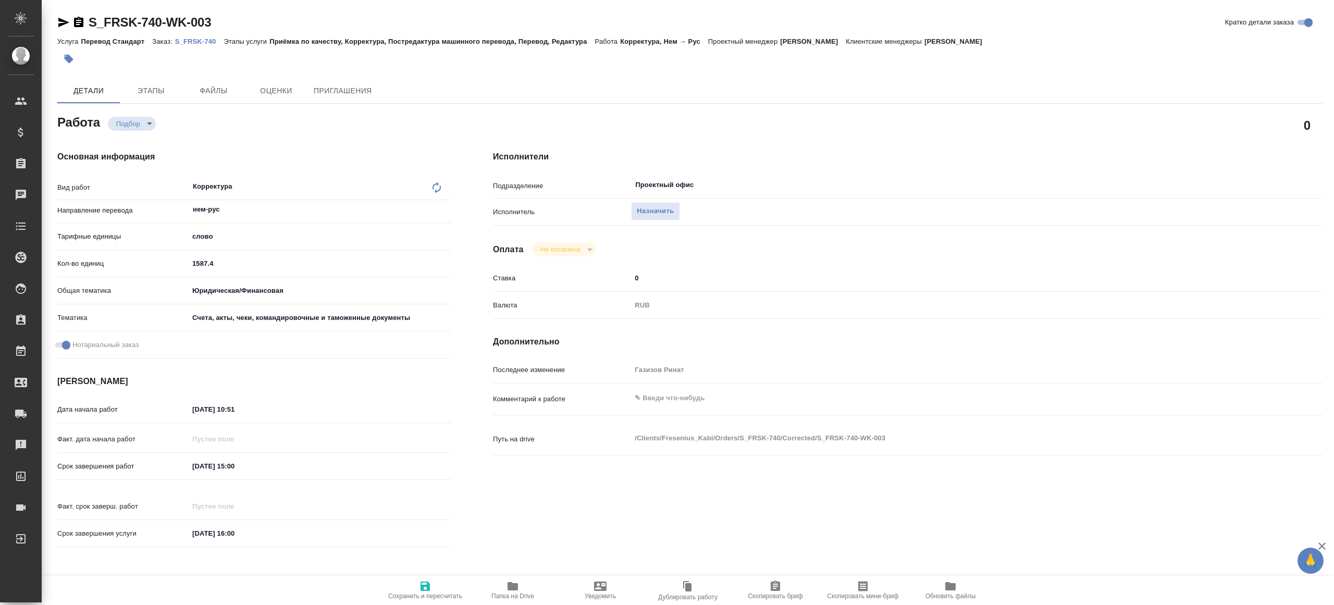
type textarea "x"
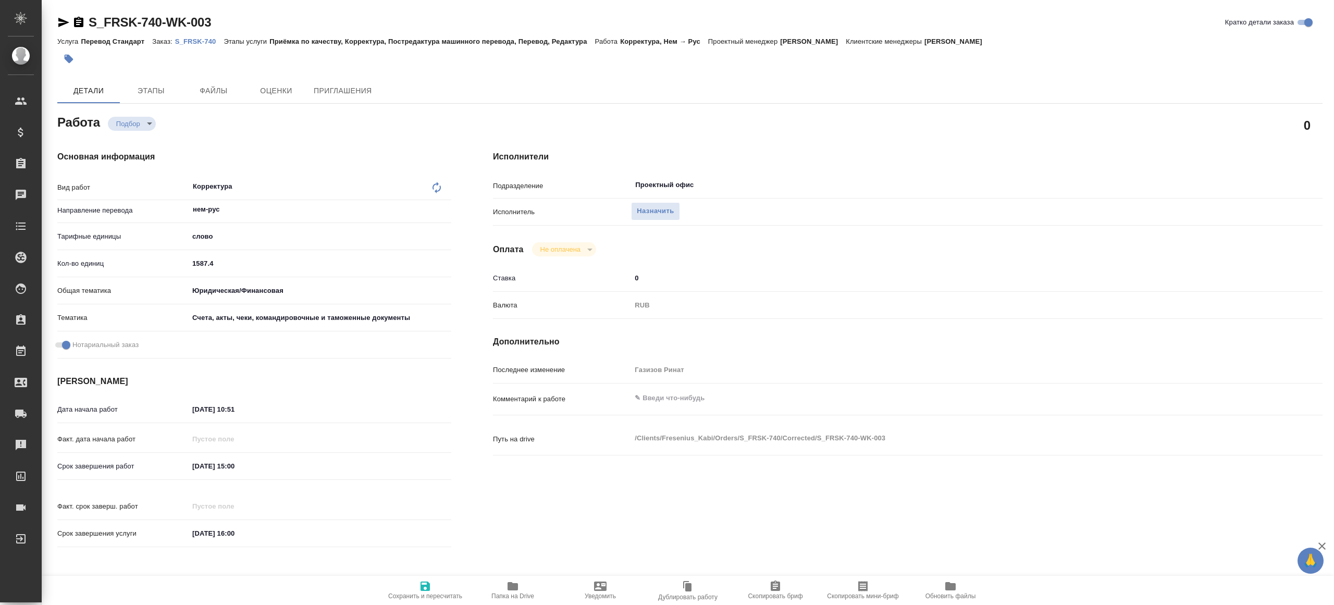
type textarea "x"
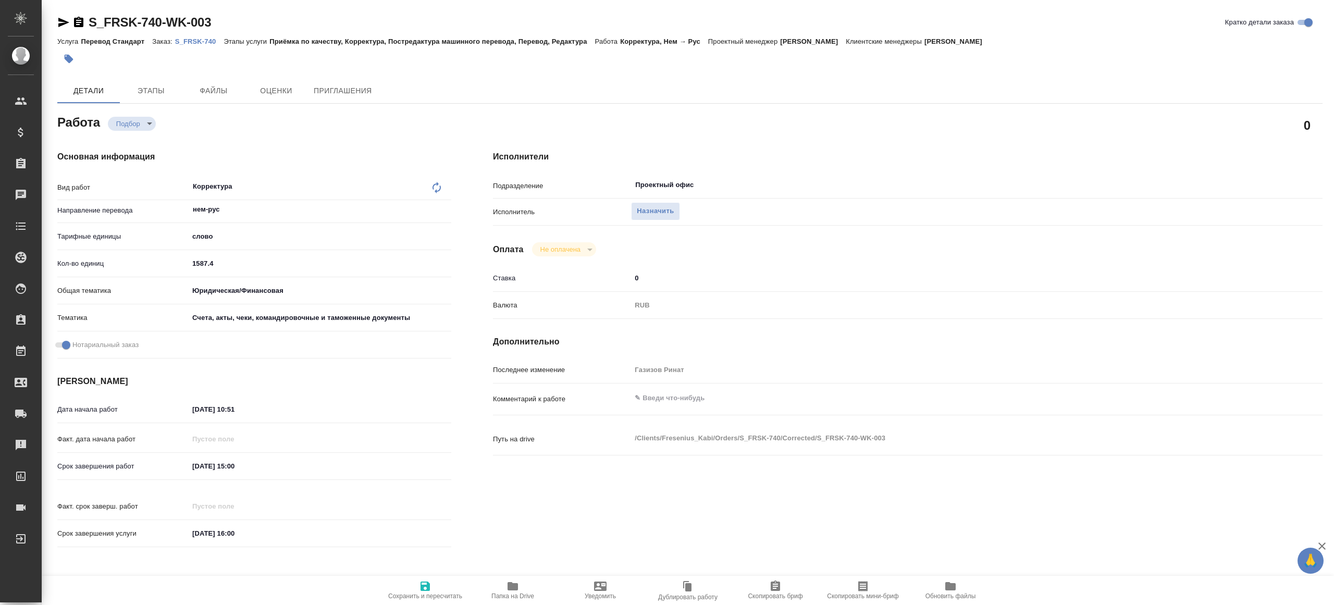
type textarea "x"
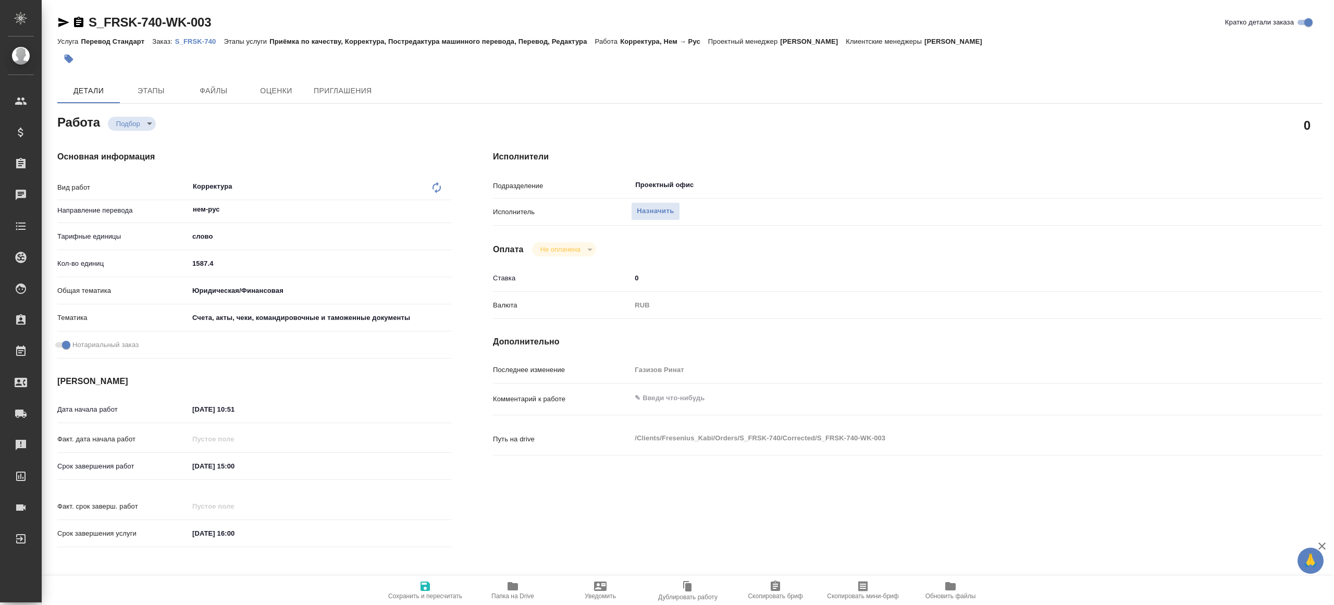
click at [776, 583] on icon "button" at bounding box center [775, 586] width 9 height 10
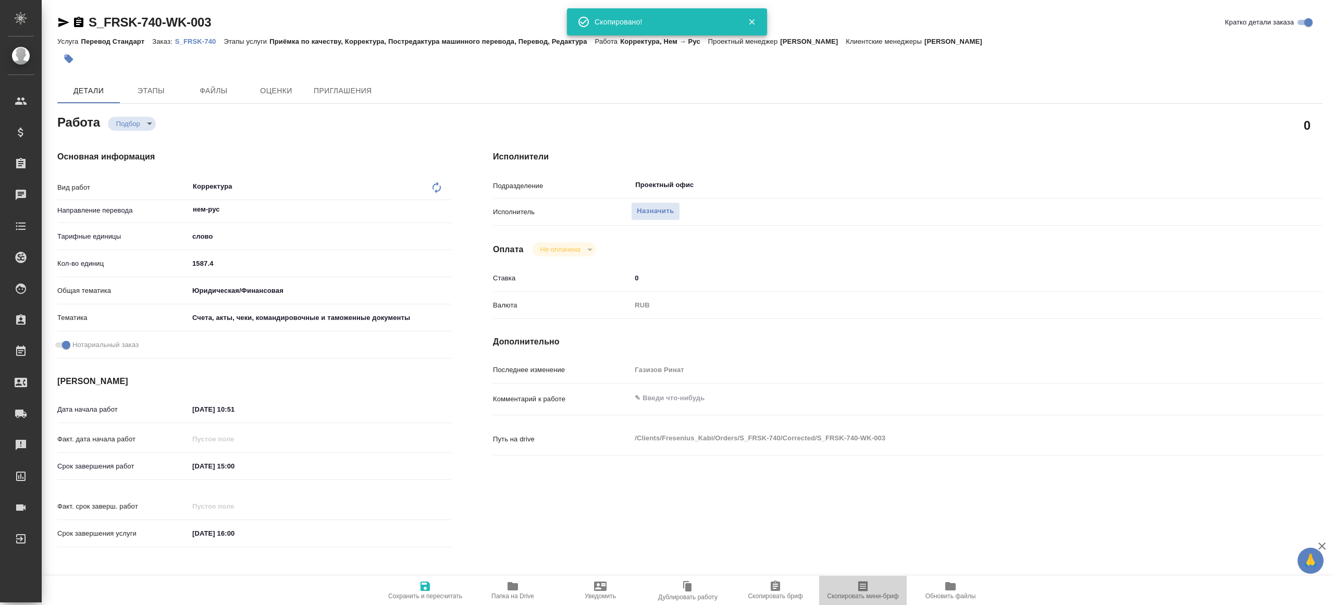
click at [855, 588] on span "Скопировать мини-бриф" at bounding box center [863, 590] width 75 height 20
type textarea "x"
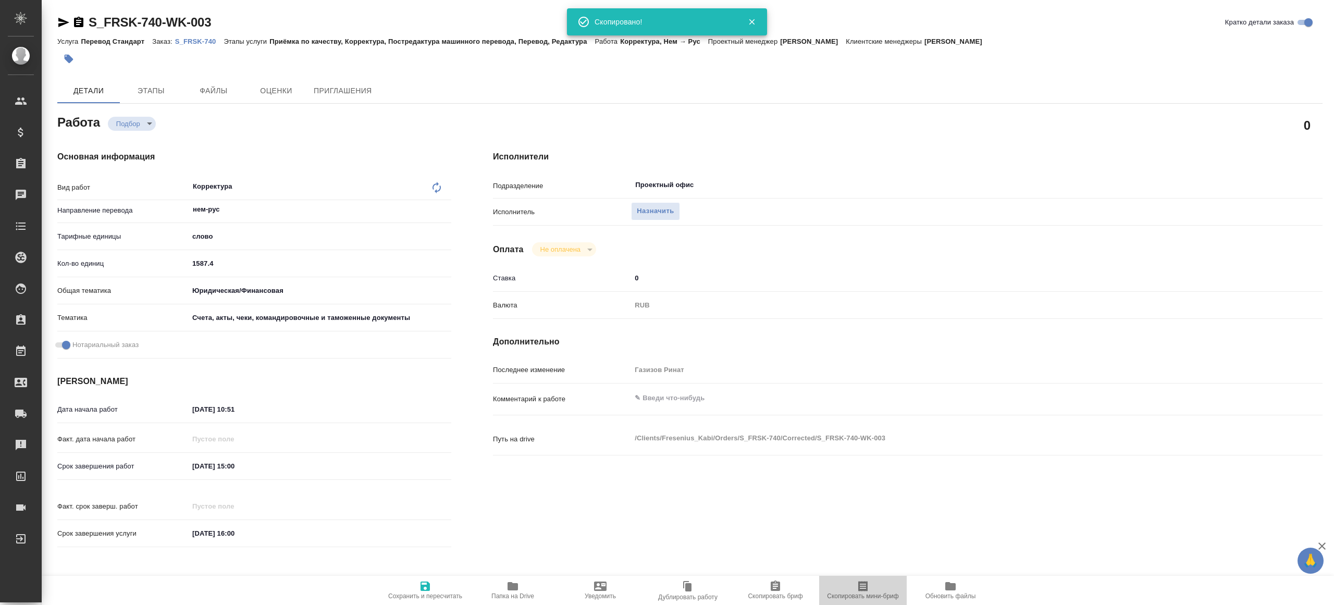
type textarea "x"
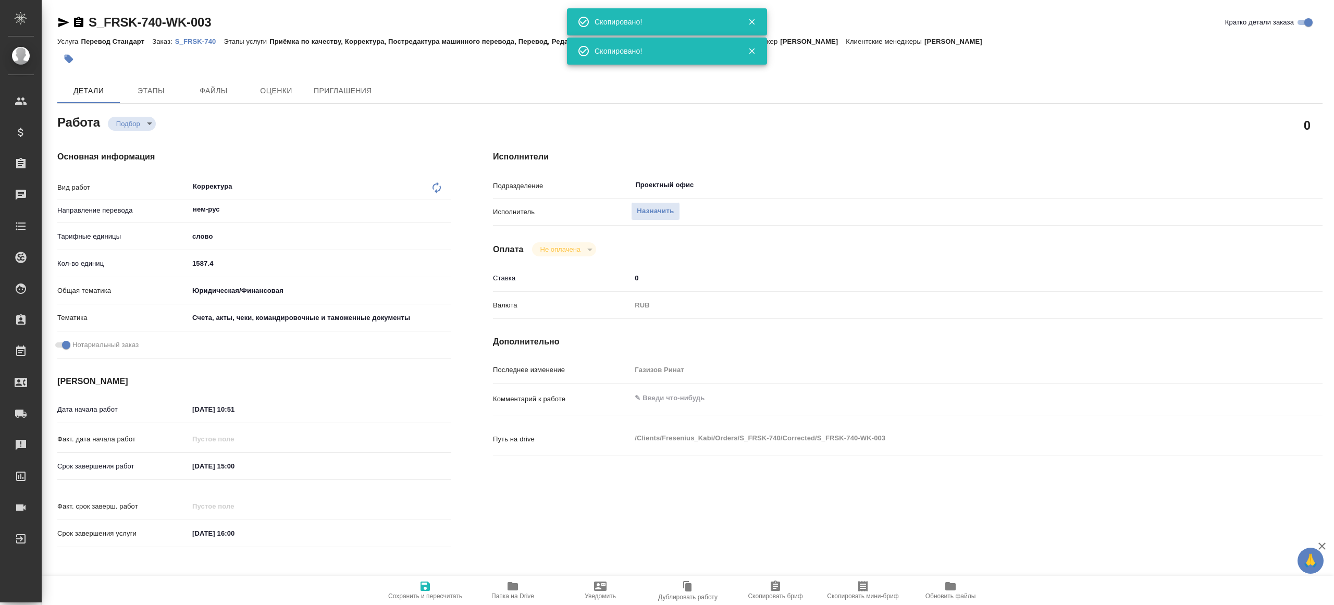
type textarea "x"
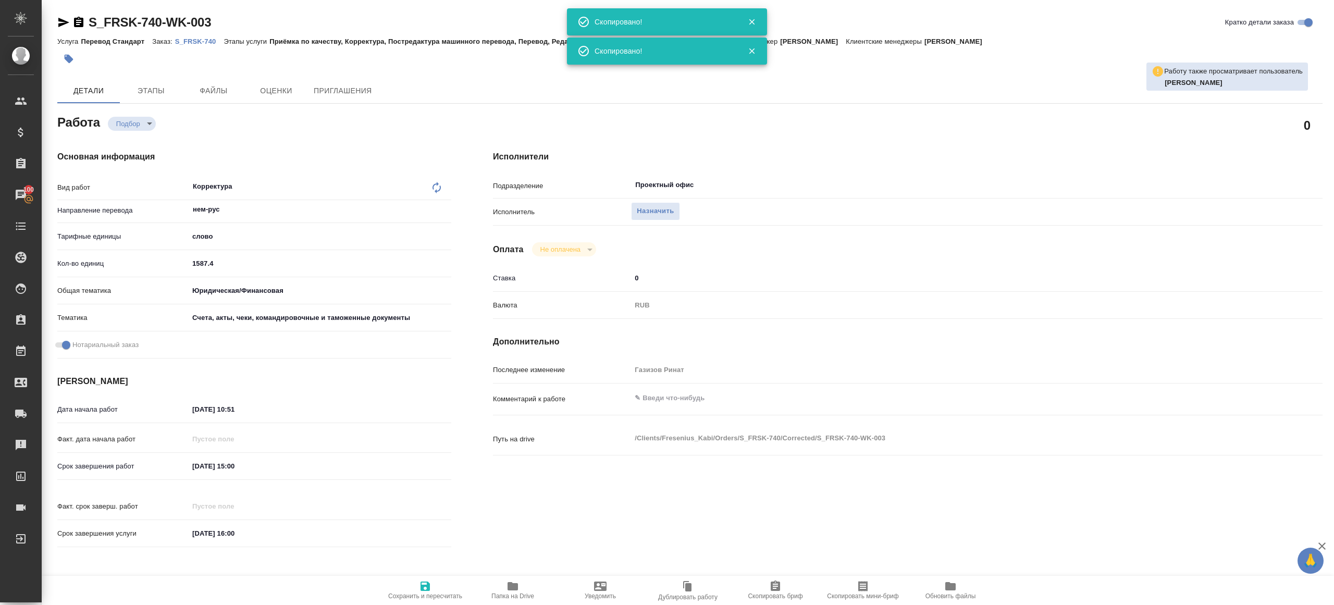
type textarea "x"
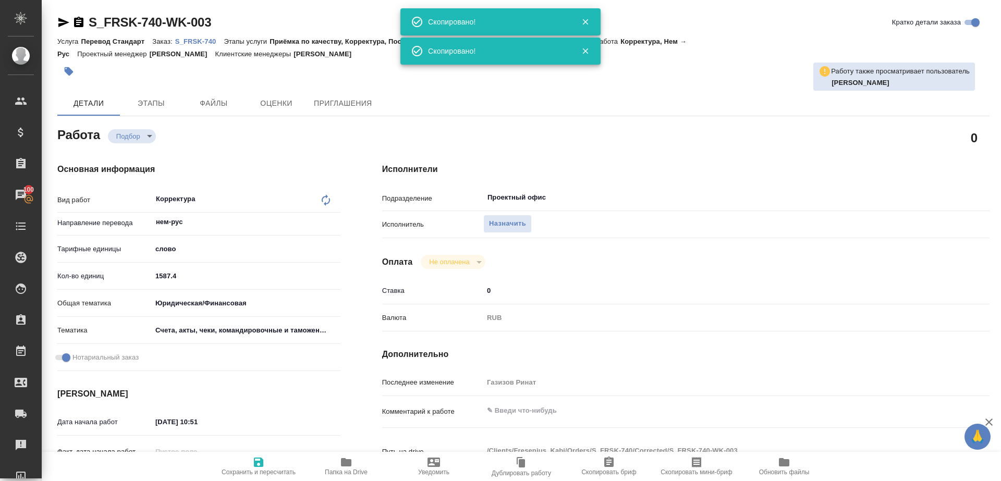
type textarea "x"
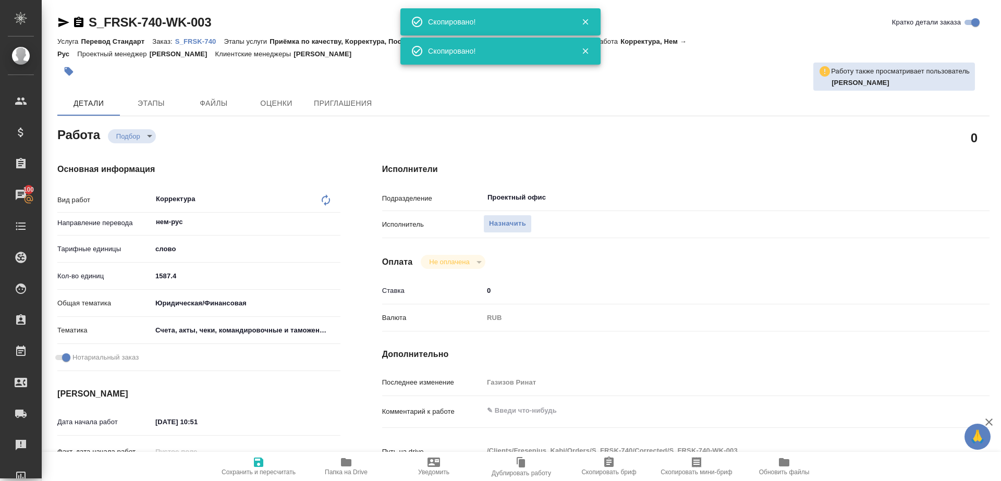
type textarea "x"
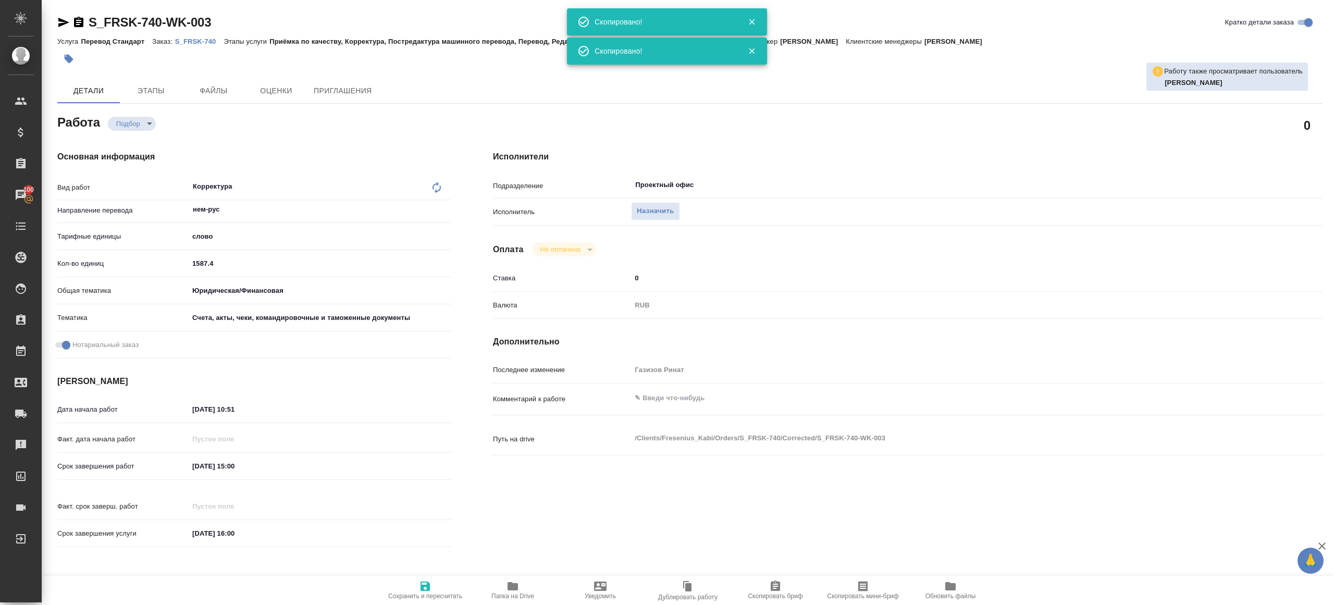
type textarea "x"
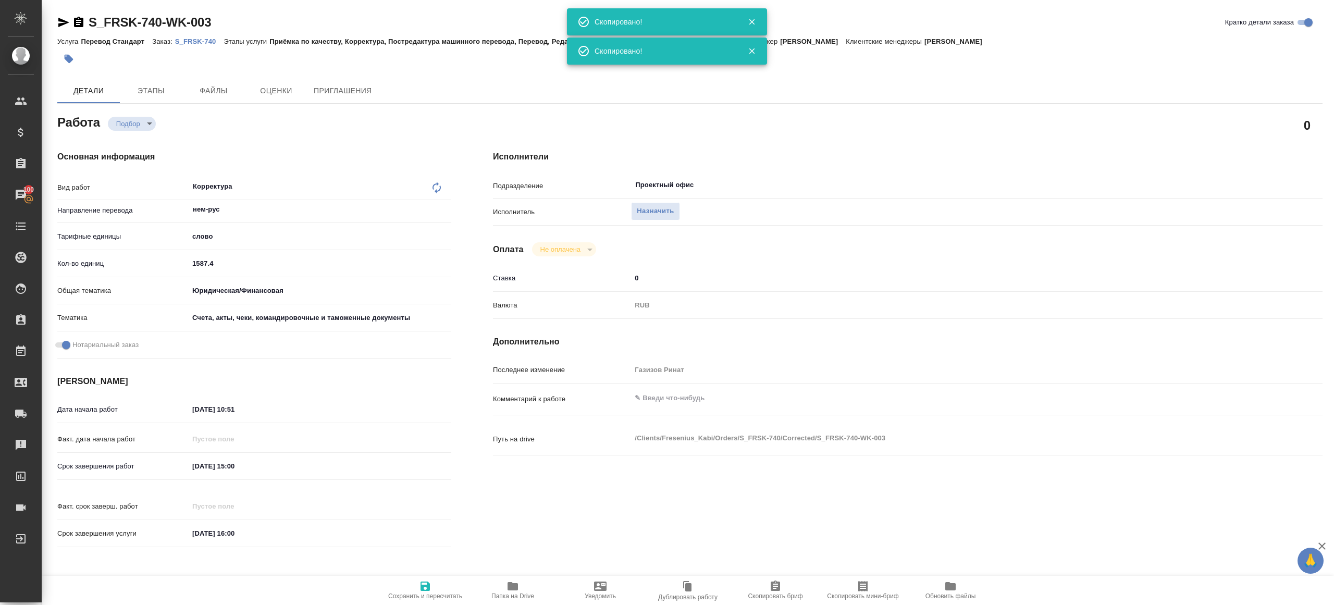
type textarea "x"
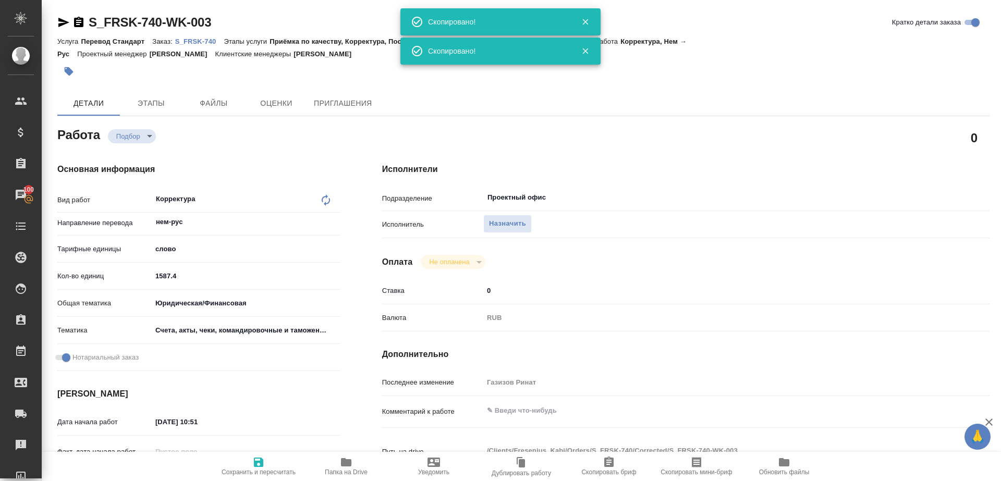
type textarea "x"
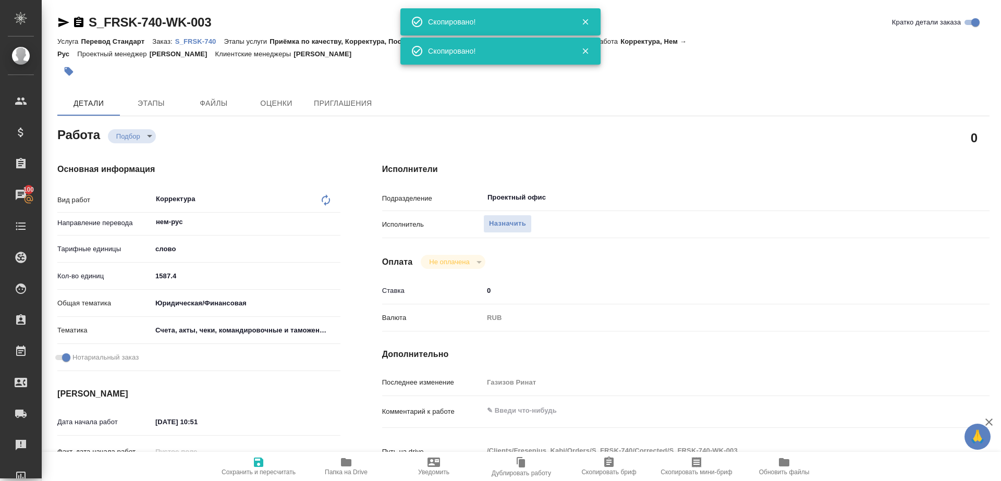
type textarea "x"
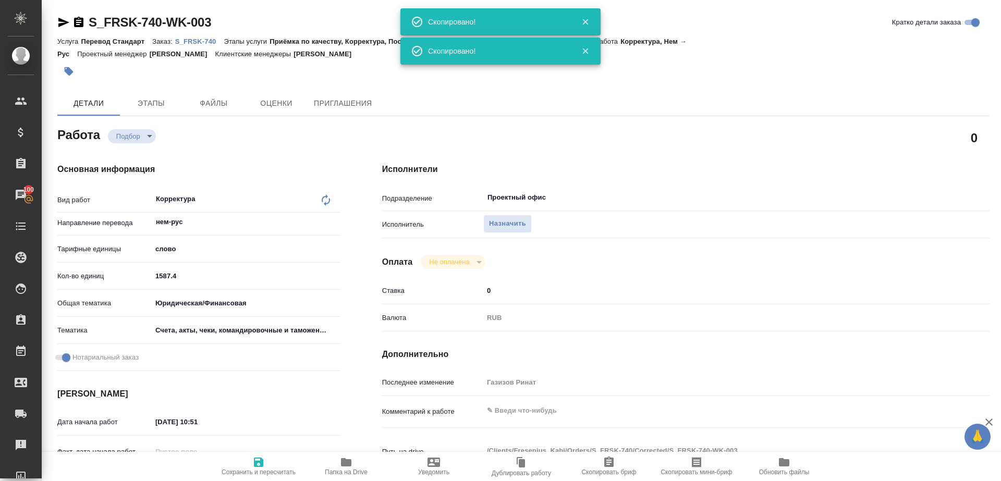
type textarea "x"
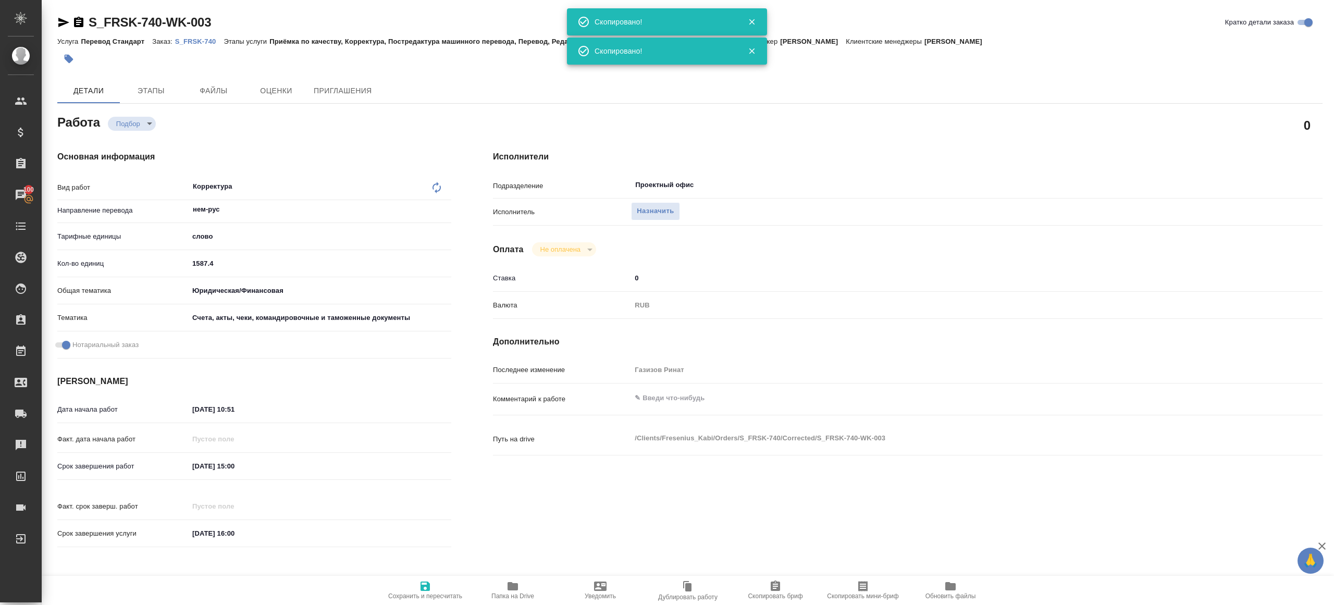
type textarea "x"
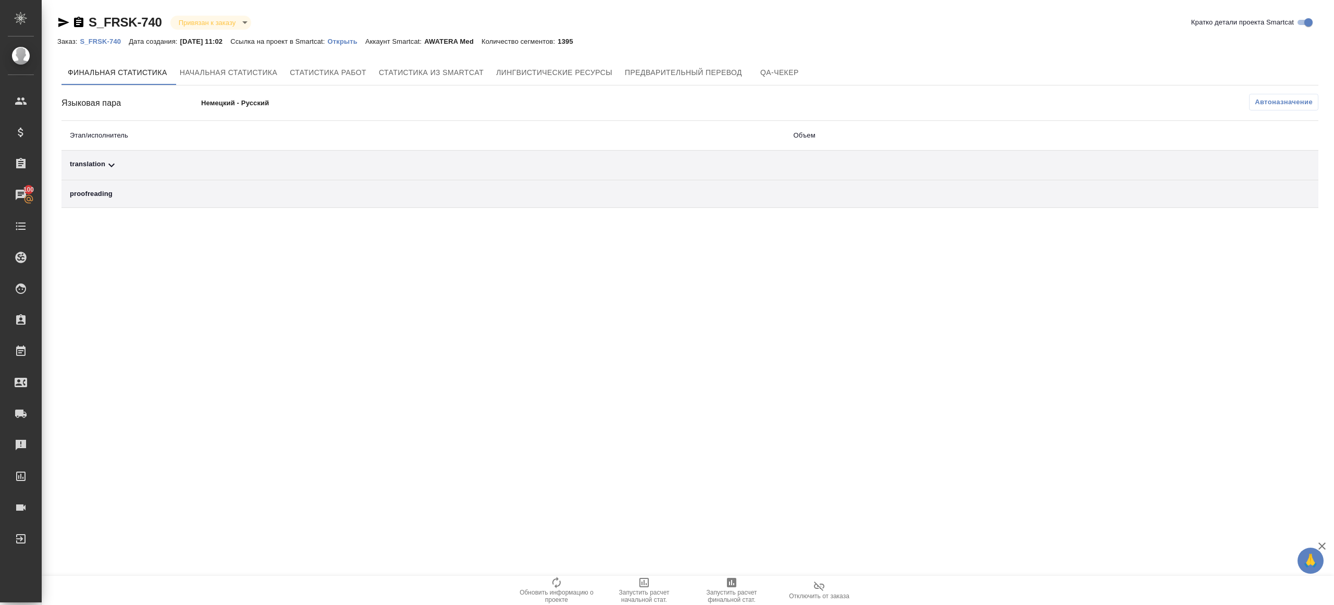
click at [1279, 98] on span "Автоназначение" at bounding box center [1284, 102] width 58 height 10
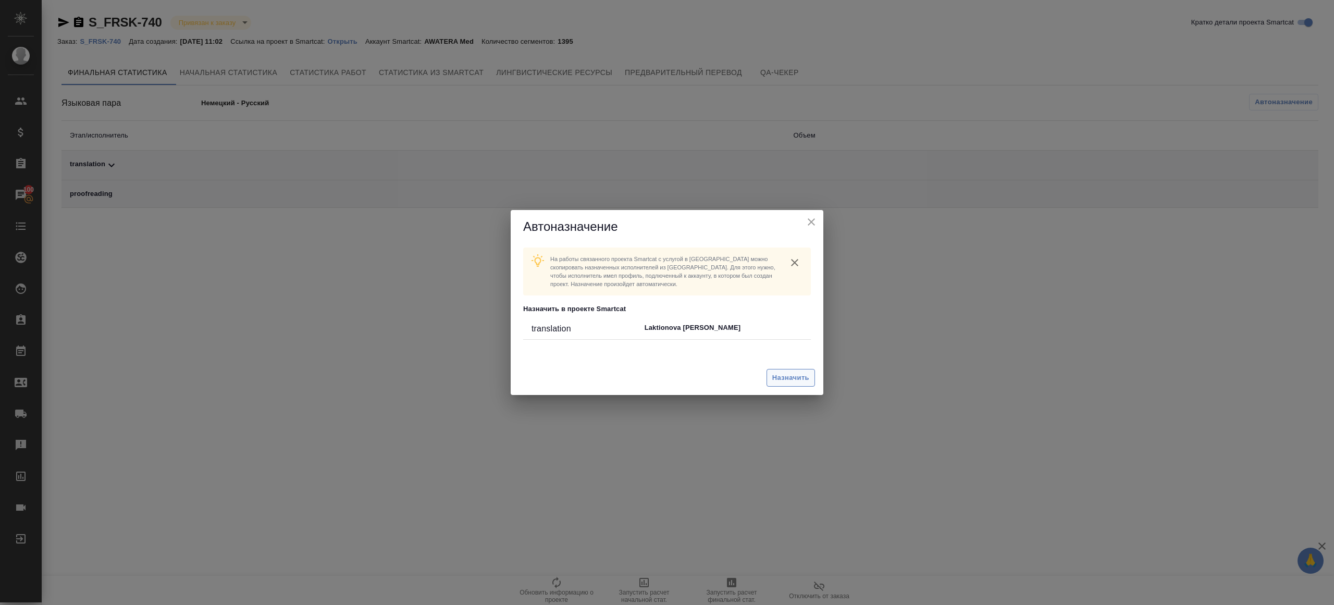
click at [791, 369] on button "Назначить" at bounding box center [791, 378] width 48 height 18
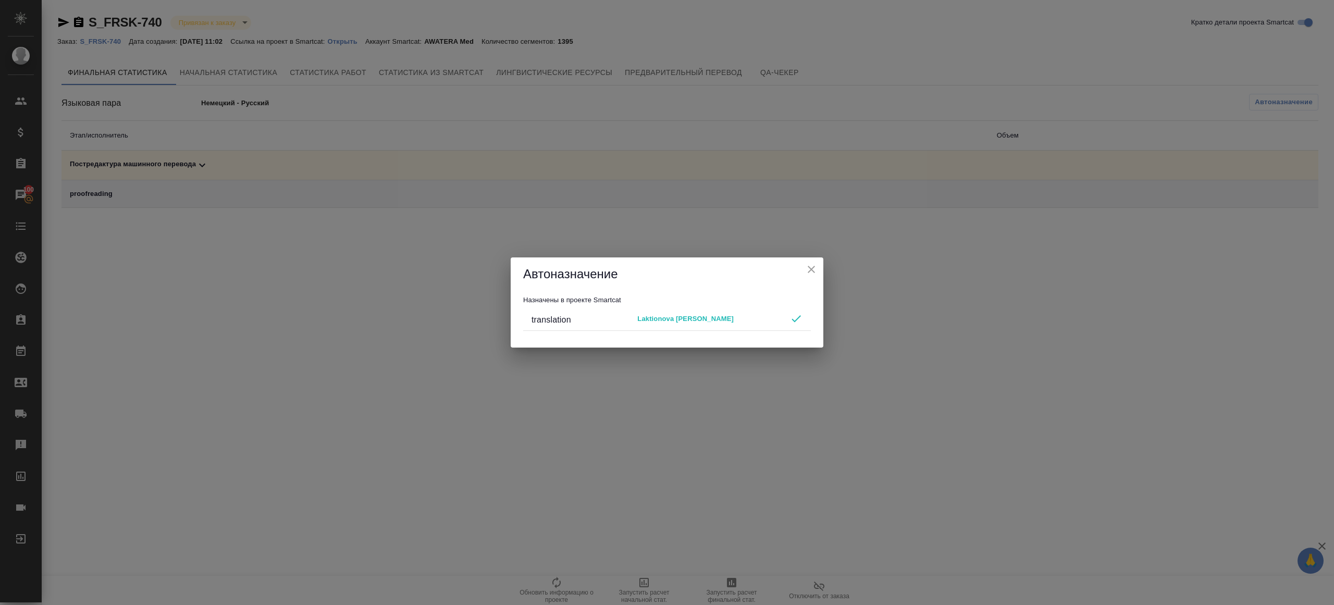
click at [808, 260] on div "Автоназначение" at bounding box center [667, 273] width 313 height 33
click at [809, 273] on icon "close" at bounding box center [811, 269] width 13 height 13
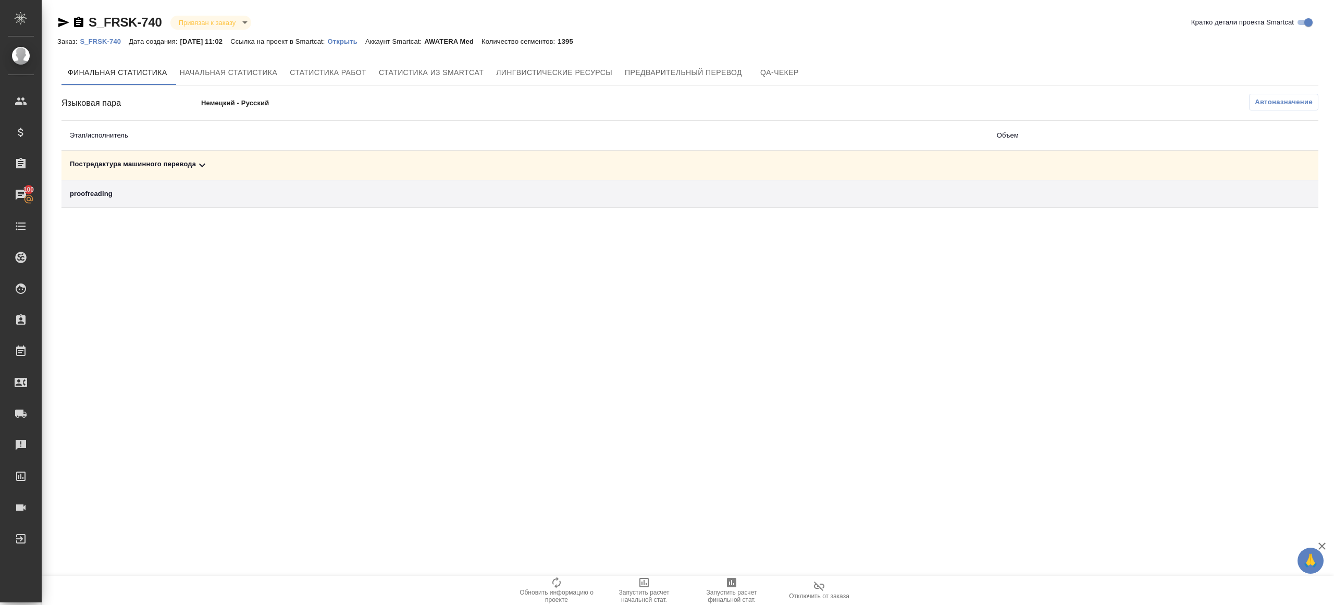
click at [743, 581] on span "Запустить расчет финальной стат." at bounding box center [731, 589] width 75 height 27
